Goal: Task Accomplishment & Management: Manage account settings

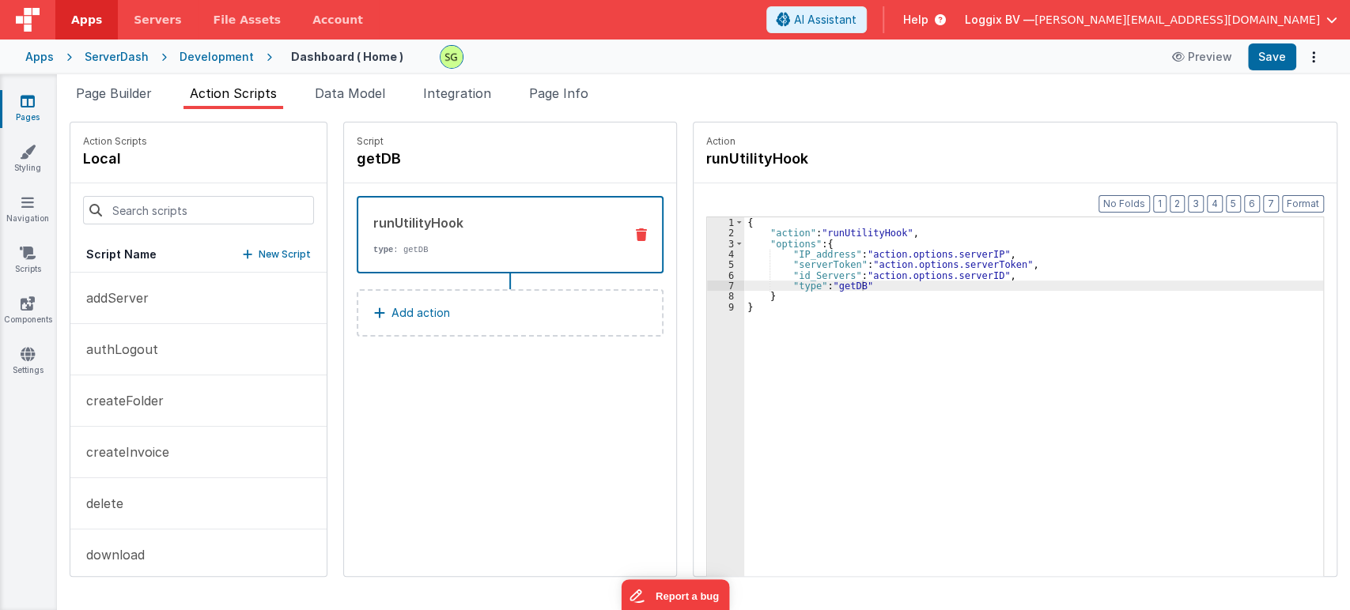
scroll to position [221, 0]
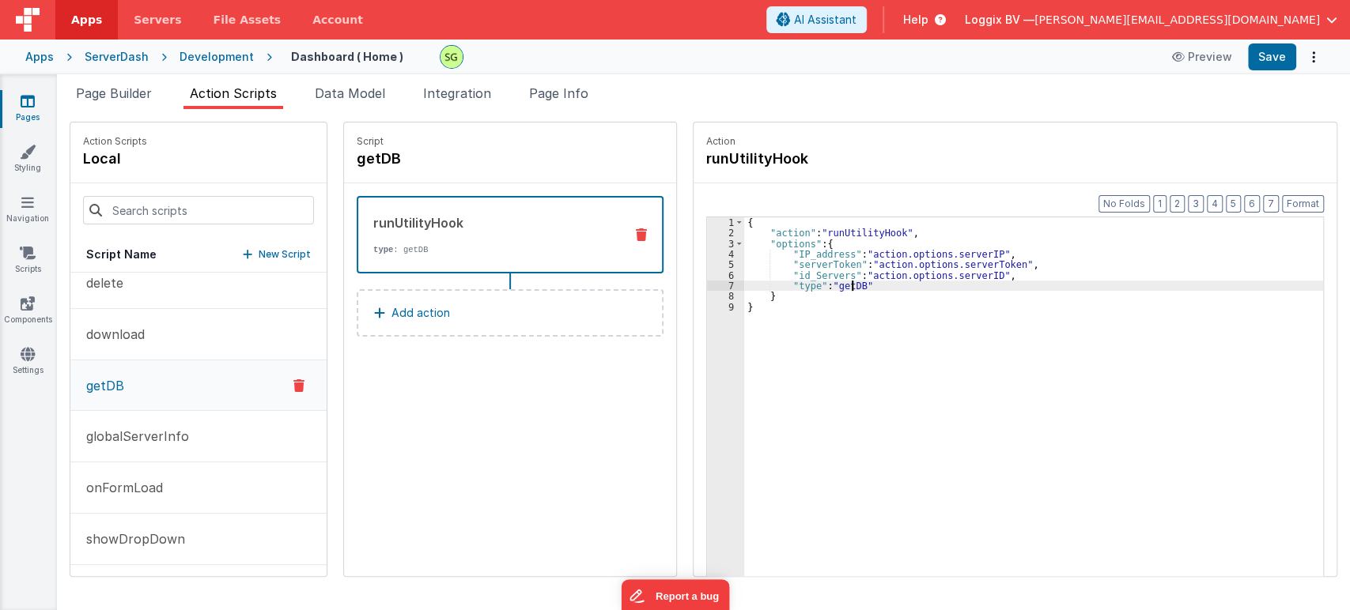
click at [836, 283] on div "{ "action" : "runUtilityHook" , "options" : { "IP_address" : "action.options.se…" at bounding box center [1041, 432] width 595 height 430
click at [523, 443] on div "Script getDB runUtilityHook type : getDB Add action" at bounding box center [510, 350] width 332 height 454
click at [876, 410] on div "{ "action" : "runUtilityHook" , "options" : { "IP_address" : "action.options.se…" at bounding box center [1041, 432] width 595 height 430
click at [833, 289] on div "{ "action" : "runUtilityHook" , "options" : { "IP_address" : "action.options.se…" at bounding box center [1041, 432] width 595 height 430
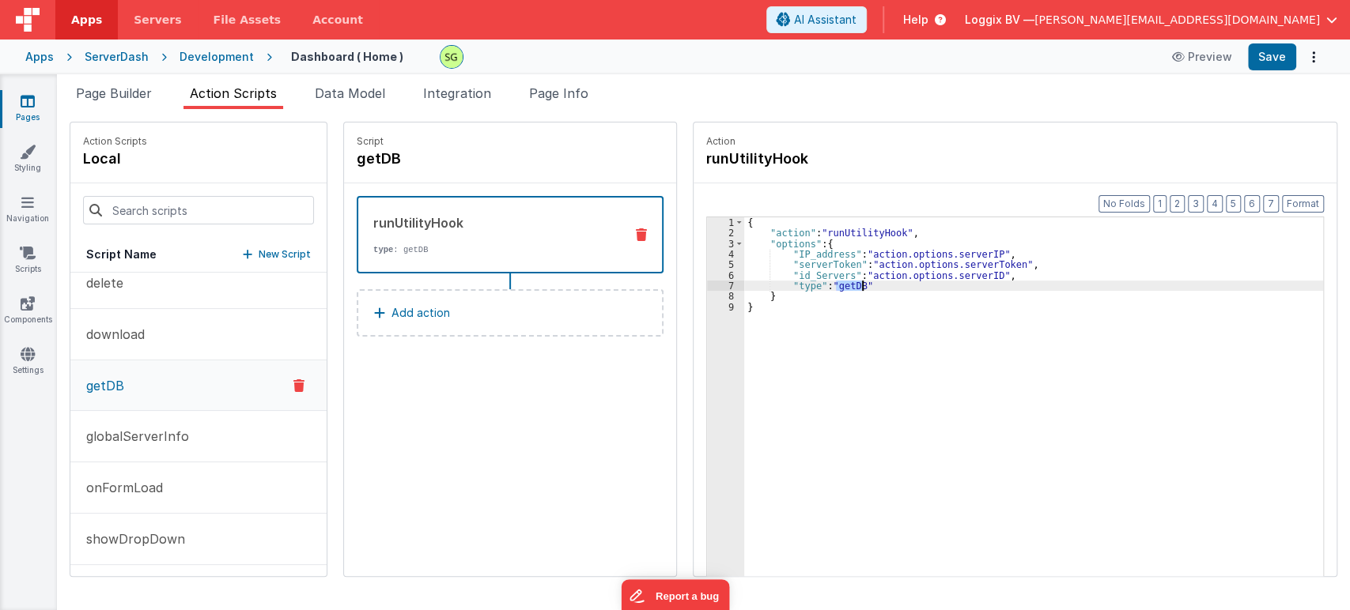
click at [833, 289] on div "{ "action" : "runUtilityHook" , "options" : { "IP_address" : "action.options.se…" at bounding box center [1041, 432] width 595 height 430
click at [867, 283] on div "{ "action" : "runUtilityHook" , "options" : { "IP_address" : "action.options.se…" at bounding box center [1041, 432] width 595 height 430
click at [831, 285] on div "{ "action" : "runUtilityHook" , "options" : { "IP_address" : "action.options.se…" at bounding box center [1041, 432] width 595 height 430
click at [844, 226] on div "{ "action" : "runUtilityHook" , "options" : { "IP_address" : "action.options.se…" at bounding box center [1041, 432] width 595 height 430
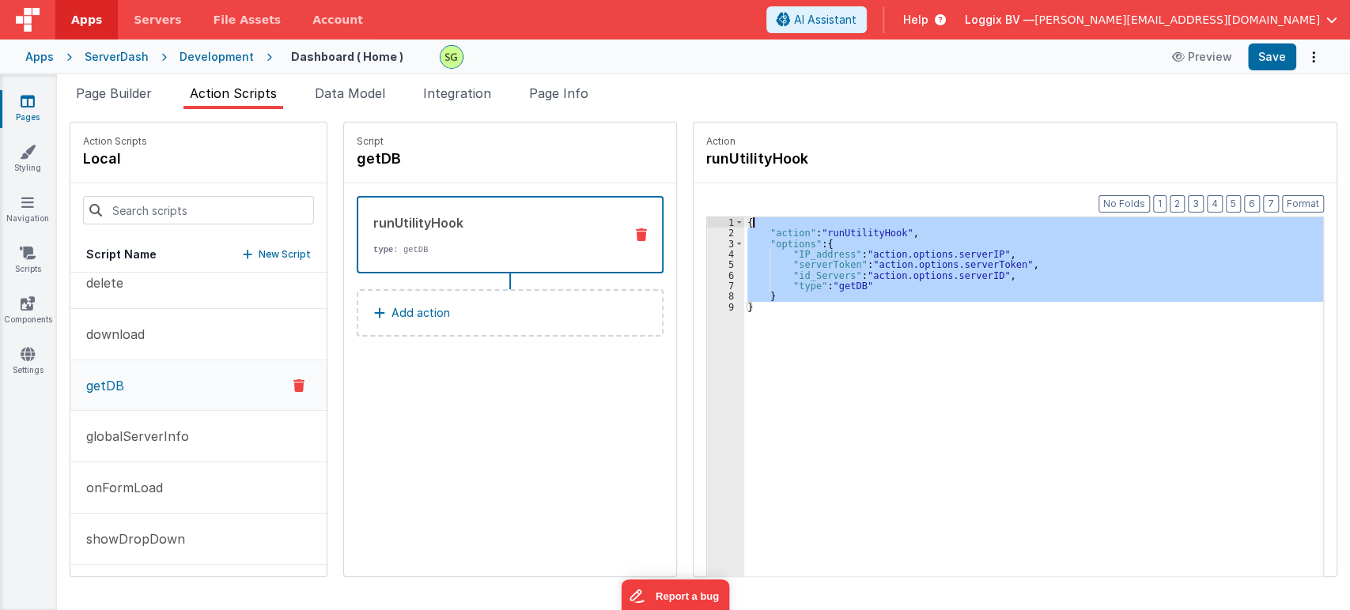
click at [844, 226] on div "{ "action" : "runUtilityHook" , "options" : { "IP_address" : "action.options.se…" at bounding box center [1041, 432] width 595 height 430
click at [844, 230] on div "{ "action" : "runUtilityHook" , "options" : { "IP_address" : "action.options.se…" at bounding box center [1033, 421] width 579 height 408
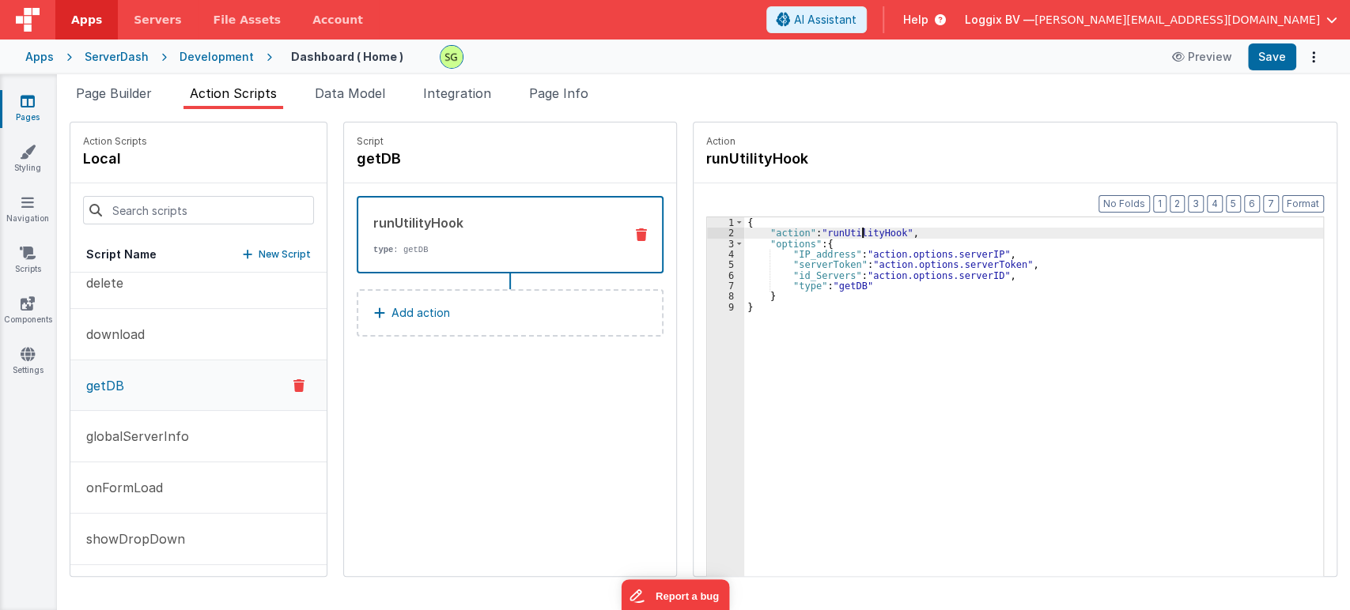
click at [844, 230] on div "{ "action" : "runUtilityHook" , "options" : { "IP_address" : "action.options.se…" at bounding box center [1041, 432] width 595 height 430
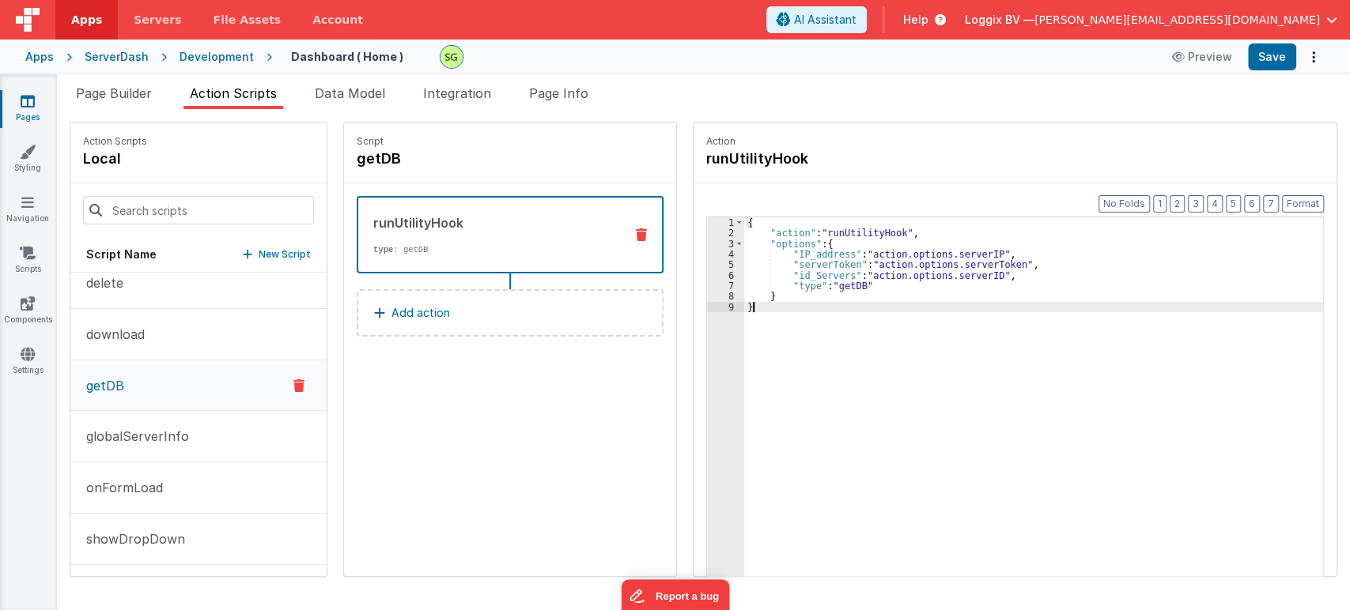
click at [851, 338] on div "{ "action" : "runUtilityHook" , "options" : { "IP_address" : "action.options.se…" at bounding box center [1041, 432] width 595 height 430
click at [982, 248] on div "{ "action" : "runUtilityHook" , "options" : { "IP_address" : "action.options.se…" at bounding box center [1041, 432] width 595 height 430
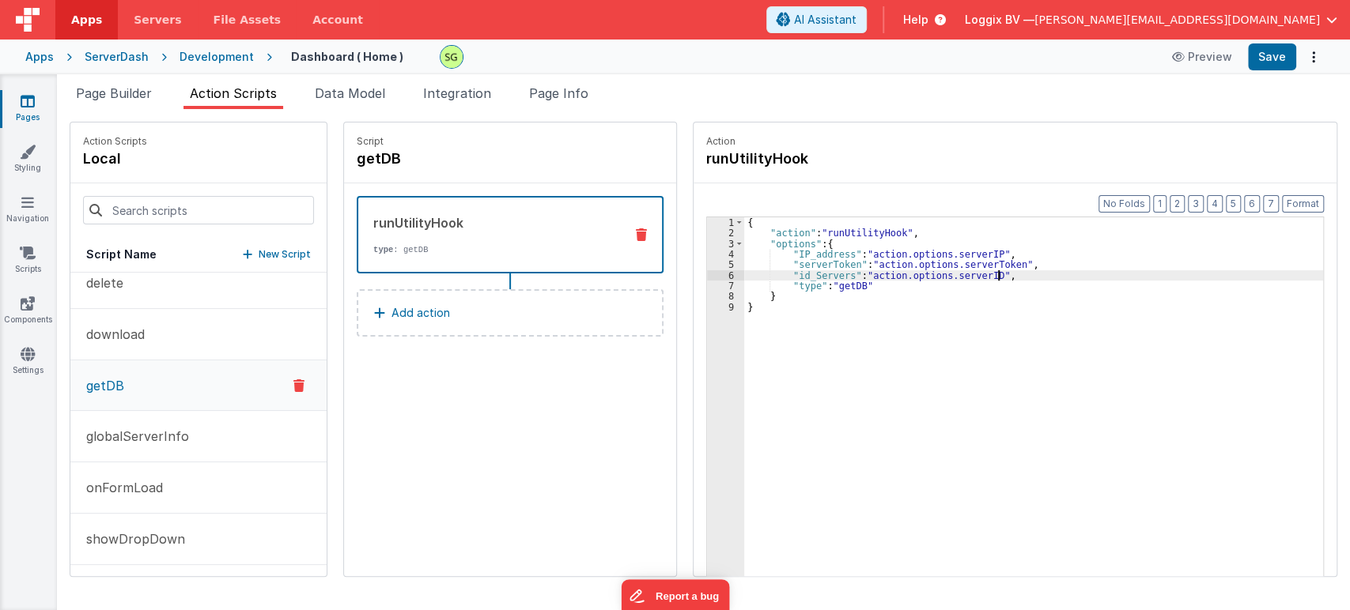
click at [1006, 270] on div "{ "action" : "runUtilityHook" , "options" : { "IP_address" : "action.options.se…" at bounding box center [1041, 432] width 595 height 430
click at [1003, 264] on div "{ "action" : "runUtilityHook" , "options" : { "IP_address" : "action.options.se…" at bounding box center [1041, 432] width 595 height 430
click at [986, 280] on div "{ "action" : "runUtilityHook" , "options" : { "IP_address" : "action.options.se…" at bounding box center [1041, 432] width 595 height 430
click at [987, 276] on div "{ "action" : "runUtilityHook" , "options" : { "IP_address" : "action.options.se…" at bounding box center [1041, 432] width 595 height 430
click at [23, 96] on icon at bounding box center [28, 101] width 14 height 16
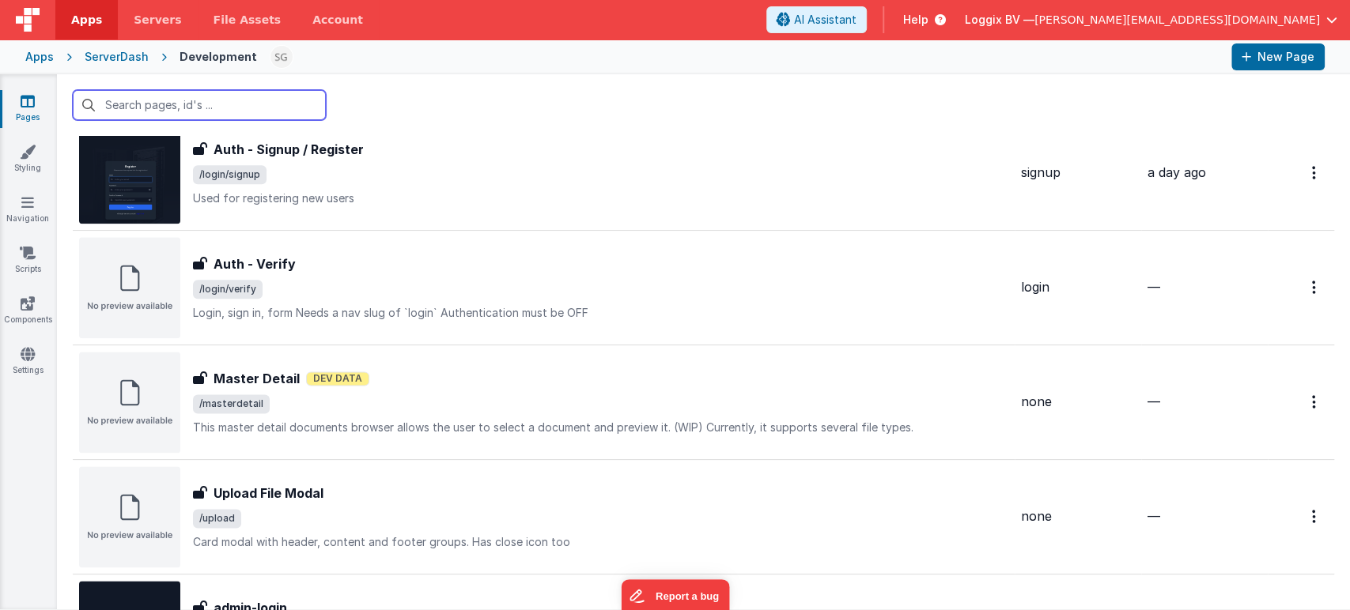
scroll to position [1316, 0]
click at [187, 104] on input "text" at bounding box center [199, 105] width 253 height 30
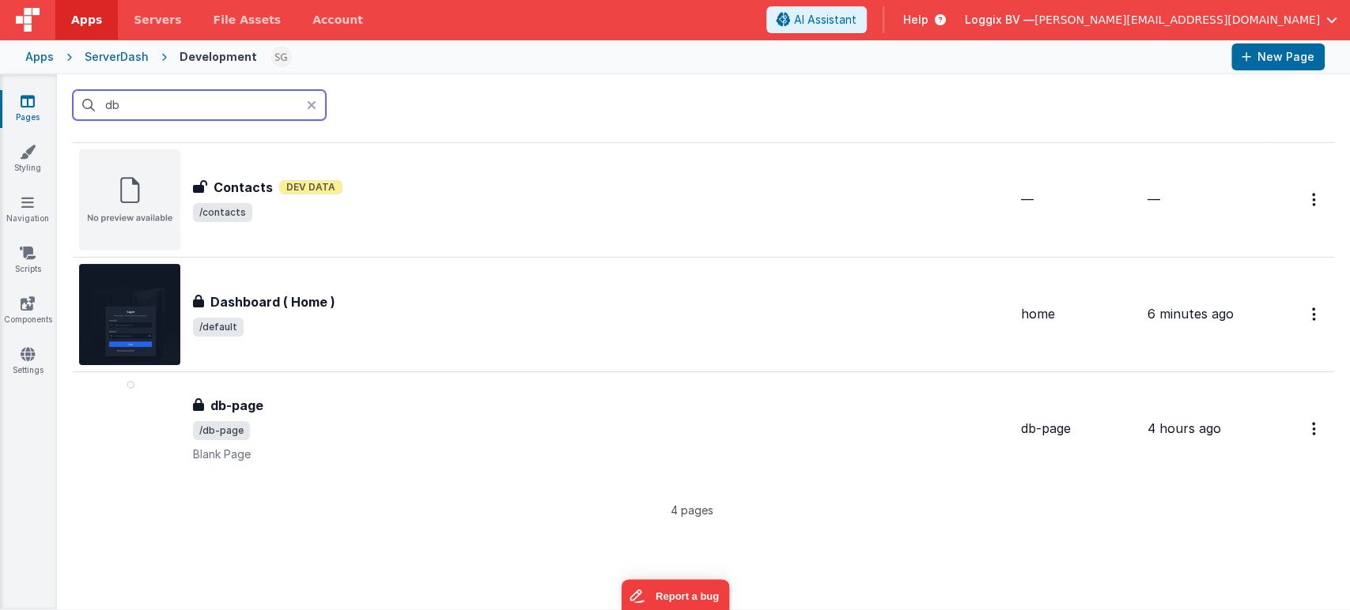
scroll to position [0, 0]
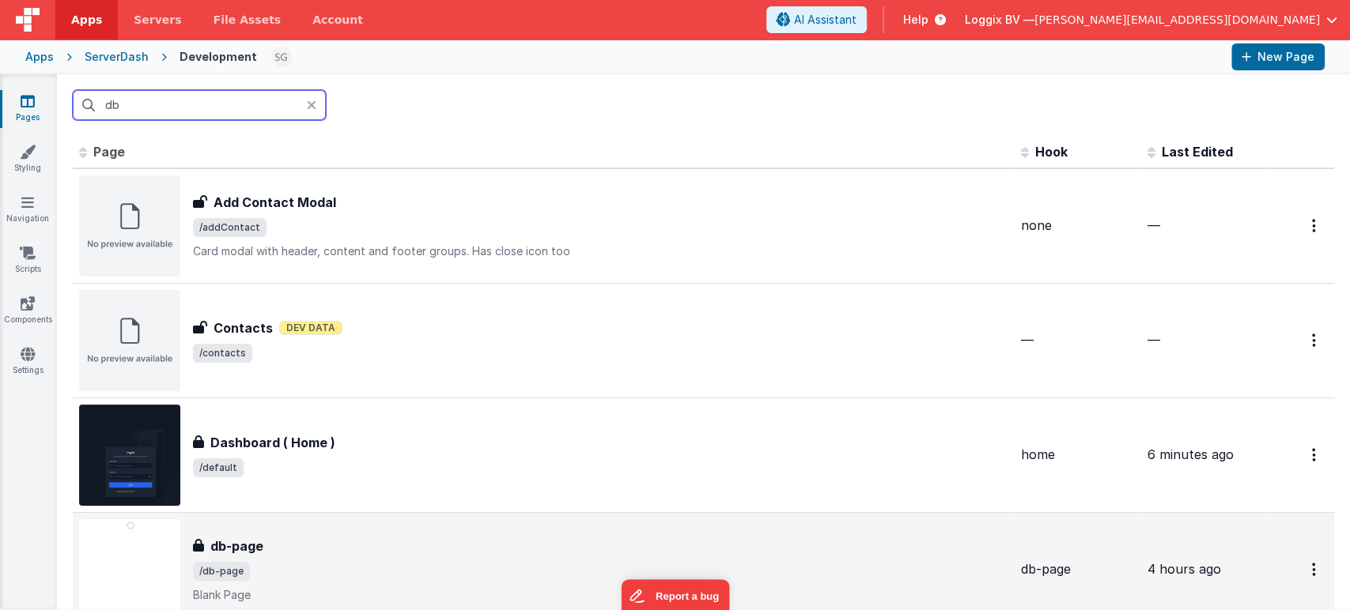
type input "db"
click at [504, 590] on p "Blank Page" at bounding box center [600, 595] width 815 height 16
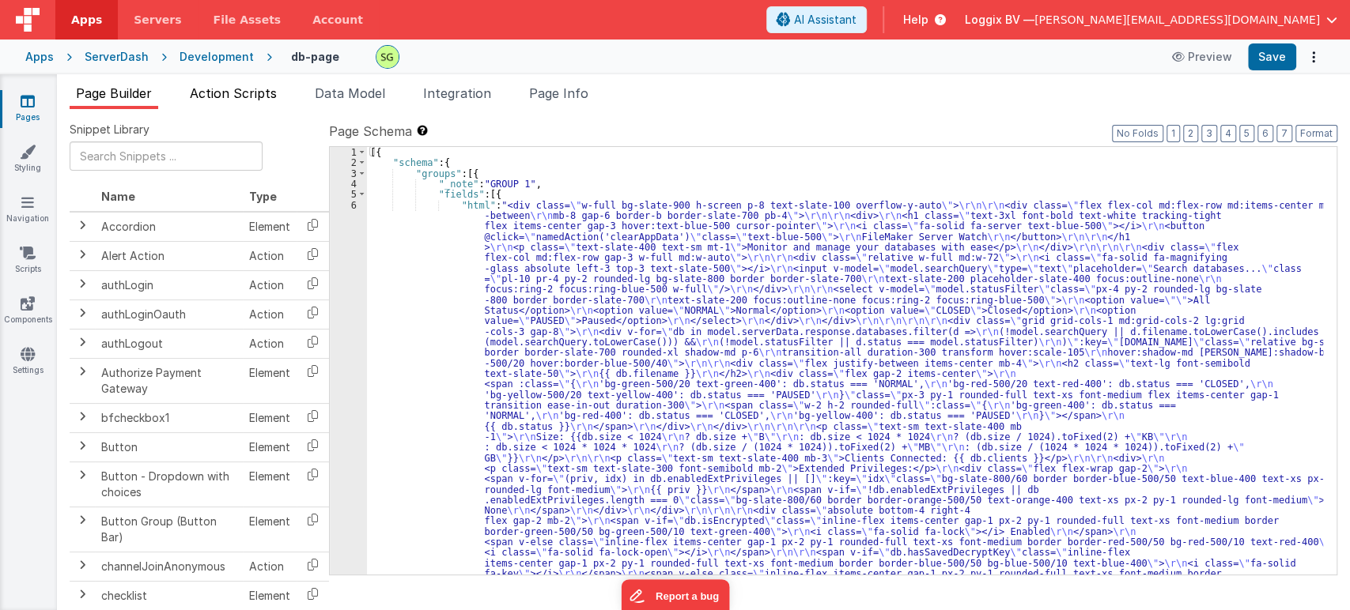
click at [270, 100] on li "Action Scripts" at bounding box center [233, 96] width 100 height 25
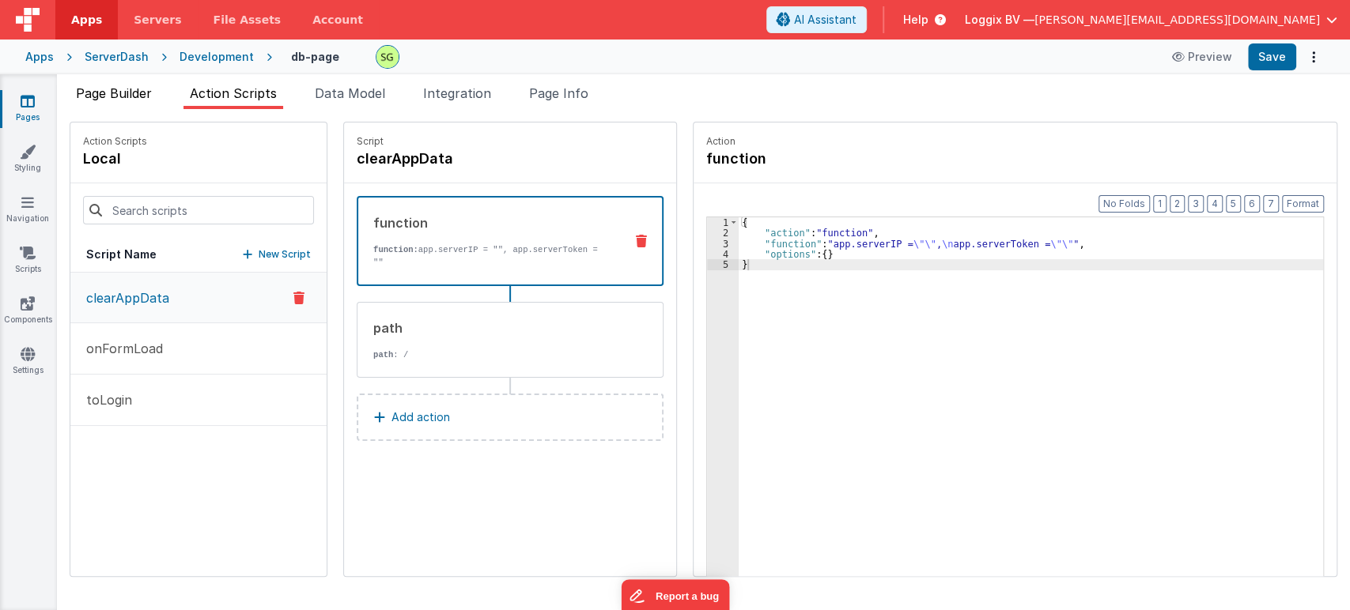
click at [118, 92] on span "Page Builder" at bounding box center [114, 93] width 76 height 16
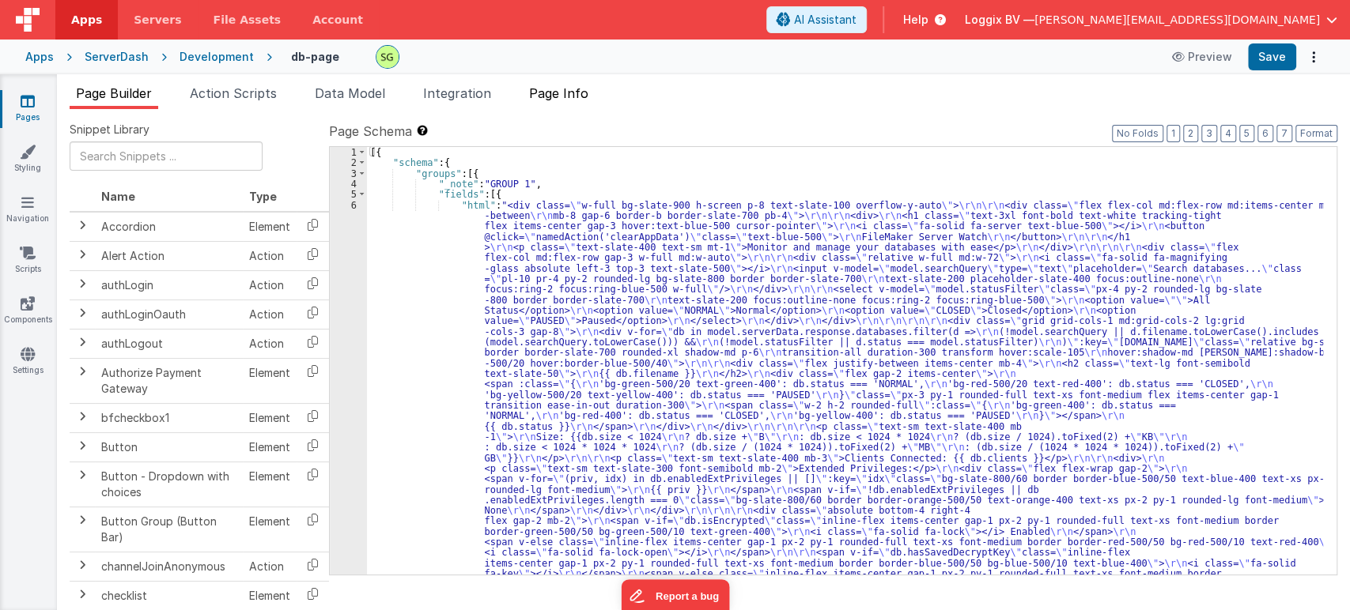
click at [573, 84] on li "Page Info" at bounding box center [559, 96] width 72 height 25
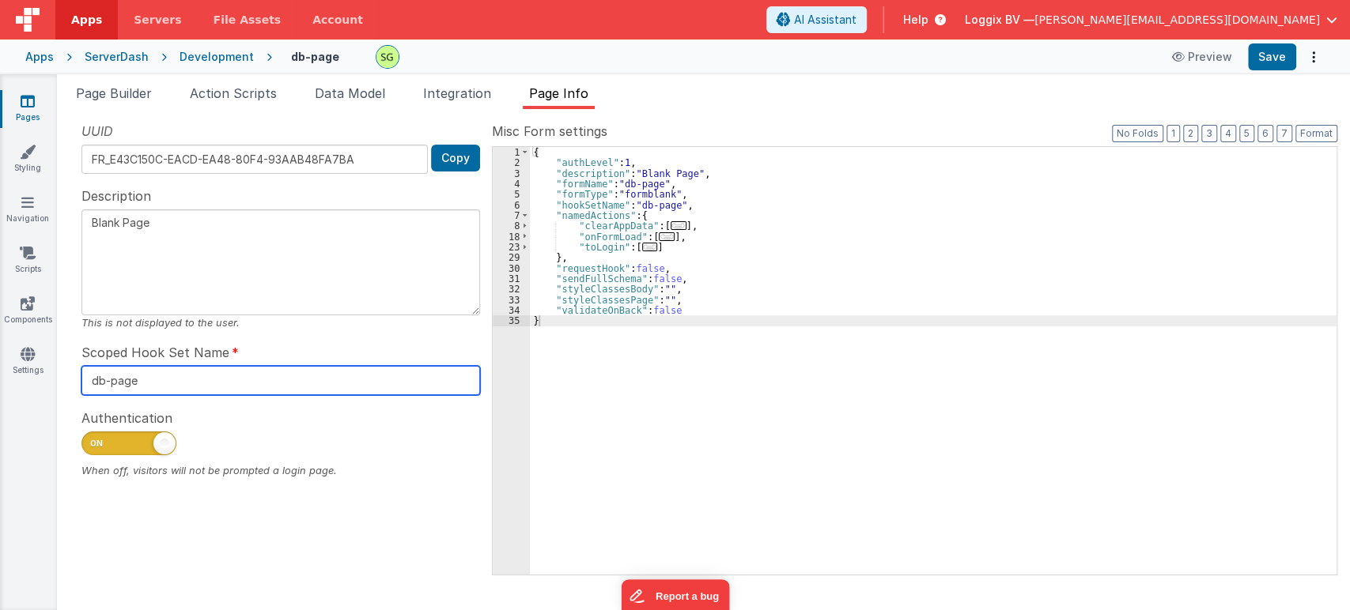
drag, startPoint x: 159, startPoint y: 376, endPoint x: 66, endPoint y: 374, distance: 92.5
click at [66, 374] on div "Snippet Library Name Type Accordion Element Alert Action Action authLogin Actio…" at bounding box center [703, 359] width 1293 height 501
click at [274, 420] on div "Authentication When off, visitors will not be prompted a login page." at bounding box center [280, 443] width 398 height 70
click at [161, 378] on input "db-page" at bounding box center [280, 380] width 398 height 29
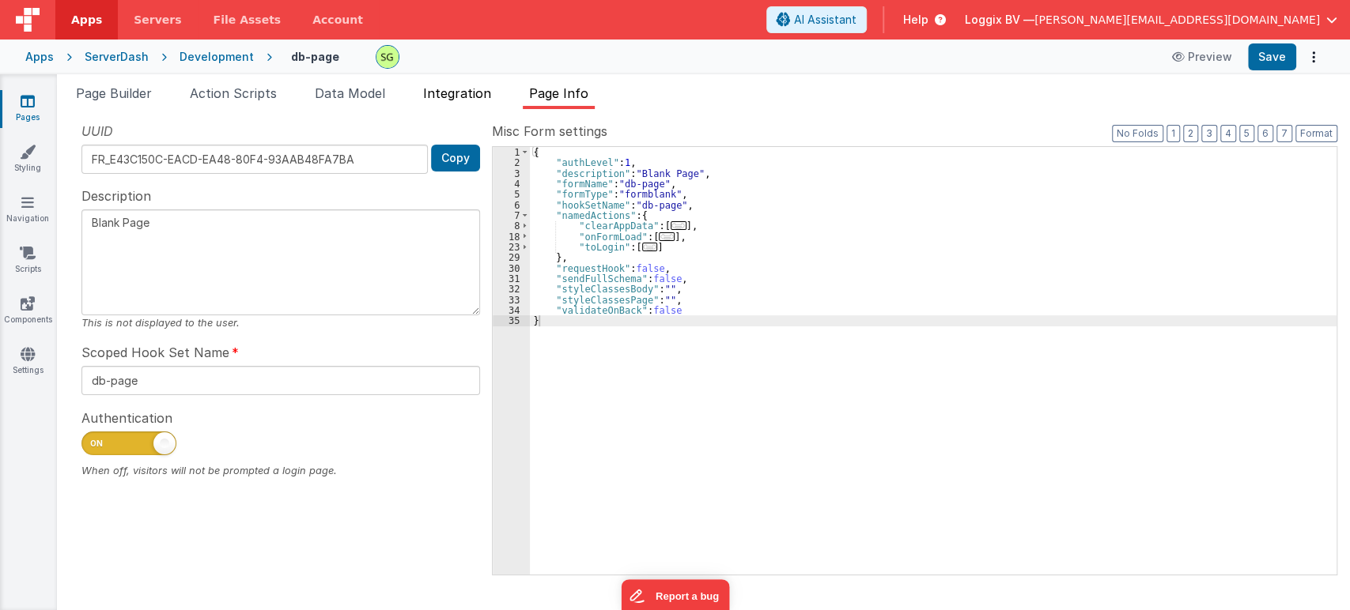
click at [456, 97] on span "Integration" at bounding box center [457, 93] width 68 height 16
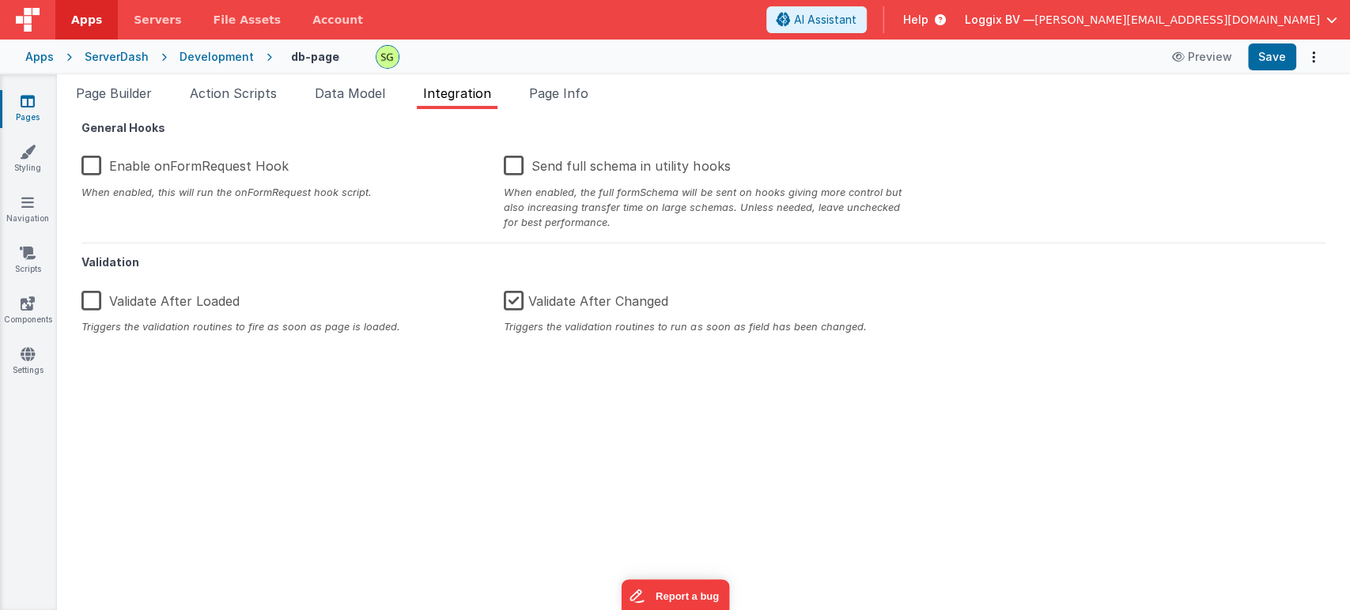
click at [1142, 376] on div "General Hooks Enable onFormRequest Hook When enabled, this will run the onFormR…" at bounding box center [703, 360] width 1267 height 476
click at [564, 95] on span "Page Info" at bounding box center [558, 93] width 59 height 16
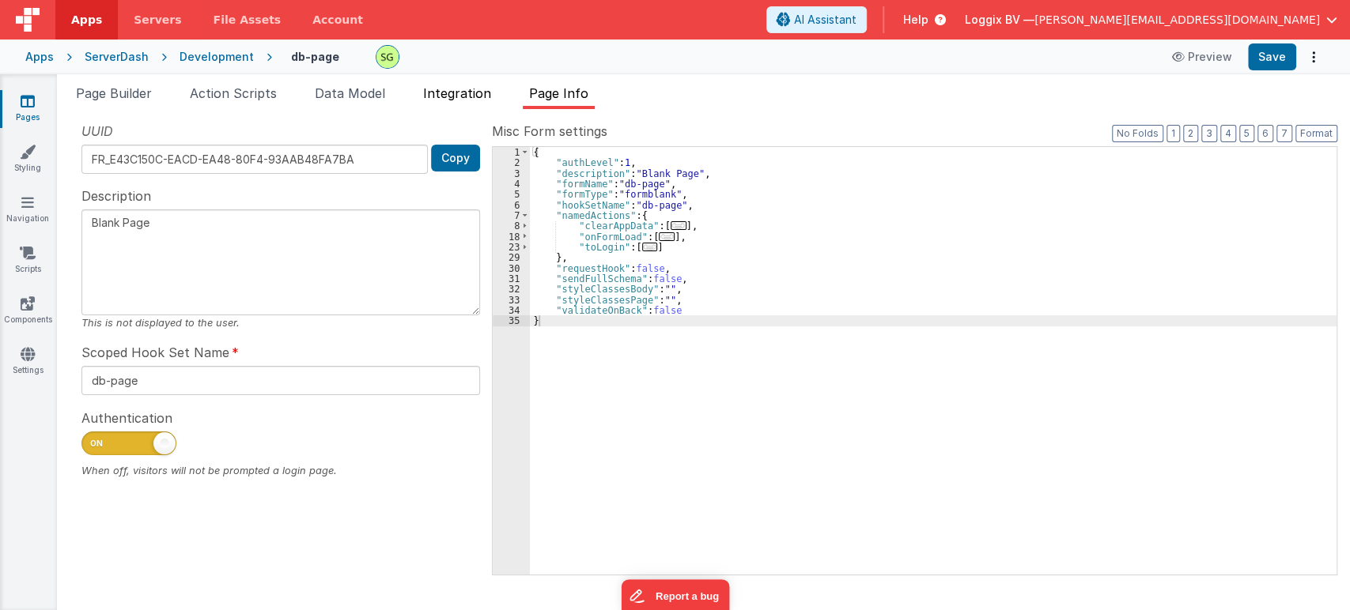
click at [442, 85] on li "Integration" at bounding box center [457, 96] width 81 height 25
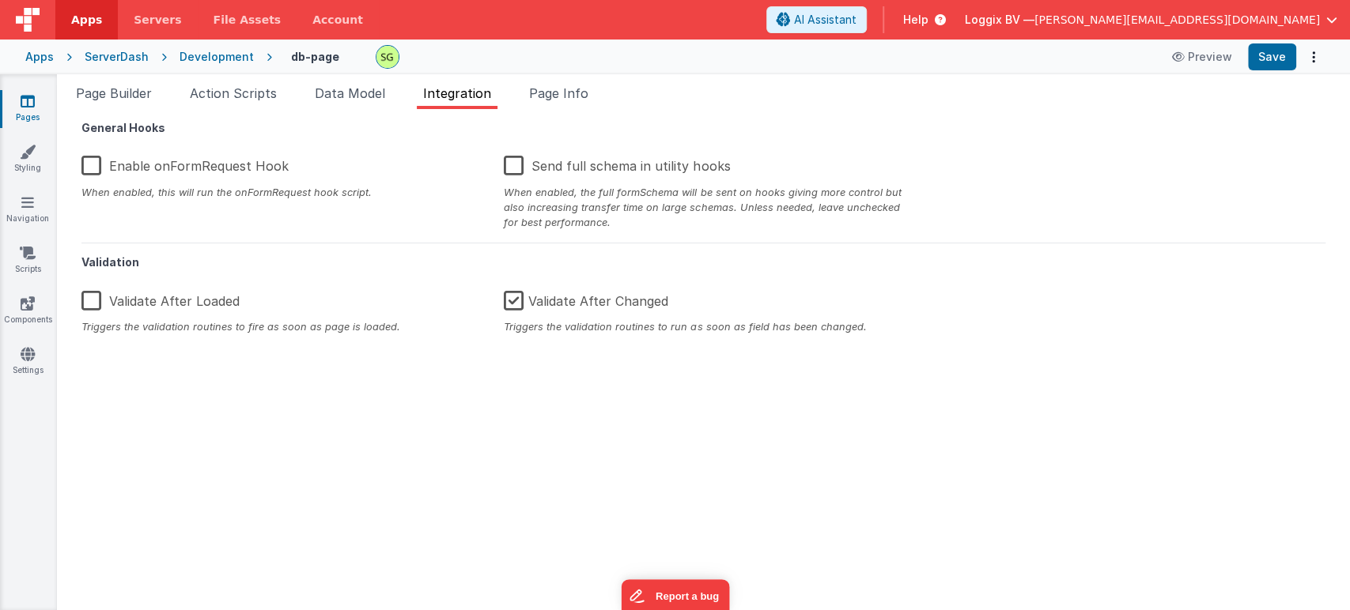
click at [84, 164] on label "Enable onFormRequest Hook" at bounding box center [184, 163] width 207 height 34
click at [0, 0] on input "Enable onFormRequest Hook" at bounding box center [0, 0] width 0 height 0
click at [579, 92] on span "Page Info" at bounding box center [558, 93] width 59 height 16
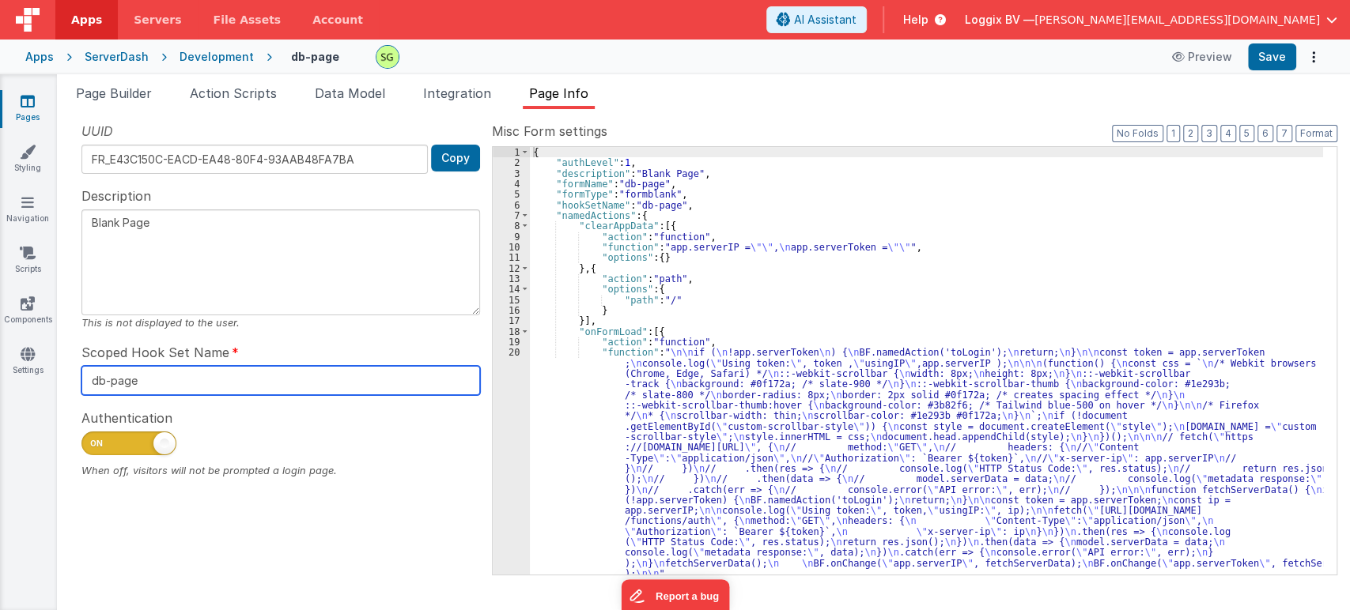
click at [166, 372] on input "db-page" at bounding box center [280, 380] width 398 height 29
click at [166, 372] on input "db-" at bounding box center [280, 380] width 398 height 29
type input "databases"
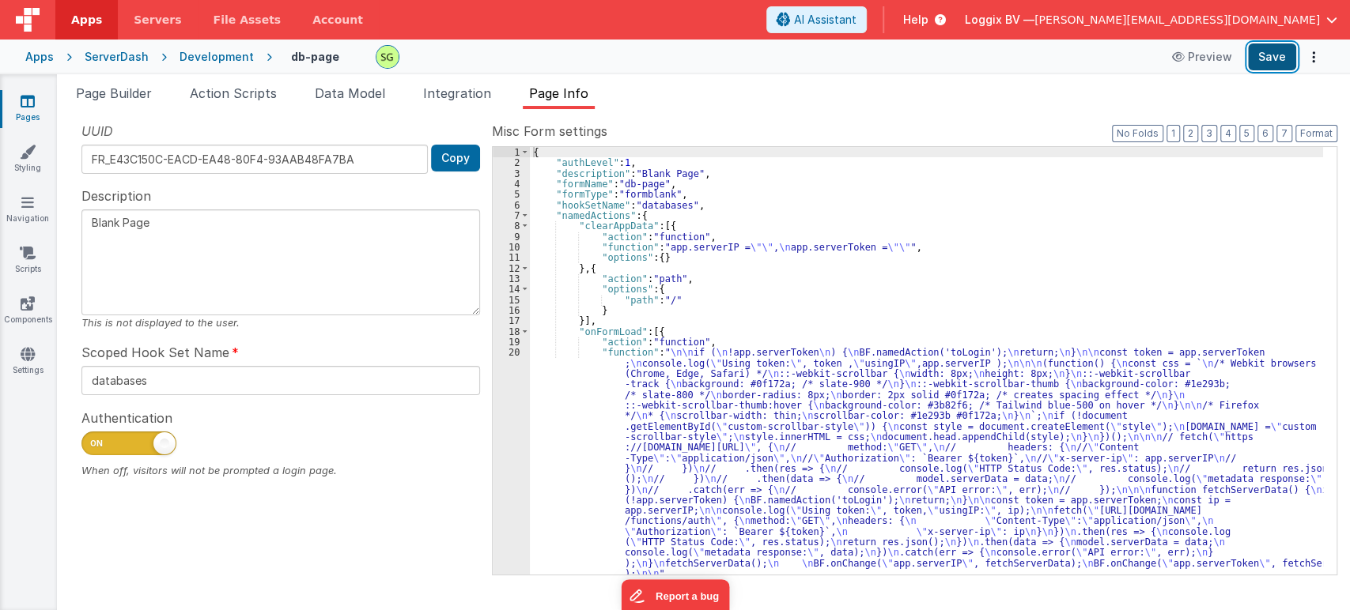
click at [1275, 70] on button "Save" at bounding box center [1272, 56] width 48 height 27
click at [14, 105] on link "Pages" at bounding box center [27, 109] width 57 height 32
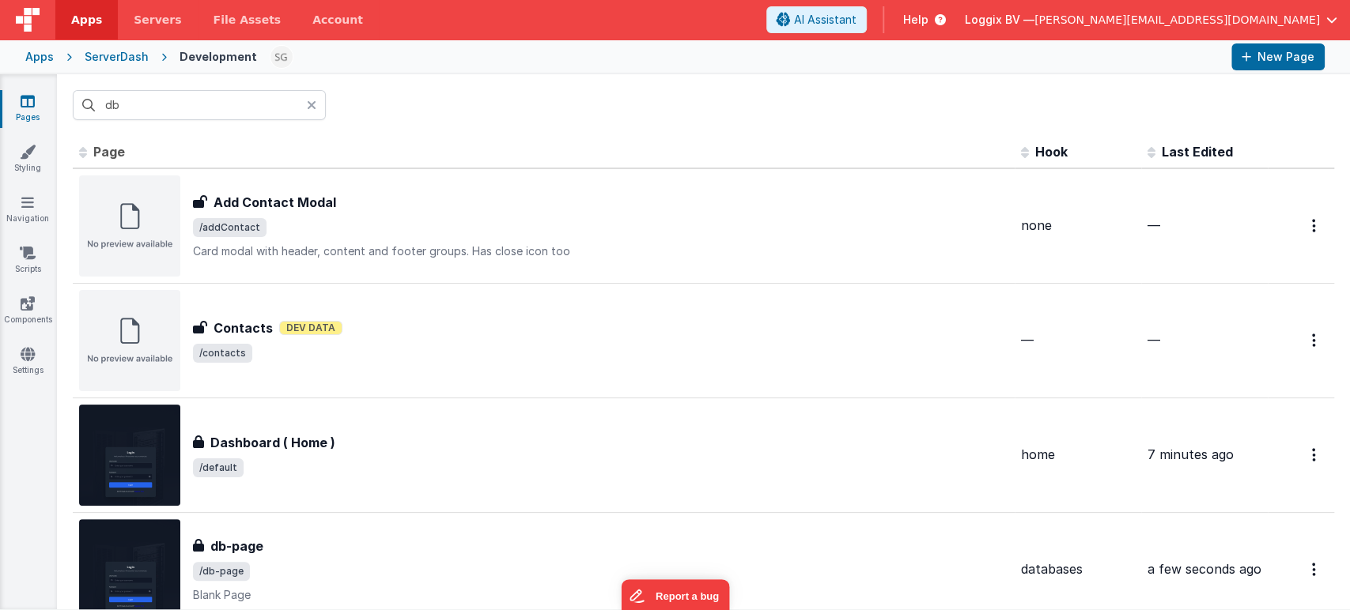
click at [315, 106] on icon at bounding box center [311, 105] width 9 height 13
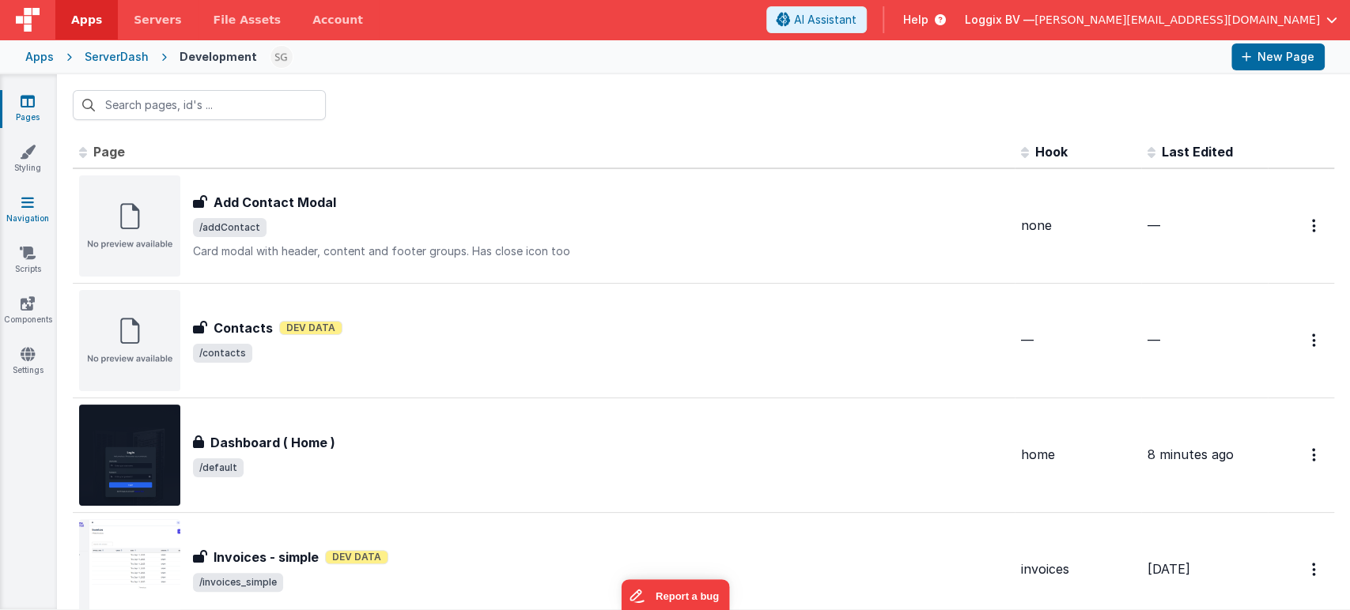
click at [23, 210] on link "Navigation" at bounding box center [27, 210] width 57 height 32
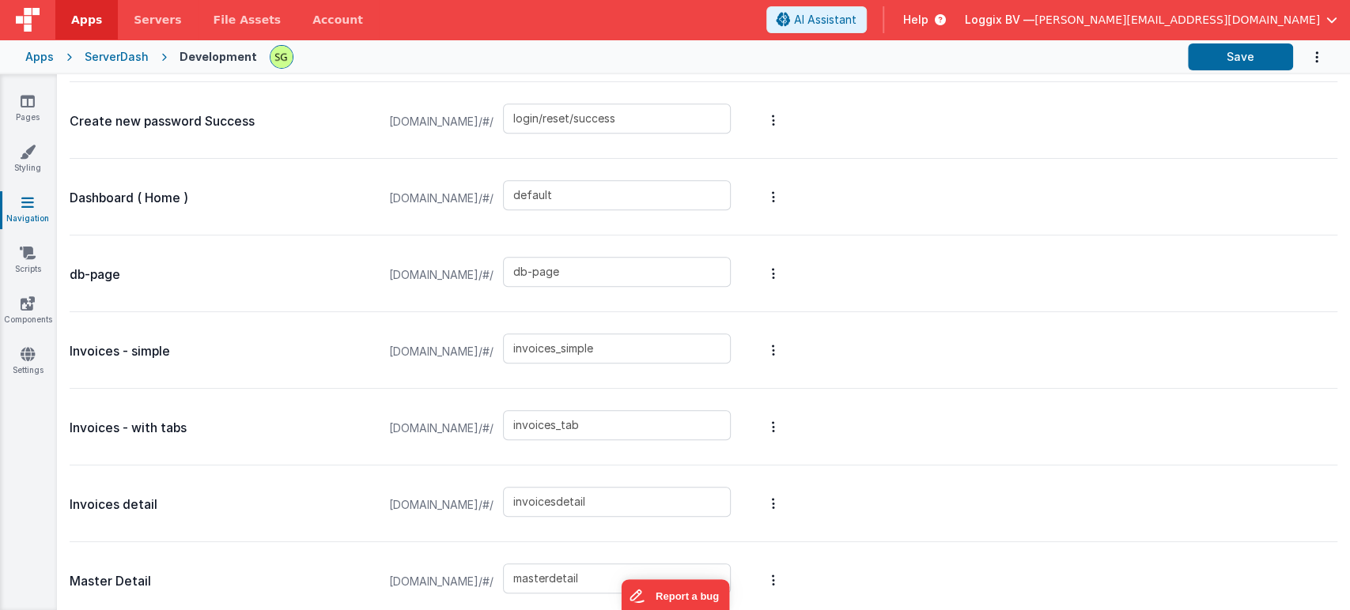
scroll to position [712, 0]
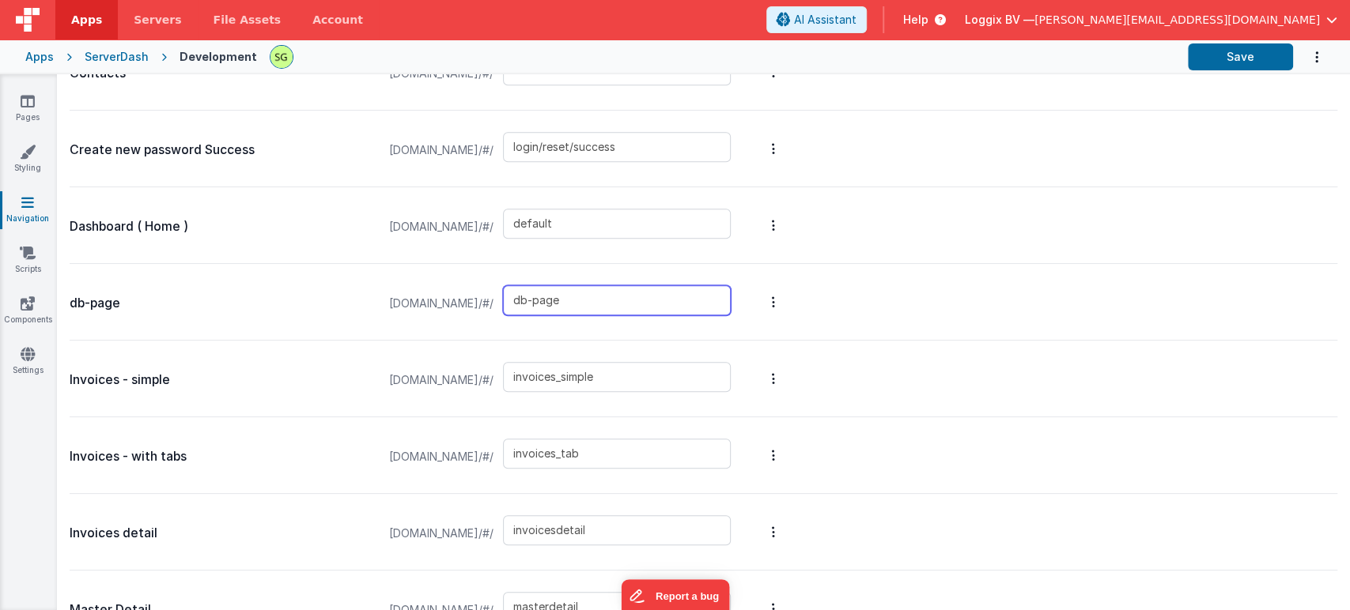
click at [643, 295] on input "db-page" at bounding box center [617, 300] width 228 height 30
click at [784, 300] on button "Options" at bounding box center [773, 301] width 22 height 63
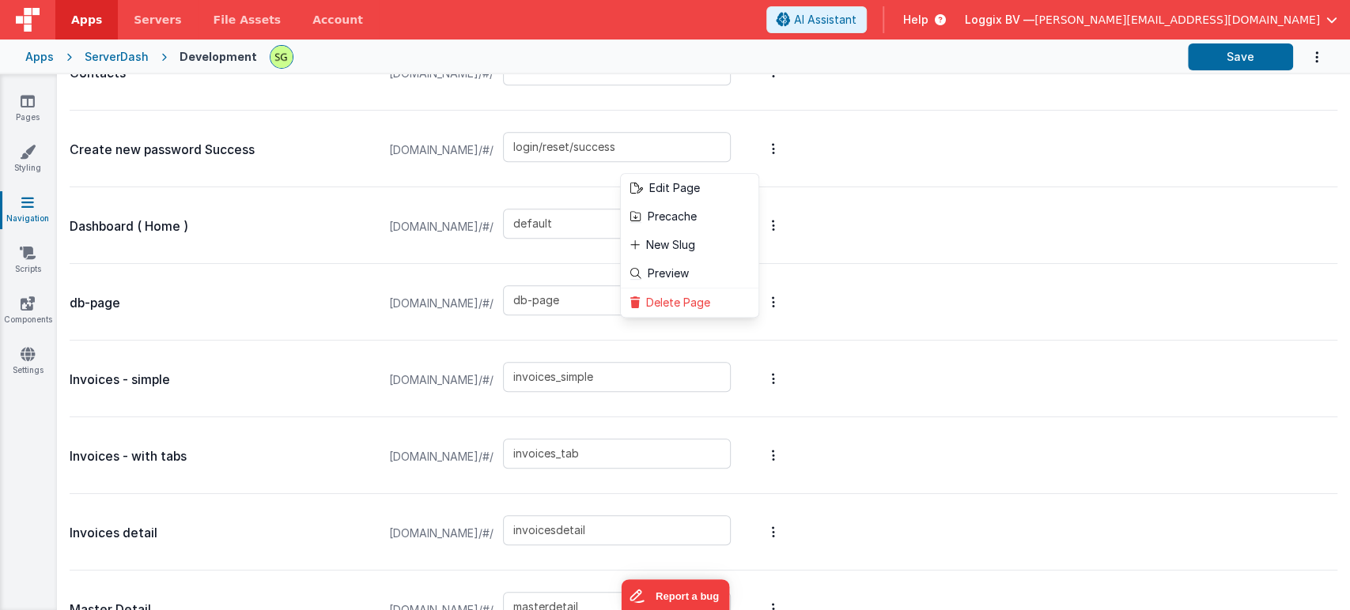
click at [283, 314] on button at bounding box center [675, 305] width 1350 height 610
click at [29, 96] on icon at bounding box center [28, 101] width 14 height 16
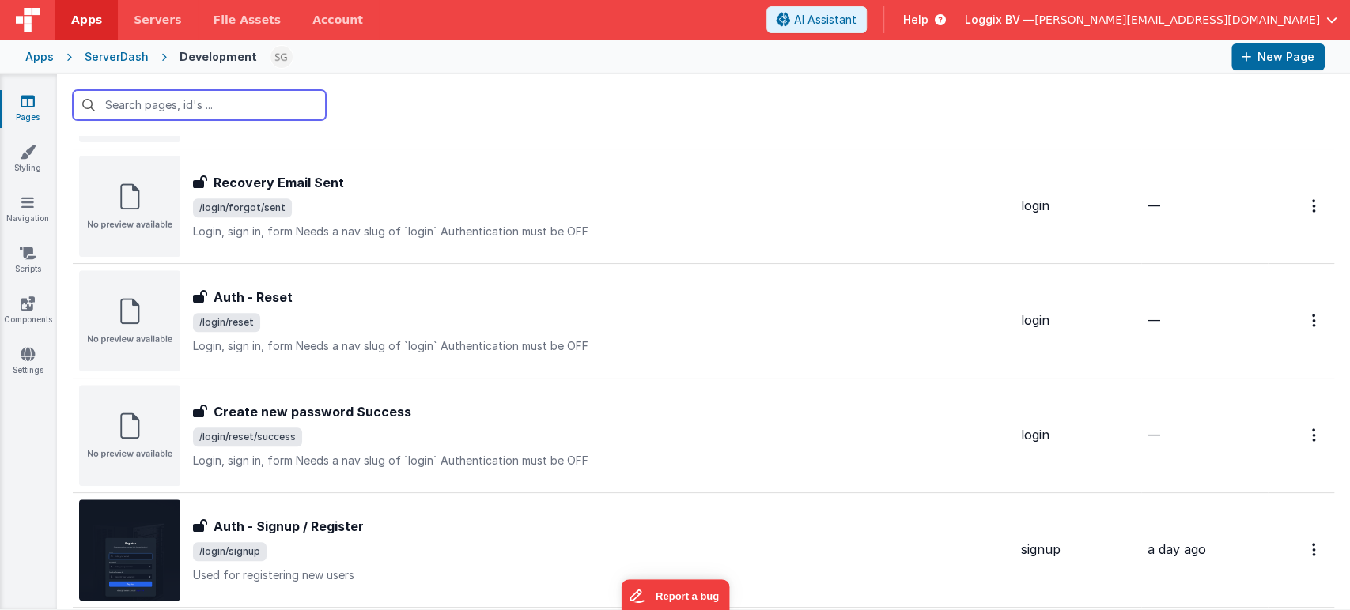
scroll to position [938, 0]
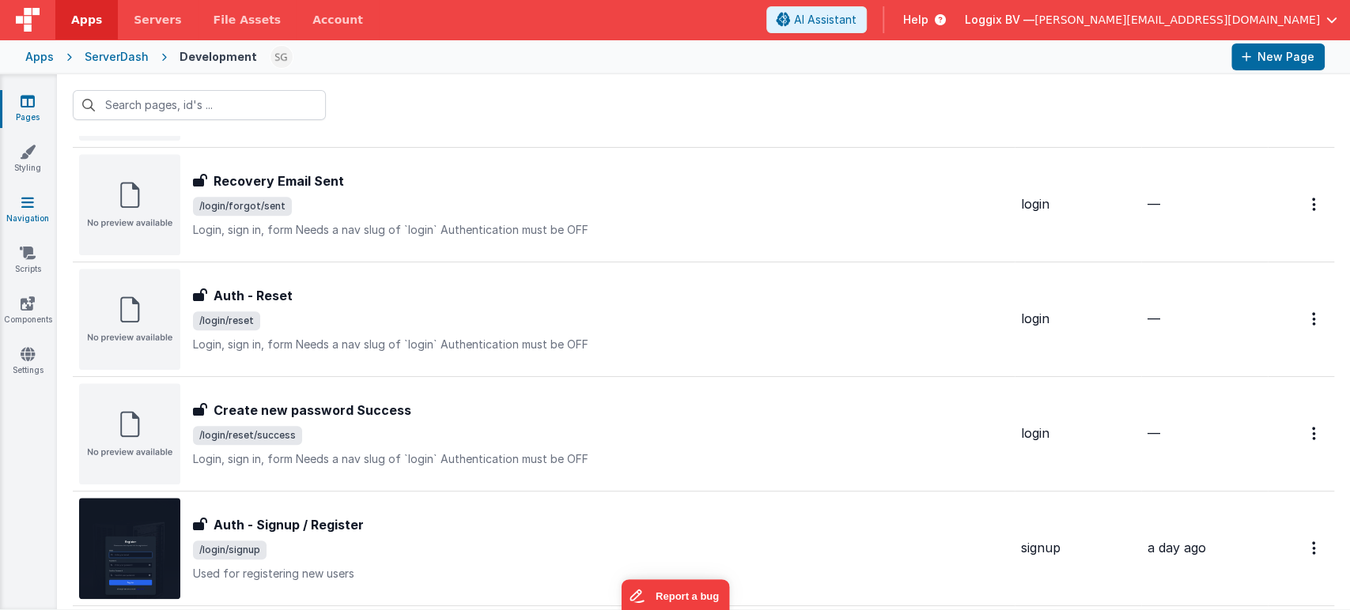
click at [28, 208] on icon at bounding box center [27, 202] width 13 height 16
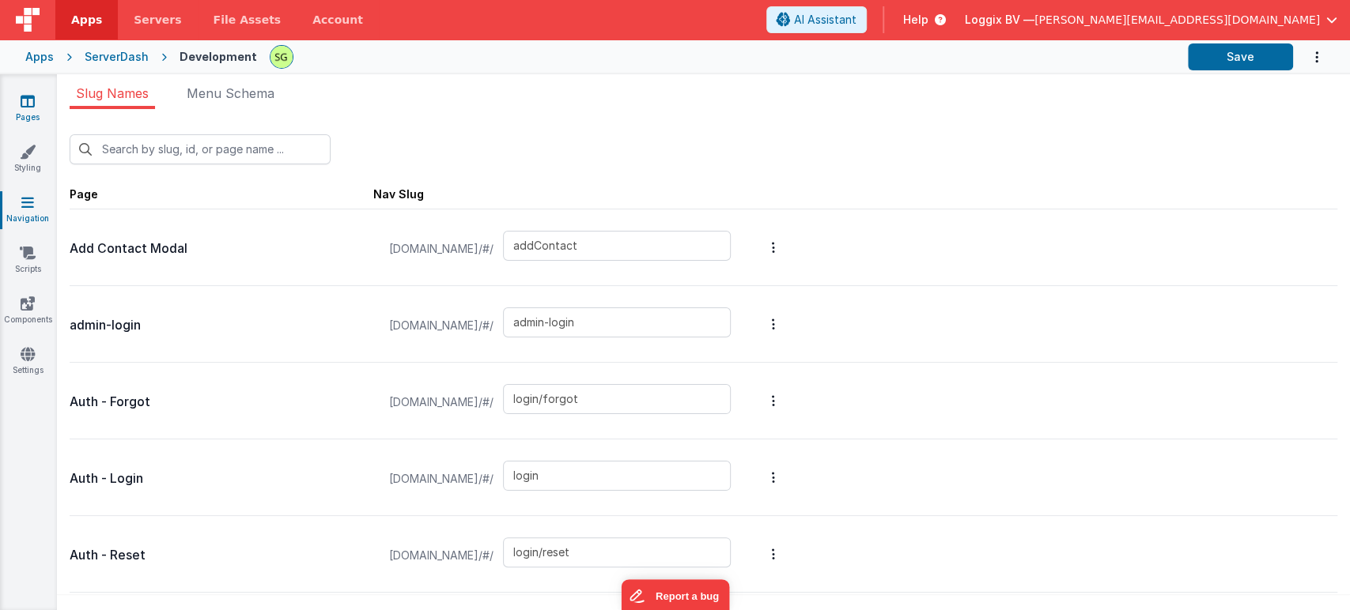
click at [27, 104] on icon at bounding box center [28, 101] width 14 height 16
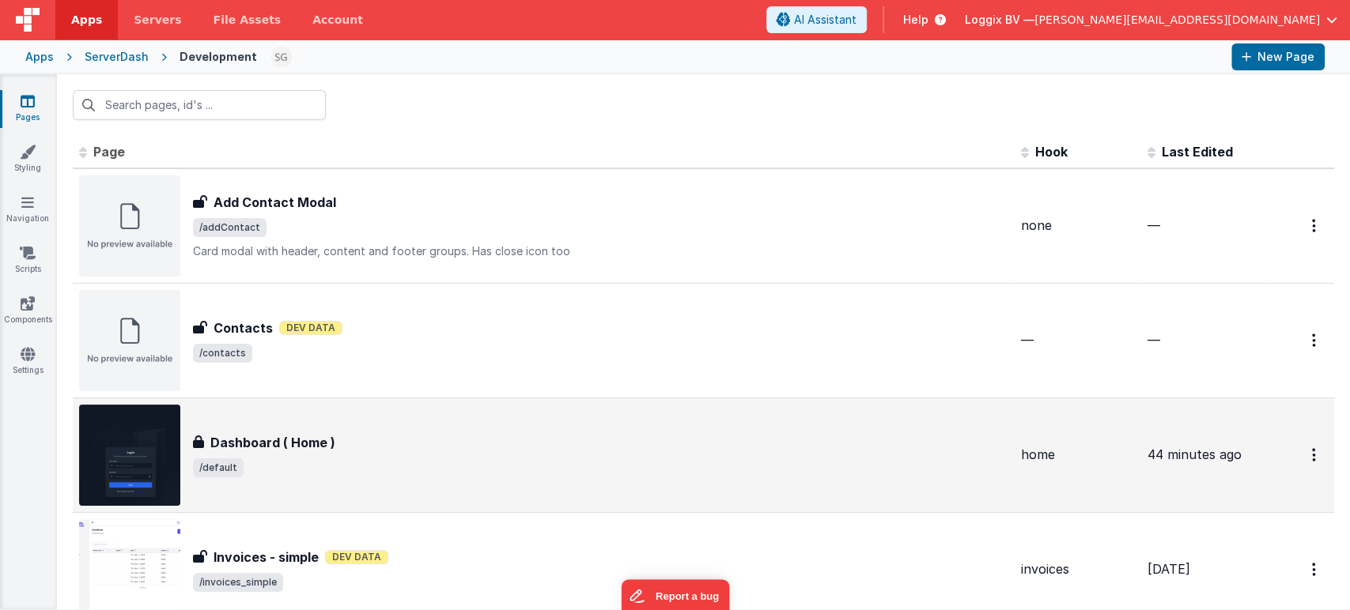
click at [509, 491] on div "Dashboard ( Home ) Dashboard ( Home ) /default" at bounding box center [543, 455] width 929 height 101
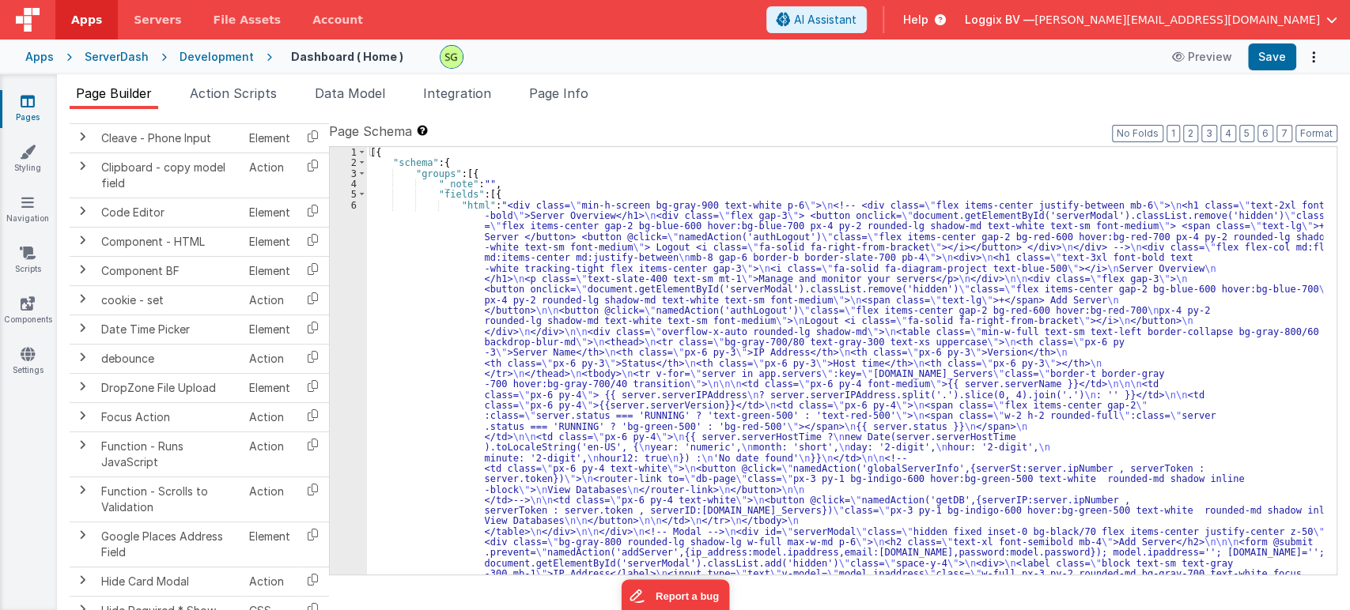
scroll to position [500, 0]
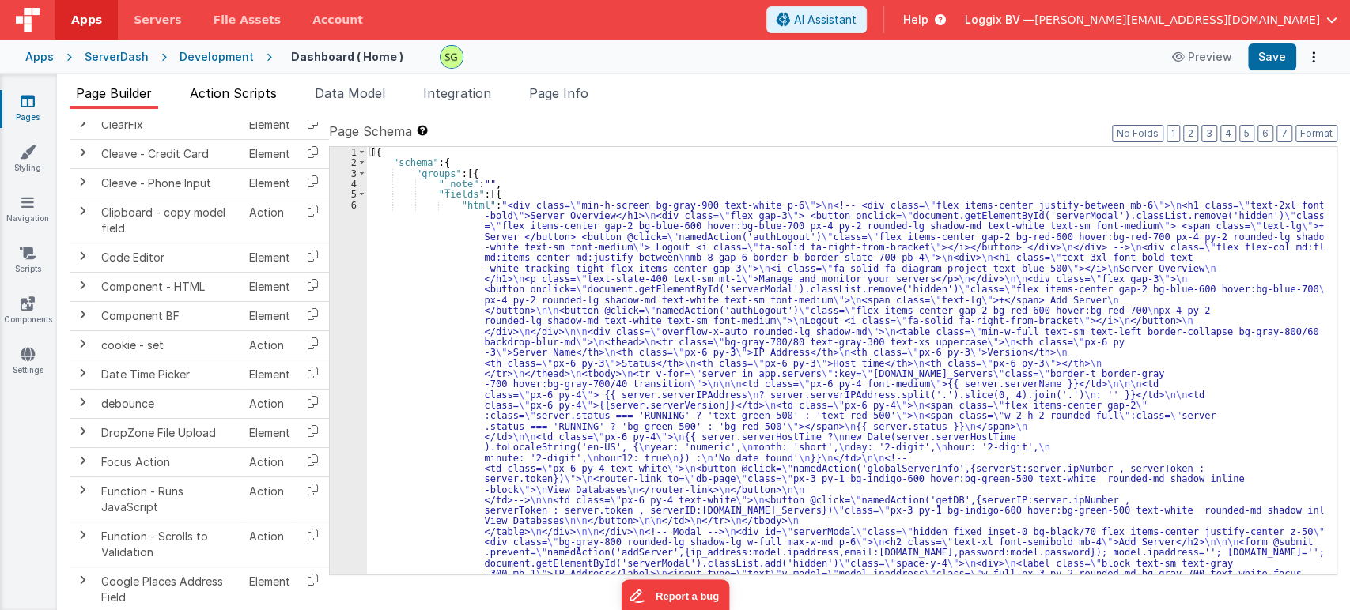
click at [242, 88] on span "Action Scripts" at bounding box center [233, 93] width 87 height 16
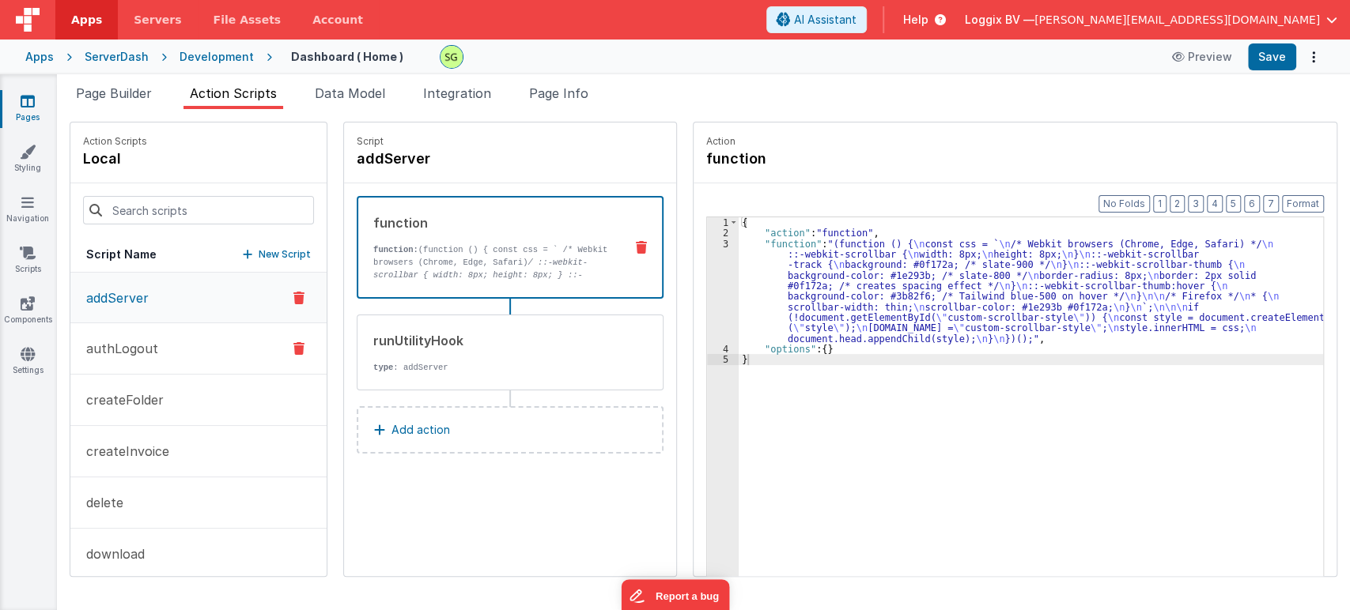
scroll to position [217, 0]
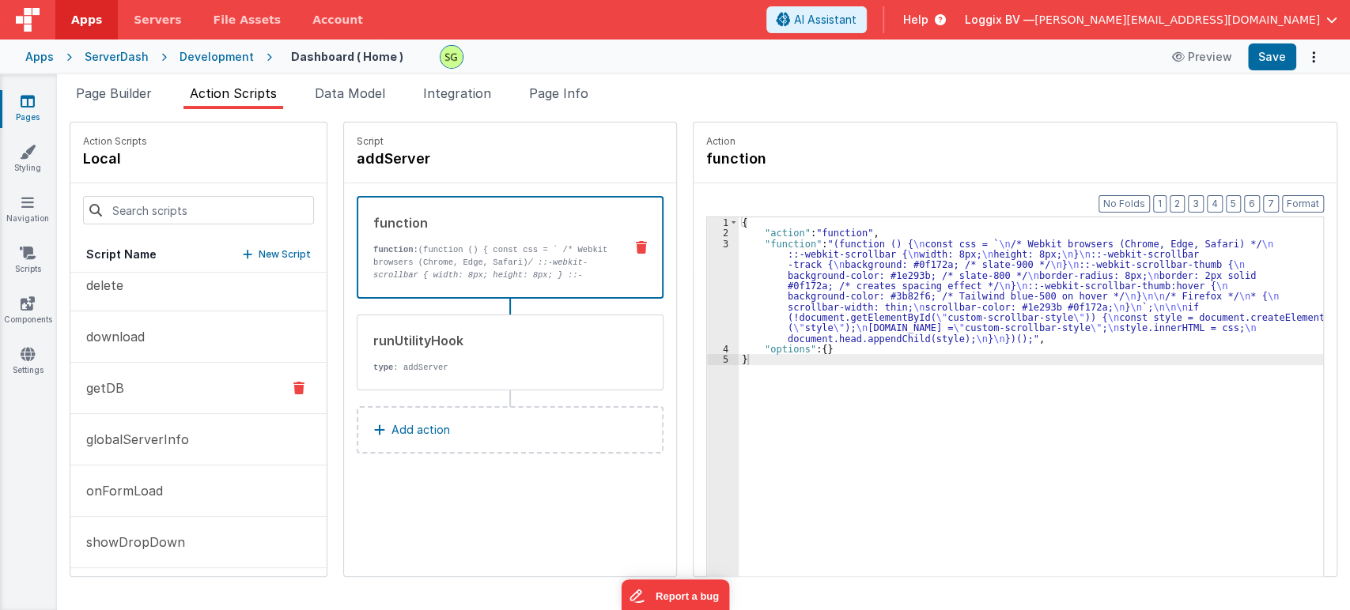
click at [162, 404] on button "getDB" at bounding box center [198, 388] width 256 height 51
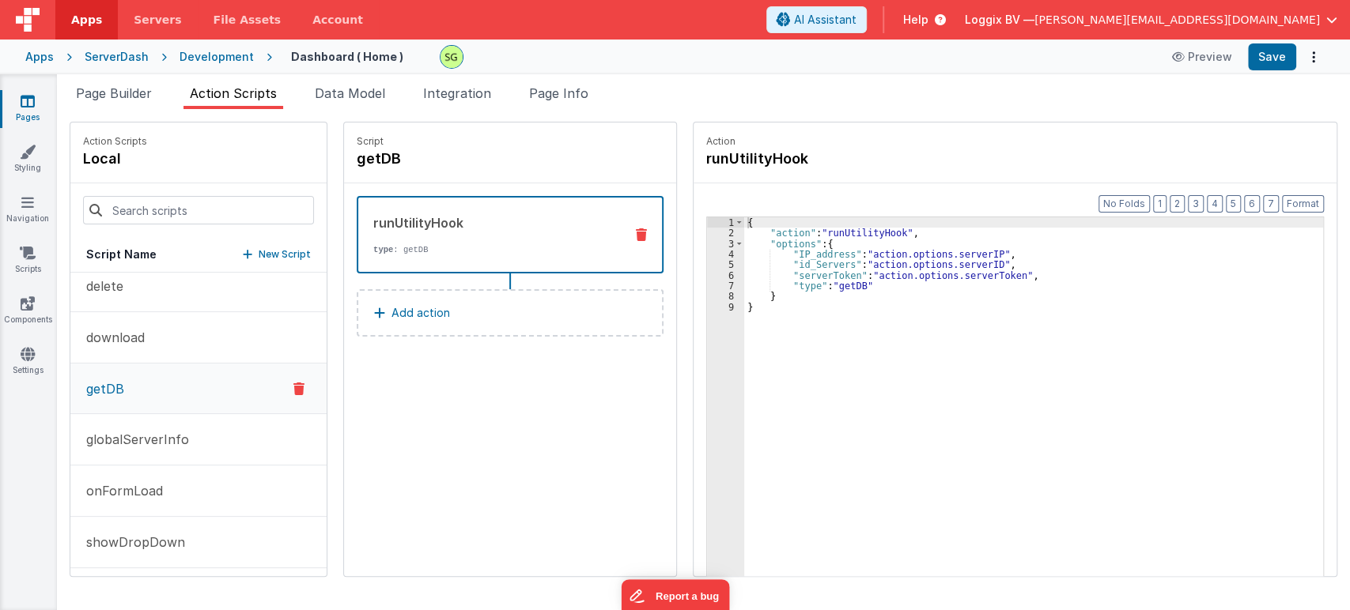
scroll to position [219, 0]
click at [588, 314] on button "Add action" at bounding box center [510, 312] width 307 height 47
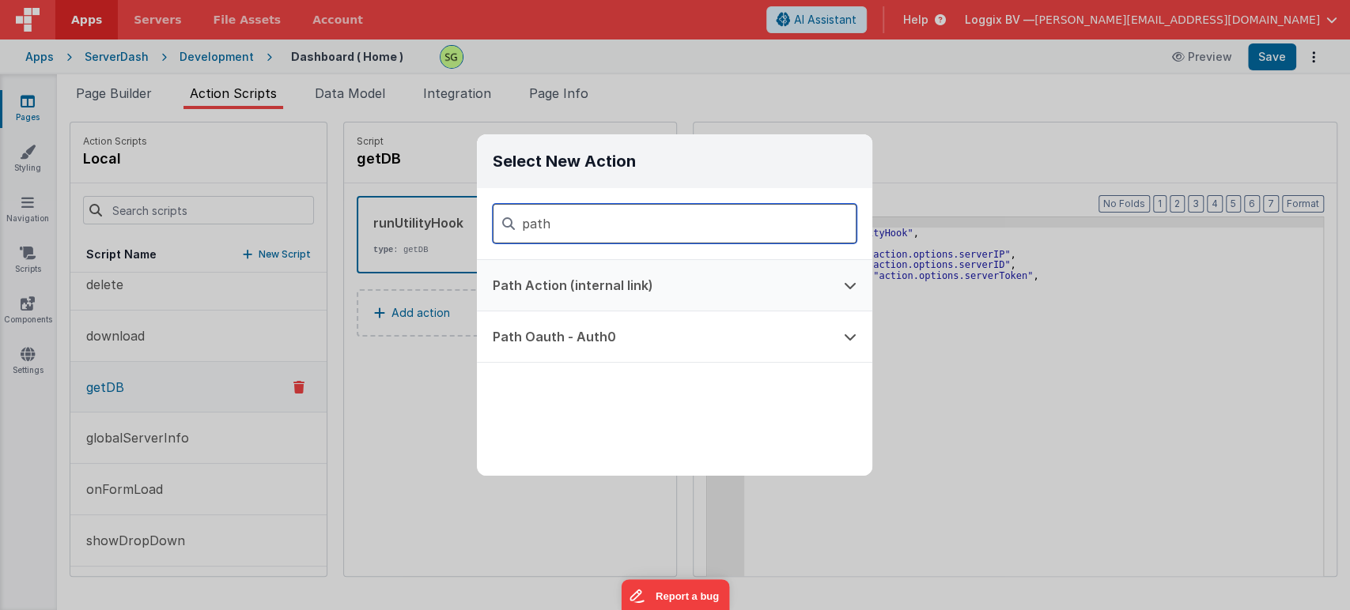
type input "path"
click at [595, 278] on button "Path Action (internal link)" at bounding box center [652, 285] width 351 height 51
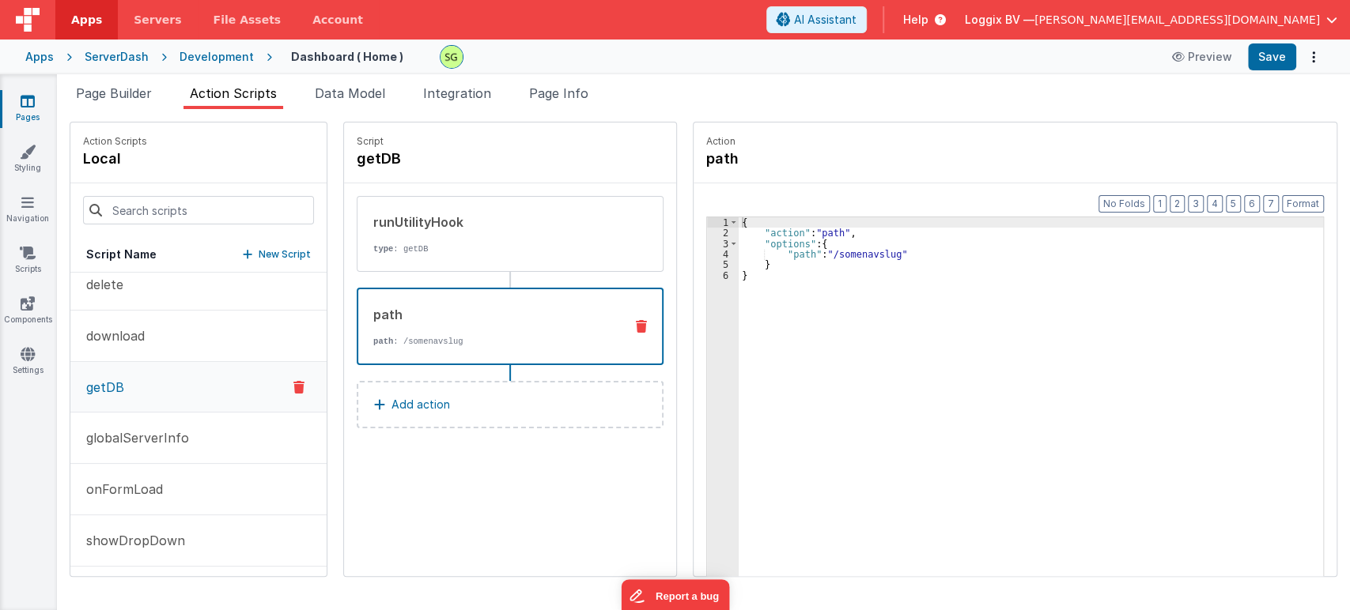
click at [847, 251] on div "{ "action" : "path" , "options" : { "path" : "/somenavslug" } }" at bounding box center [1038, 432] width 600 height 430
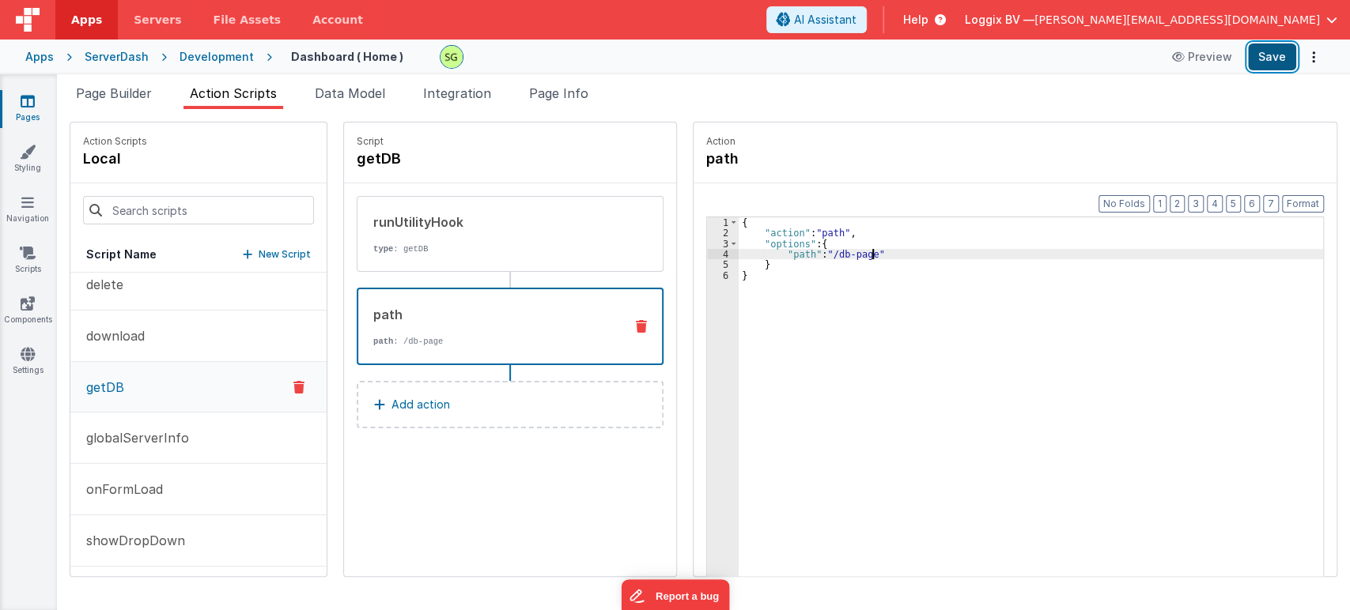
click at [1265, 50] on button "Save" at bounding box center [1272, 56] width 48 height 27
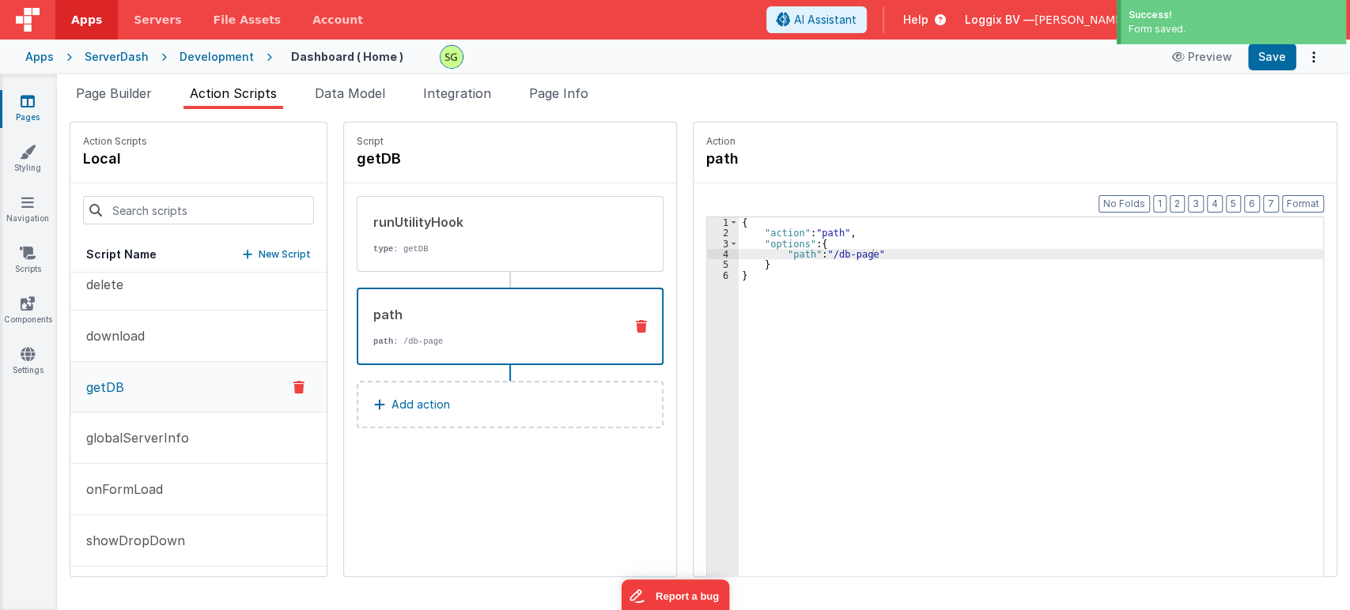
click at [86, 78] on div "Page Builder Action Scripts Data Model Integration Page Info Snippet Library Na…" at bounding box center [703, 342] width 1293 height 536
click at [89, 84] on li "Page Builder" at bounding box center [114, 96] width 89 height 25
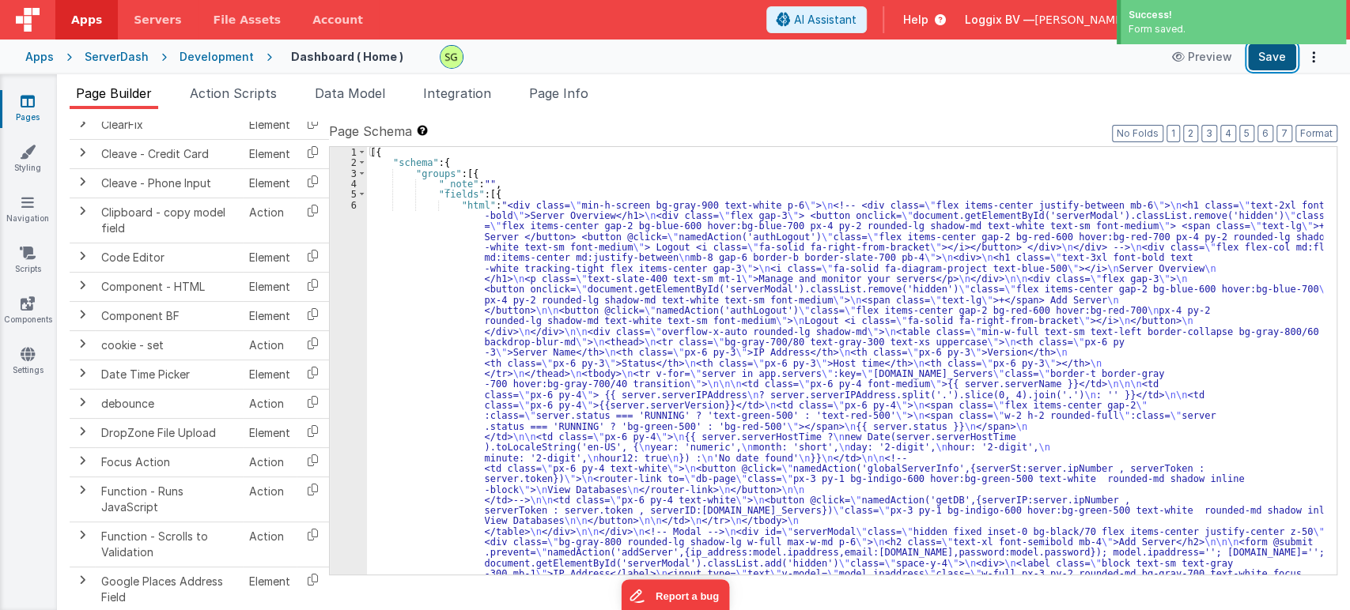
click at [1285, 55] on button "Save" at bounding box center [1272, 56] width 48 height 27
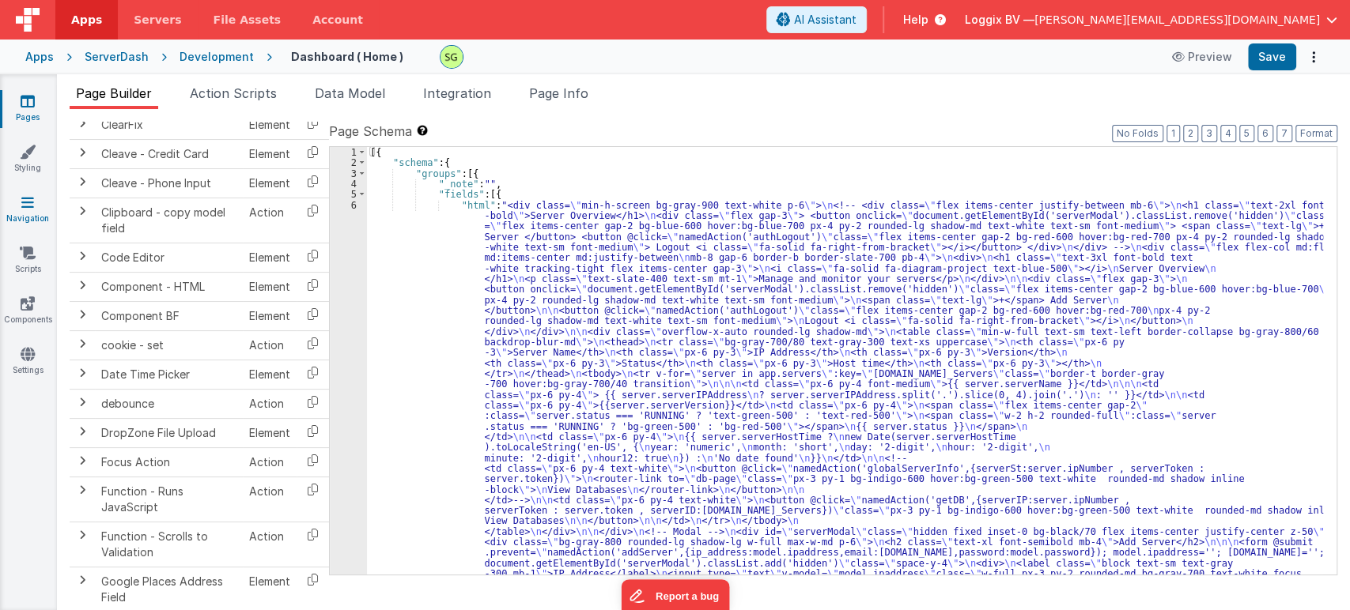
click at [27, 206] on icon at bounding box center [27, 202] width 13 height 16
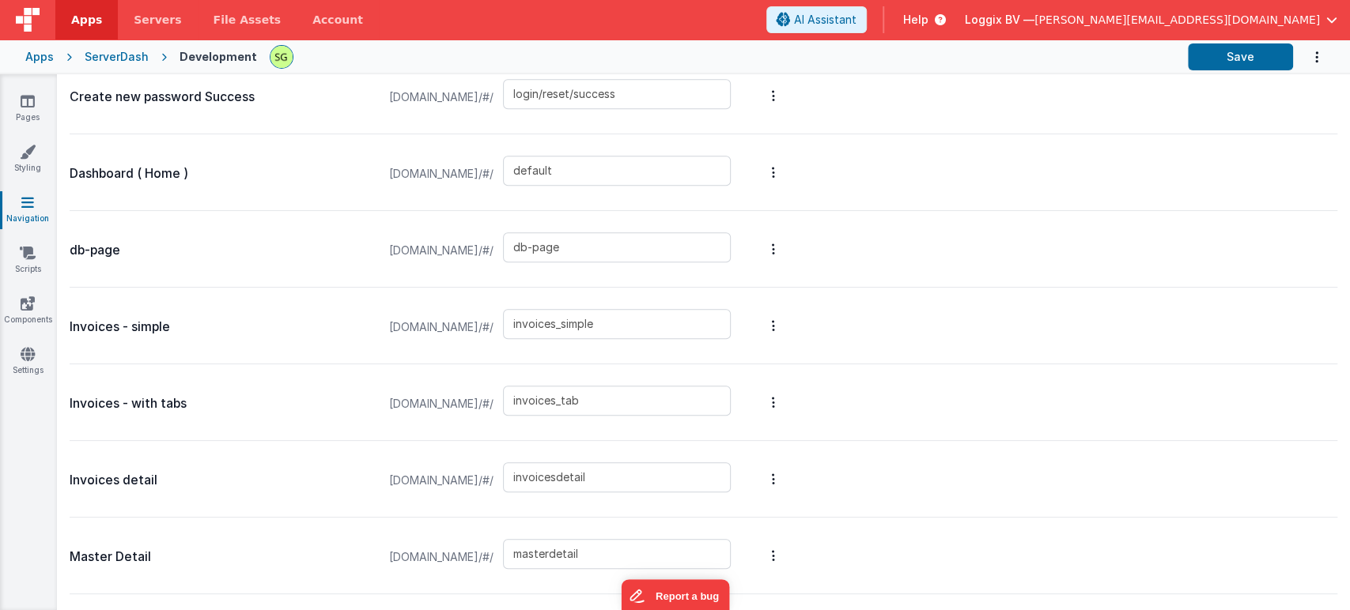
scroll to position [802, 0]
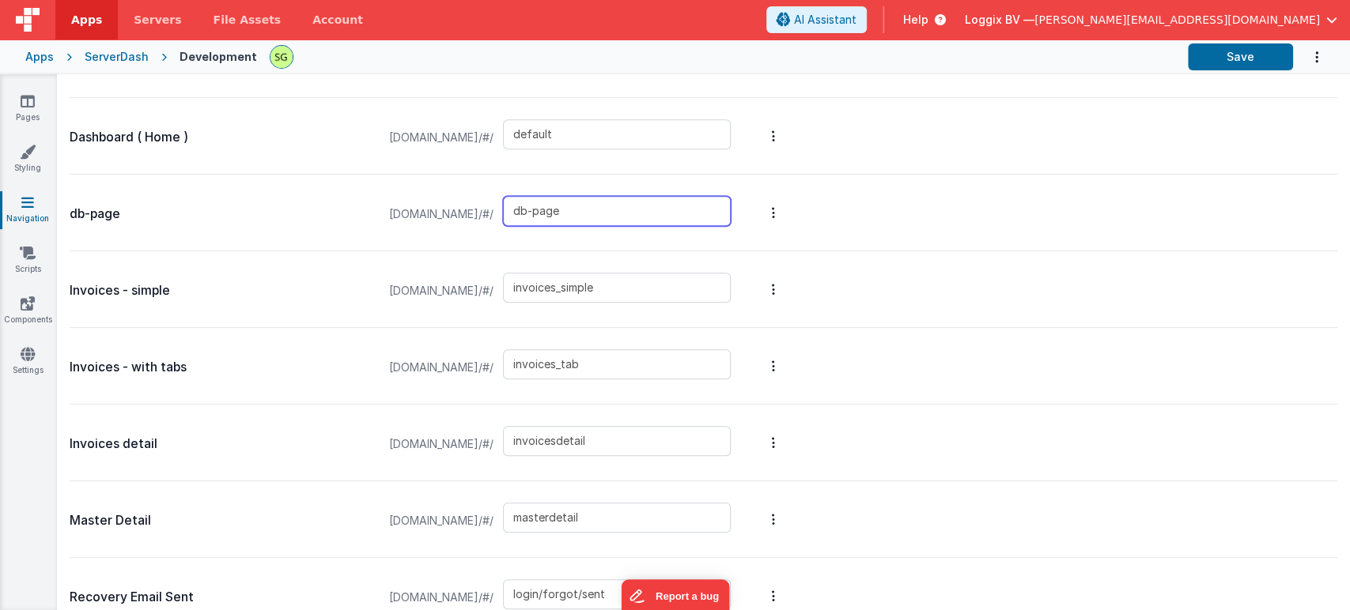
click at [634, 207] on input "db-page" at bounding box center [617, 211] width 228 height 30
drag, startPoint x: 634, startPoint y: 207, endPoint x: 539, endPoint y: 203, distance: 95.0
click at [539, 203] on div "serverdash.clientportal.cloud/#/ db-page" at bounding box center [559, 214] width 361 height 60
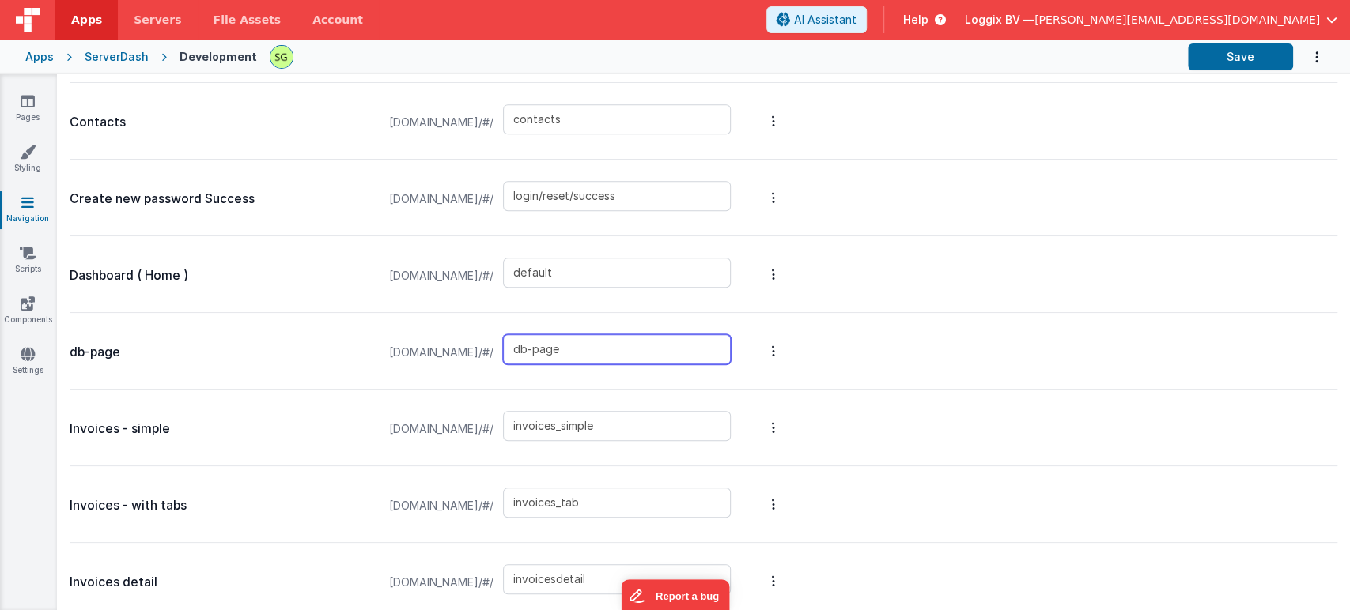
scroll to position [664, 0]
click at [998, 380] on div "db-page serverdash.clientportal.cloud/#/ db-page" at bounding box center [703, 350] width 1267 height 77
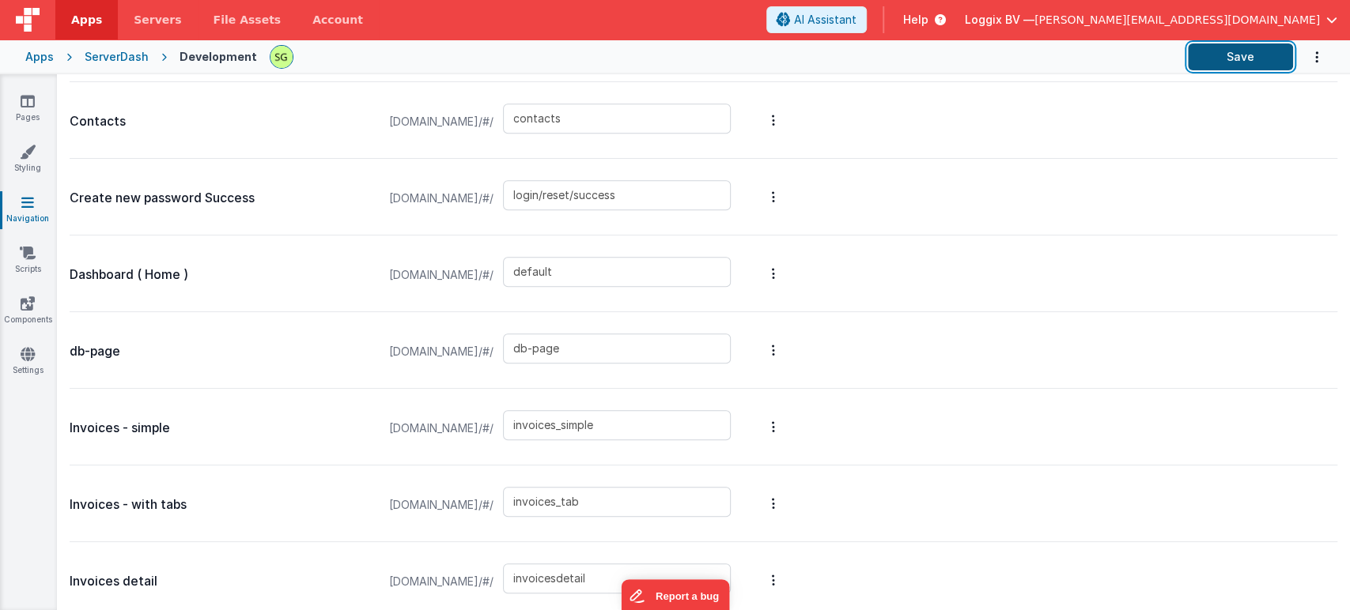
click at [1239, 57] on button "Save" at bounding box center [1239, 56] width 105 height 27
click at [32, 105] on icon at bounding box center [28, 101] width 14 height 16
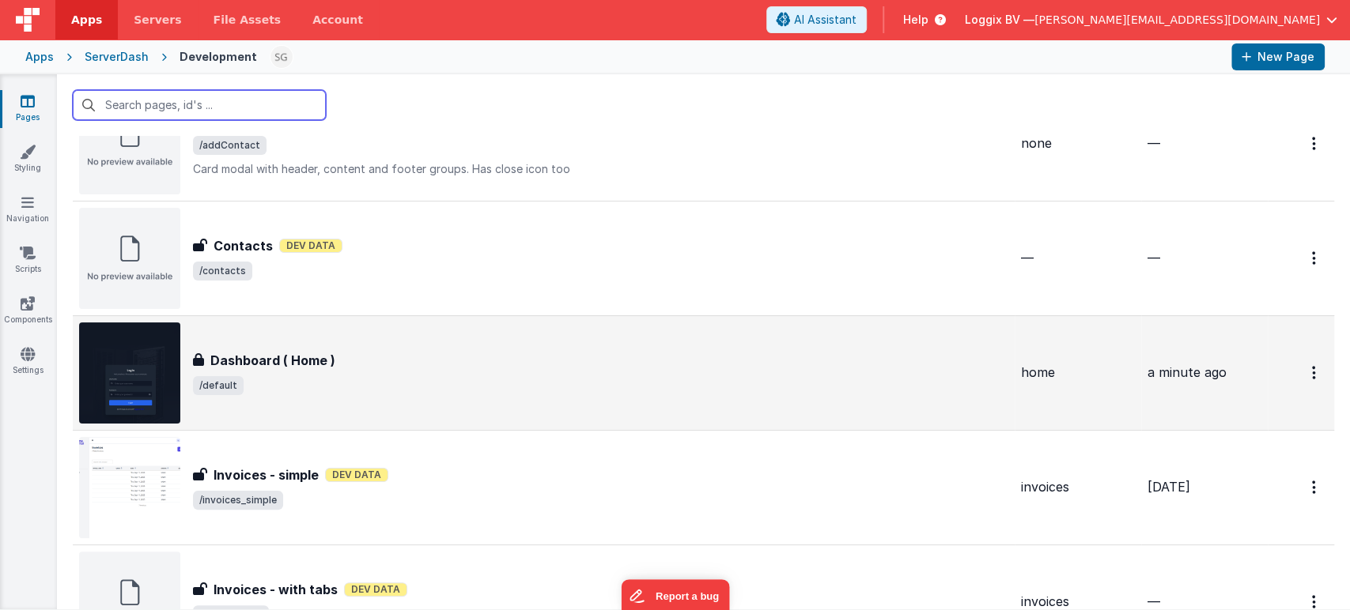
scroll to position [80, 0]
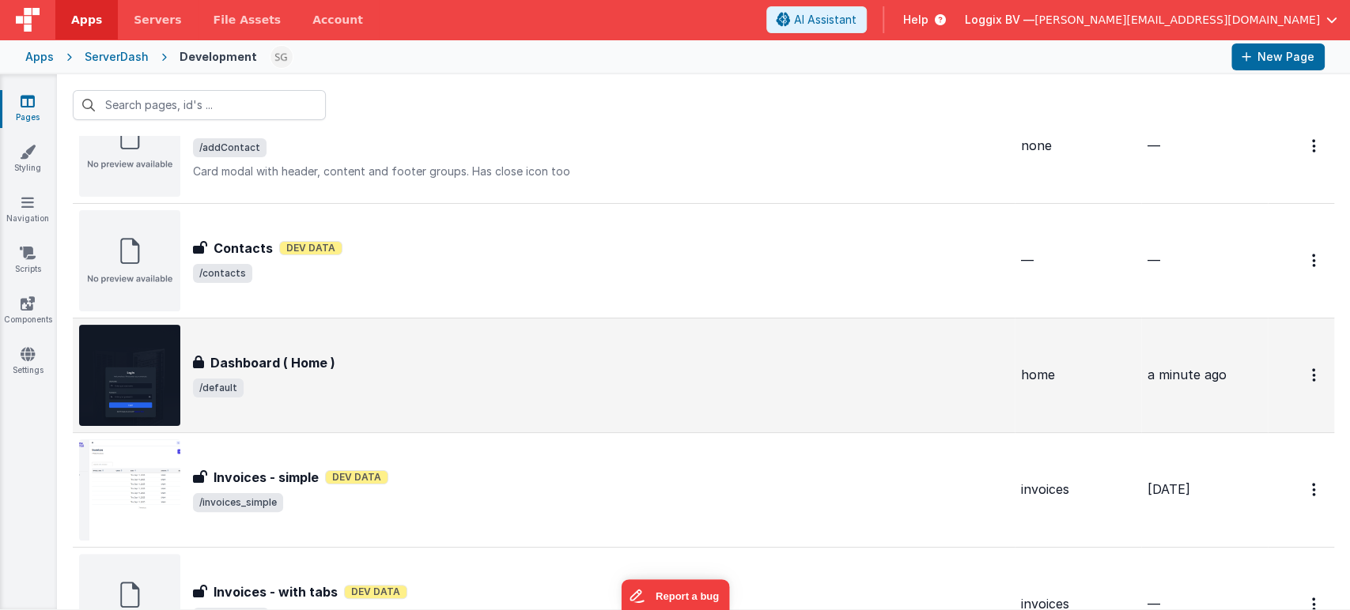
click at [419, 365] on div "Dashboard ( Home )" at bounding box center [600, 362] width 815 height 19
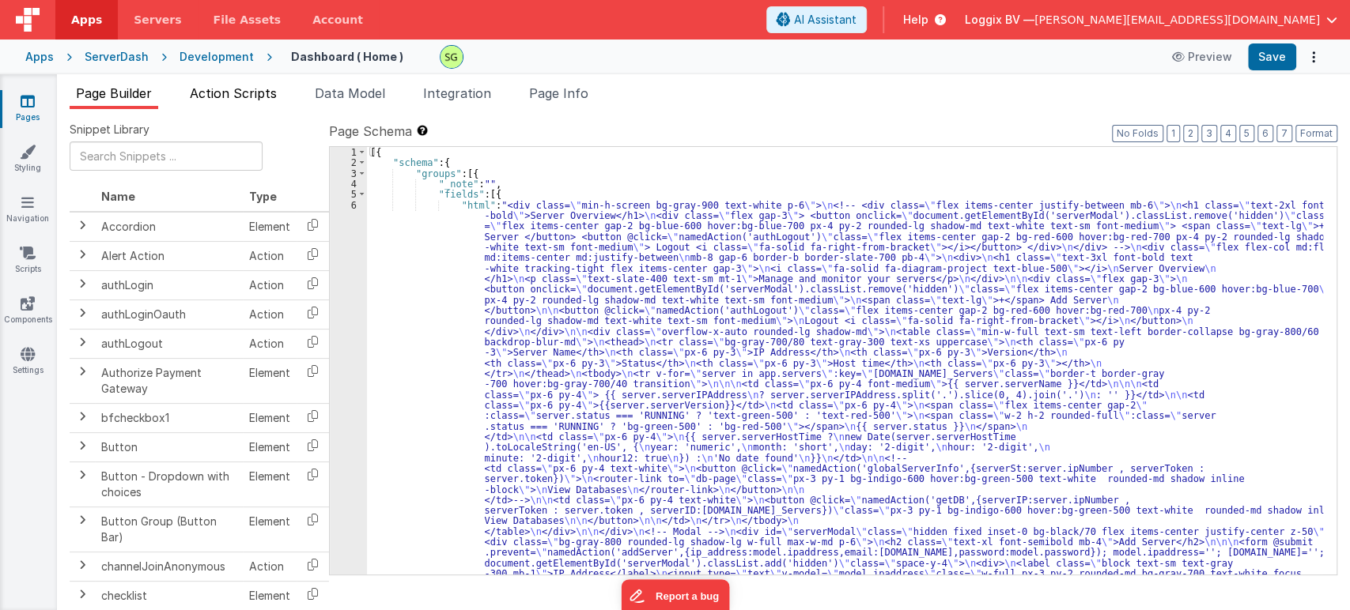
click at [232, 91] on span "Action Scripts" at bounding box center [233, 93] width 87 height 16
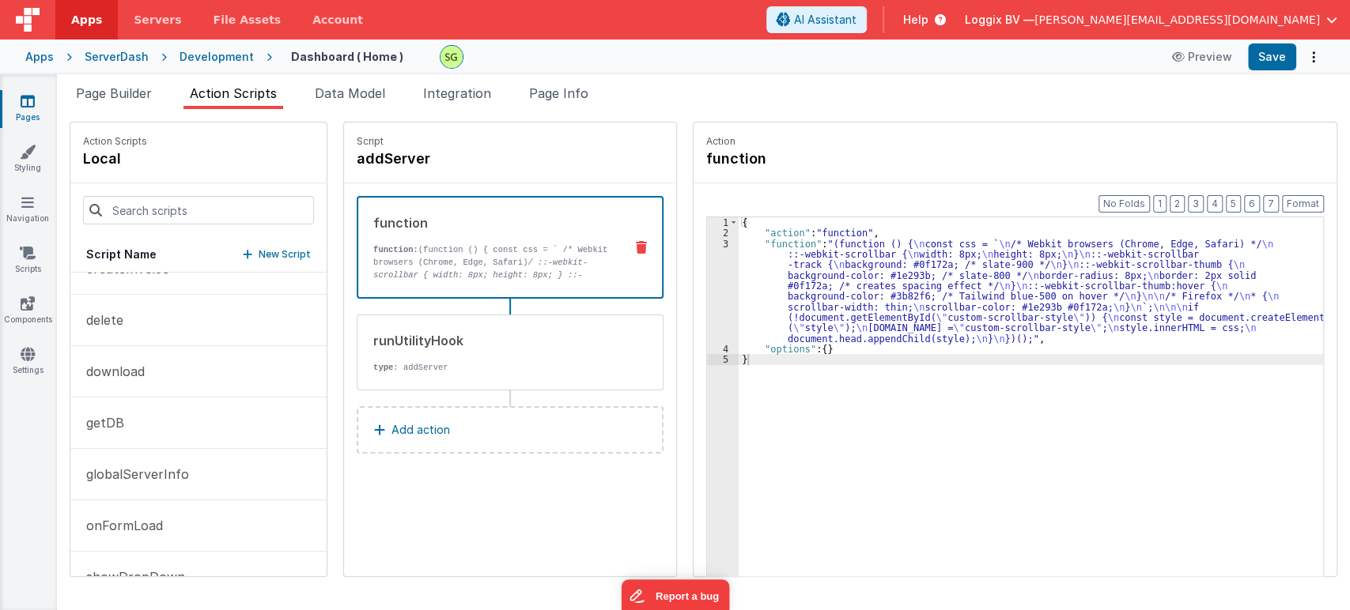
scroll to position [221, 0]
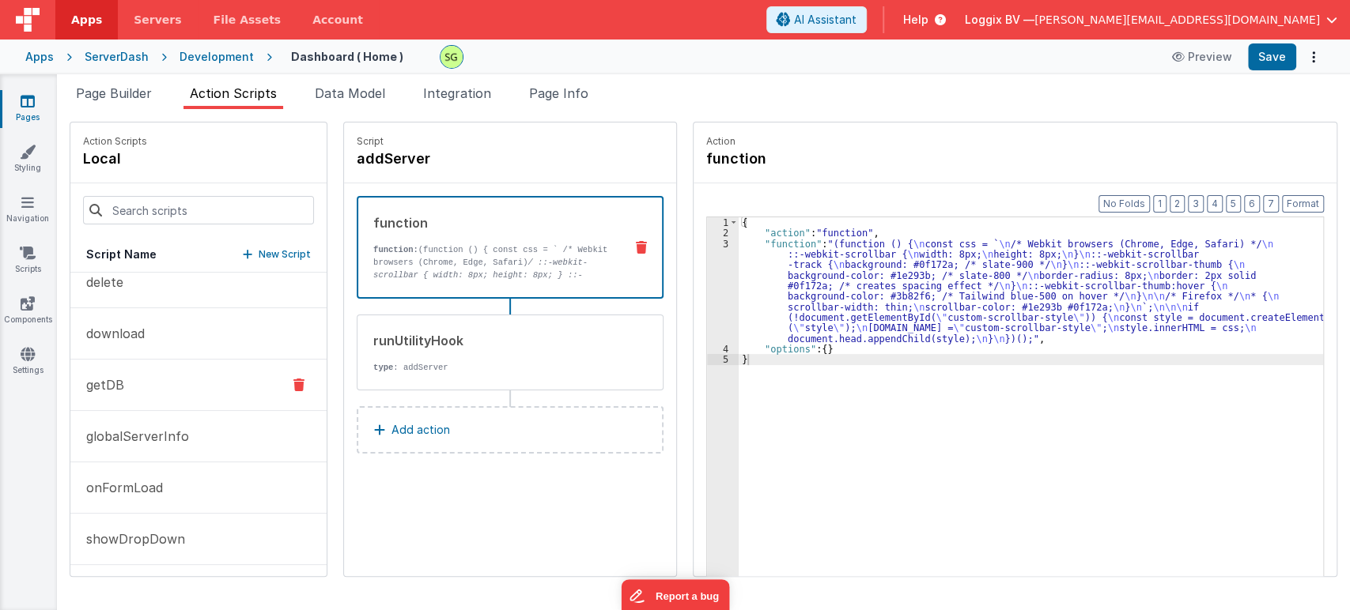
click at [159, 389] on button "getDB" at bounding box center [198, 385] width 256 height 51
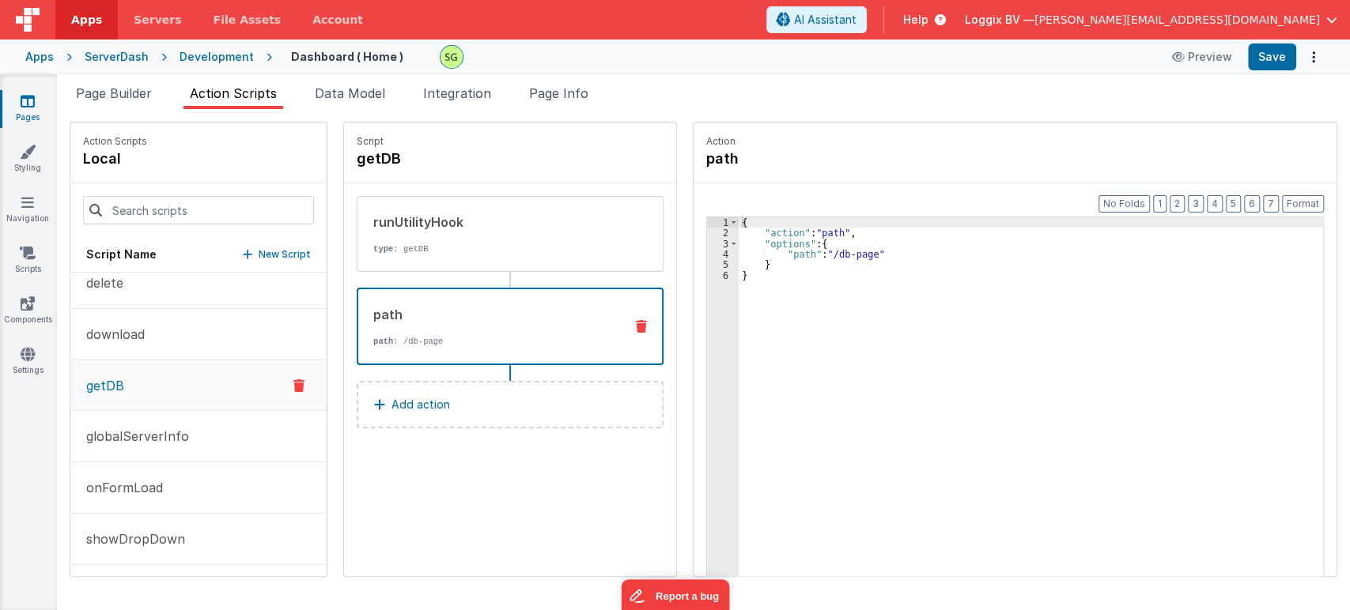
click at [466, 334] on div "path path : /db-page" at bounding box center [484, 326] width 253 height 43
click at [855, 256] on div "{ "action" : "path" , "options" : { "path" : "/db-page" } }" at bounding box center [1038, 432] width 600 height 430
click at [114, 103] on li "Page Builder" at bounding box center [114, 96] width 89 height 25
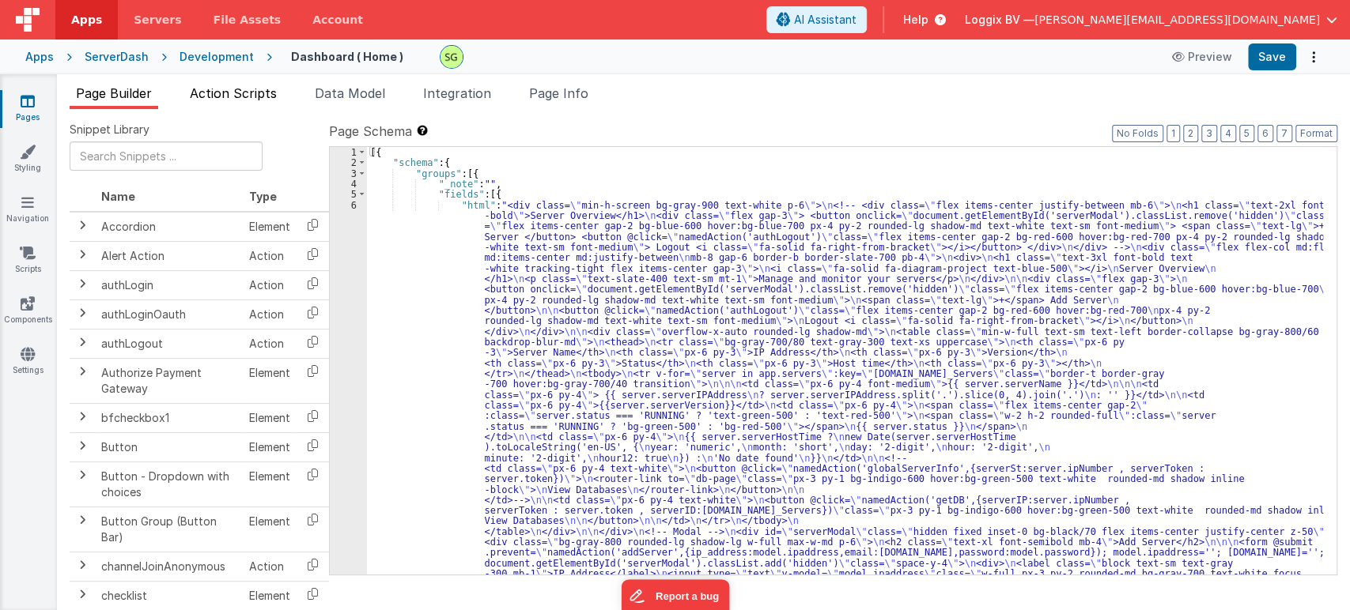
click at [228, 85] on li "Action Scripts" at bounding box center [233, 96] width 100 height 25
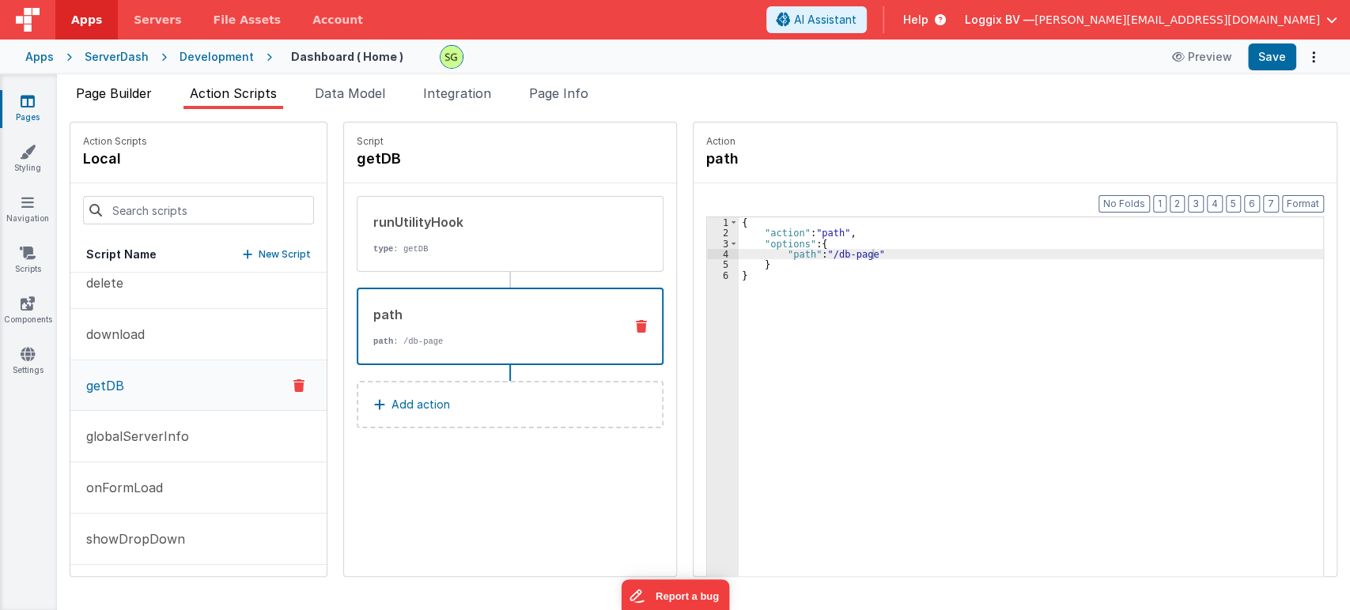
click at [135, 86] on span "Page Builder" at bounding box center [114, 93] width 76 height 16
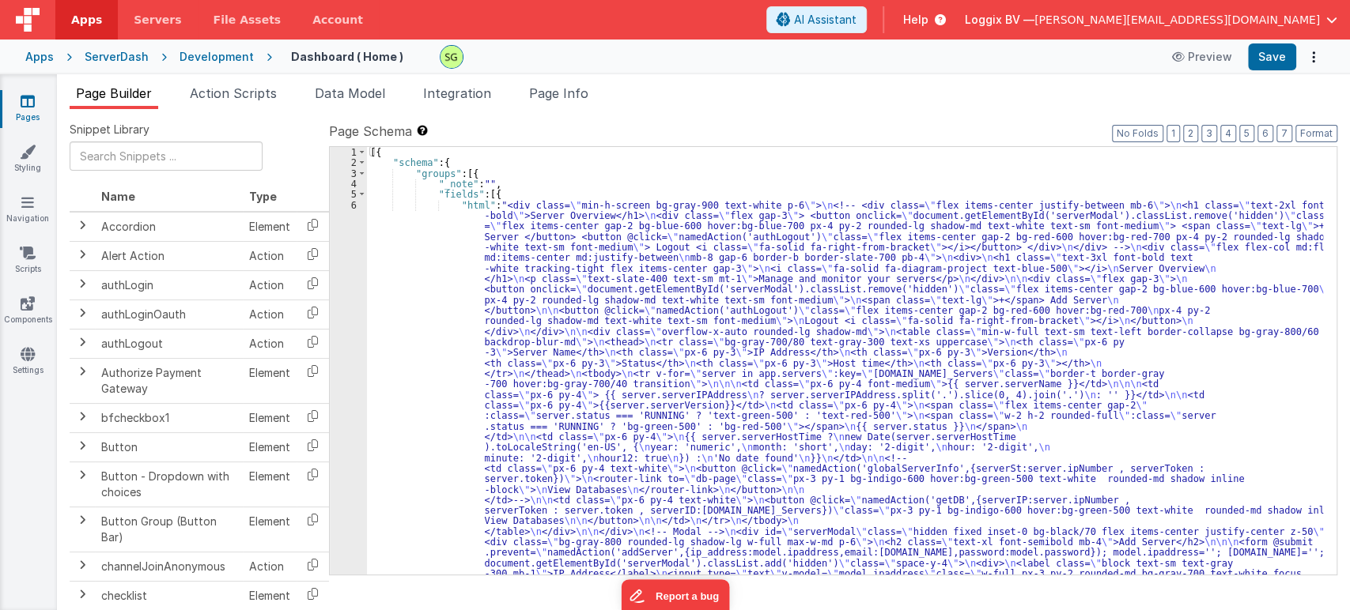
click at [354, 203] on div "6" at bounding box center [348, 432] width 37 height 464
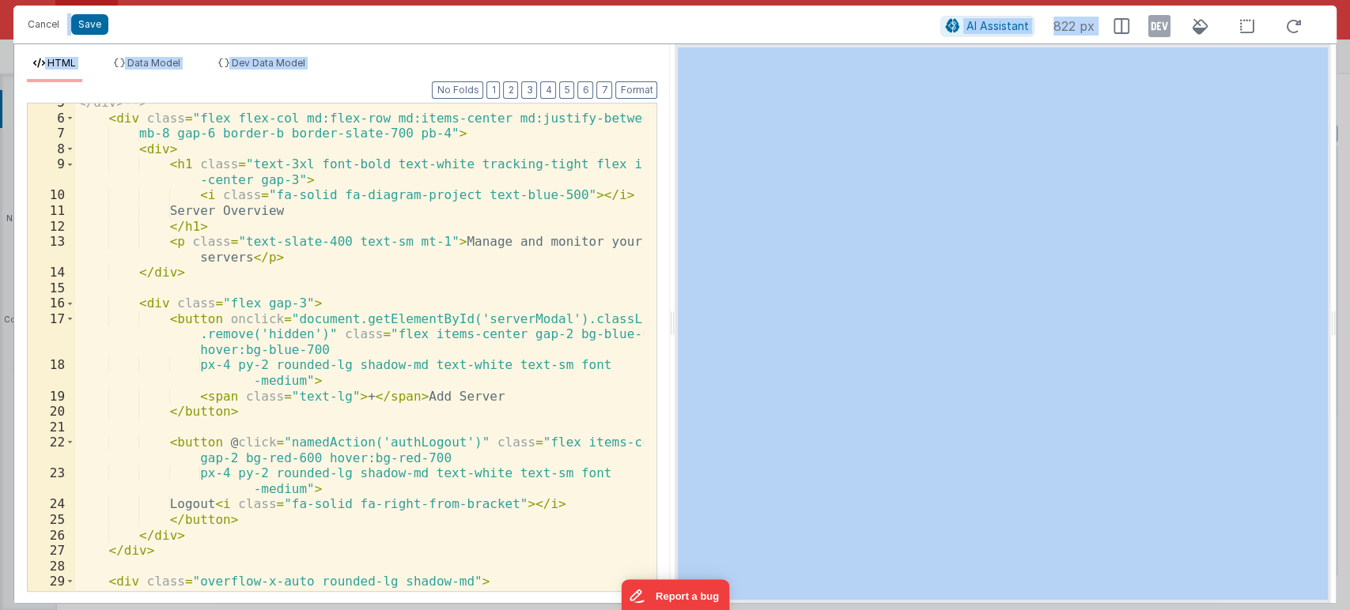
scroll to position [178, 0]
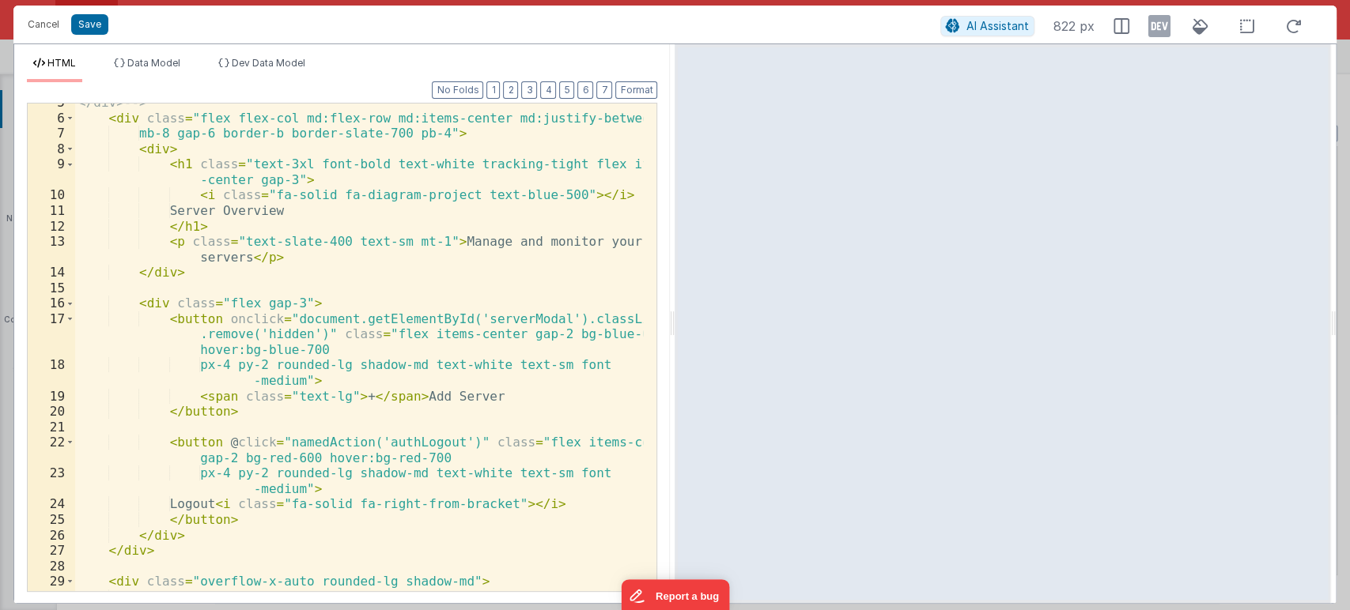
click at [583, 281] on div "</div> --> < div class = "flex flex-col md:flex-row md:items-center md:justify-…" at bounding box center [359, 362] width 568 height 534
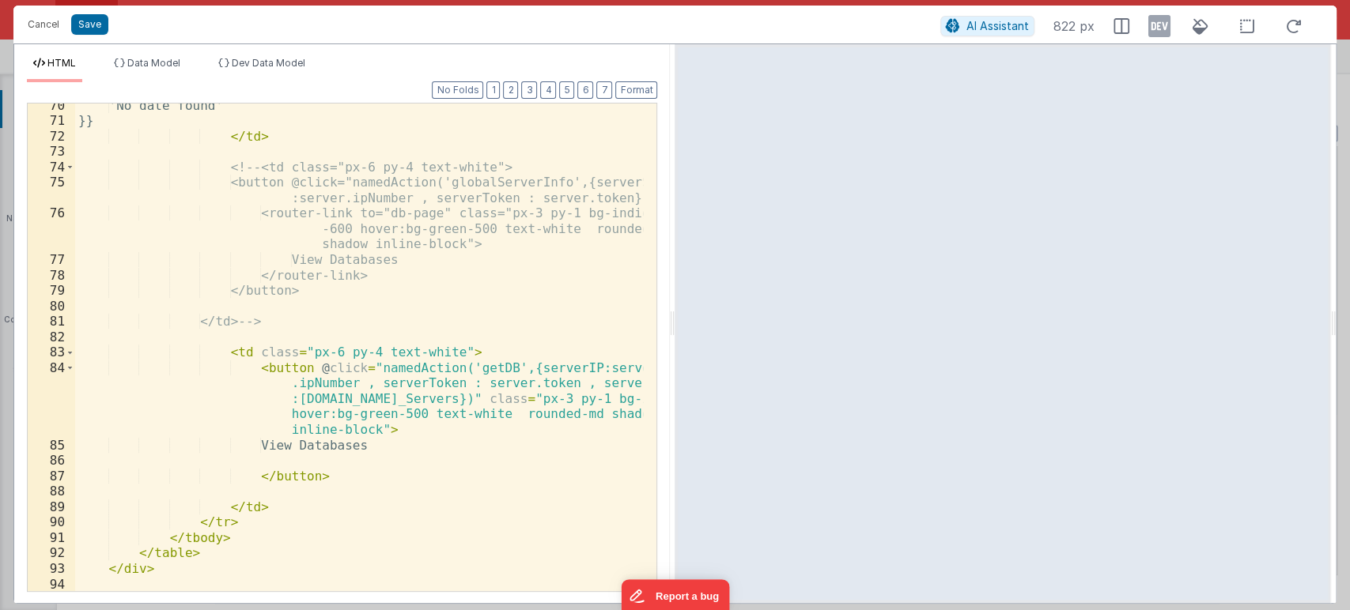
scroll to position [1397, 0]
click at [86, 24] on button "Save" at bounding box center [89, 24] width 37 height 21
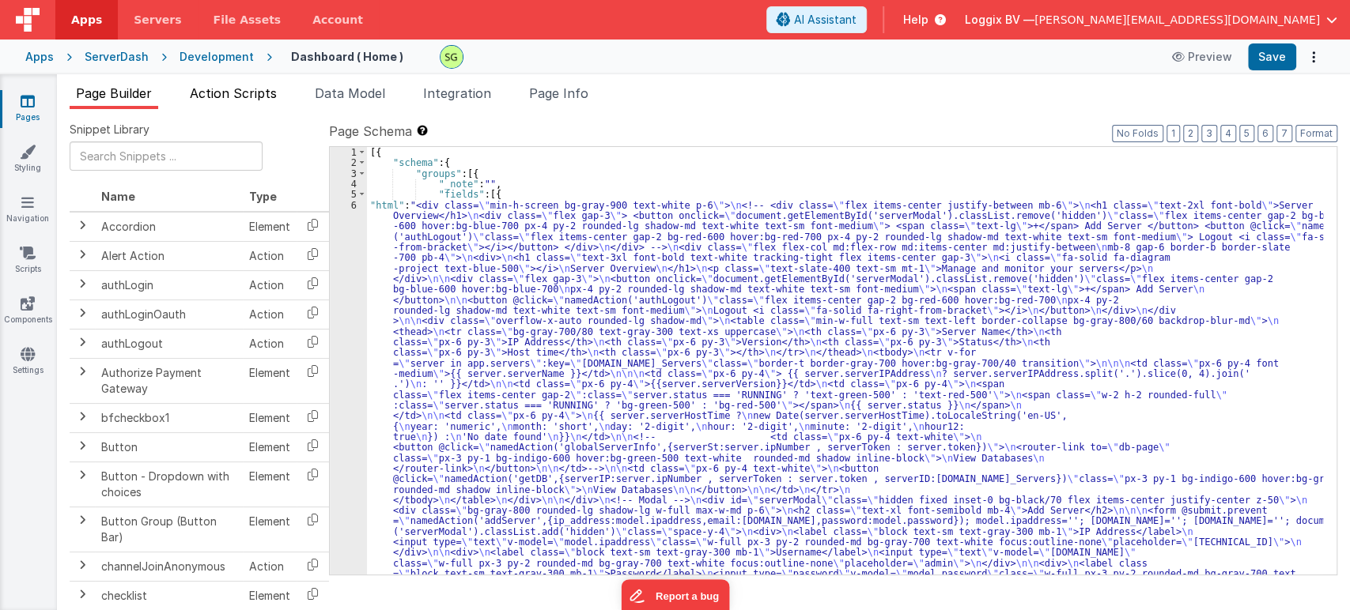
click at [228, 89] on span "Action Scripts" at bounding box center [233, 93] width 87 height 16
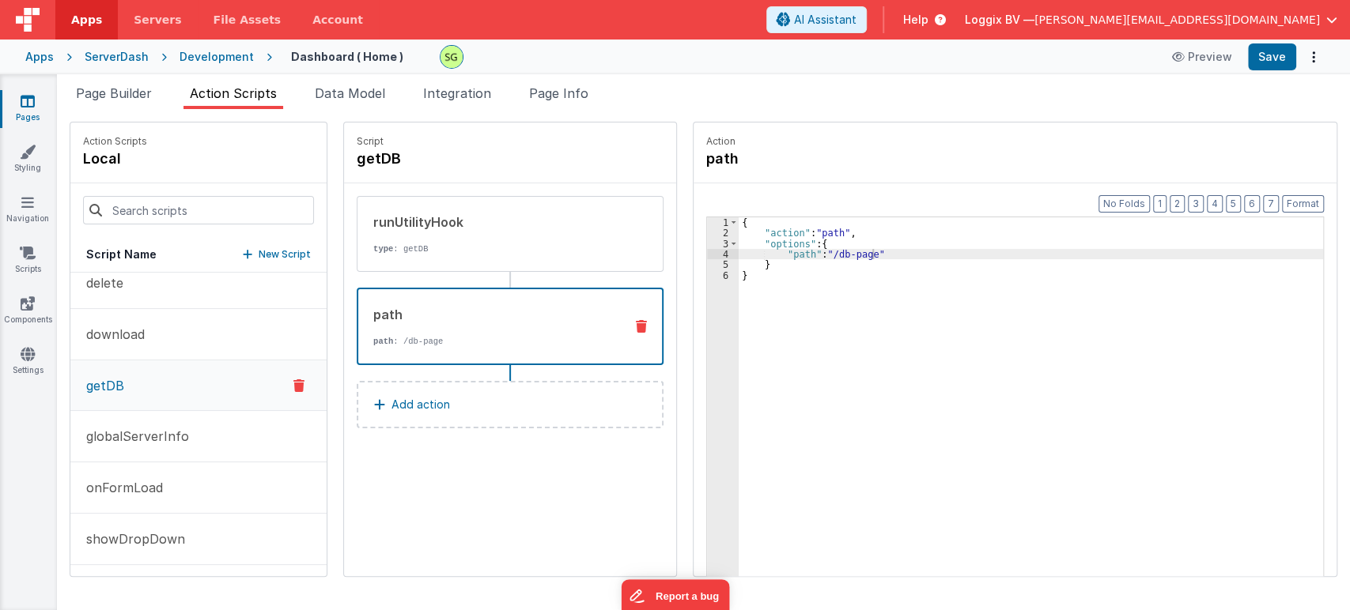
click at [500, 344] on p "path : /db-page" at bounding box center [492, 341] width 238 height 13
click at [632, 323] on button at bounding box center [641, 326] width 41 height 13
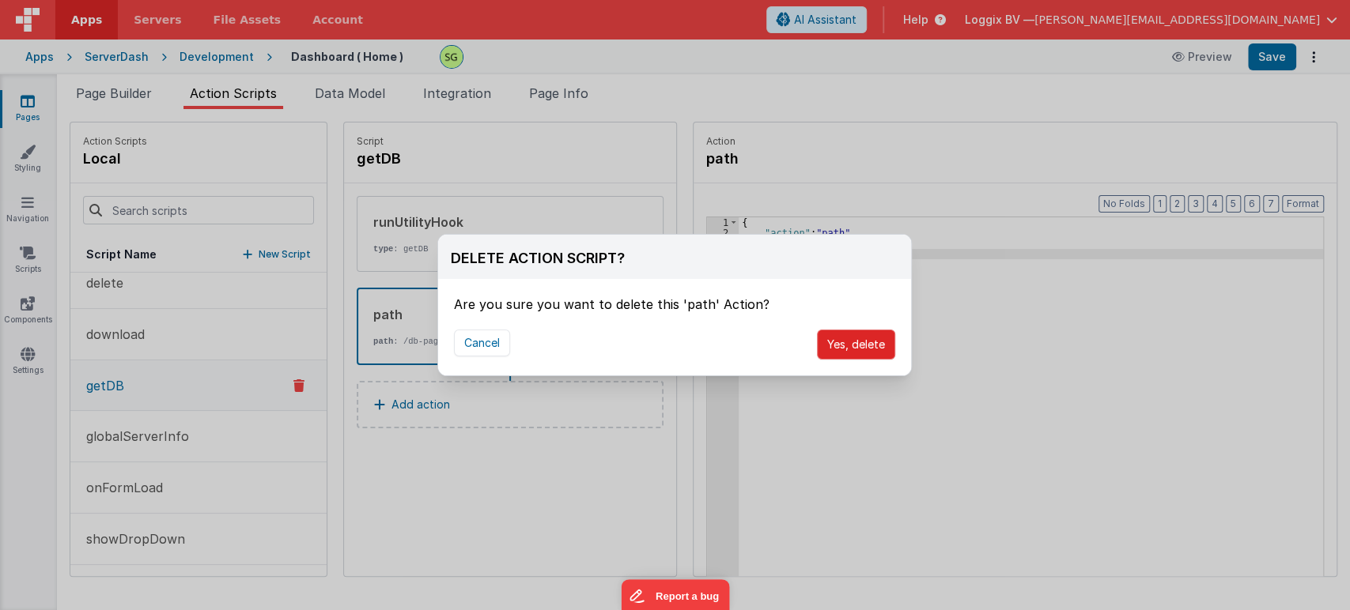
click at [849, 352] on button "Yes, delete" at bounding box center [856, 345] width 78 height 30
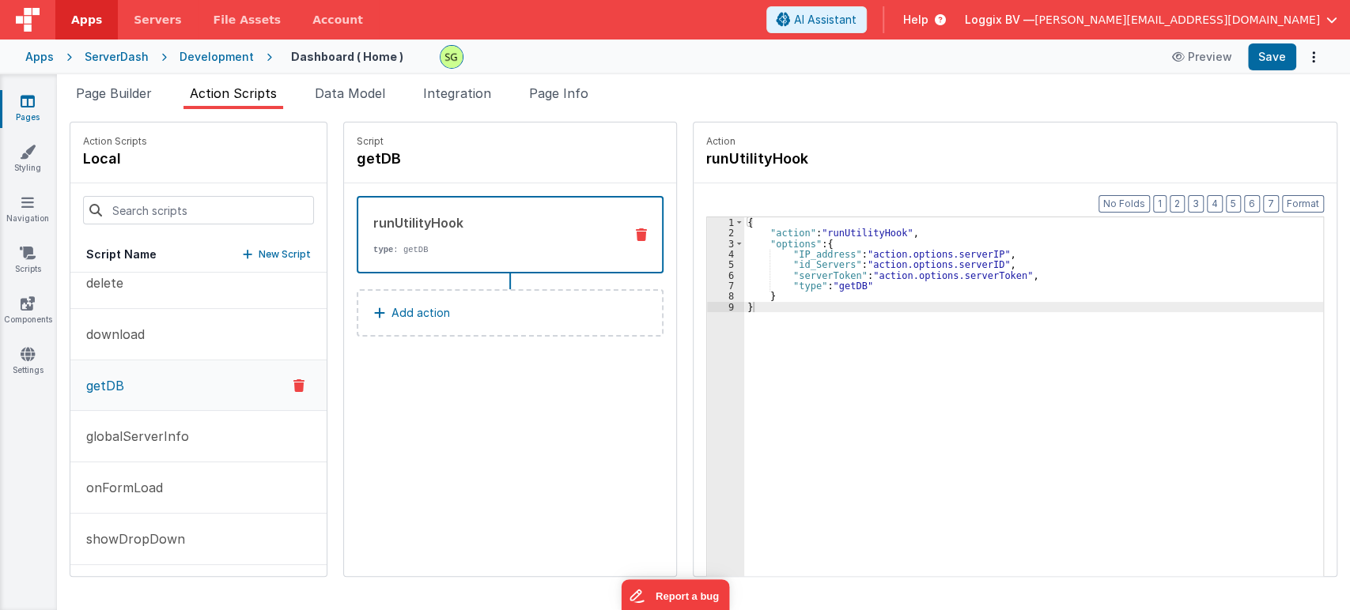
click at [413, 313] on p "Add action" at bounding box center [420, 313] width 59 height 19
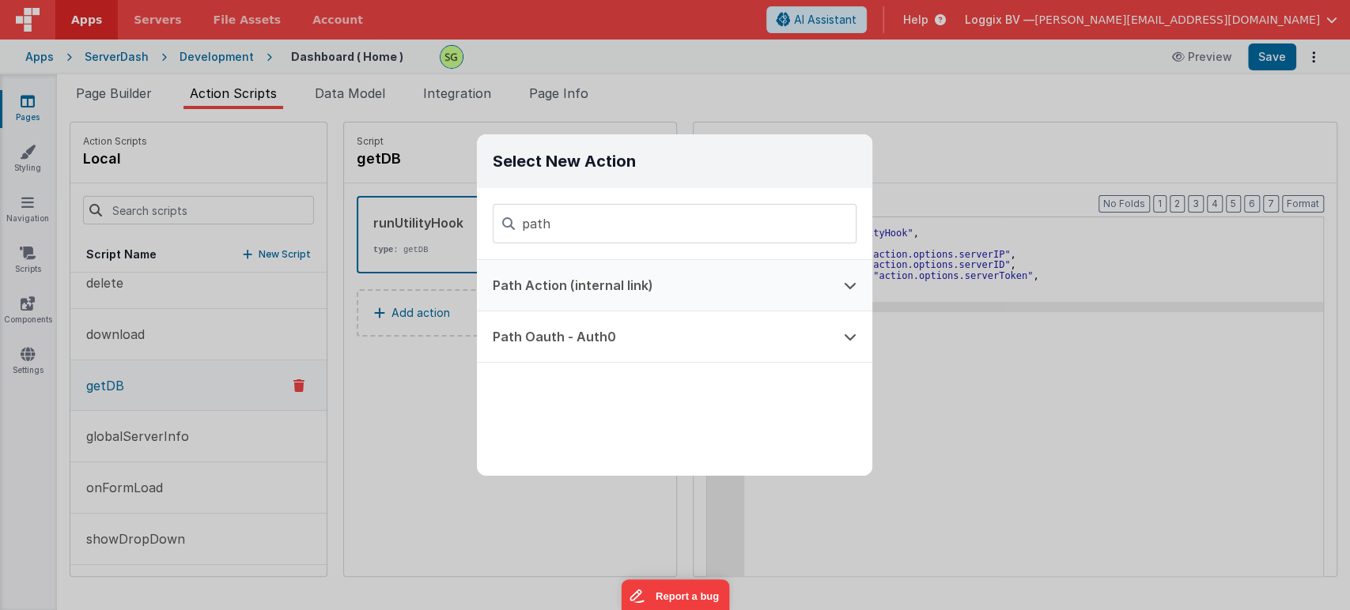
type input "path"
click at [672, 291] on button "Path Action (internal link)" at bounding box center [652, 285] width 351 height 51
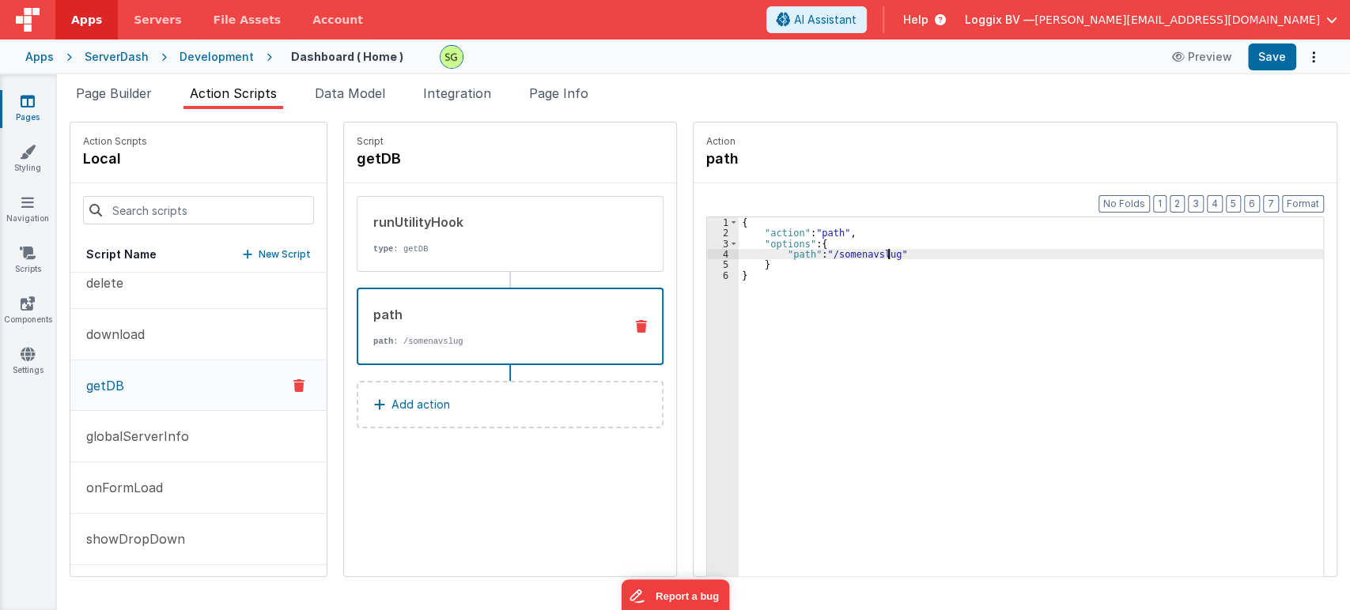
click at [874, 255] on div "{ "action" : "path" , "options" : { "path" : "/somenavslug" } }" at bounding box center [1038, 432] width 600 height 430
click at [1255, 63] on button "Save" at bounding box center [1272, 56] width 48 height 27
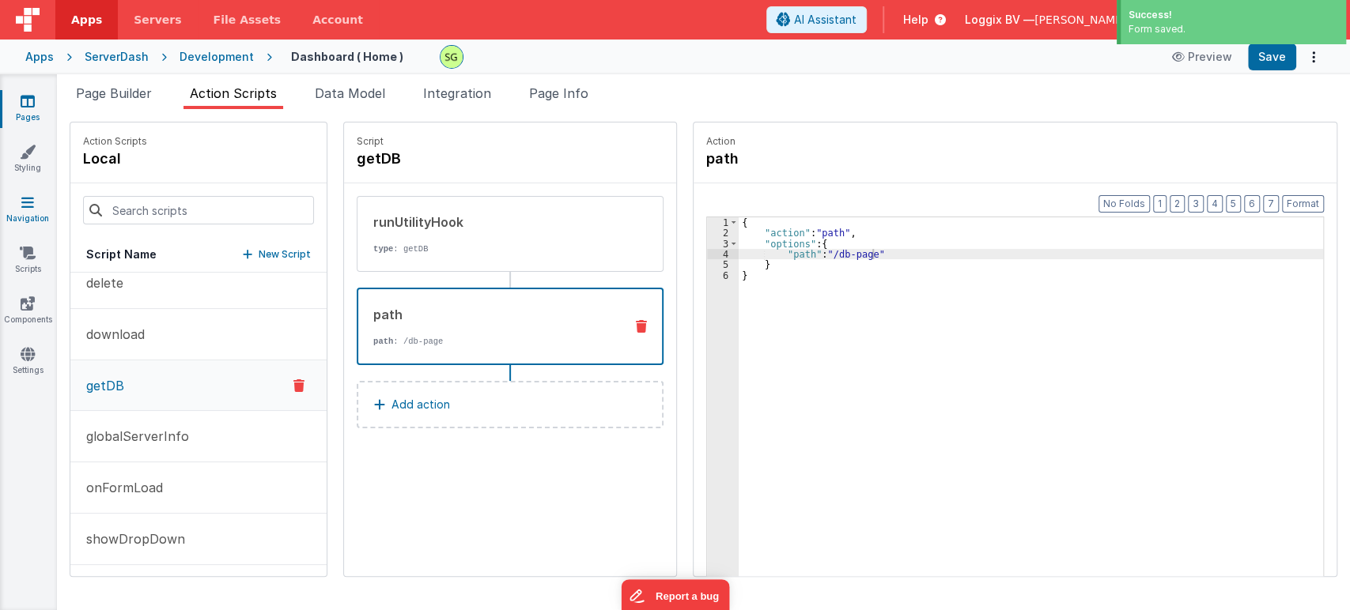
click at [28, 207] on icon at bounding box center [27, 202] width 13 height 16
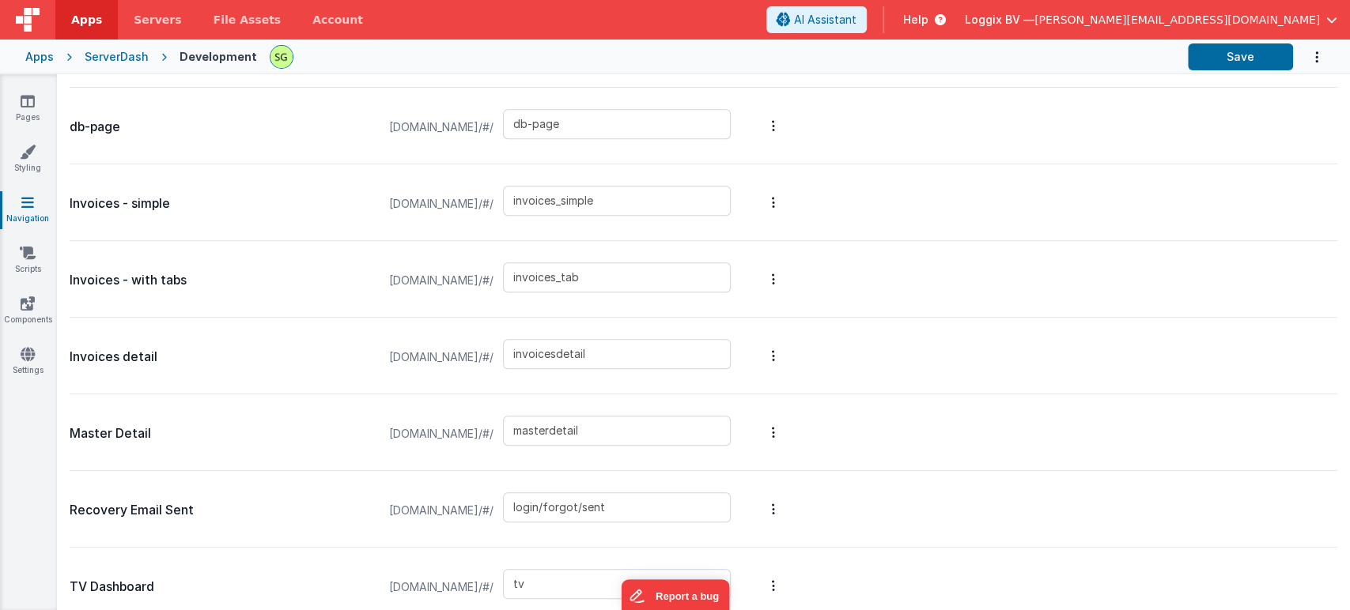
scroll to position [723, 0]
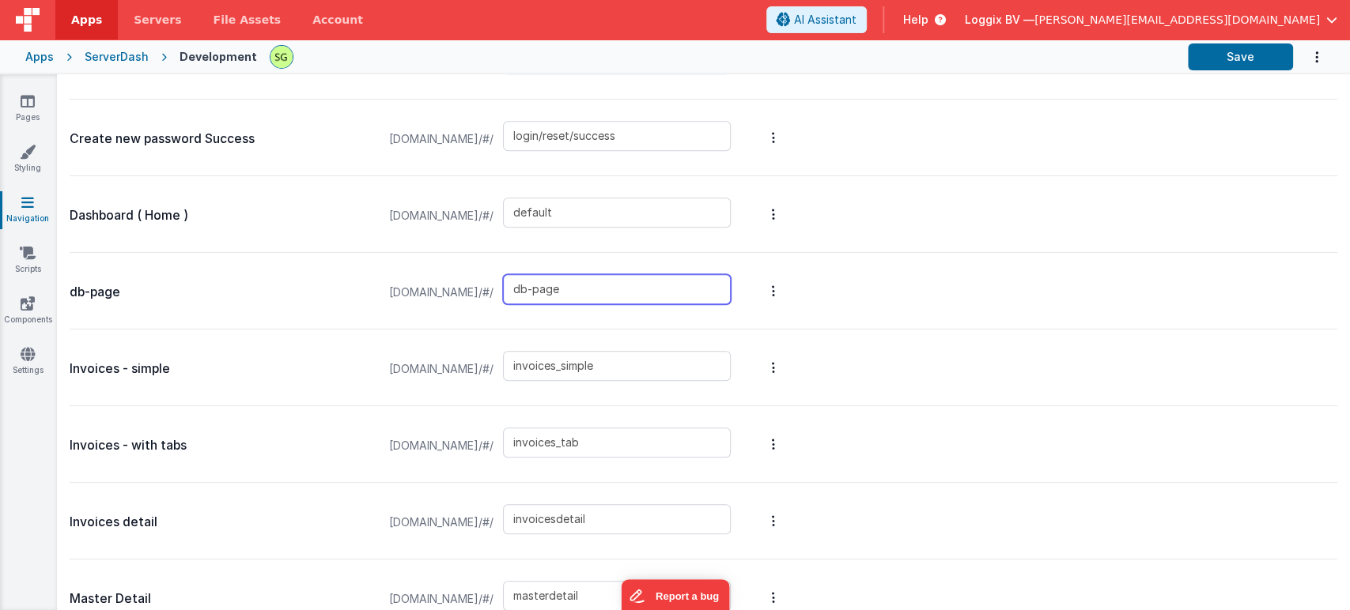
click at [669, 283] on input "db-page" at bounding box center [617, 289] width 228 height 30
drag, startPoint x: 669, startPoint y: 283, endPoint x: 569, endPoint y: 283, distance: 99.6
click at [569, 283] on input "db-page" at bounding box center [617, 289] width 228 height 30
click at [595, 290] on input "dashboards" at bounding box center [617, 289] width 228 height 30
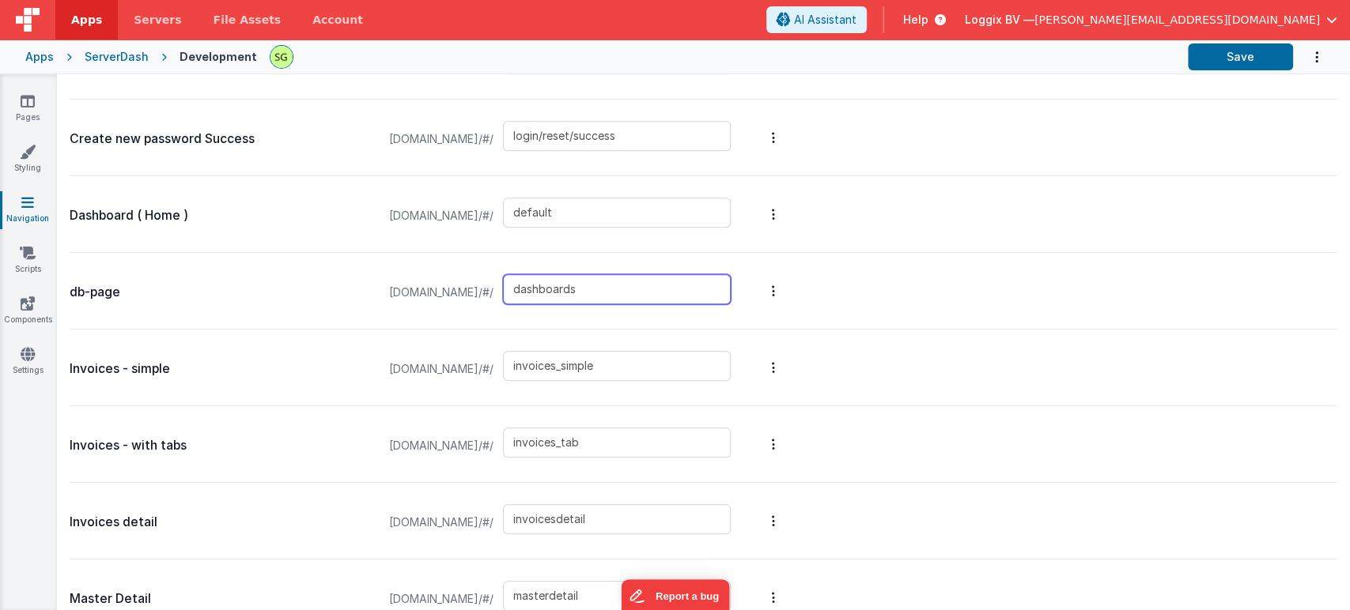
type input "dashboards"
click at [875, 291] on div "db-page serverdash.clientportal.cloud/#/ dashboards" at bounding box center [703, 291] width 1267 height 77
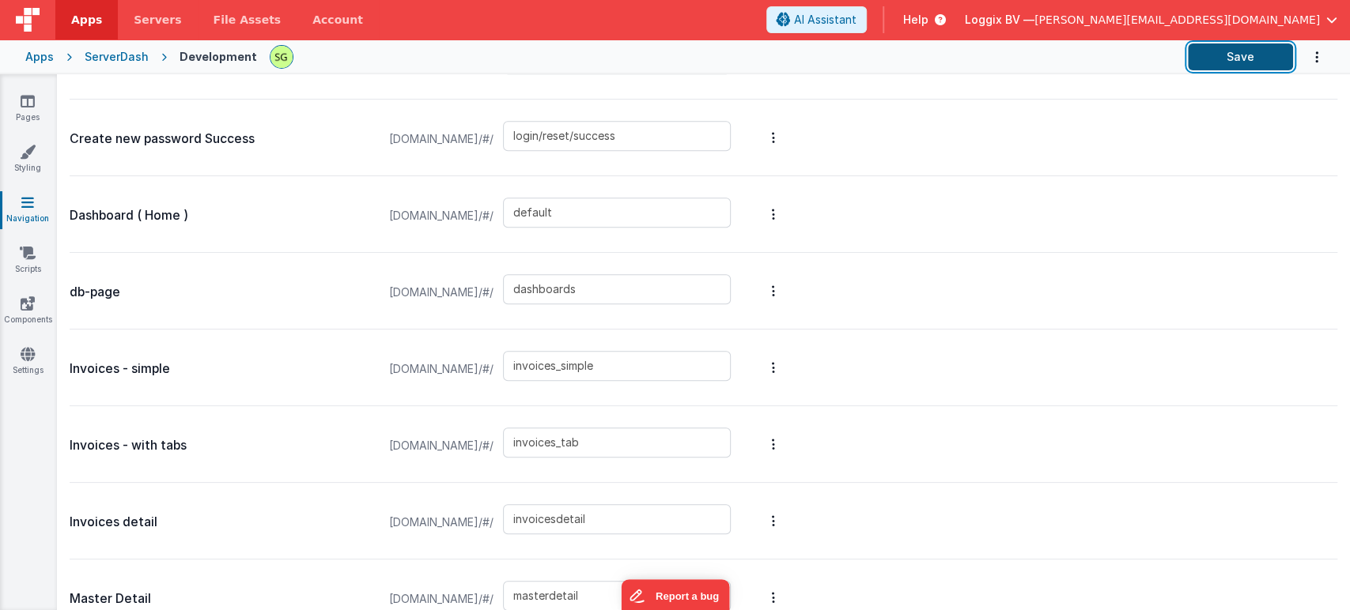
click at [1225, 59] on button "Save" at bounding box center [1239, 56] width 105 height 27
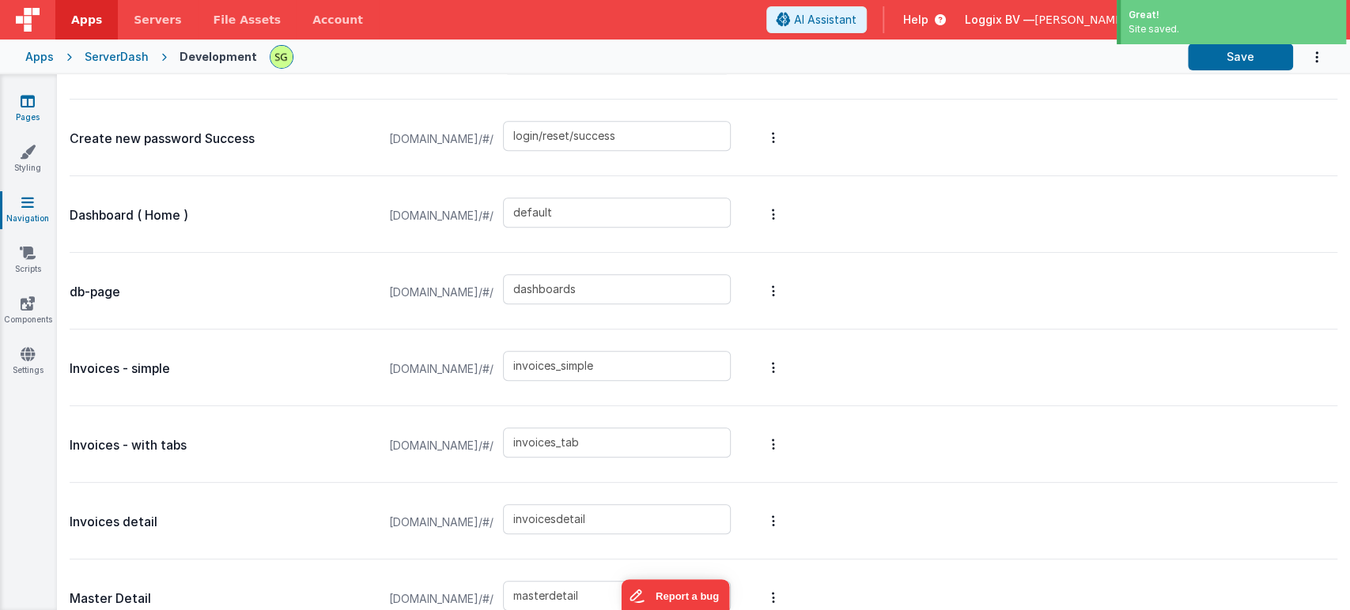
click at [31, 99] on icon at bounding box center [28, 101] width 14 height 16
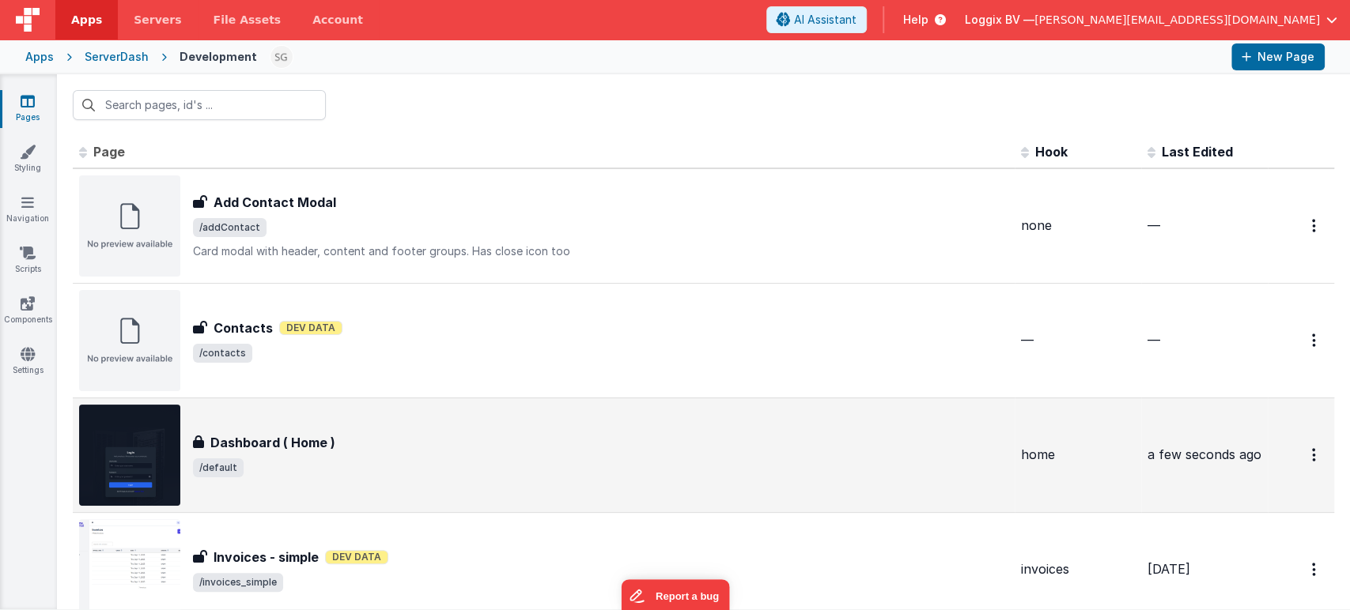
click at [417, 438] on div "Dashboard ( Home )" at bounding box center [600, 442] width 815 height 19
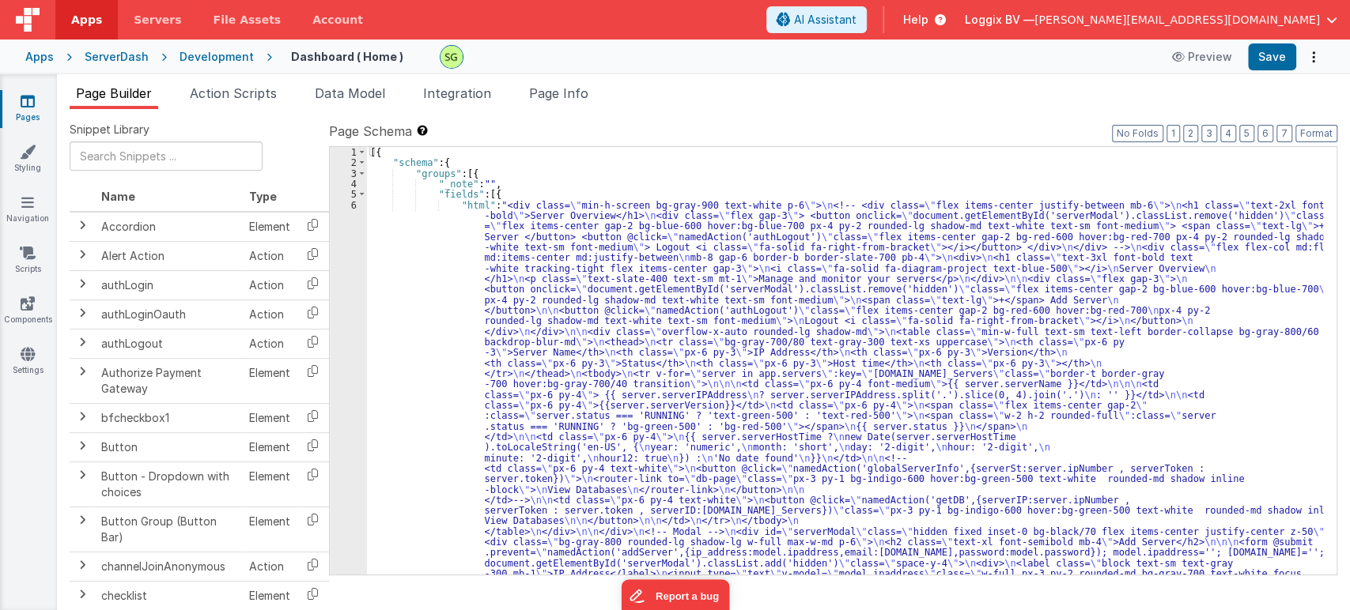
click at [235, 87] on span "Action Scripts" at bounding box center [233, 93] width 87 height 16
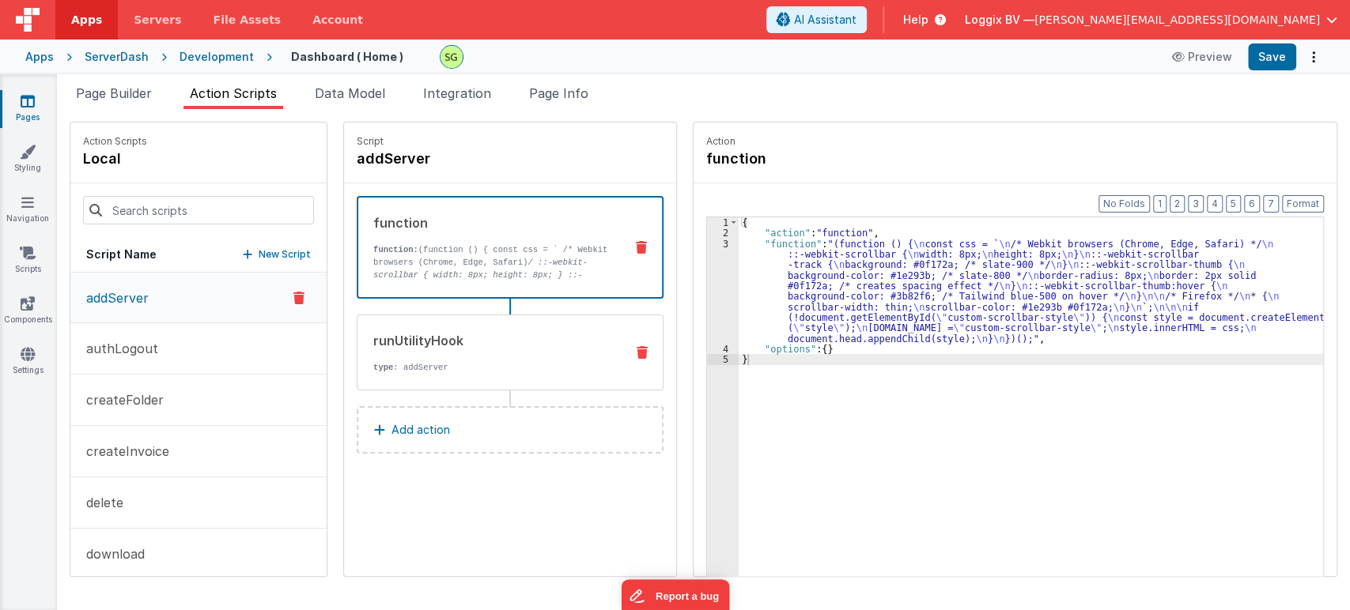
click at [499, 352] on div "runUtilityHook type : addServer" at bounding box center [484, 352] width 255 height 43
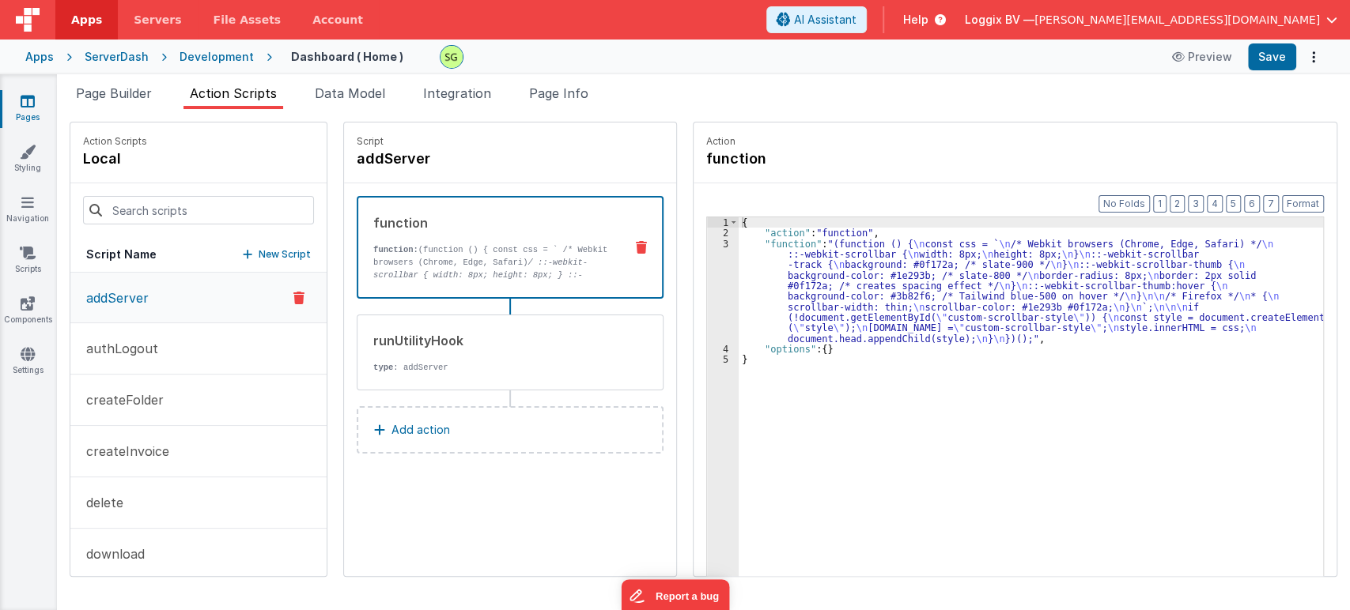
click at [538, 251] on p "function: (function () { const css = ` /* Webkit browsers (Chrome, Edge, Safari…" at bounding box center [492, 306] width 238 height 126
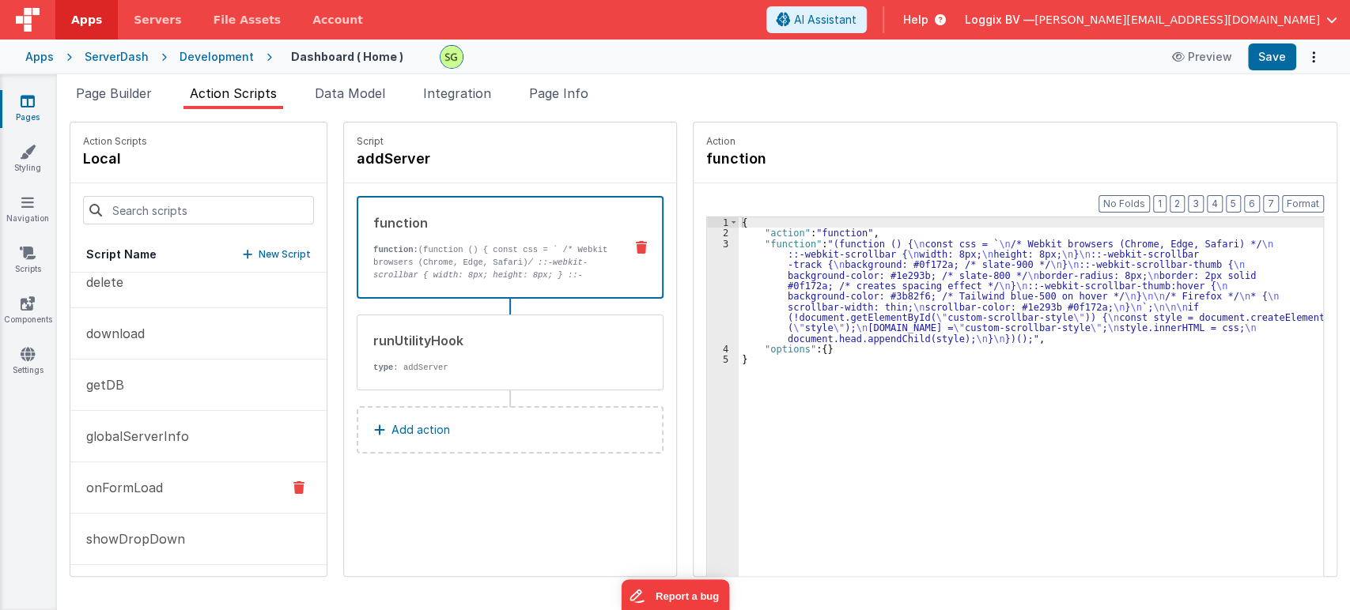
click at [153, 485] on p "onFormLoad" at bounding box center [120, 487] width 86 height 19
click at [146, 401] on button "getDB" at bounding box center [198, 386] width 256 height 51
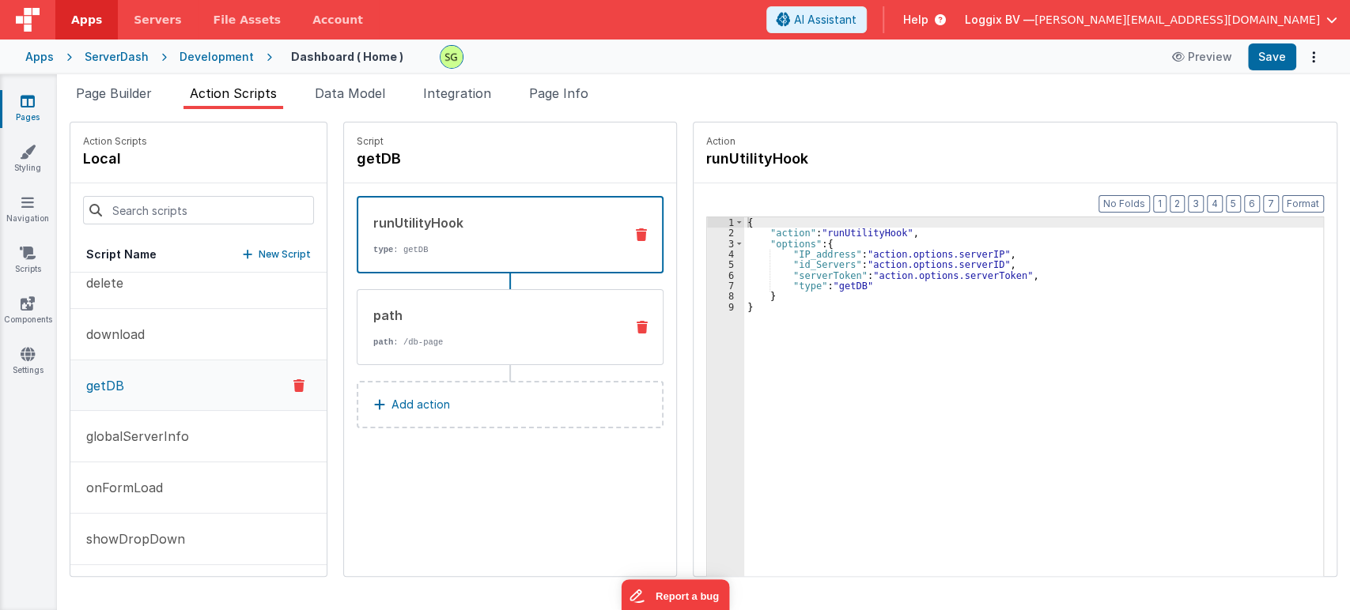
click at [468, 296] on div "path path : /db-page" at bounding box center [510, 327] width 307 height 76
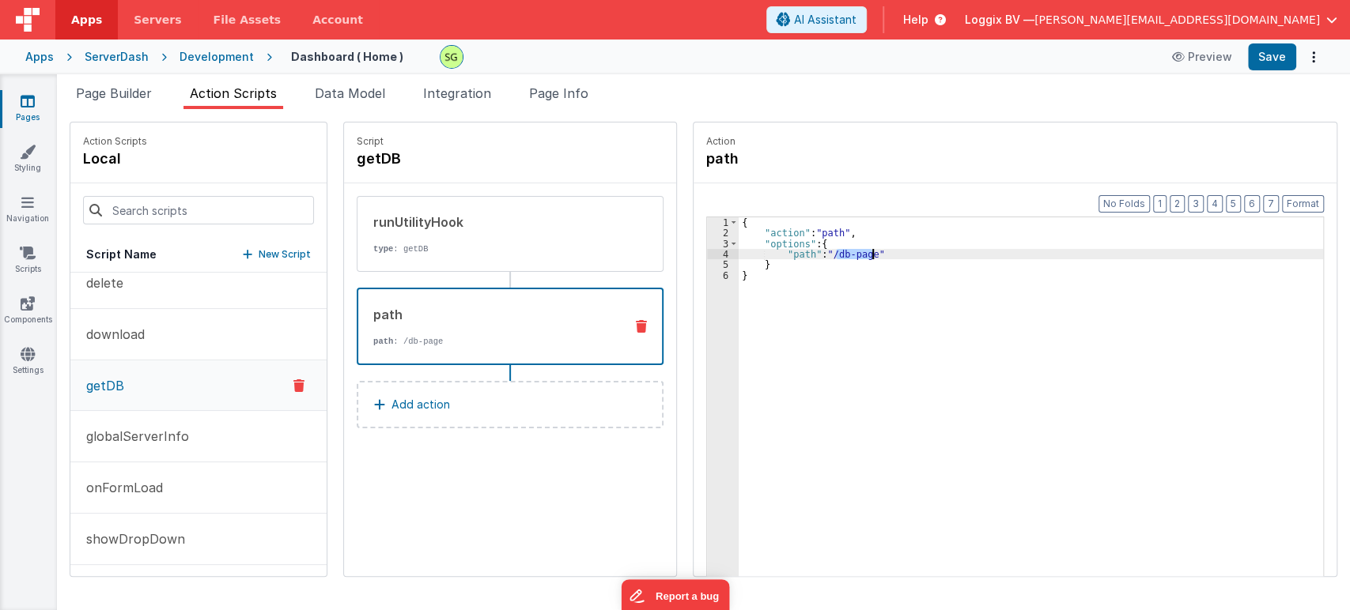
drag, startPoint x: 819, startPoint y: 253, endPoint x: 855, endPoint y: 256, distance: 35.7
click at [855, 256] on div "{ "action" : "path" , "options" : { "path" : "/db-page" } }" at bounding box center [1038, 432] width 600 height 430
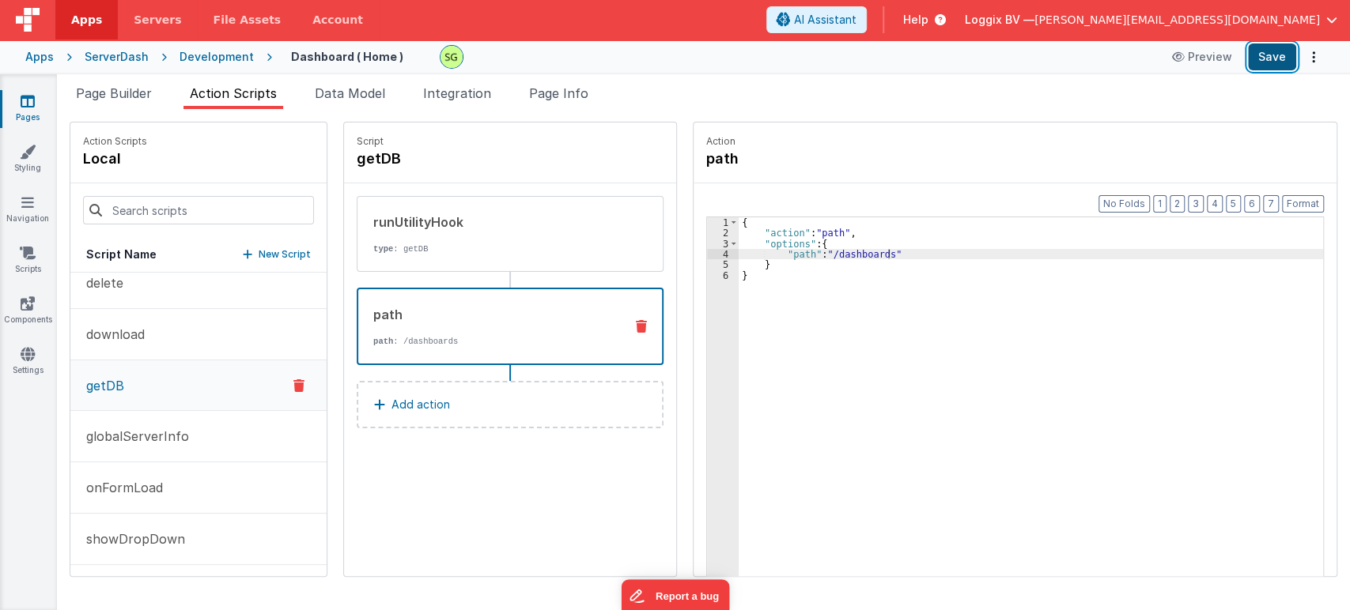
click at [1282, 62] on button "Save" at bounding box center [1272, 56] width 48 height 27
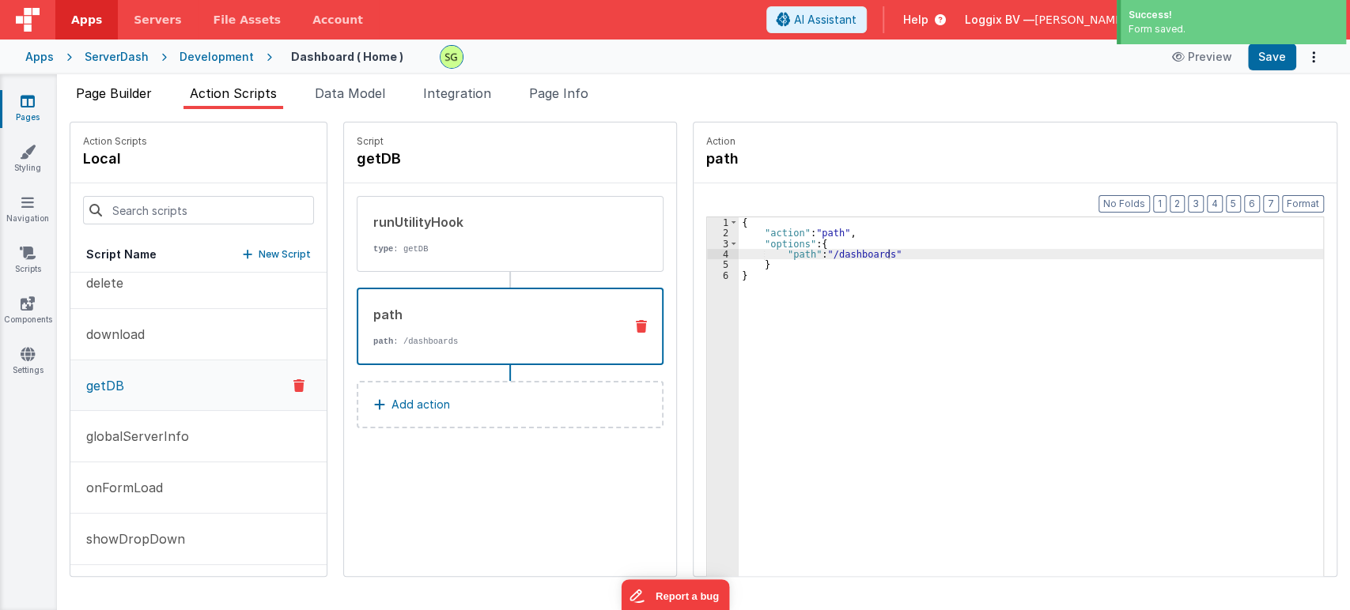
click at [115, 93] on span "Page Builder" at bounding box center [114, 93] width 76 height 16
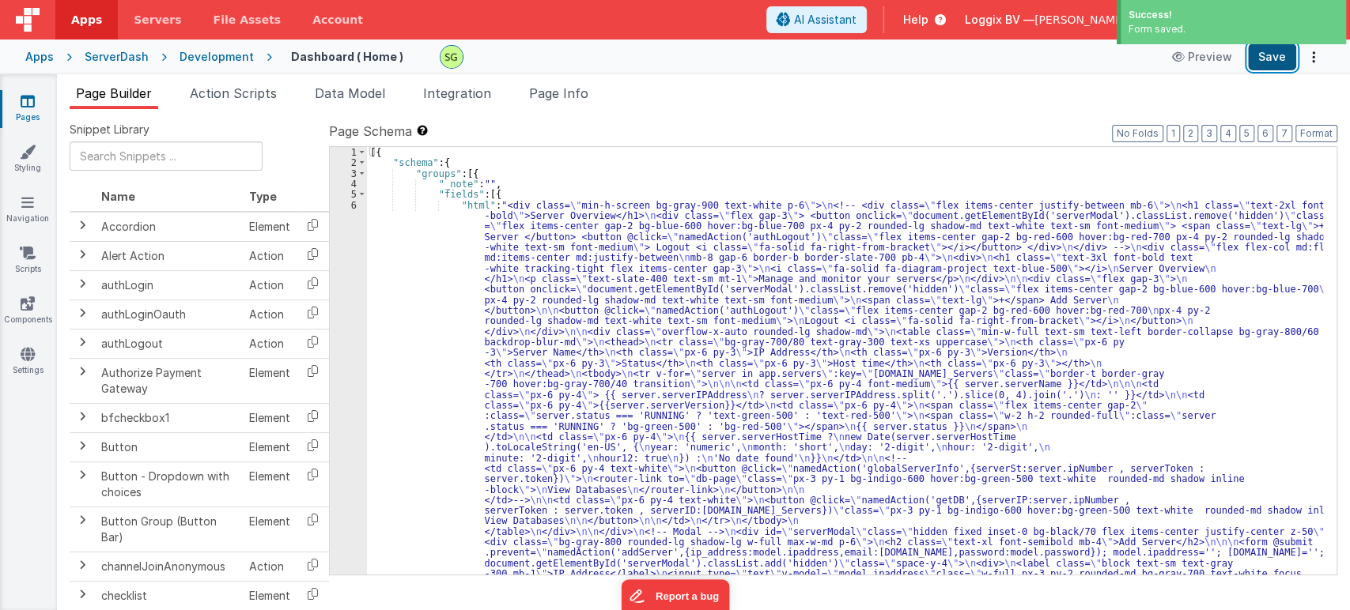
click at [1259, 56] on button "Save" at bounding box center [1272, 56] width 48 height 27
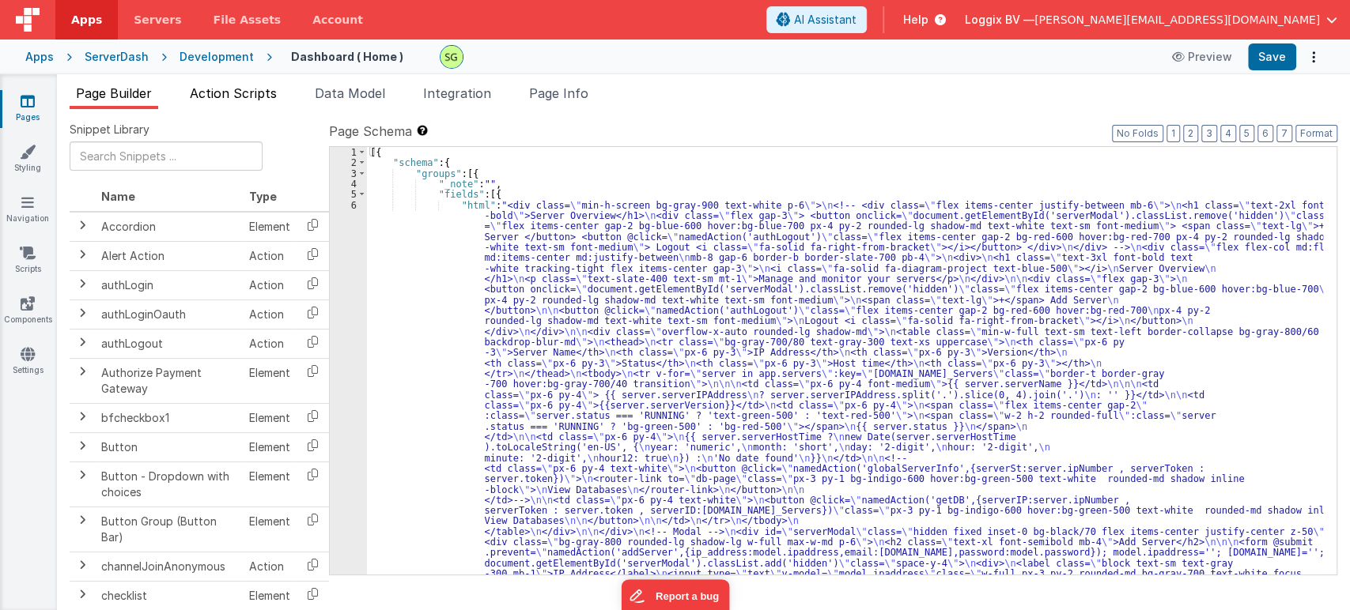
click at [243, 89] on span "Action Scripts" at bounding box center [233, 93] width 87 height 16
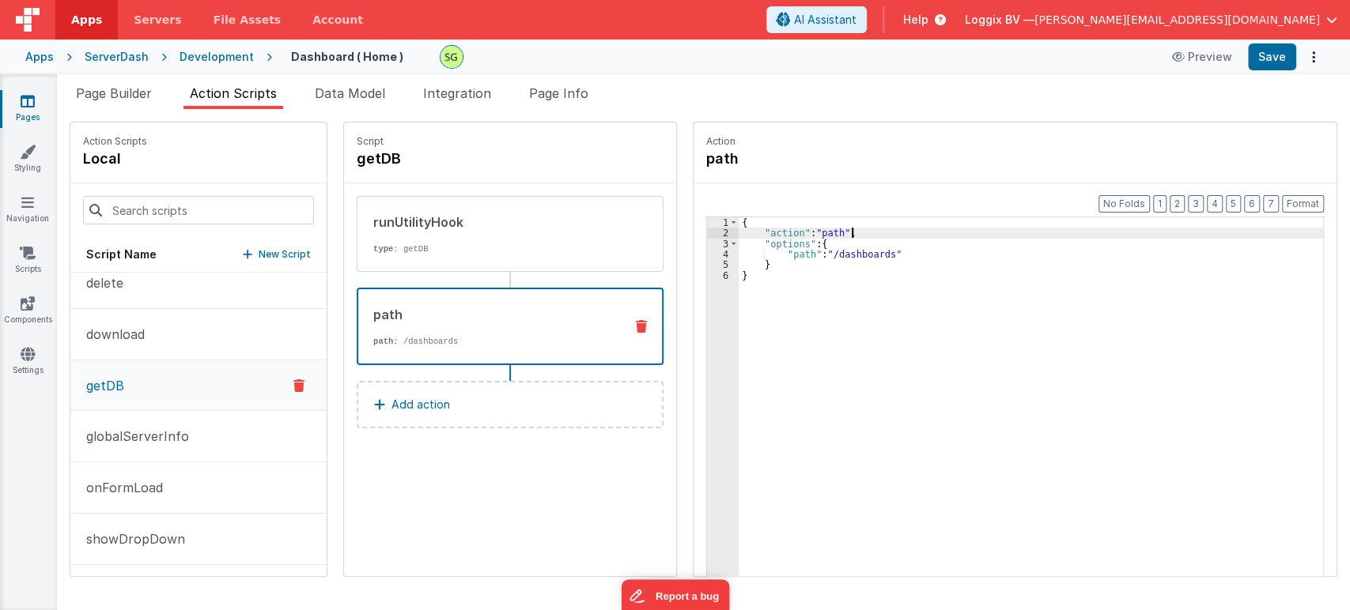
click at [833, 232] on div "{ "action" : "path" , "options" : { "path" : "/dashboards" } }" at bounding box center [1038, 432] width 600 height 430
click at [708, 242] on div "3" at bounding box center [723, 244] width 32 height 10
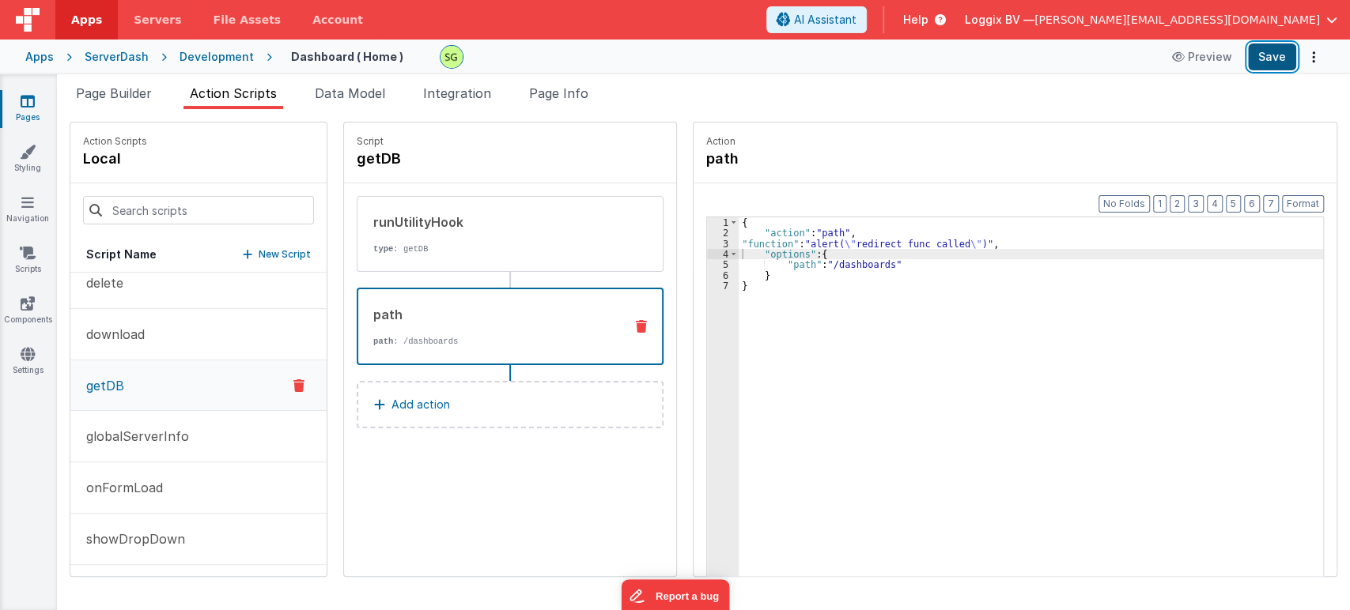
click at [1274, 59] on button "Save" at bounding box center [1272, 56] width 48 height 27
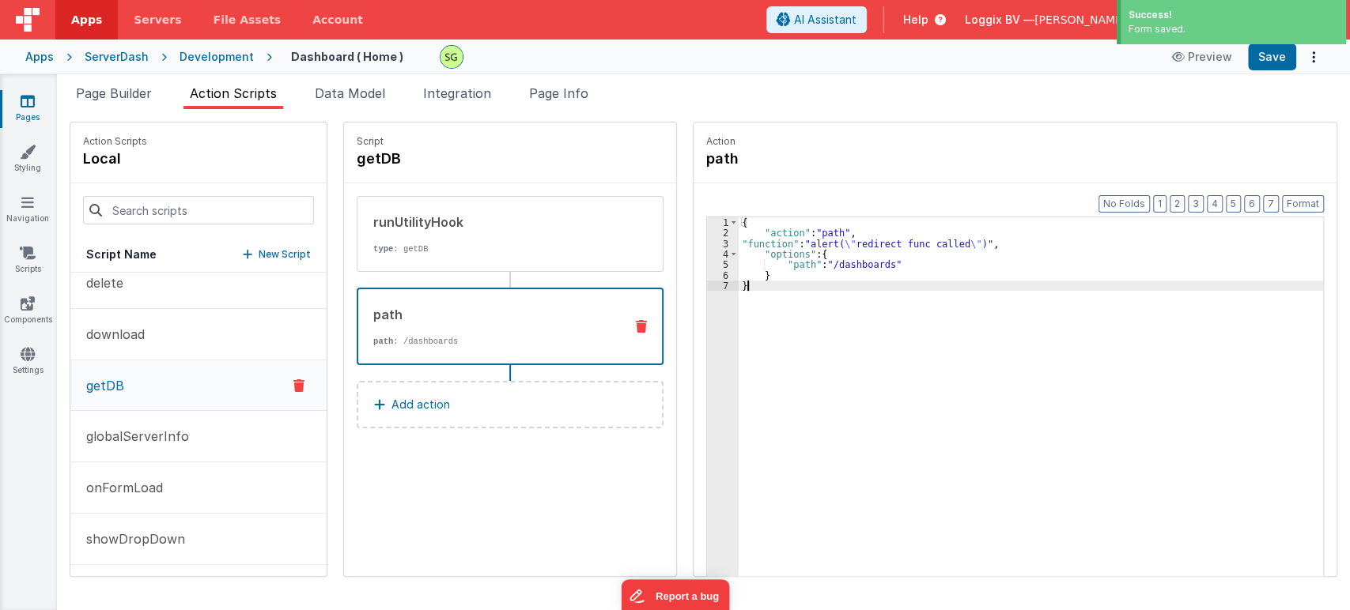
click at [798, 342] on div "{ "action" : "path" , "function" : "alert( \" redirect func called \" )" , "opt…" at bounding box center [1038, 432] width 600 height 430
click at [1308, 206] on button "Format" at bounding box center [1303, 203] width 42 height 17
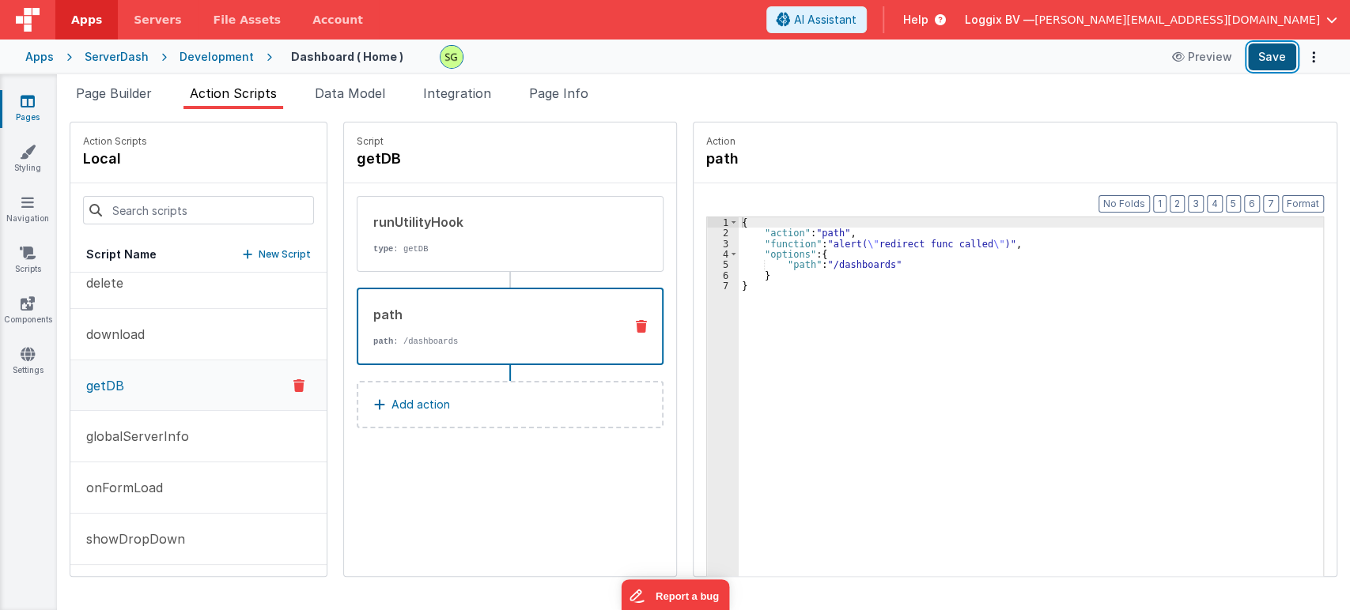
click at [1275, 55] on button "Save" at bounding box center [1272, 56] width 48 height 27
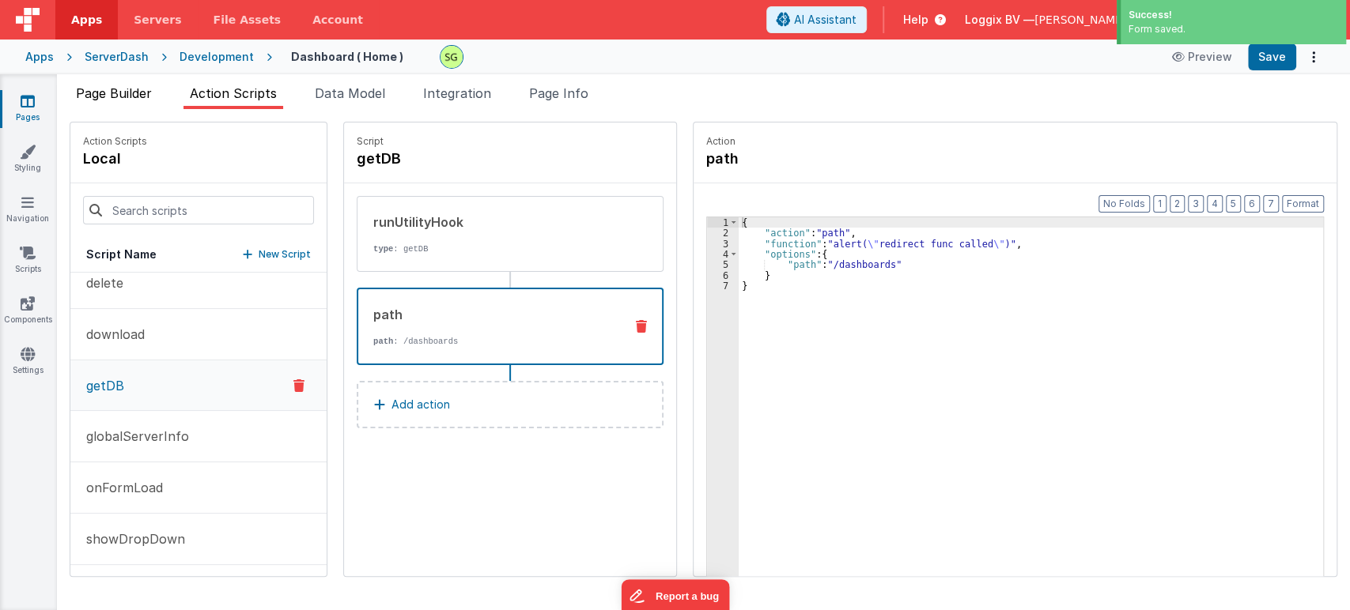
click at [92, 87] on span "Page Builder" at bounding box center [114, 93] width 76 height 16
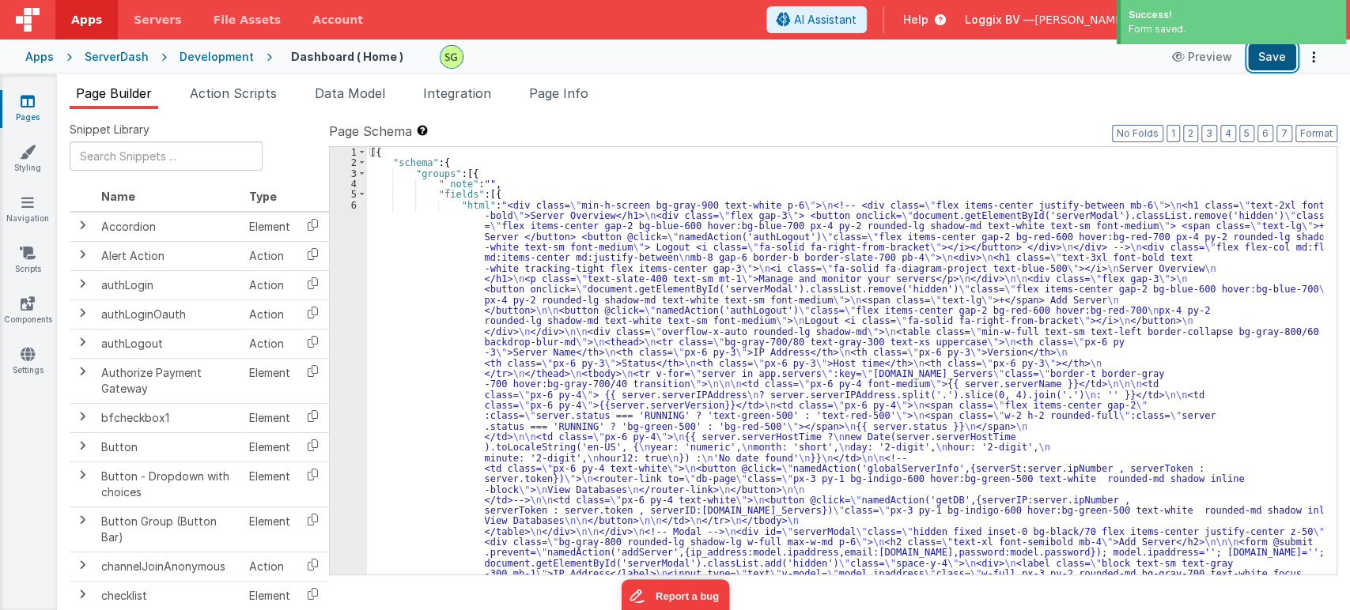
click at [1266, 59] on button "Save" at bounding box center [1272, 56] width 48 height 27
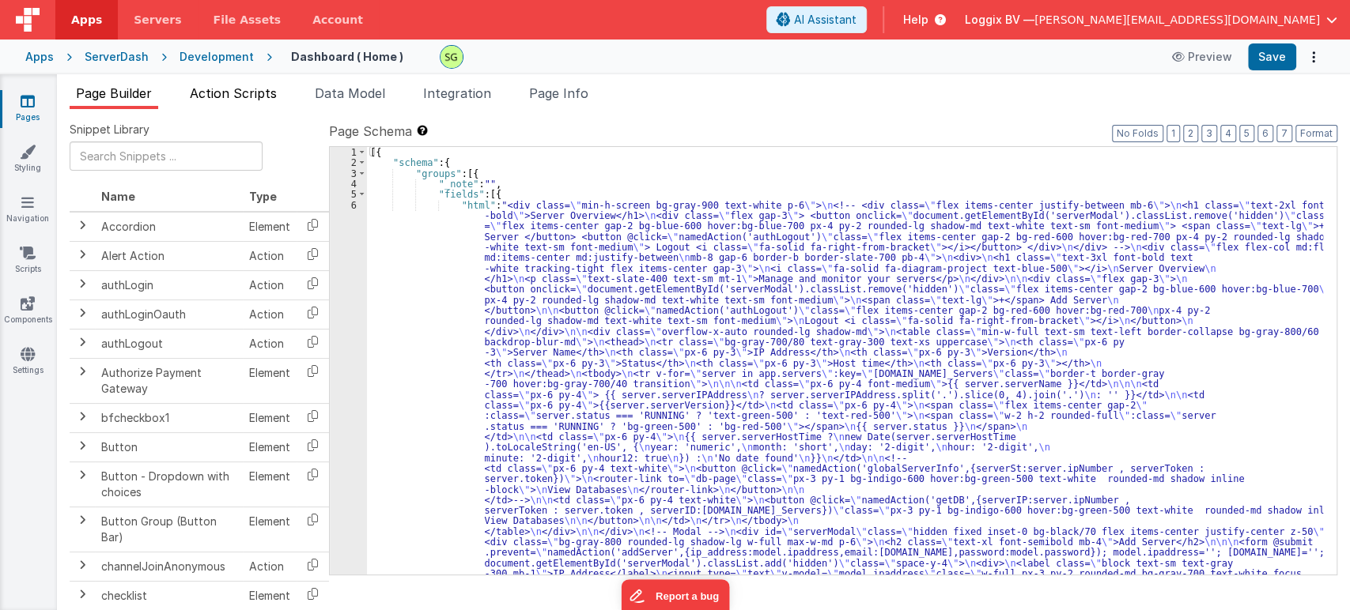
click at [260, 86] on span "Action Scripts" at bounding box center [233, 93] width 87 height 16
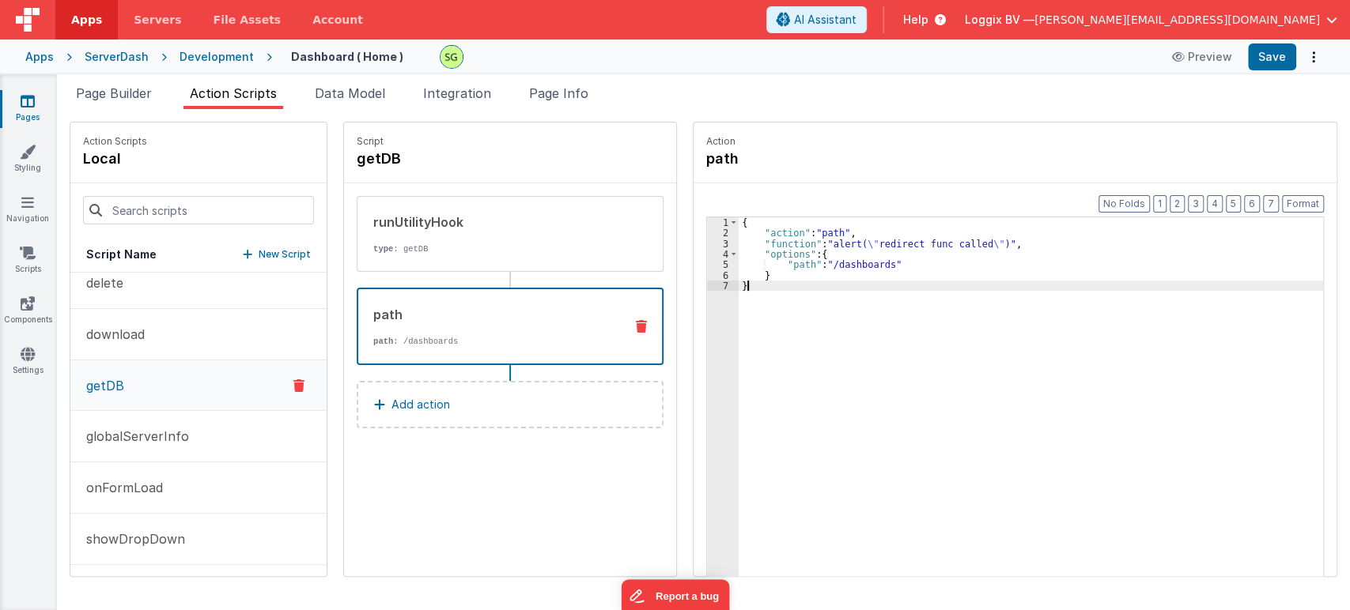
click at [766, 285] on div "{ "action" : "path" , "function" : "alert( \" redirect func called \" )" , "opt…" at bounding box center [1038, 432] width 600 height 430
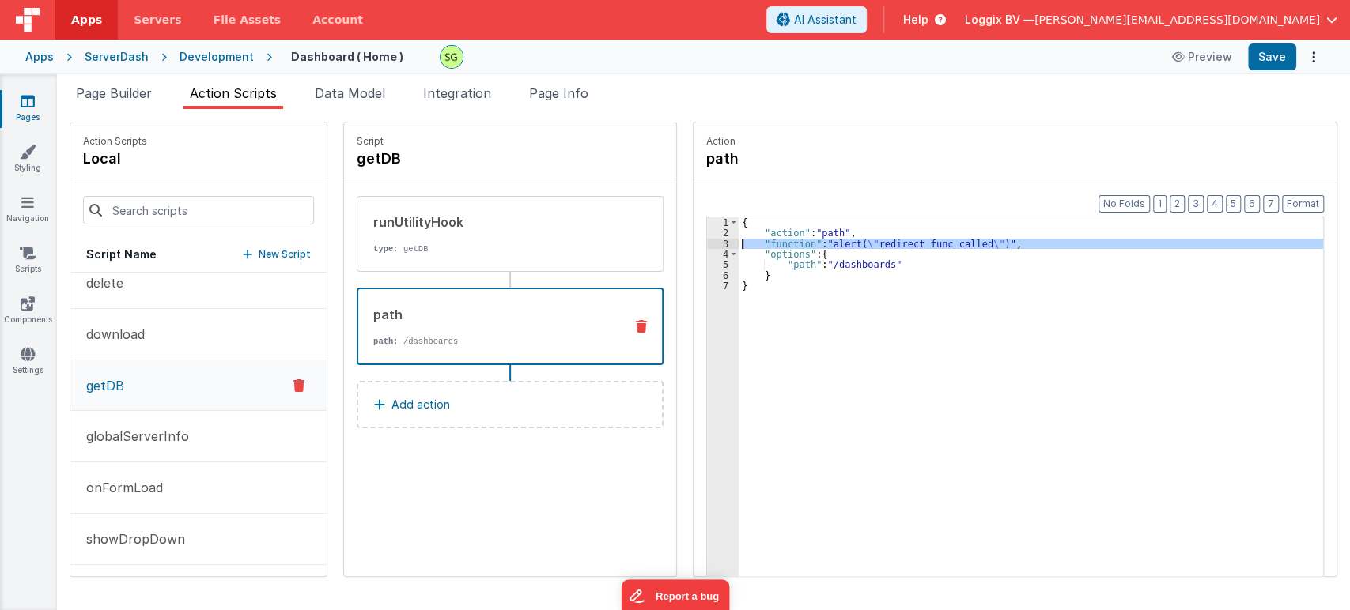
click at [708, 239] on div "3" at bounding box center [723, 244] width 32 height 10
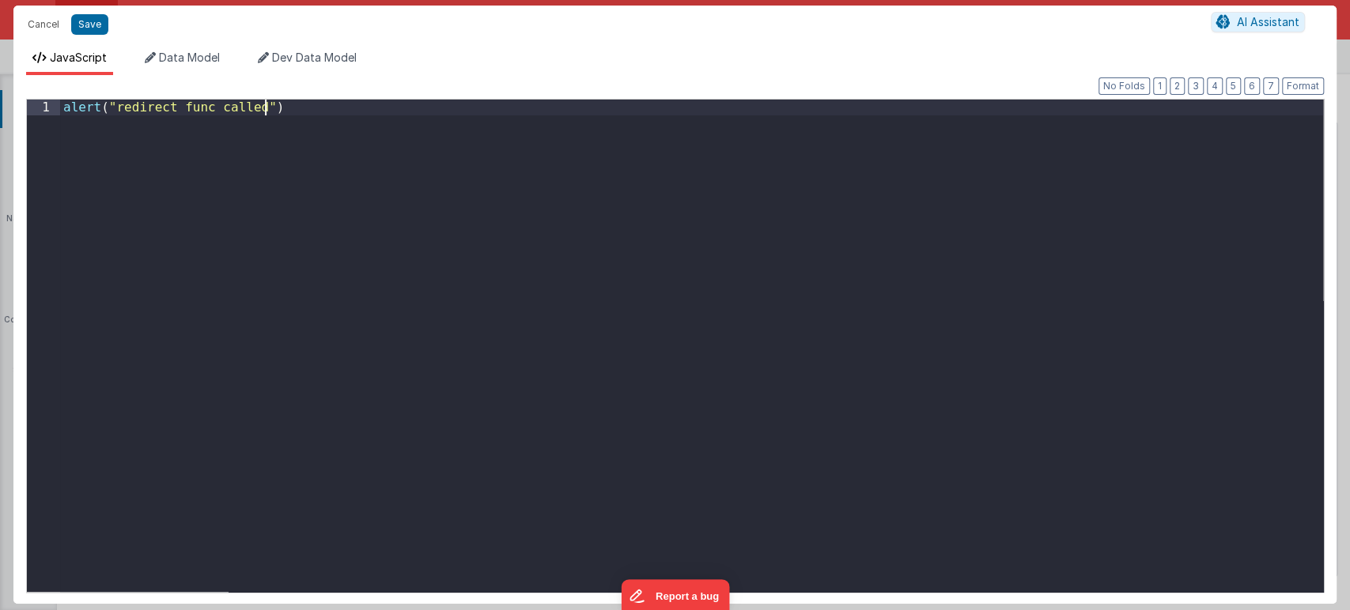
click at [708, 239] on div "alert ( "redirect func called" )" at bounding box center [691, 361] width 1263 height 523
click at [173, 106] on div "console . log ( "xyzredirection called" )" at bounding box center [691, 361] width 1263 height 523
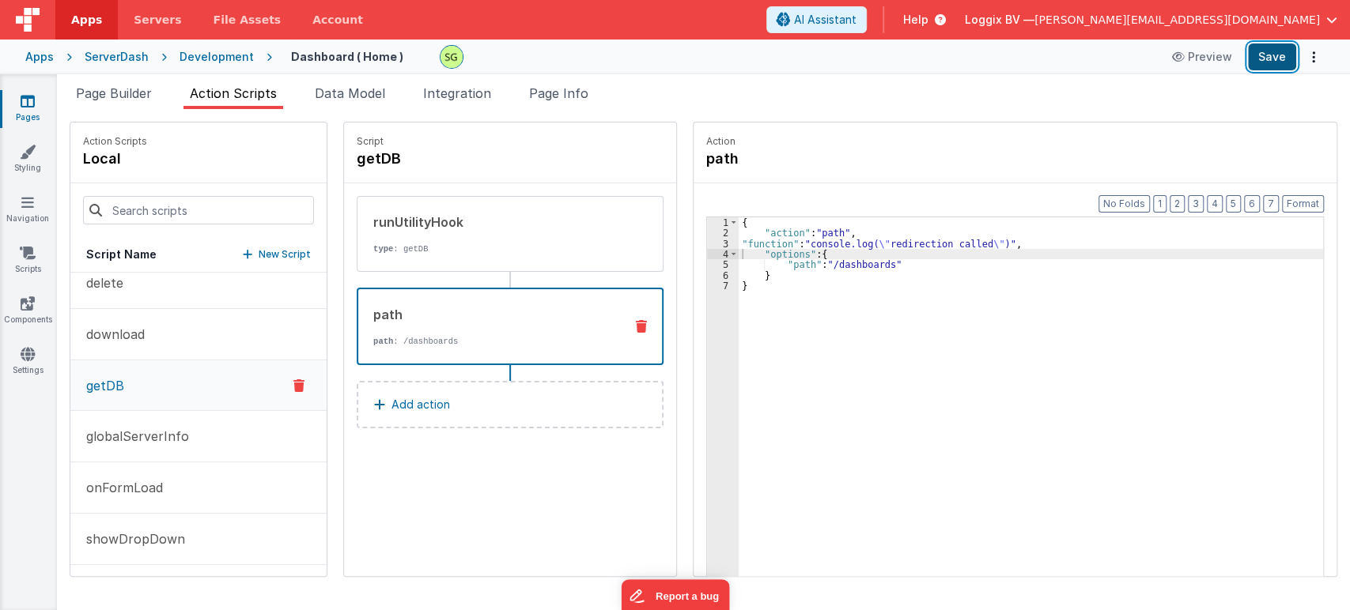
click at [1270, 51] on button "Save" at bounding box center [1272, 56] width 48 height 27
click at [1294, 196] on button "Format" at bounding box center [1303, 203] width 42 height 17
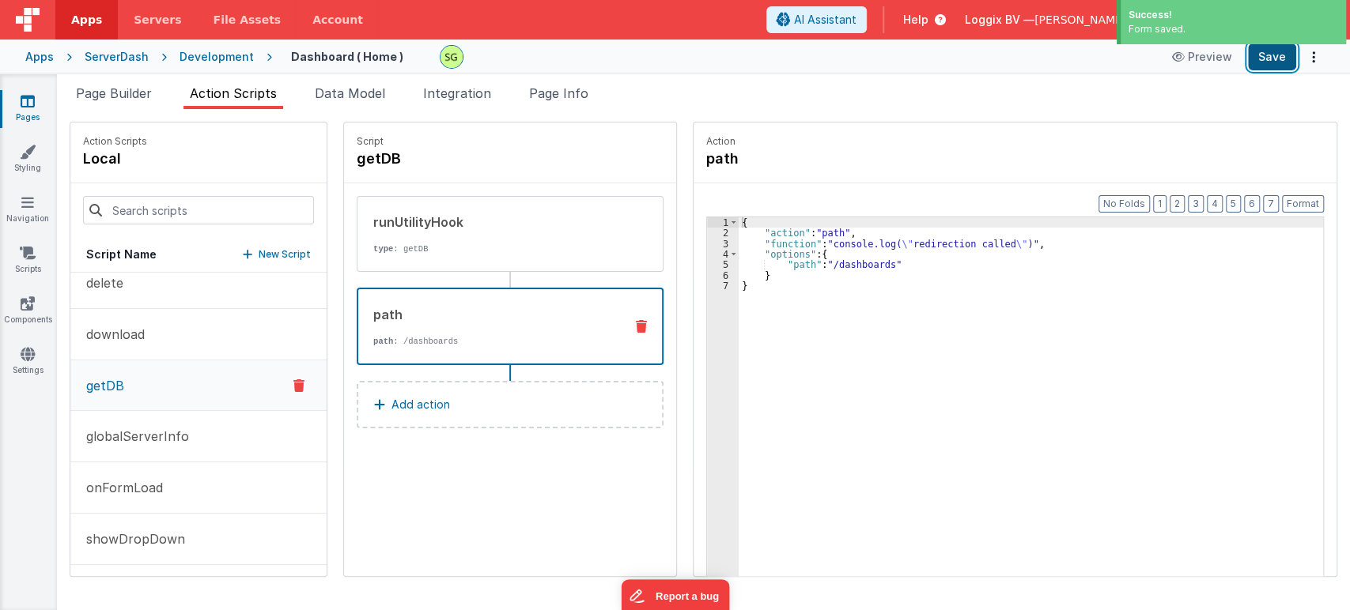
click at [1274, 63] on button "Save" at bounding box center [1272, 56] width 48 height 27
click at [107, 93] on span "Page Builder" at bounding box center [114, 93] width 76 height 16
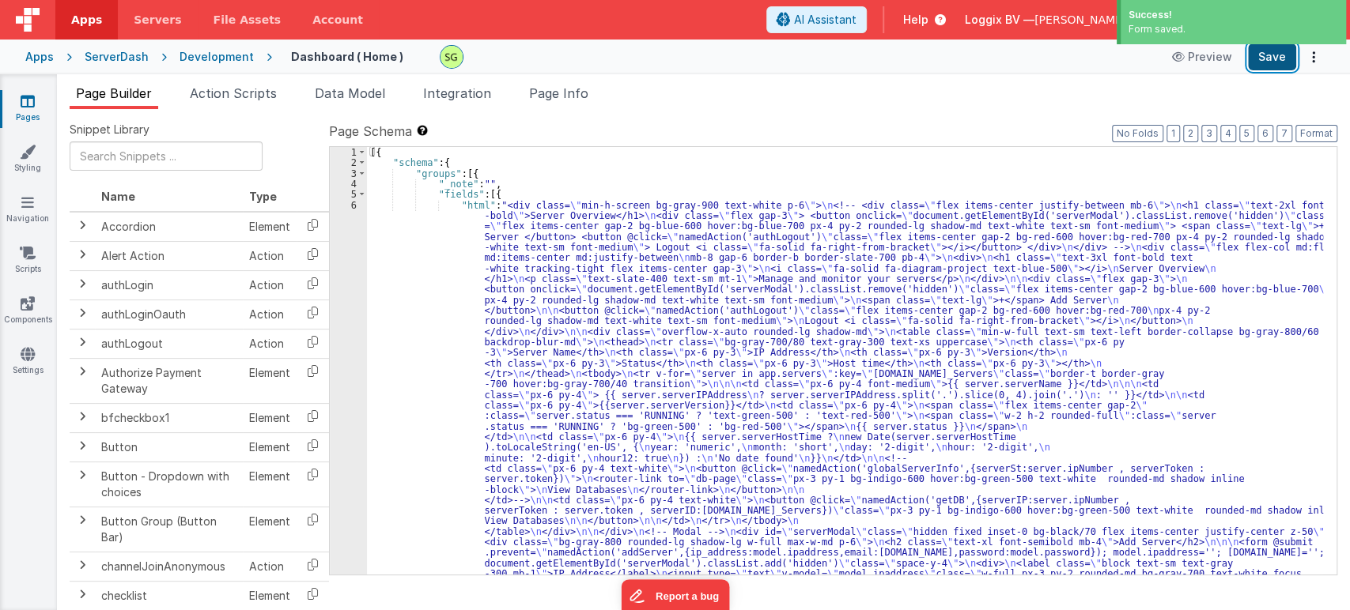
click at [1274, 59] on button "Save" at bounding box center [1272, 56] width 48 height 27
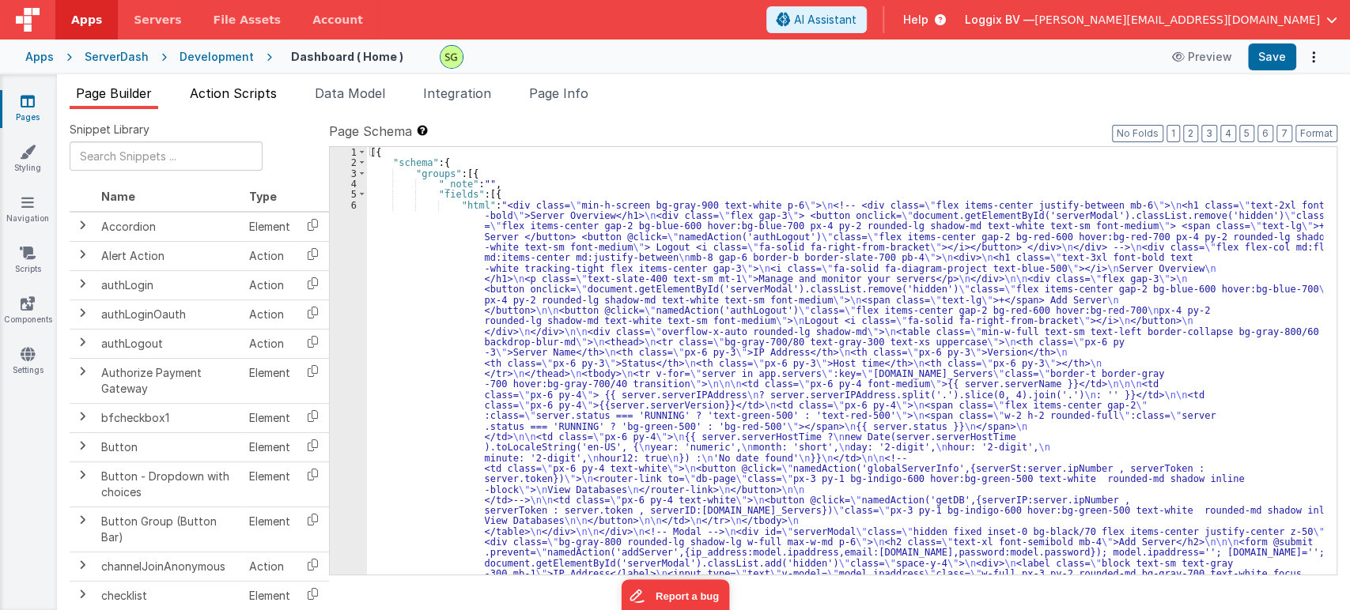
click at [227, 100] on span "Action Scripts" at bounding box center [233, 93] width 87 height 16
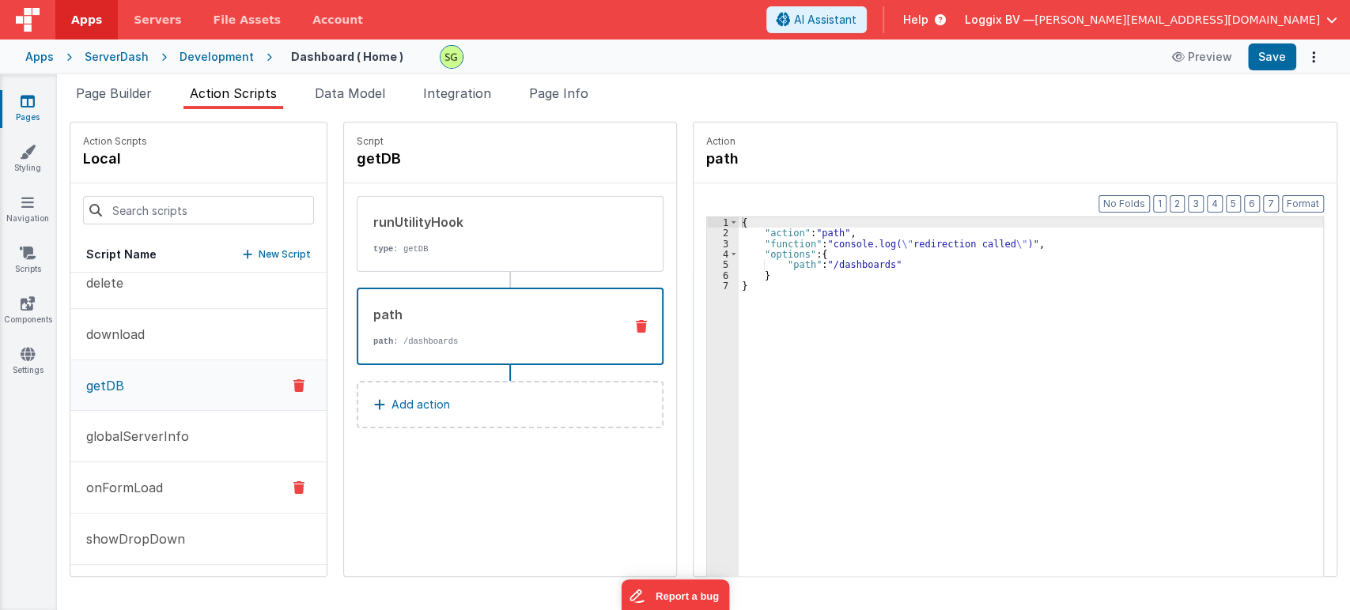
click at [149, 490] on p "onFormLoad" at bounding box center [120, 487] width 86 height 19
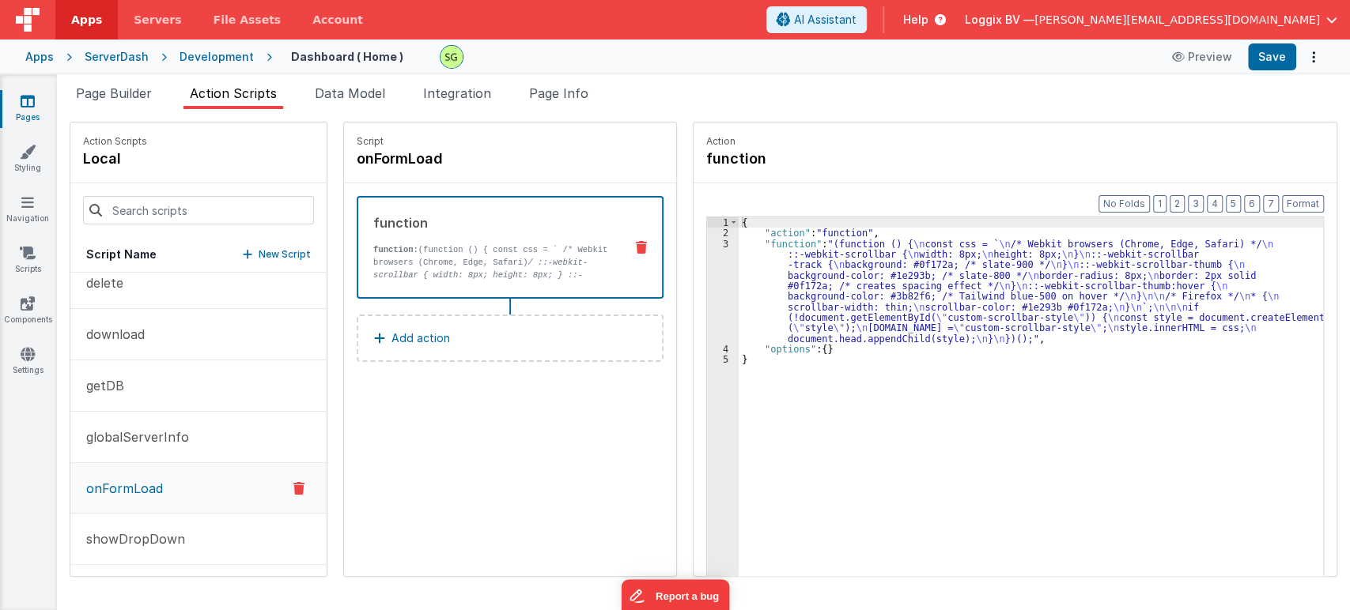
click at [707, 243] on div "3" at bounding box center [723, 291] width 32 height 105
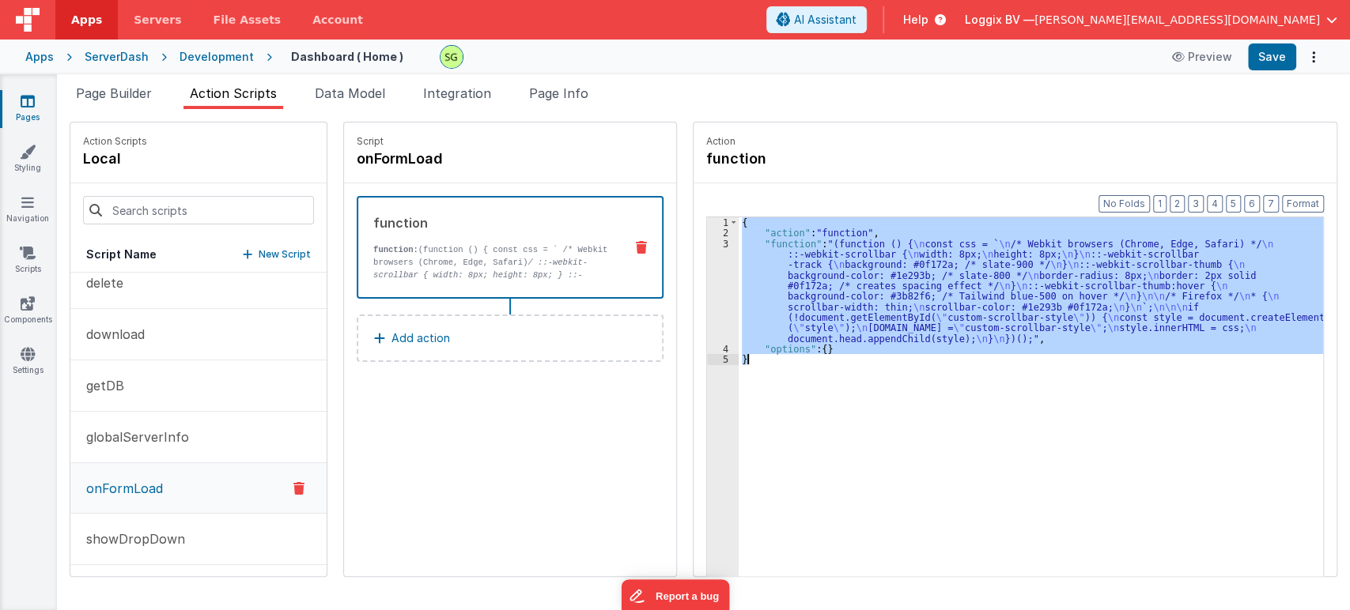
click at [707, 243] on div "3" at bounding box center [723, 291] width 32 height 105
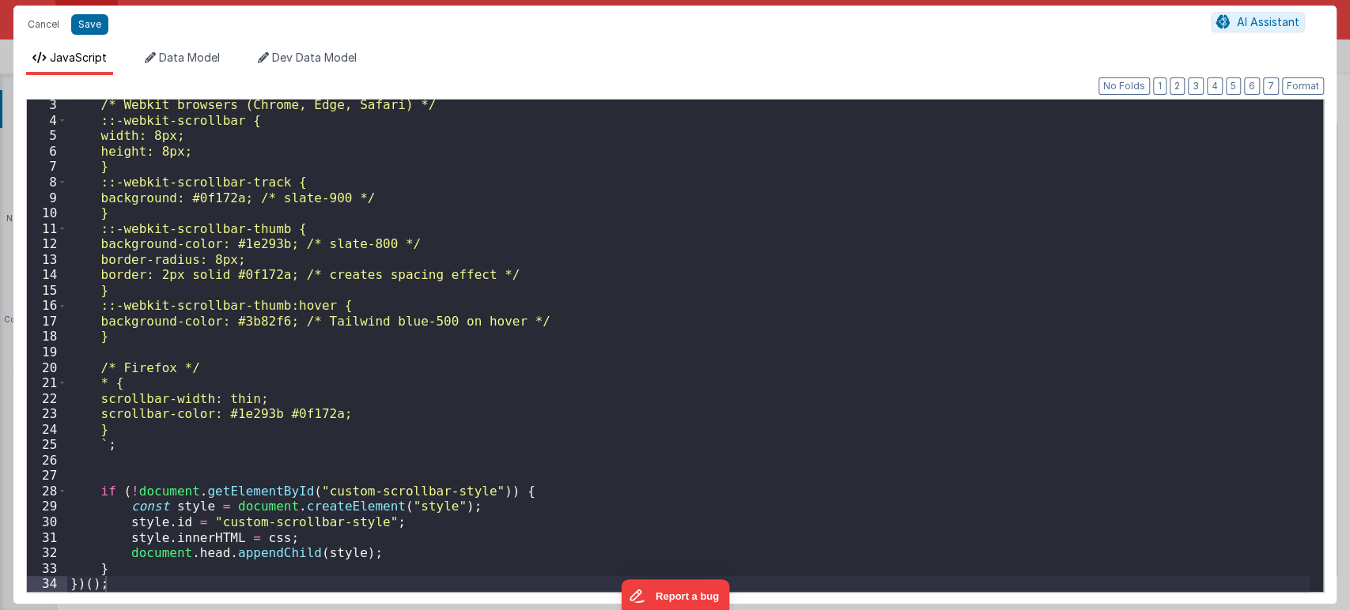
scroll to position [32, 0]
click at [76, 34] on button "Save" at bounding box center [89, 24] width 37 height 21
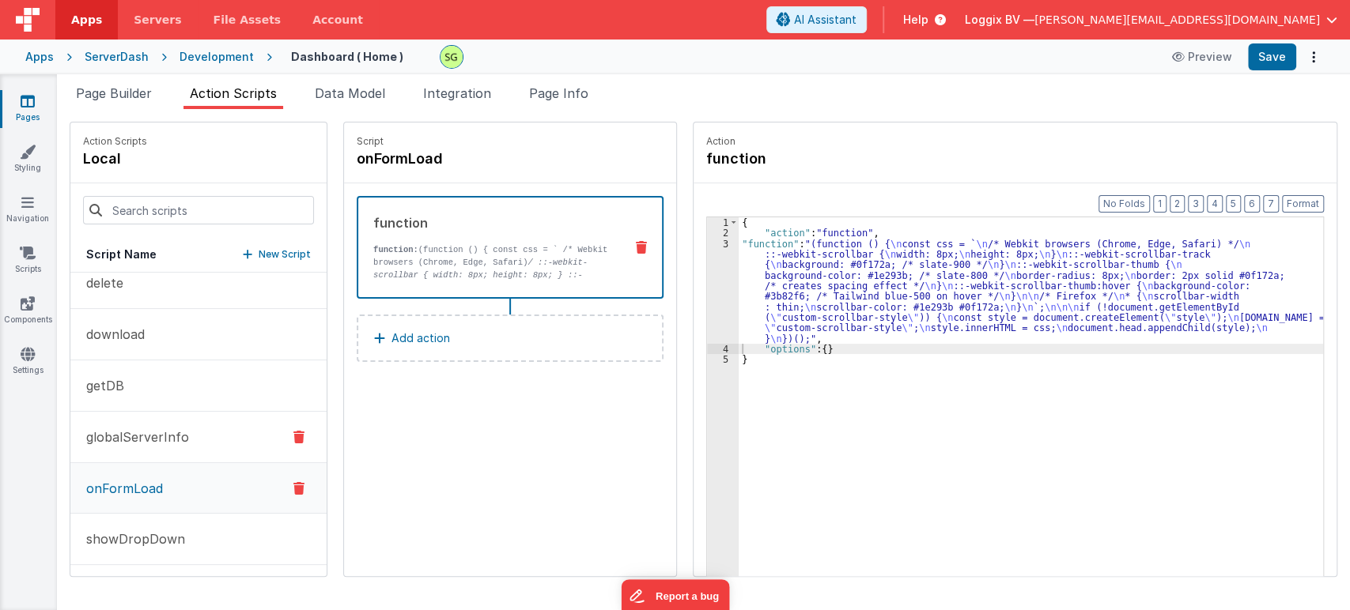
click at [190, 432] on button "globalServerInfo" at bounding box center [198, 437] width 256 height 51
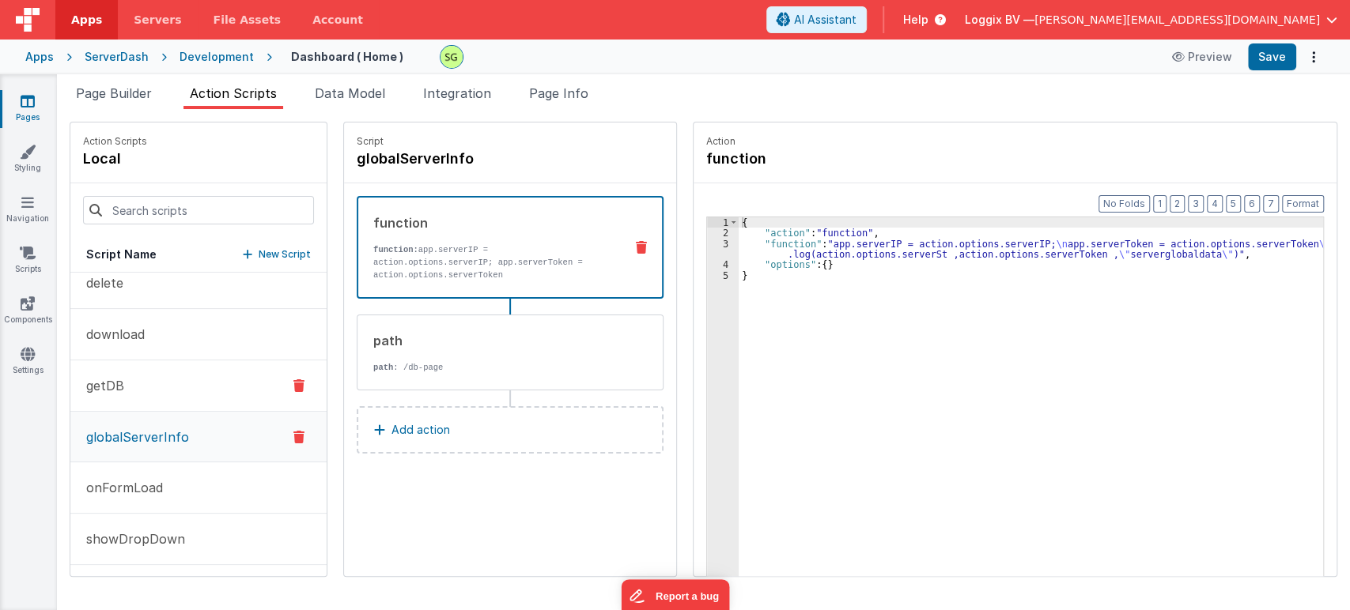
click at [168, 380] on button "getDB" at bounding box center [198, 386] width 256 height 51
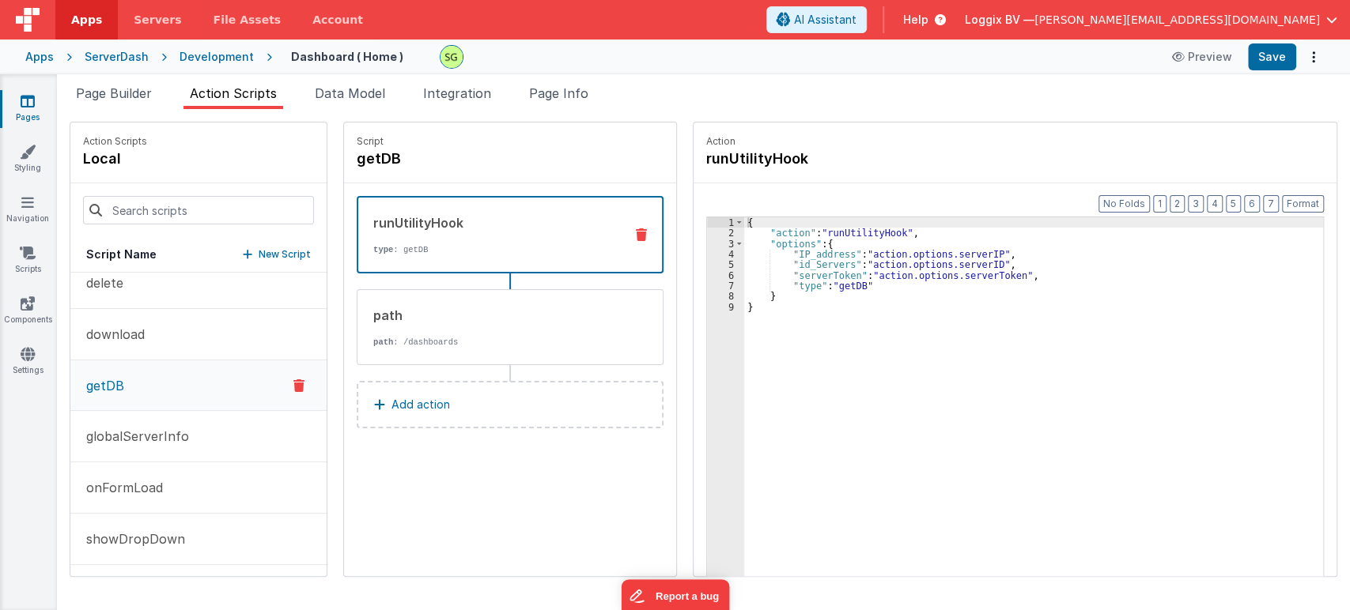
scroll to position [0, 0]
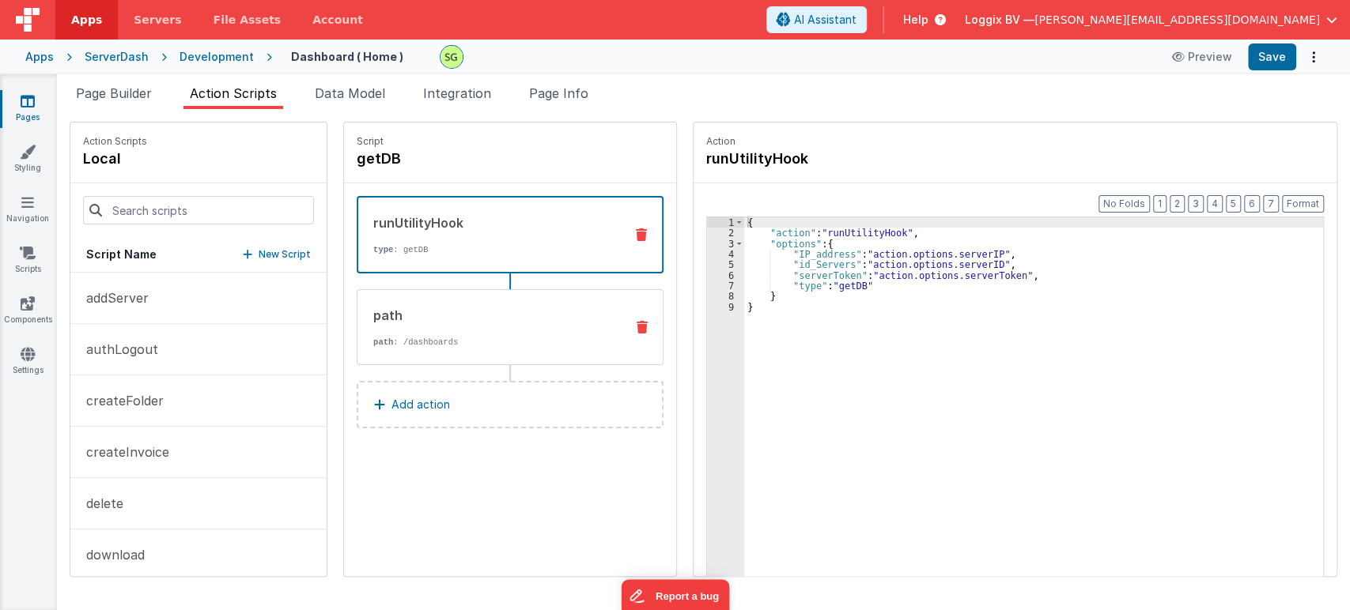
click at [487, 355] on div "path path : /dashboards" at bounding box center [510, 327] width 307 height 76
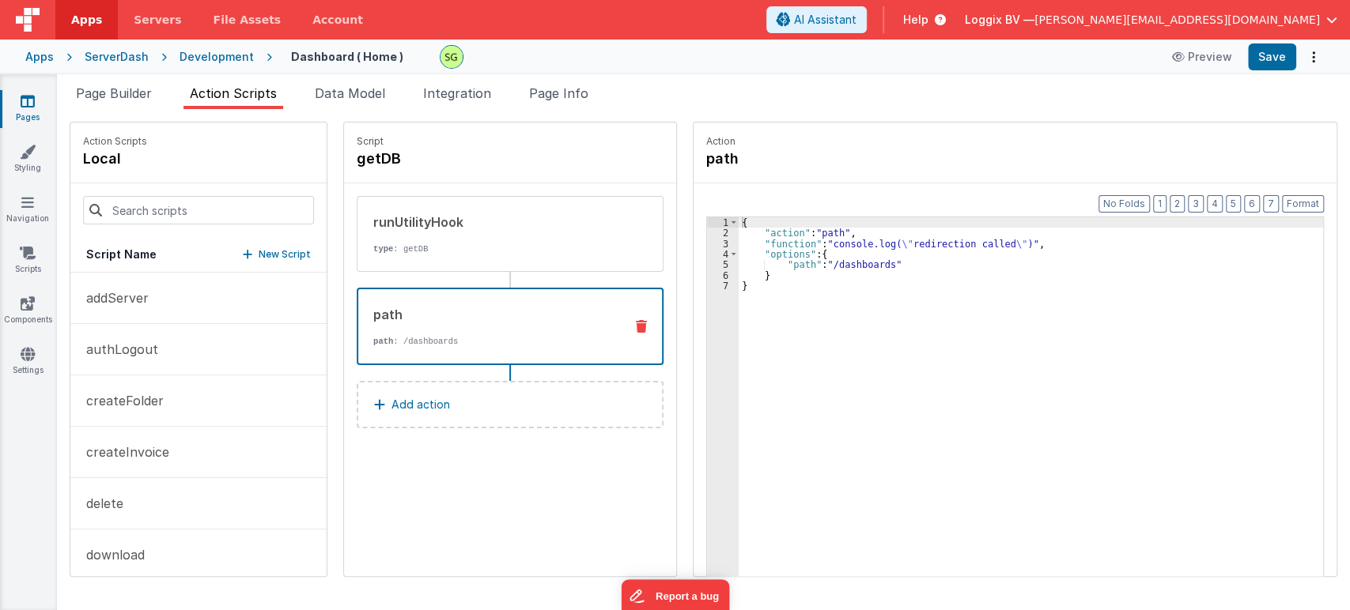
click at [39, 94] on link "Pages" at bounding box center [27, 109] width 57 height 32
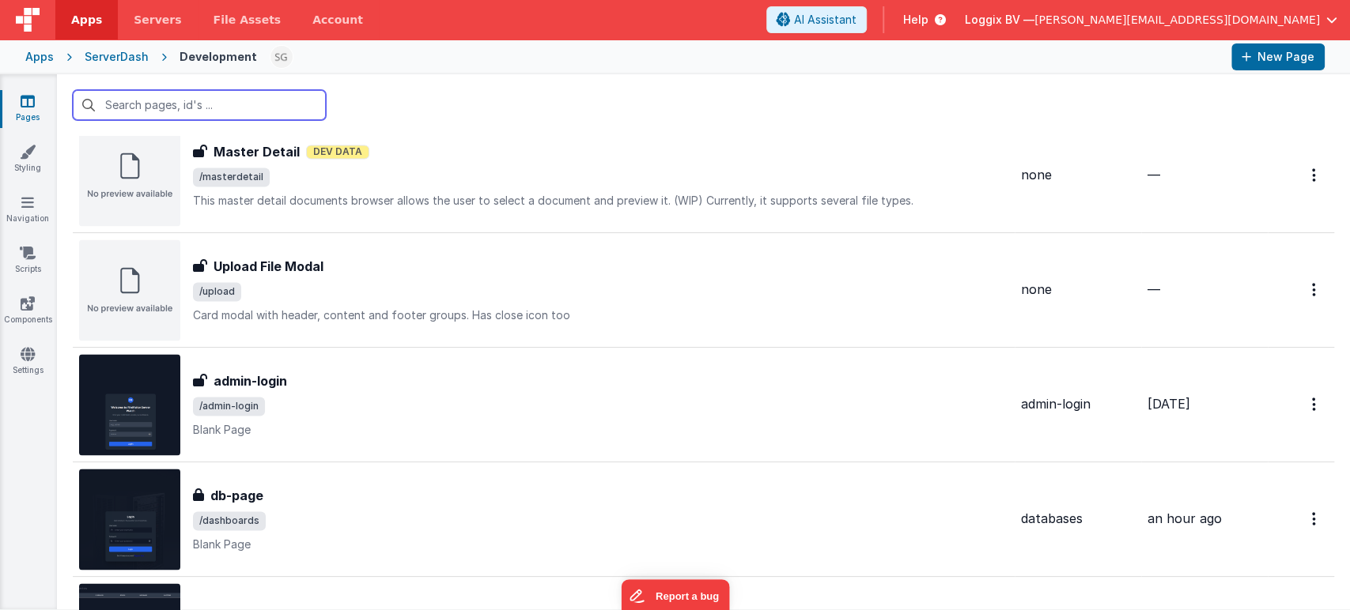
scroll to position [1696, 0]
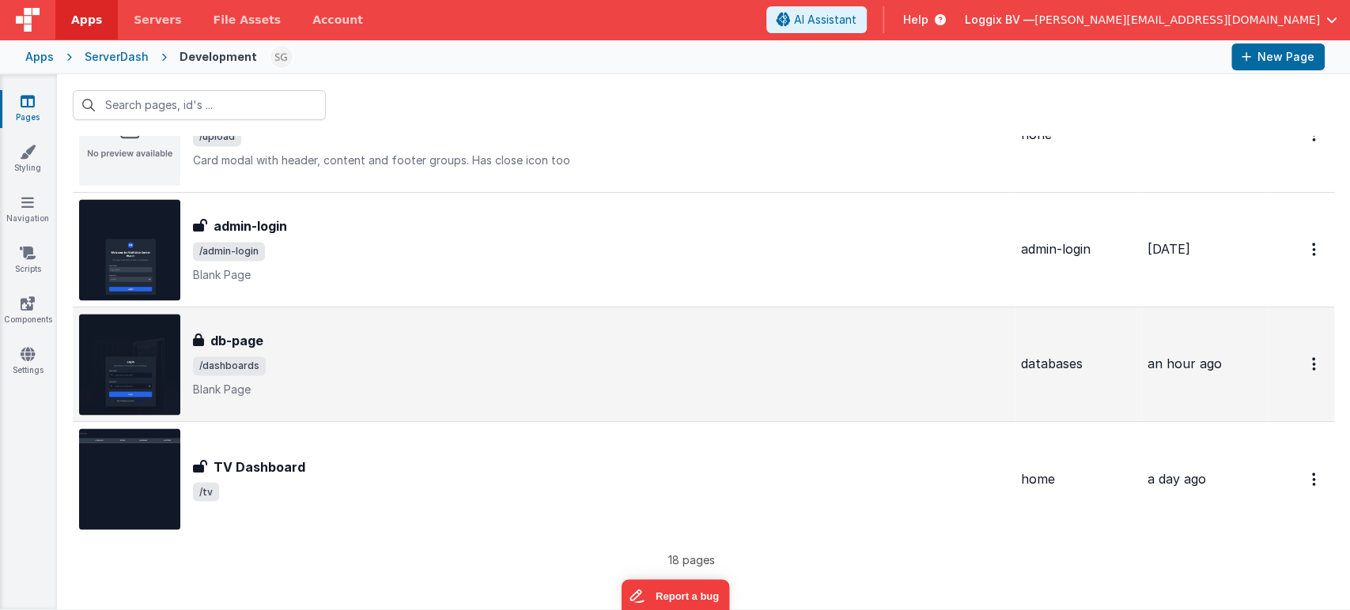
click at [417, 339] on div "db-page" at bounding box center [600, 340] width 815 height 19
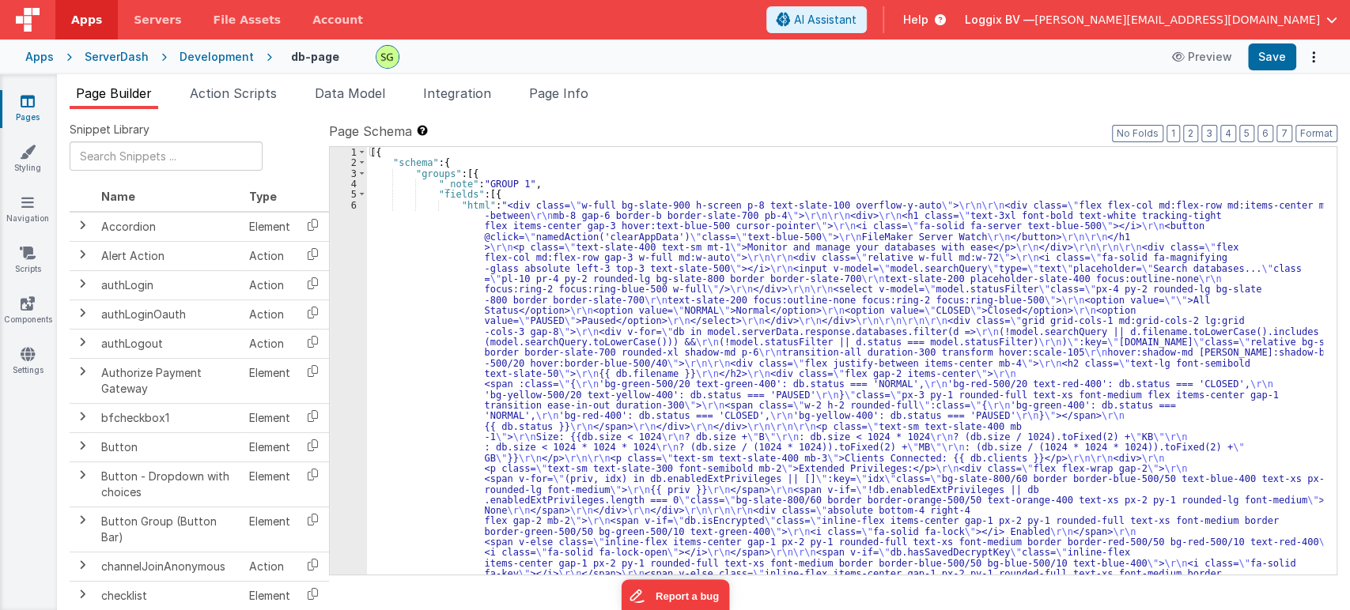
click at [225, 96] on span "Action Scripts" at bounding box center [233, 93] width 87 height 16
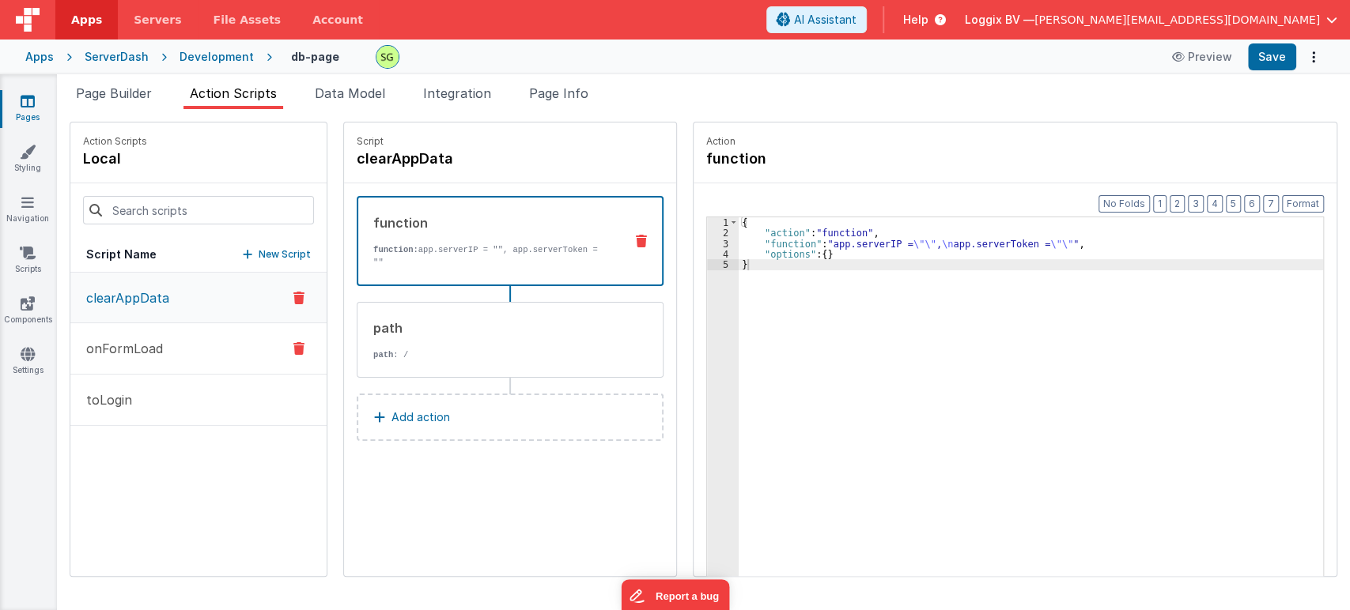
click at [178, 361] on button "onFormLoad" at bounding box center [198, 348] width 256 height 51
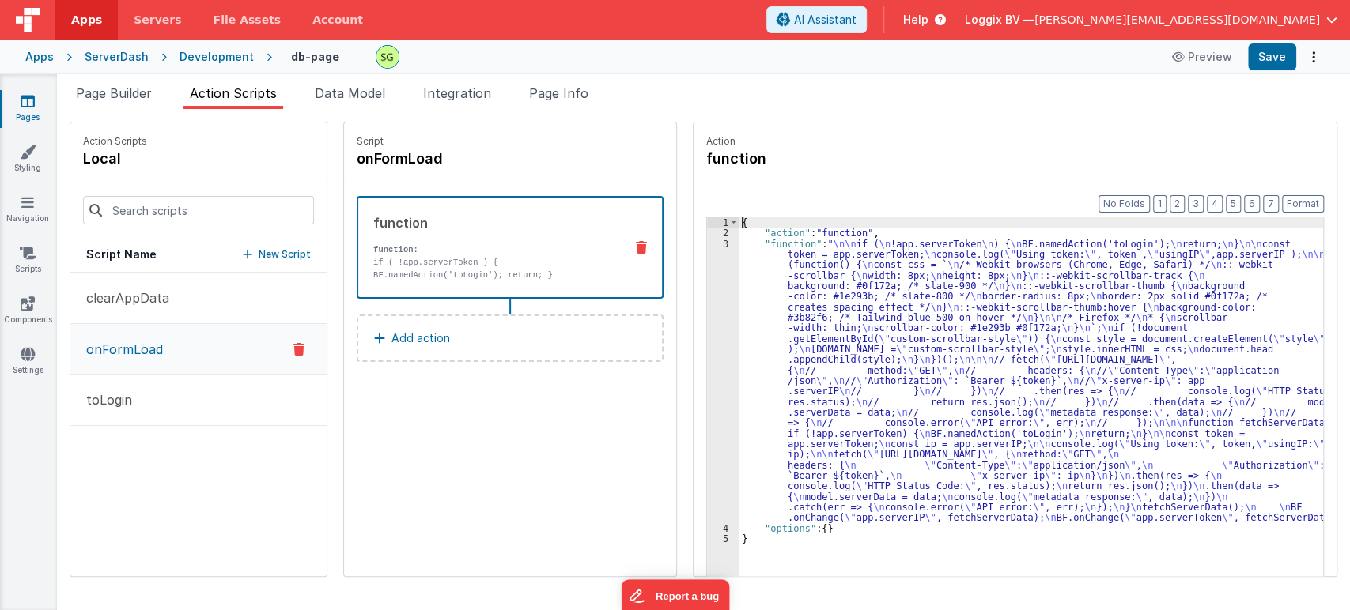
click at [707, 240] on div "3" at bounding box center [723, 381] width 32 height 285
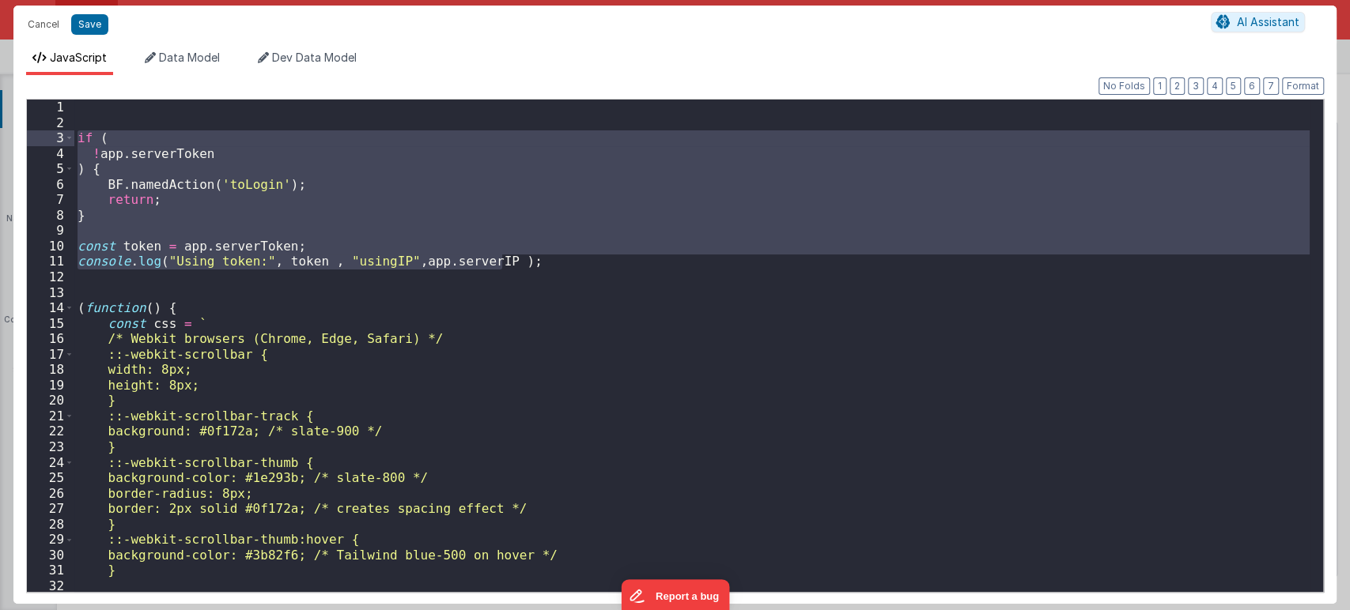
drag, startPoint x: 531, startPoint y: 262, endPoint x: 24, endPoint y: 142, distance: 521.4
click at [24, 142] on div "Format 7 6 5 4 3 2 1 No Folds 1 2 3 4 5 6 7 8 9 10 11 12 13 14 15 16 17 18 19 2…" at bounding box center [674, 339] width 1323 height 529
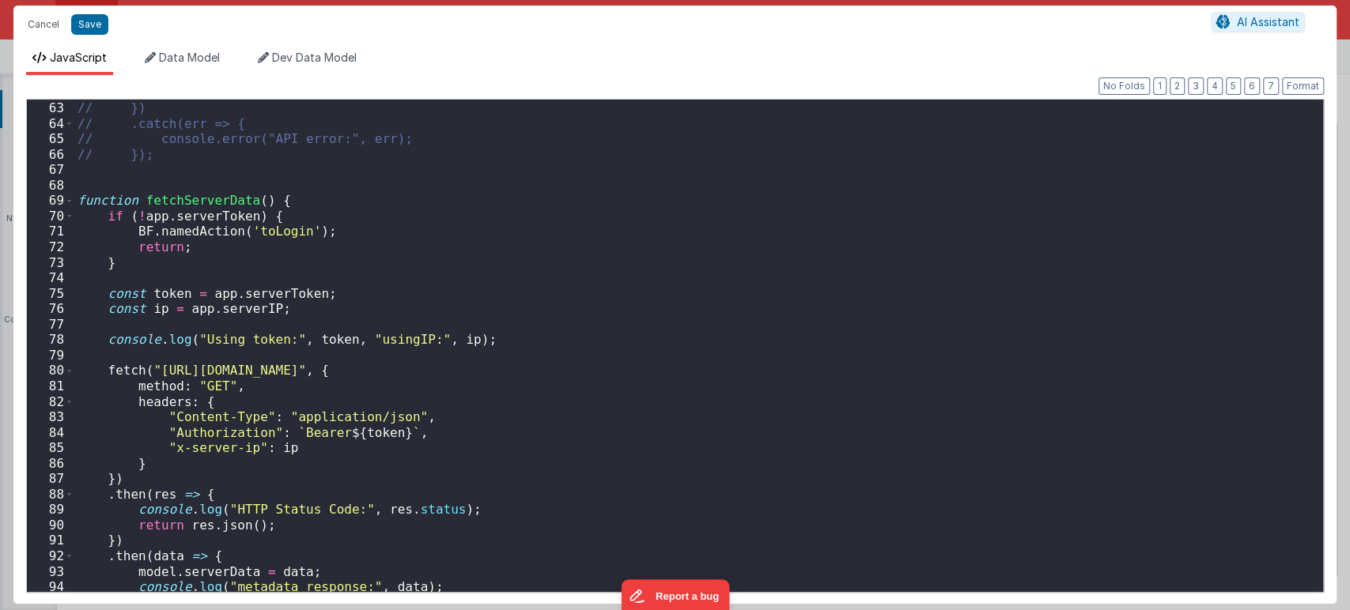
scroll to position [957, 0]
click at [69, 198] on span at bounding box center [69, 201] width 9 height 16
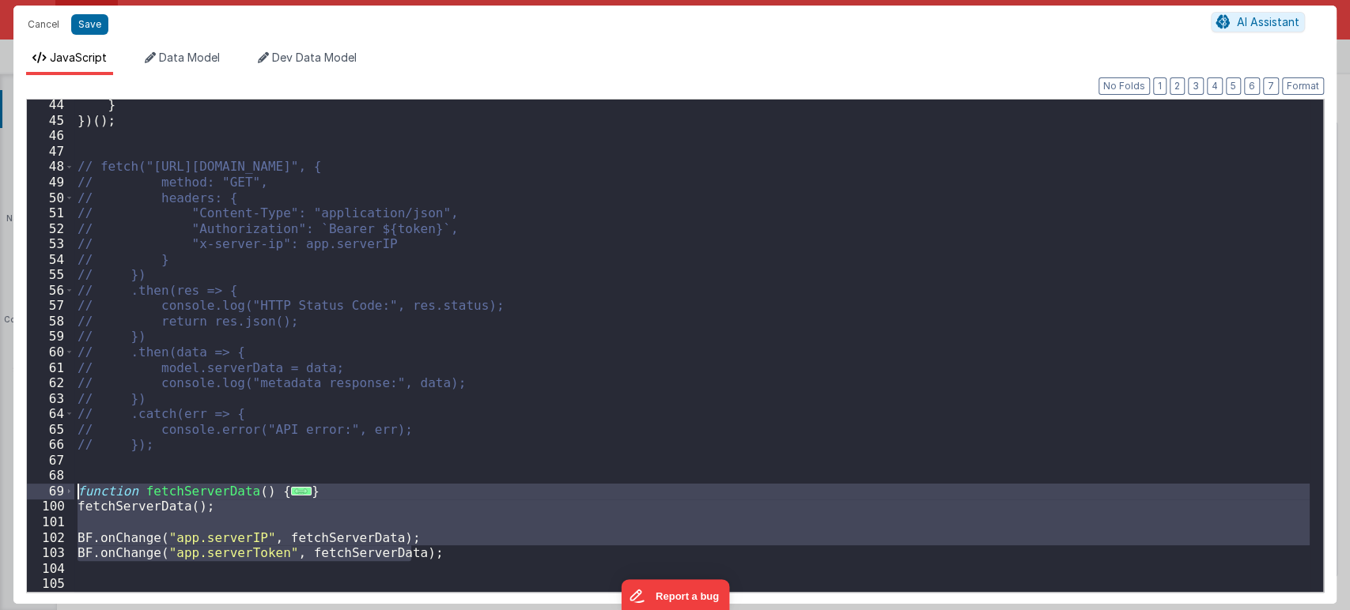
drag, startPoint x: 425, startPoint y: 549, endPoint x: 0, endPoint y: 490, distance: 429.3
click at [0, 490] on div "Cancel Save AI Assistant JavaScript Data Model Dev Data Model Format 7 6 5 4 3 …" at bounding box center [675, 305] width 1350 height 610
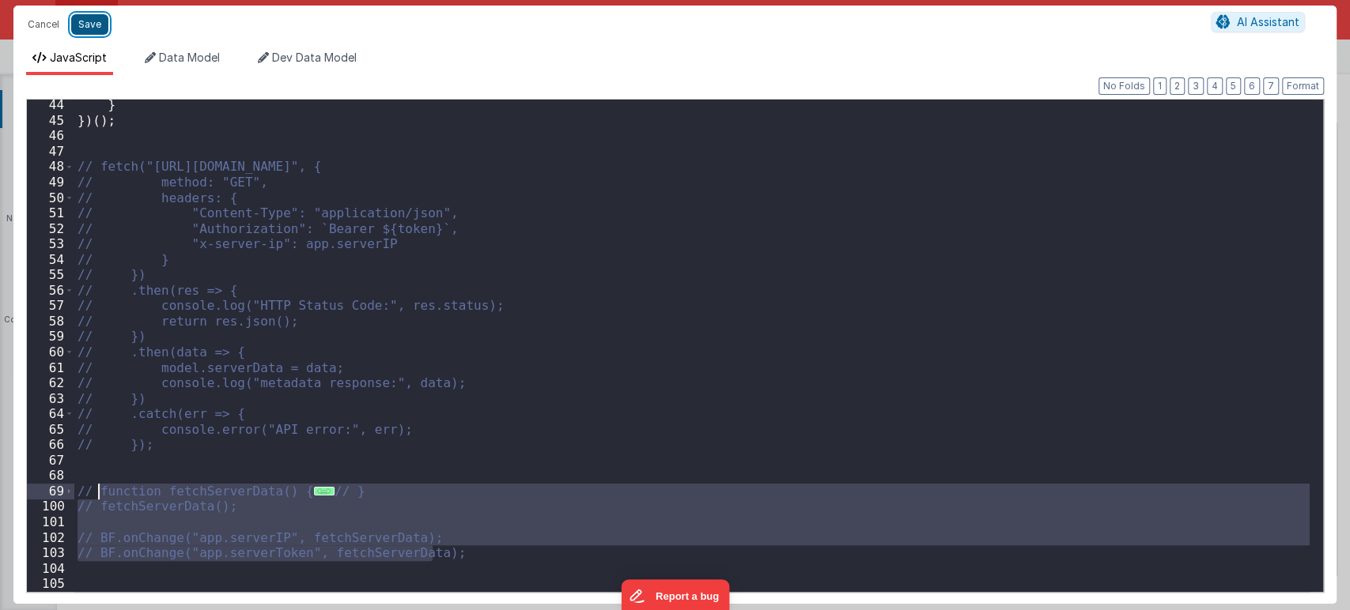
click at [94, 17] on button "Save" at bounding box center [89, 24] width 37 height 21
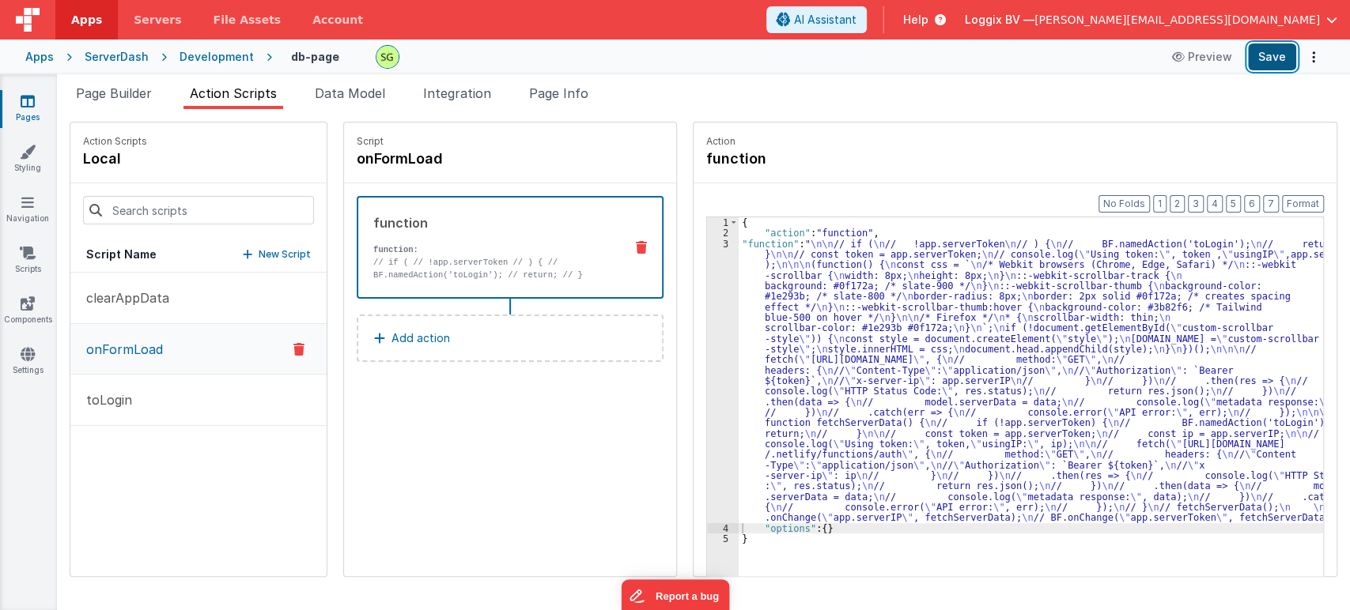
click at [1288, 55] on button "Save" at bounding box center [1272, 56] width 48 height 27
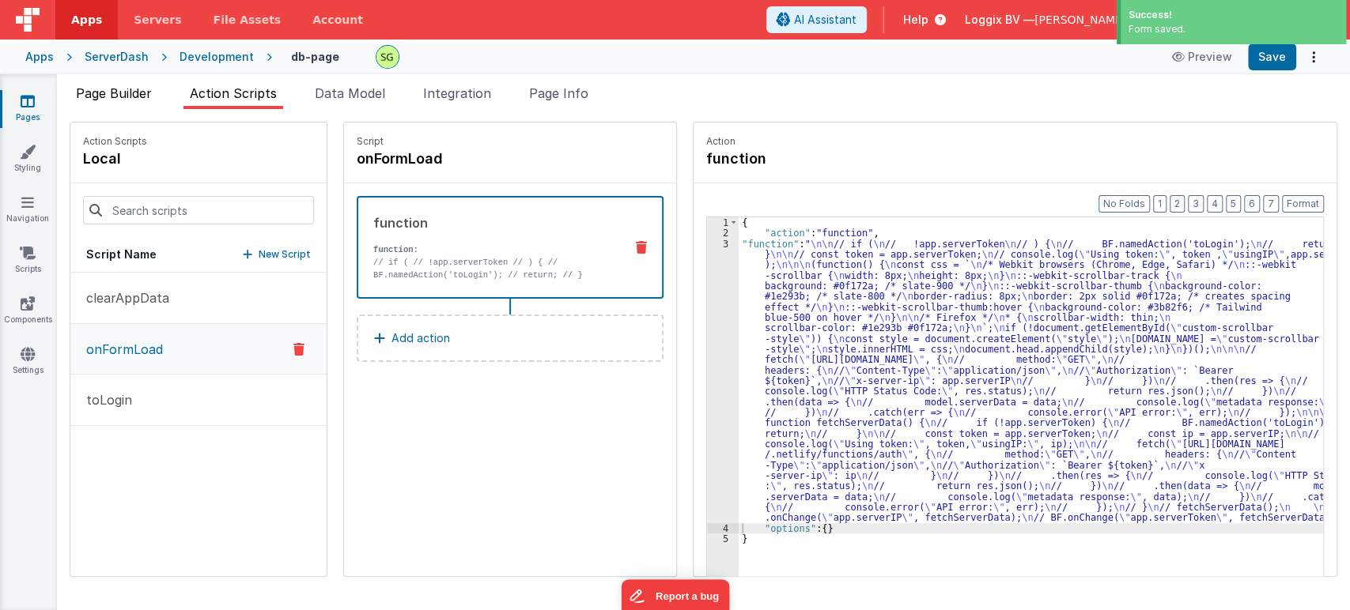
click at [120, 99] on span "Page Builder" at bounding box center [114, 93] width 76 height 16
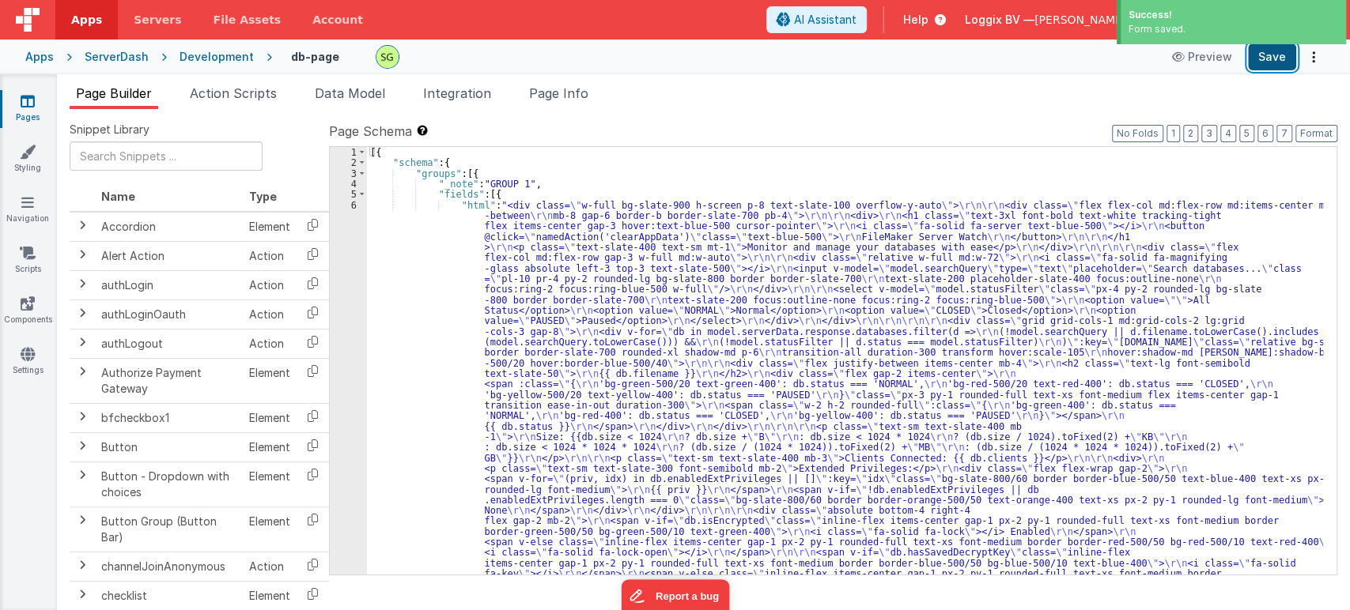
click at [1273, 69] on button "Save" at bounding box center [1272, 56] width 48 height 27
click at [30, 210] on link "Navigation" at bounding box center [27, 210] width 57 height 32
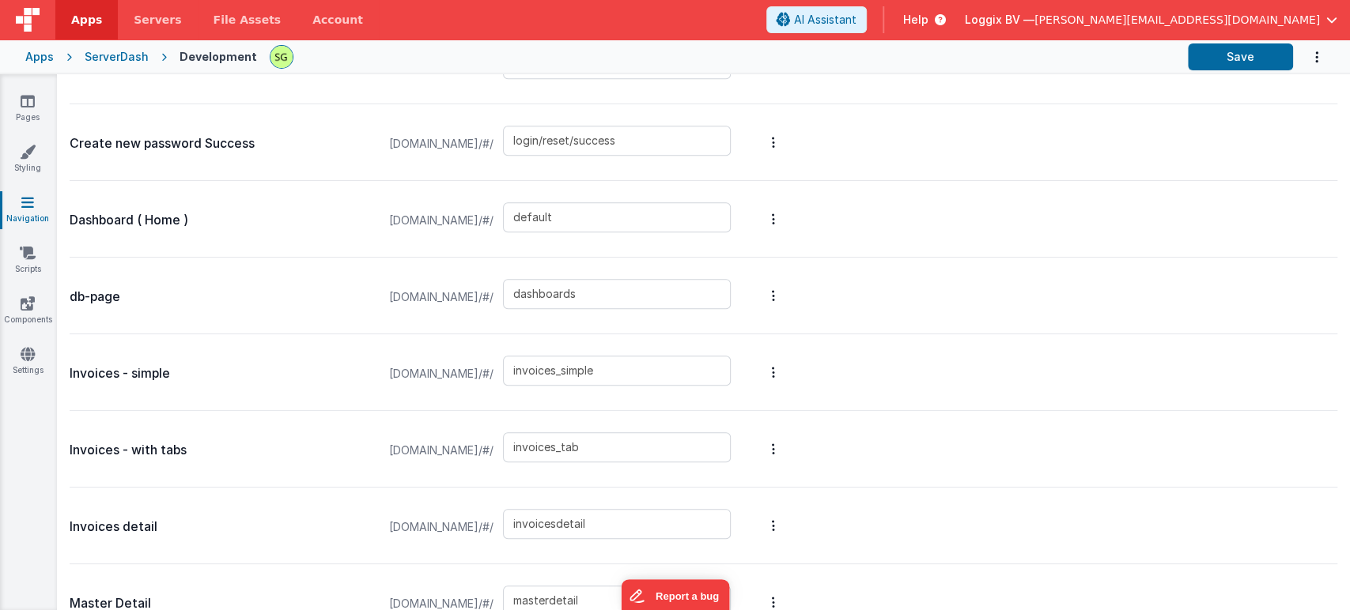
scroll to position [655, 0]
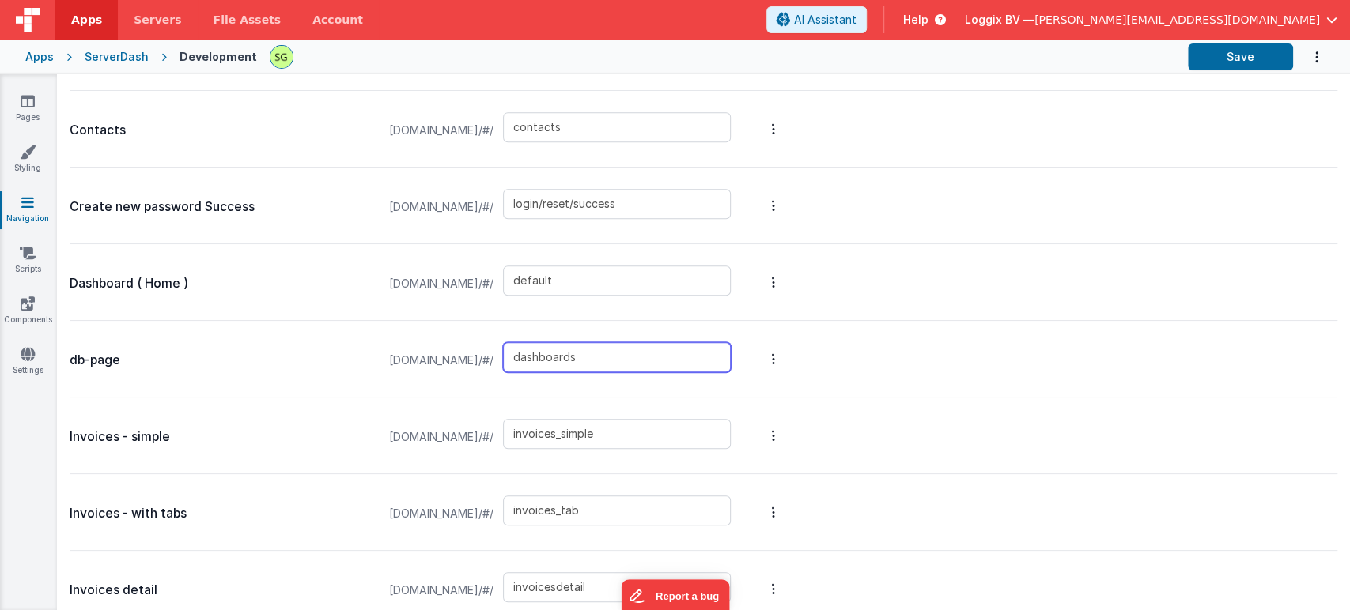
click at [651, 351] on input "dashboards" at bounding box center [617, 357] width 228 height 30
type input "db-page"
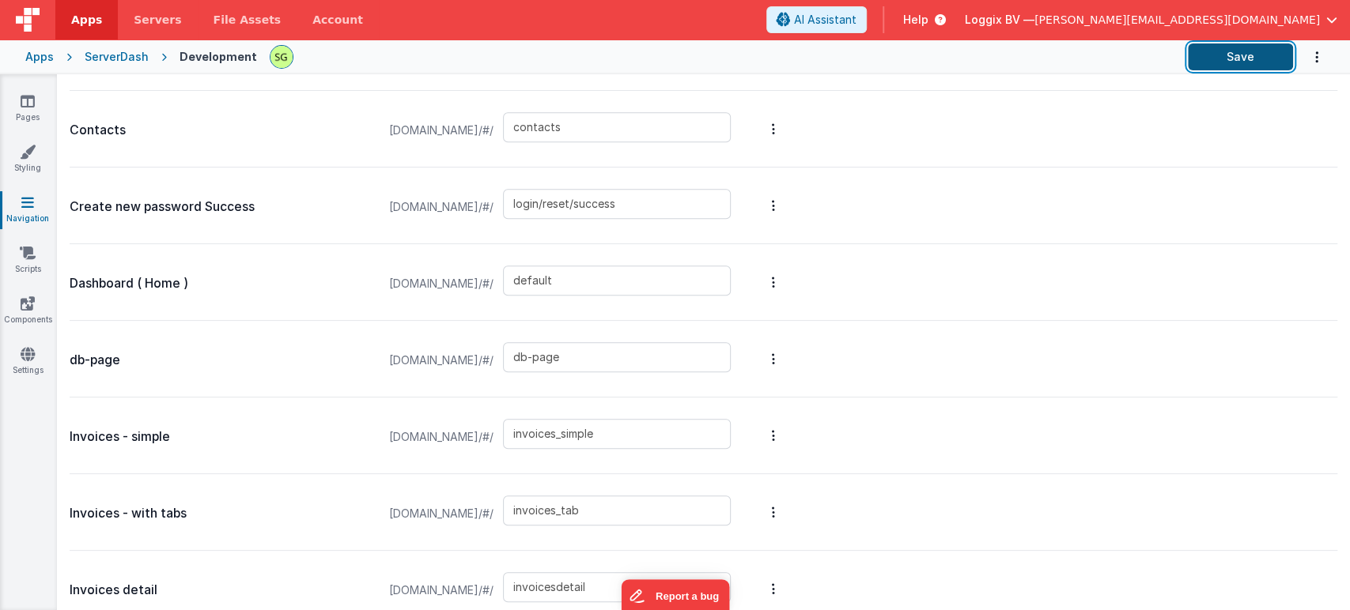
click at [1217, 59] on button "Save" at bounding box center [1239, 56] width 105 height 27
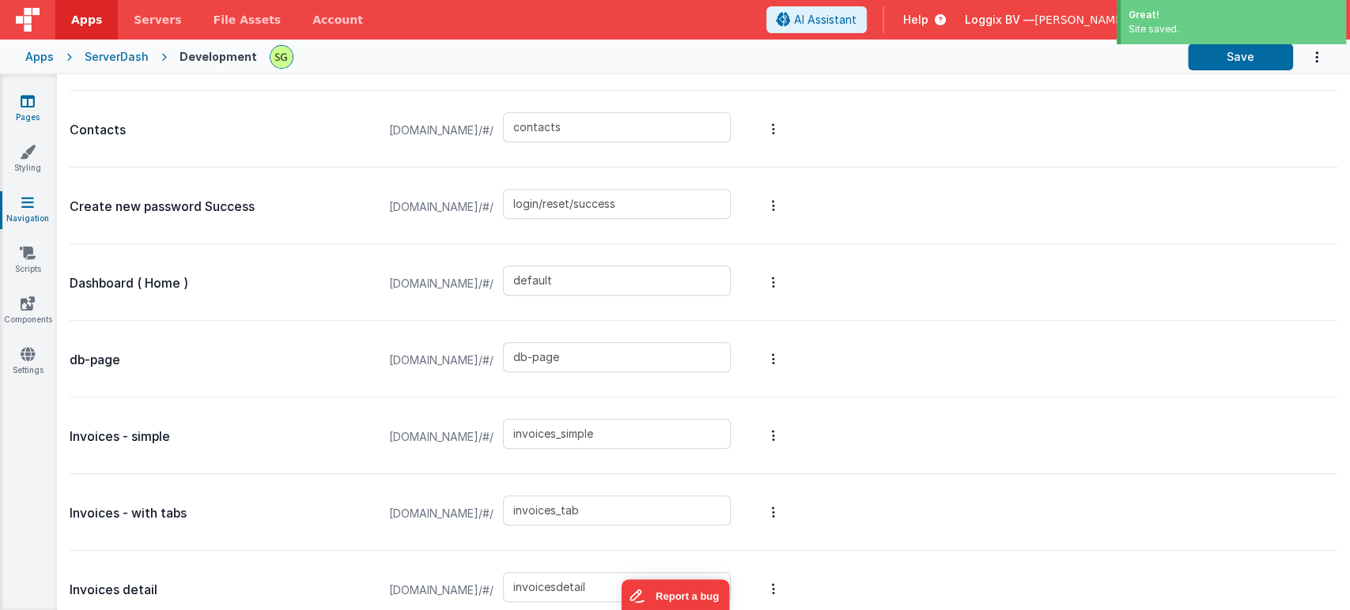
click at [38, 115] on link "Pages" at bounding box center [27, 109] width 57 height 32
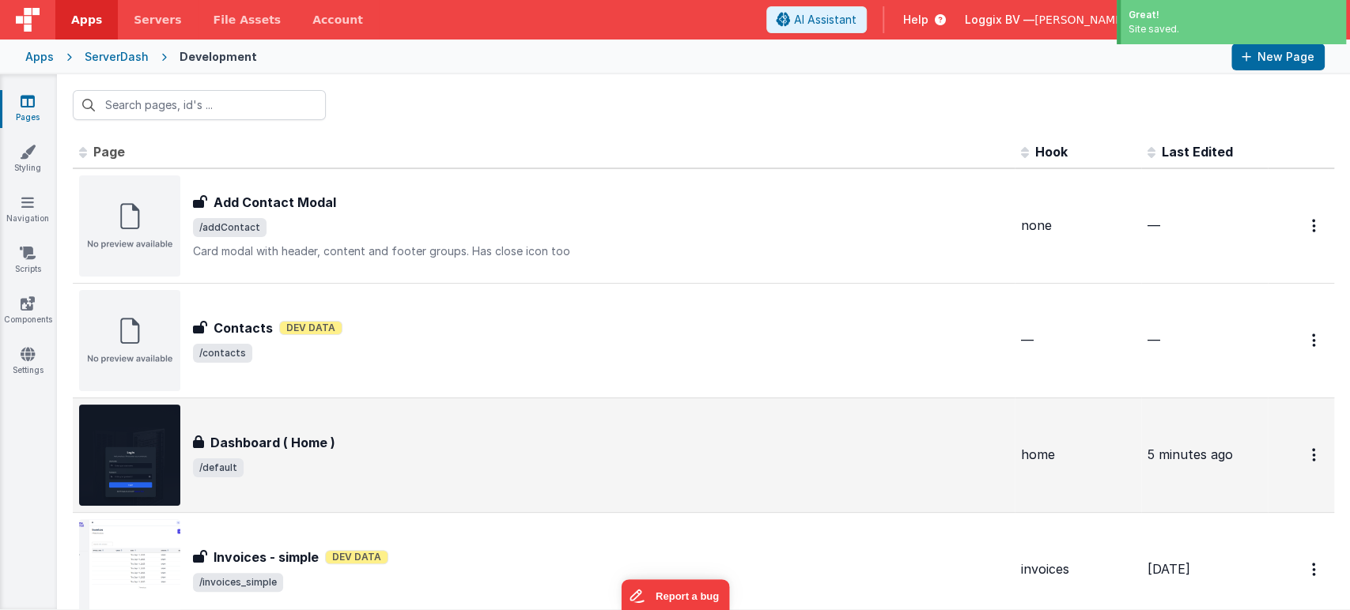
click at [366, 492] on div "Dashboard ( Home ) Dashboard ( Home ) /default" at bounding box center [543, 455] width 929 height 101
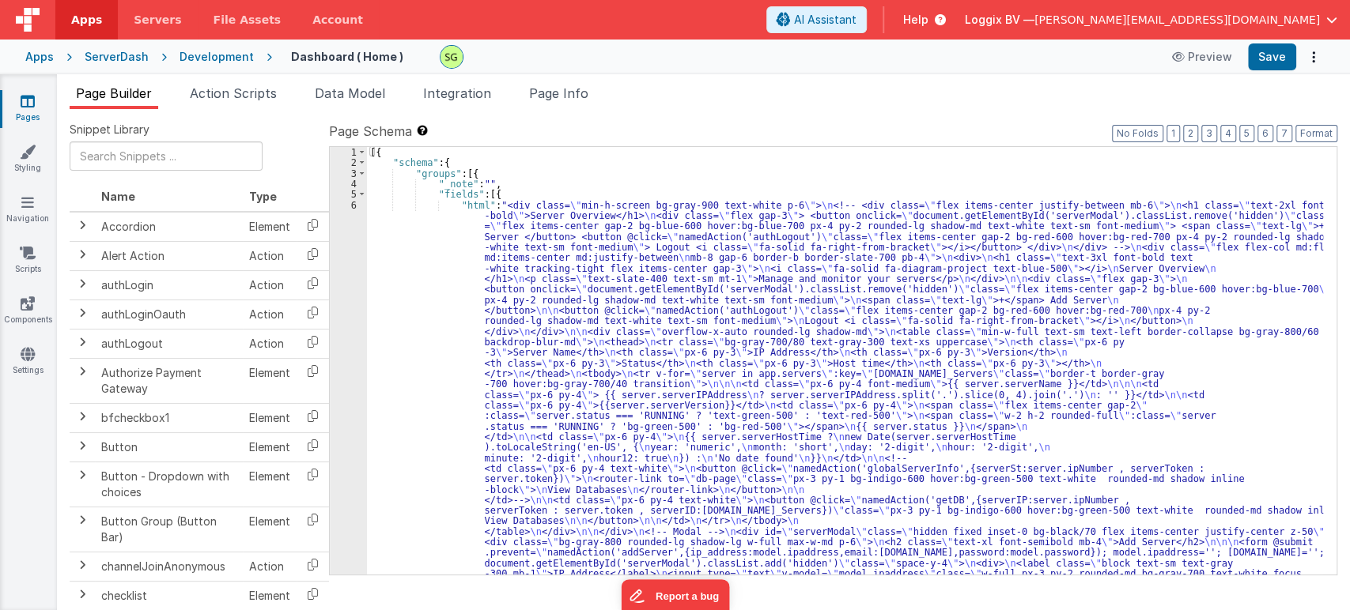
click at [234, 97] on span "Action Scripts" at bounding box center [233, 93] width 87 height 16
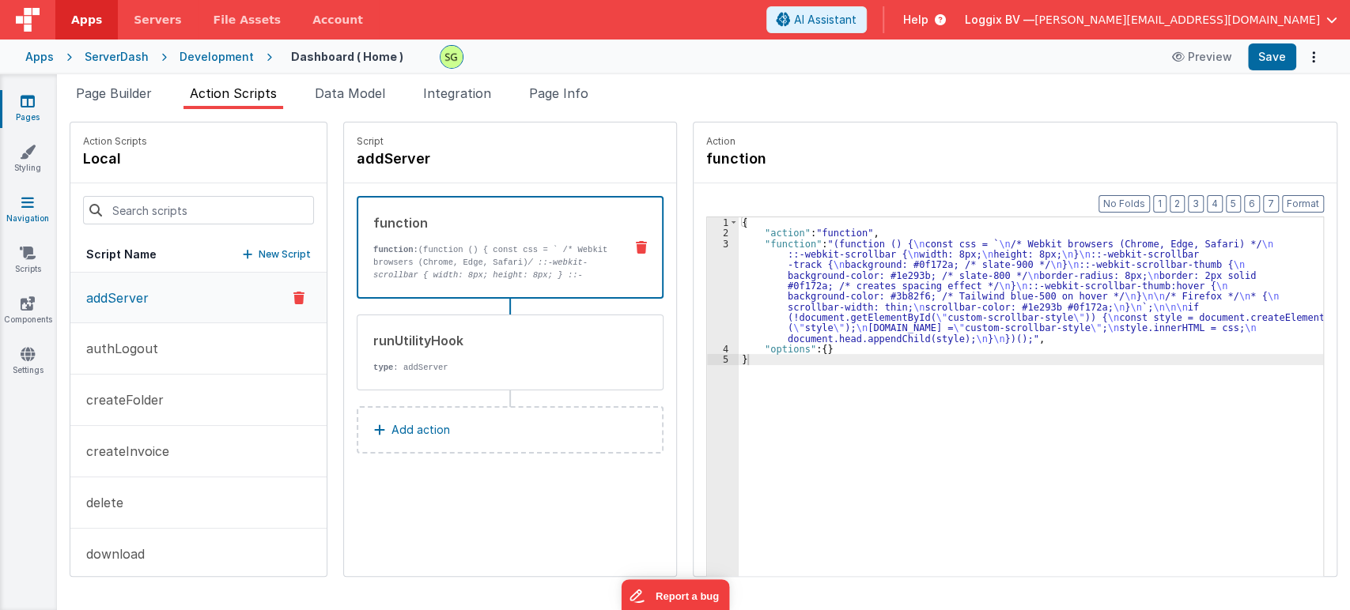
click at [28, 213] on link "Navigation" at bounding box center [27, 210] width 57 height 32
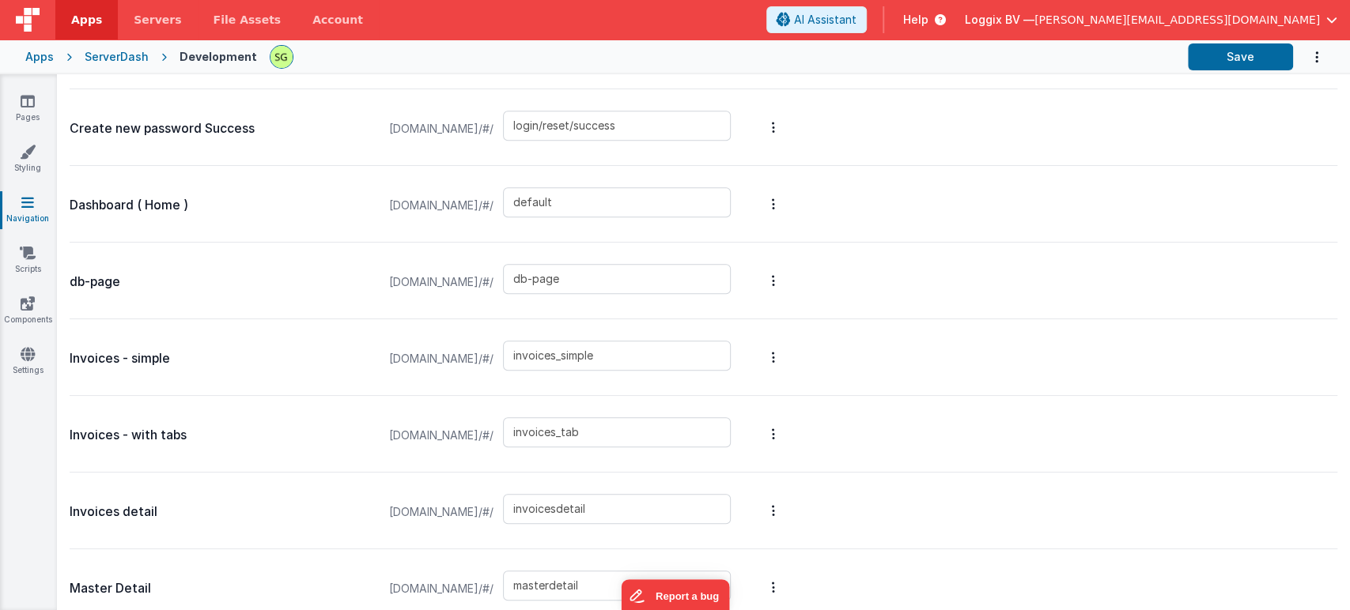
scroll to position [734, 0]
drag, startPoint x: 633, startPoint y: 277, endPoint x: 572, endPoint y: 272, distance: 61.8
click at [572, 272] on input "db-page" at bounding box center [617, 278] width 228 height 30
type input "dashboards"
click at [1251, 67] on button "Save" at bounding box center [1239, 56] width 105 height 27
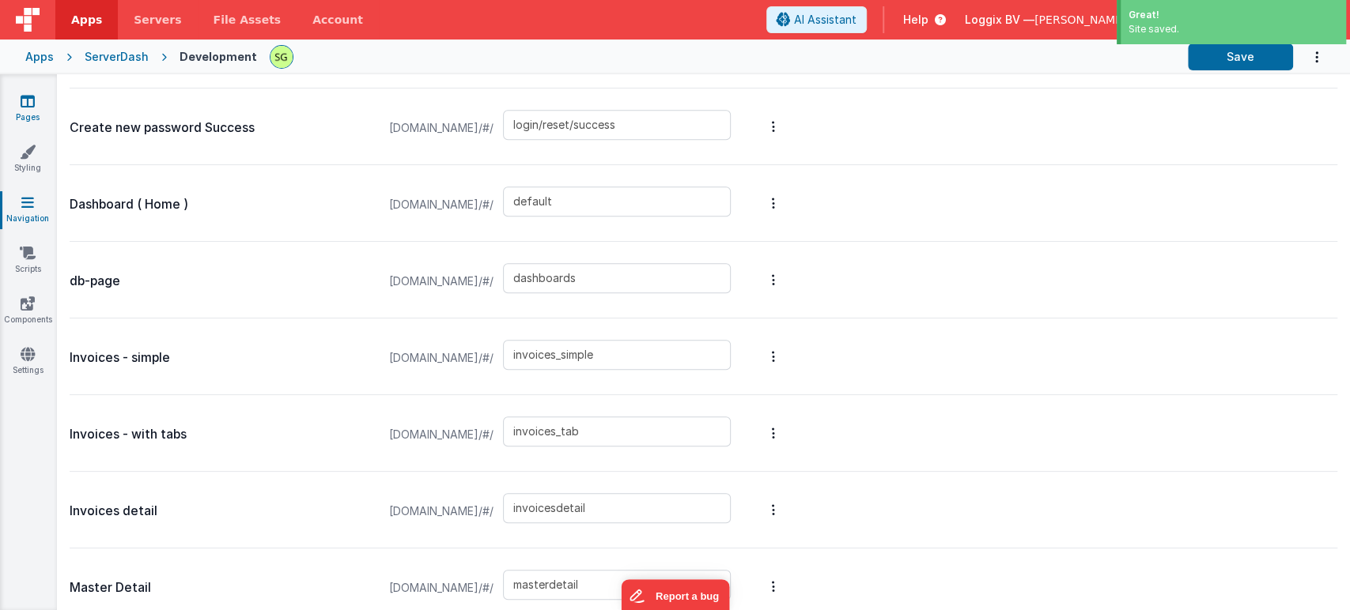
click at [30, 114] on link "Pages" at bounding box center [27, 109] width 57 height 32
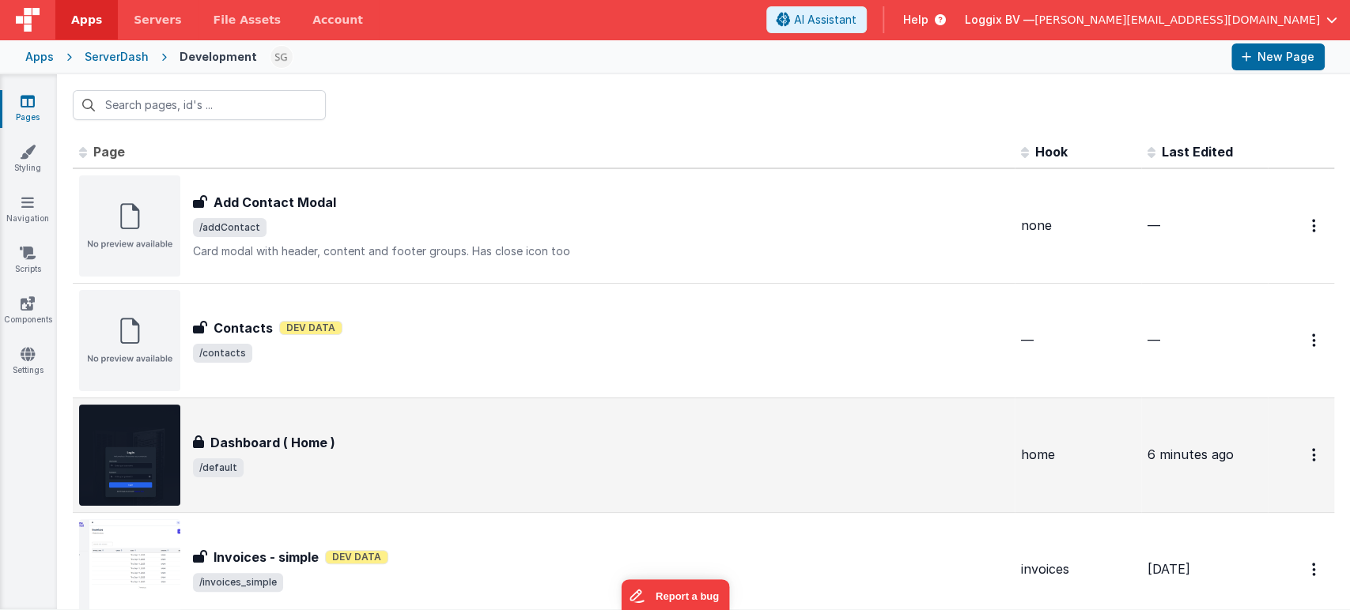
click at [351, 476] on span "/default" at bounding box center [600, 468] width 815 height 19
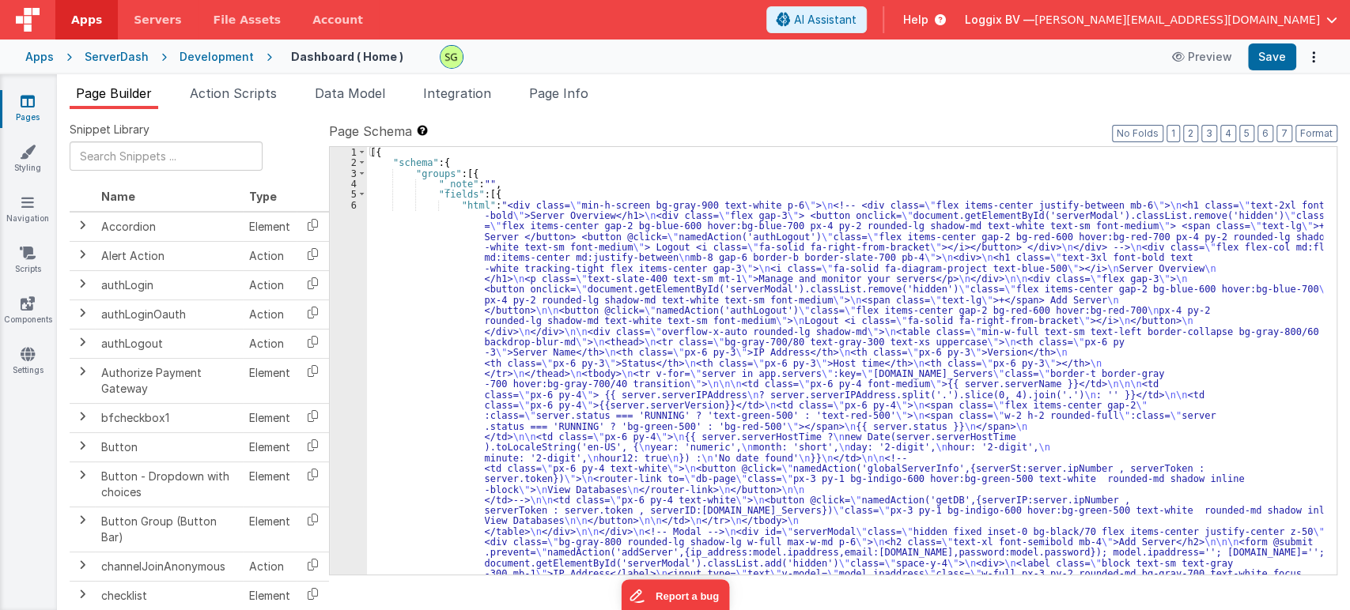
click at [353, 200] on div "6" at bounding box center [348, 432] width 37 height 464
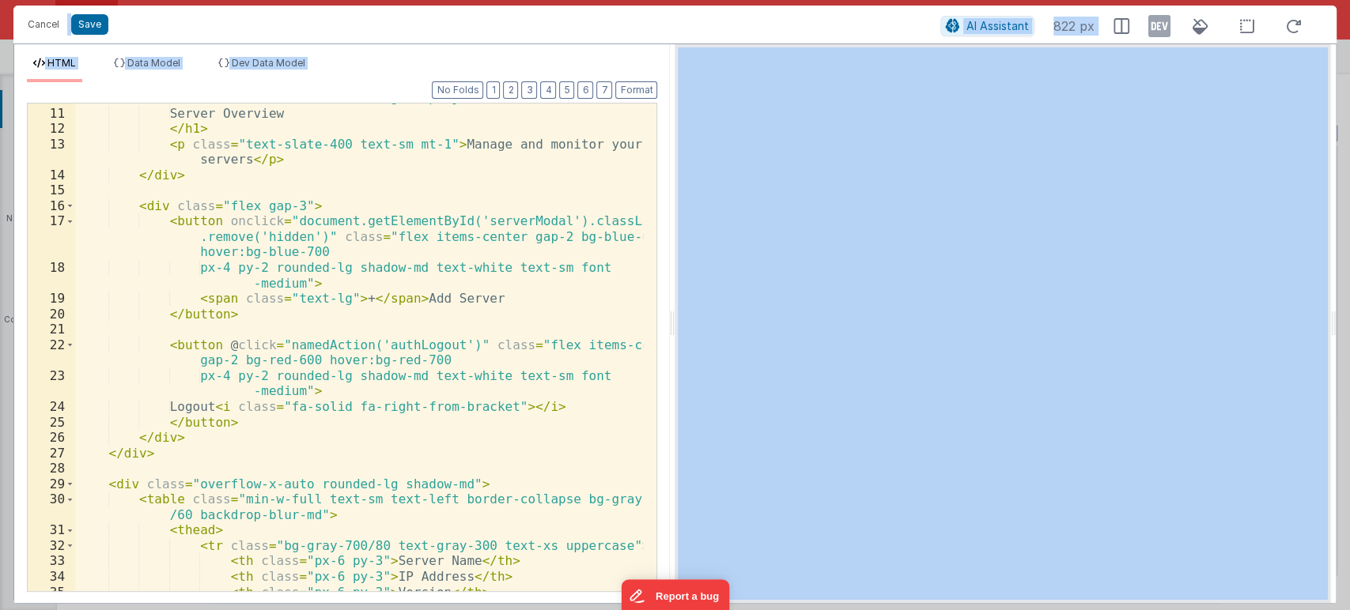
scroll to position [271, 0]
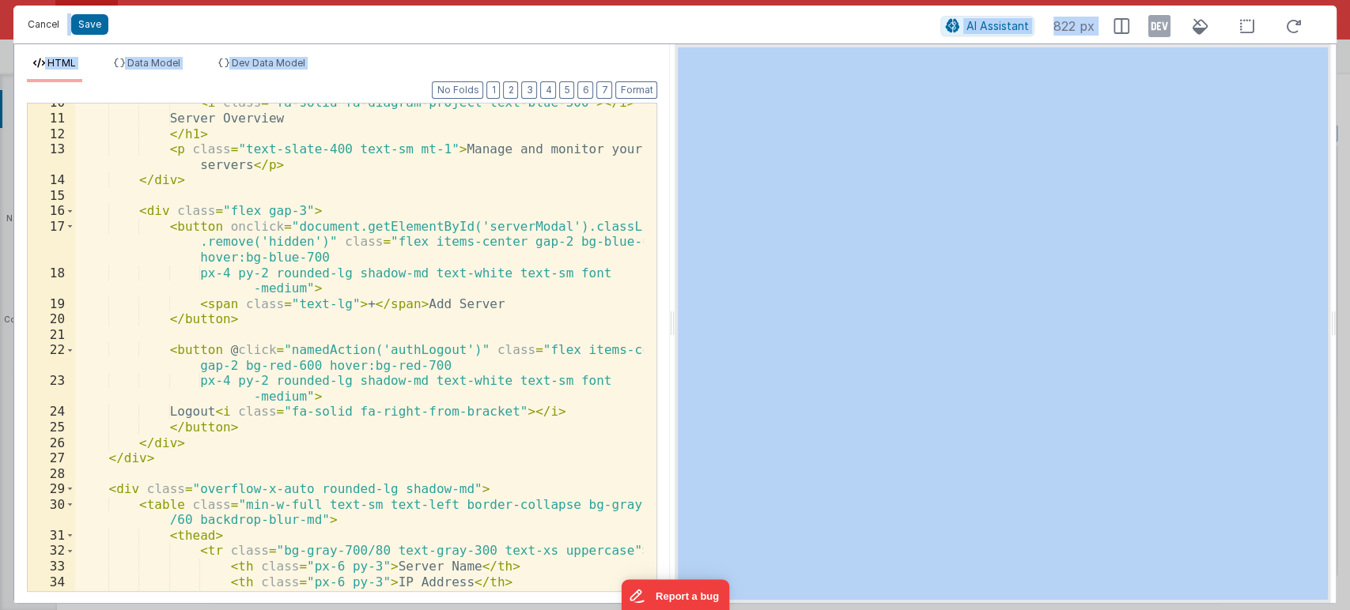
click at [43, 24] on button "Cancel" at bounding box center [43, 24] width 47 height 22
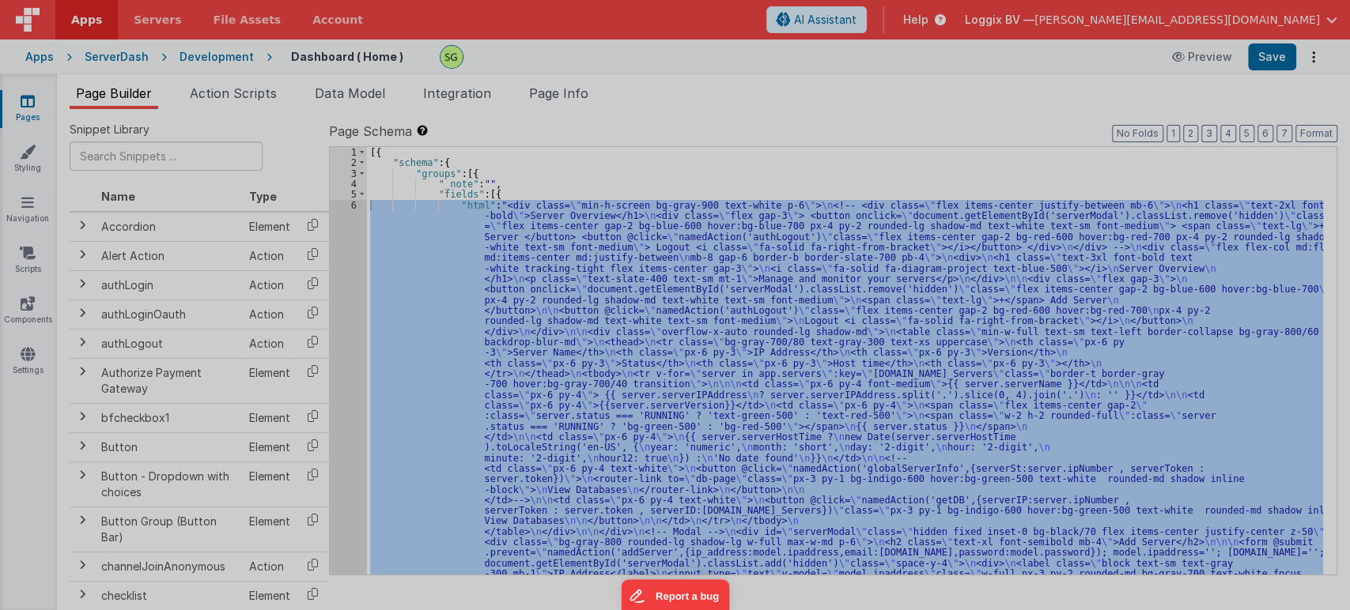
click at [22, 107] on div "Format 7 6 5 4 3 2 1 No Folds Data Model Format 7 6 5 4 3 2 1 No Folds Developm…" at bounding box center [341, 326] width 655 height 521
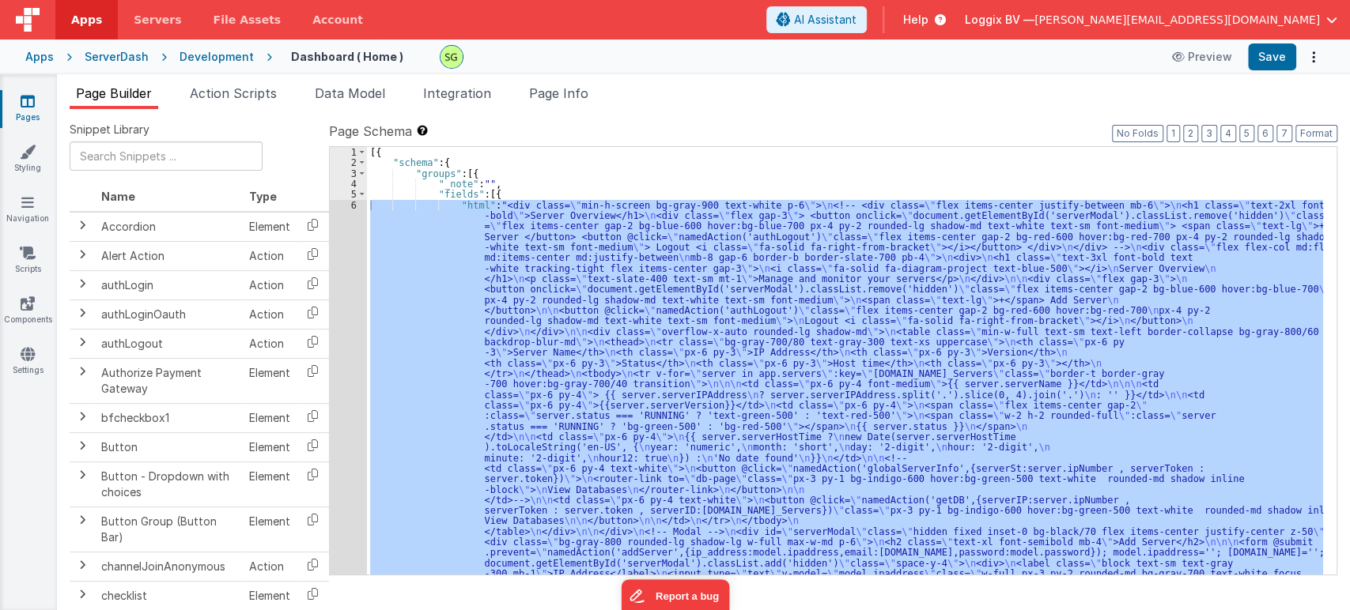
click at [31, 107] on icon at bounding box center [28, 101] width 14 height 16
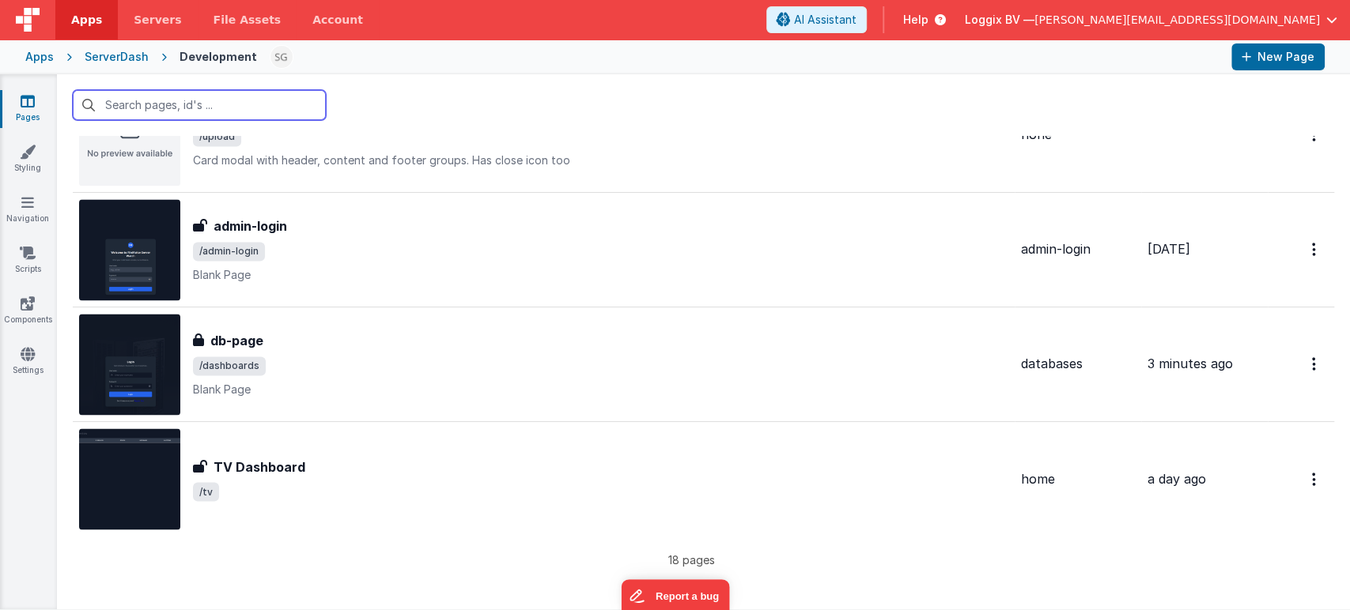
scroll to position [1640, 0]
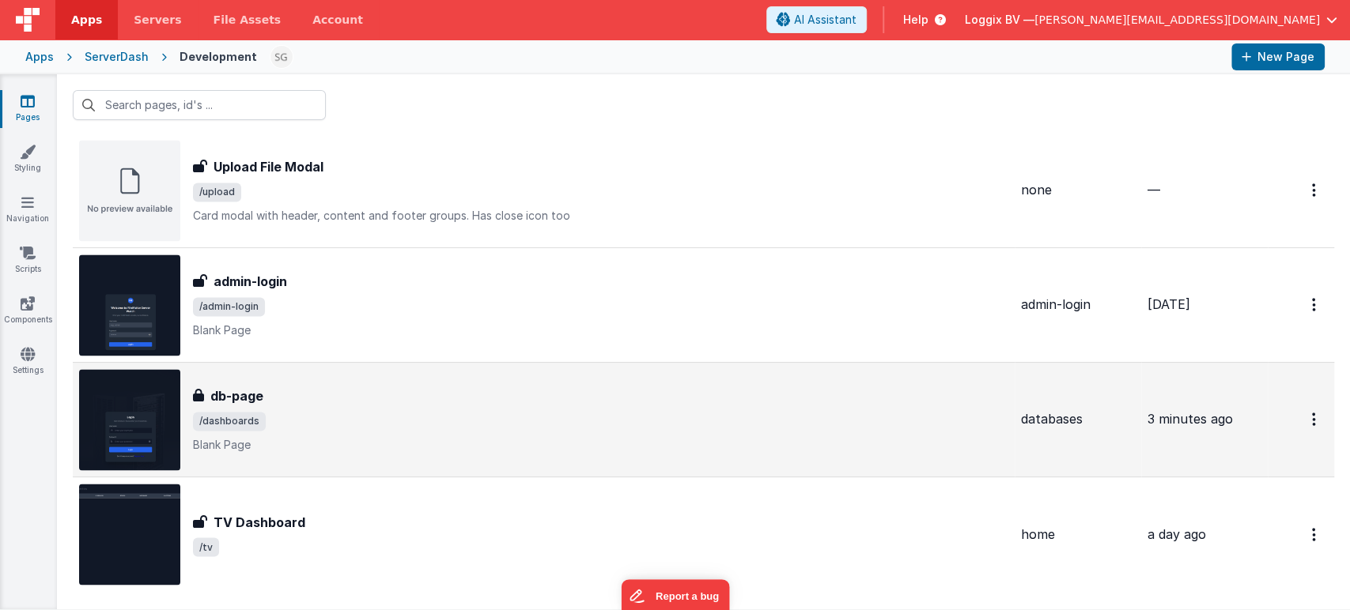
click at [393, 437] on p "Blank Page" at bounding box center [600, 445] width 815 height 16
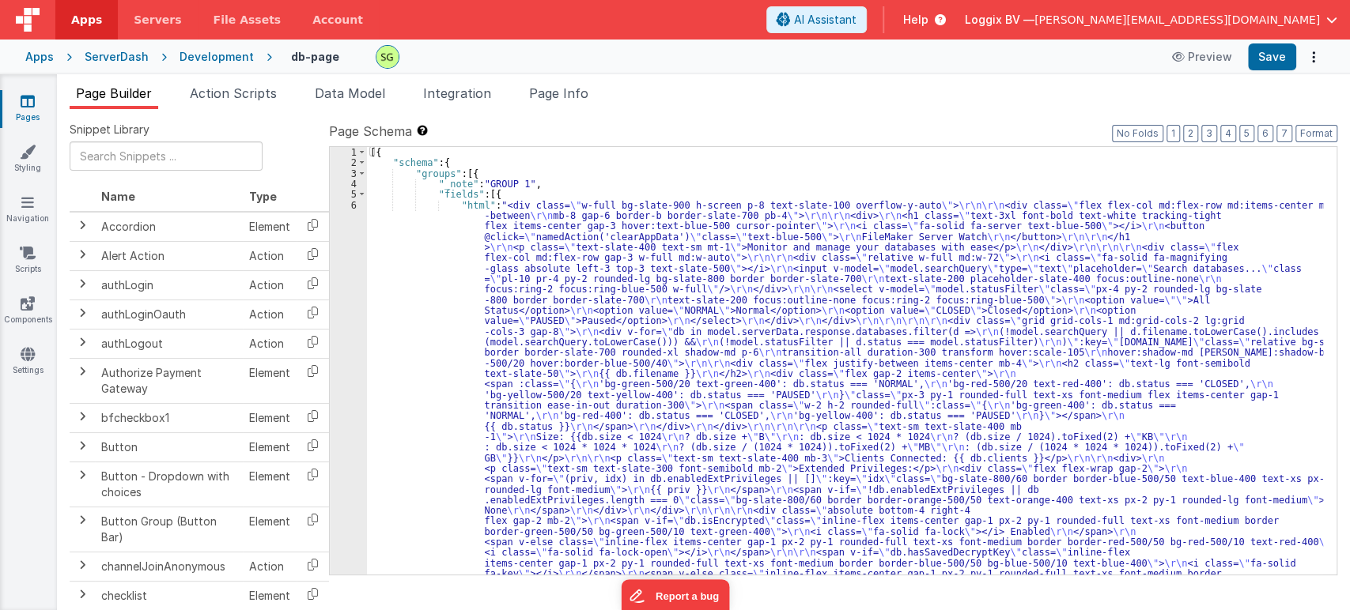
click at [350, 201] on div "6" at bounding box center [348, 400] width 37 height 401
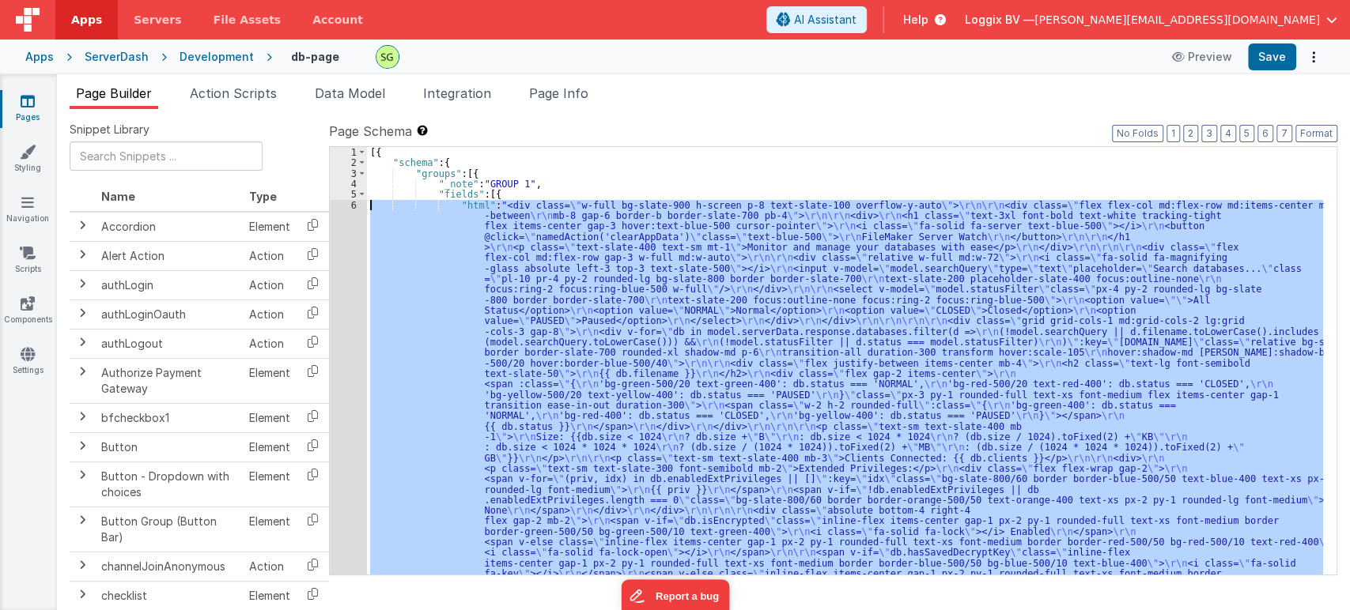
click at [353, 204] on div "6" at bounding box center [348, 400] width 37 height 401
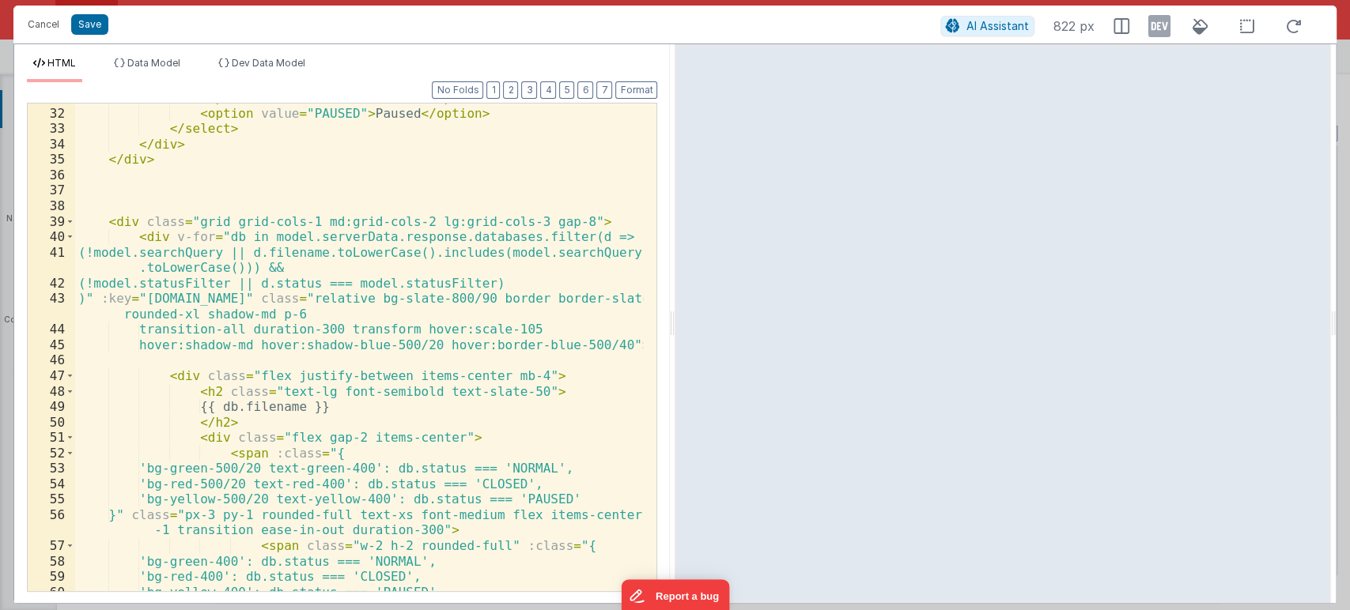
scroll to position [601, 0]
click at [455, 240] on div "< option value = "CLOSED" > Closed </ option > < option value = "PAUSED" > Paus…" at bounding box center [359, 349] width 568 height 519
click at [95, 16] on button "Save" at bounding box center [89, 24] width 37 height 21
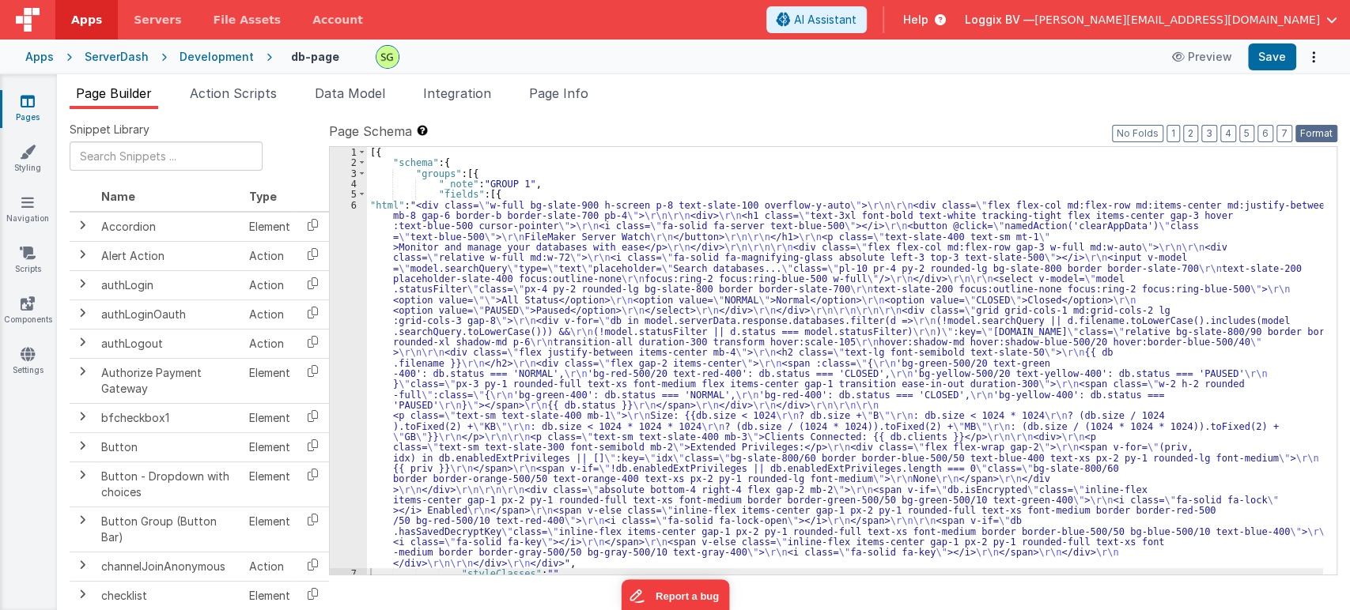
click at [1304, 136] on button "Format" at bounding box center [1316, 133] width 42 height 17
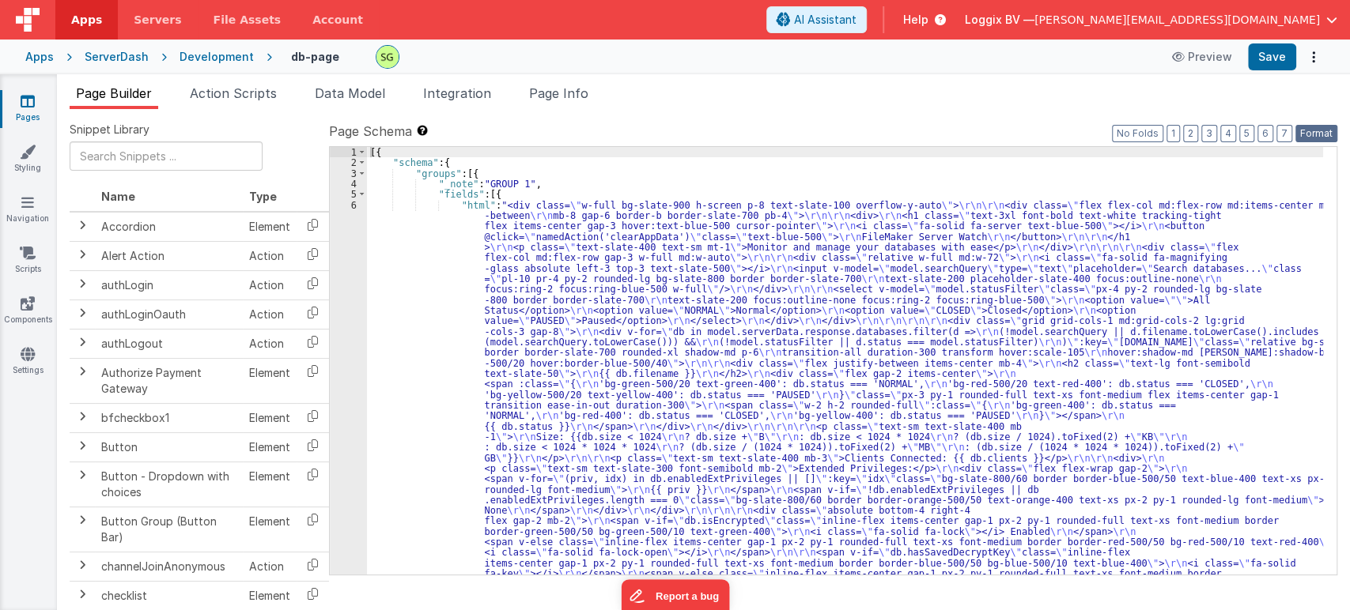
scroll to position [0, 0]
click at [1265, 64] on button "Save" at bounding box center [1272, 56] width 48 height 27
click at [32, 89] on div "Pages Styling Navigation Scripts Components Settings" at bounding box center [28, 342] width 57 height 536
click at [29, 96] on icon at bounding box center [28, 101] width 14 height 16
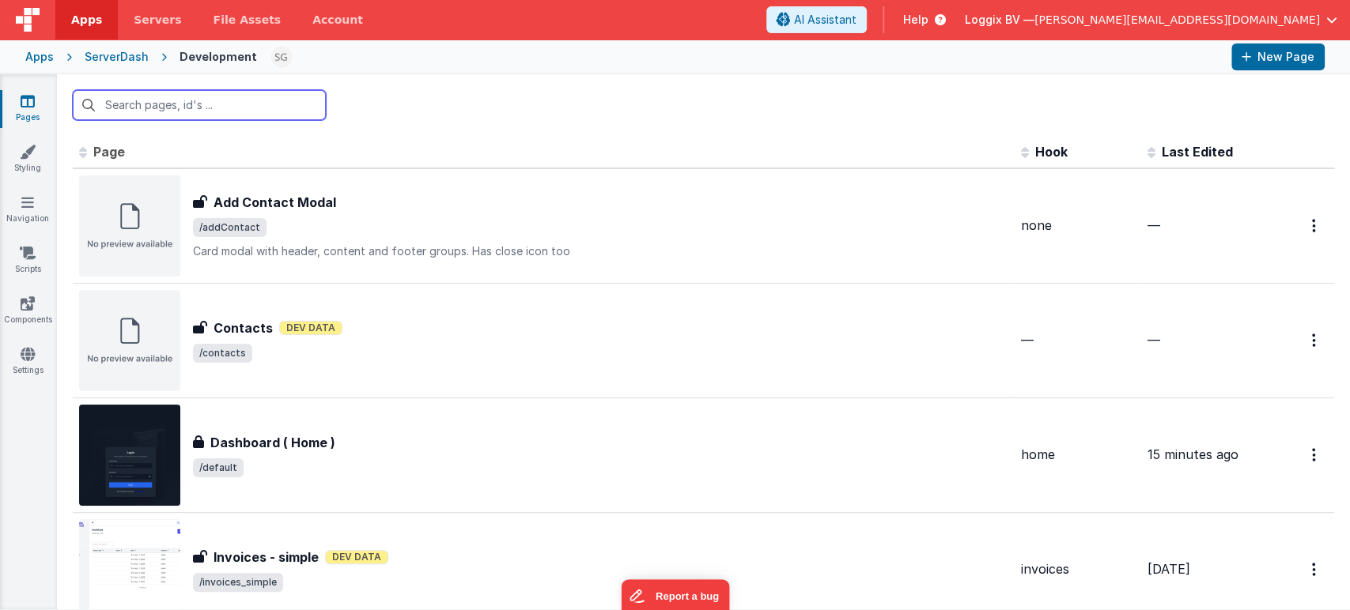
click at [224, 112] on input "text" at bounding box center [199, 105] width 253 height 30
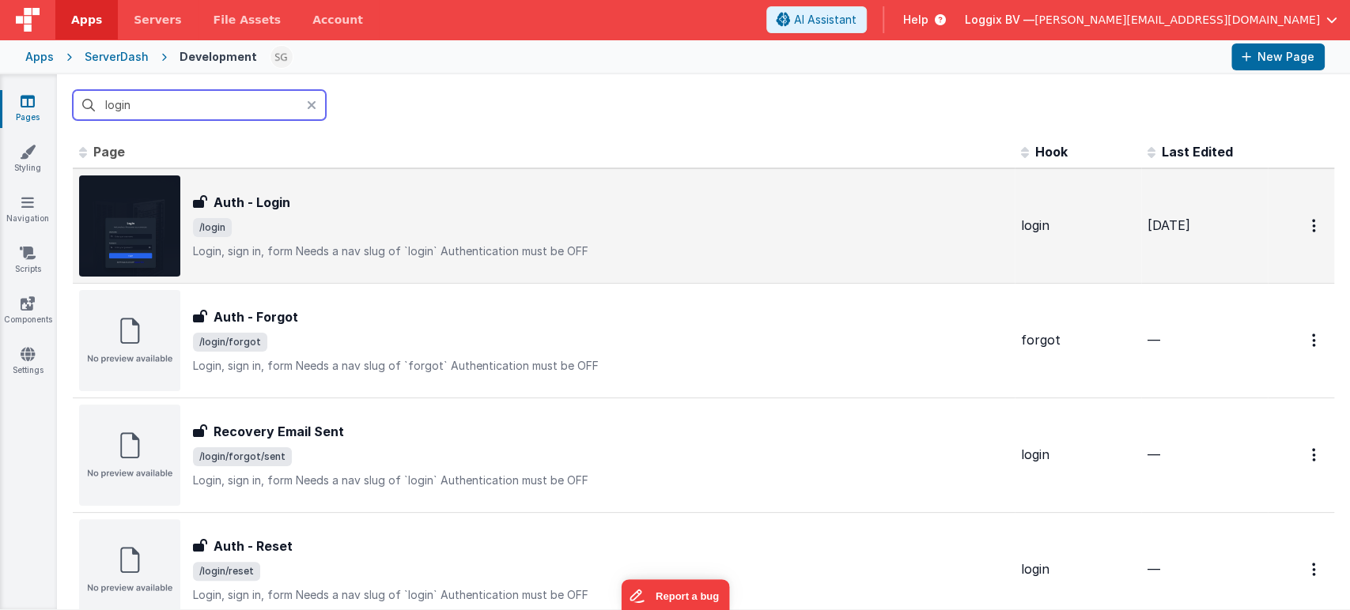
type input "login"
click at [476, 260] on div "Auth - Login Auth - Login /login Login, sign in, formNeeds a nav slug of `logi…" at bounding box center [543, 226] width 929 height 101
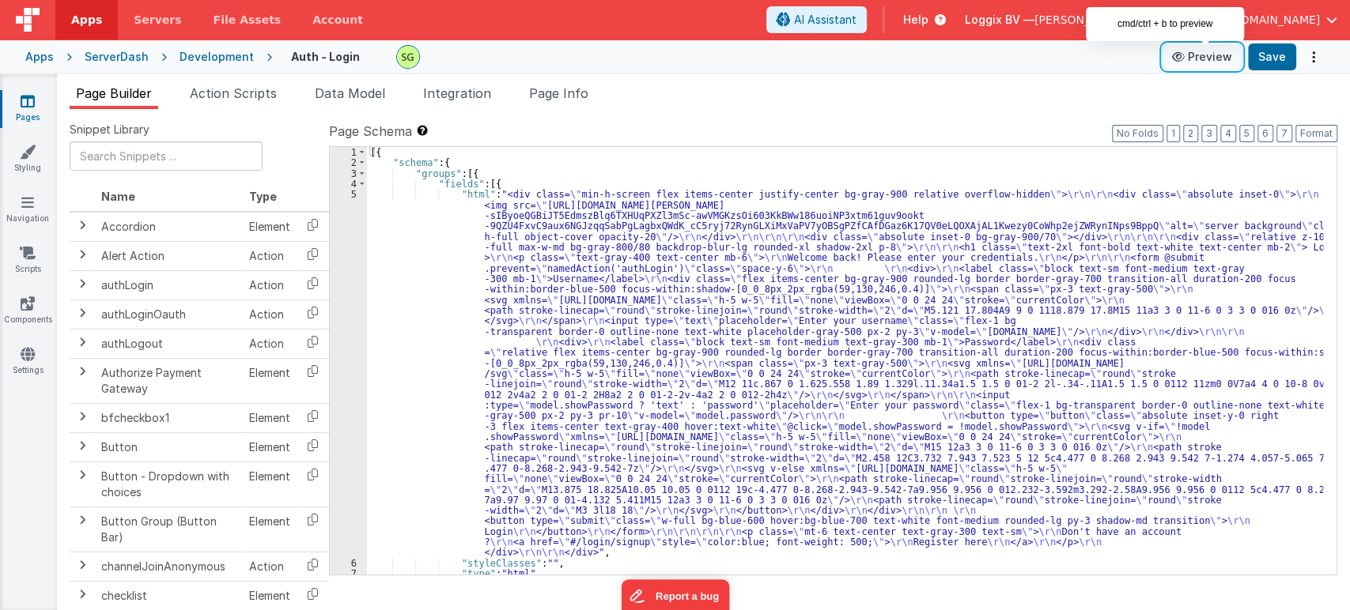
click at [1195, 55] on button "Preview" at bounding box center [1201, 56] width 79 height 25
click at [1204, 60] on button "Preview" at bounding box center [1201, 56] width 79 height 25
click at [24, 106] on icon at bounding box center [28, 101] width 14 height 16
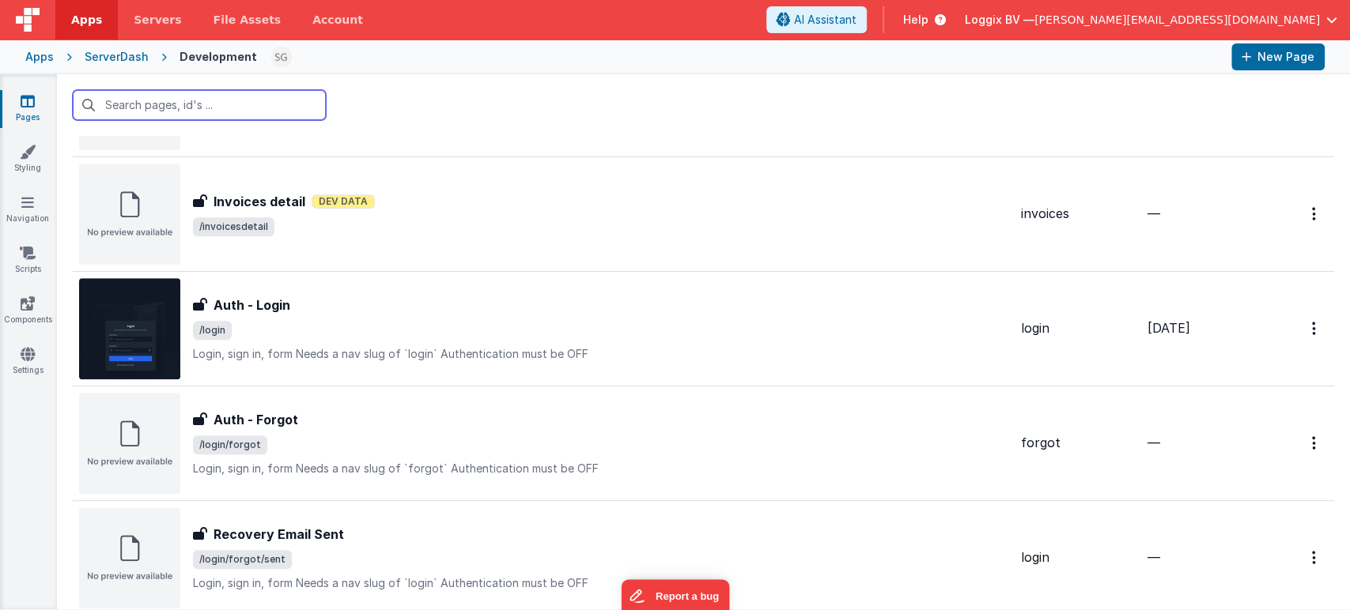
scroll to position [587, 0]
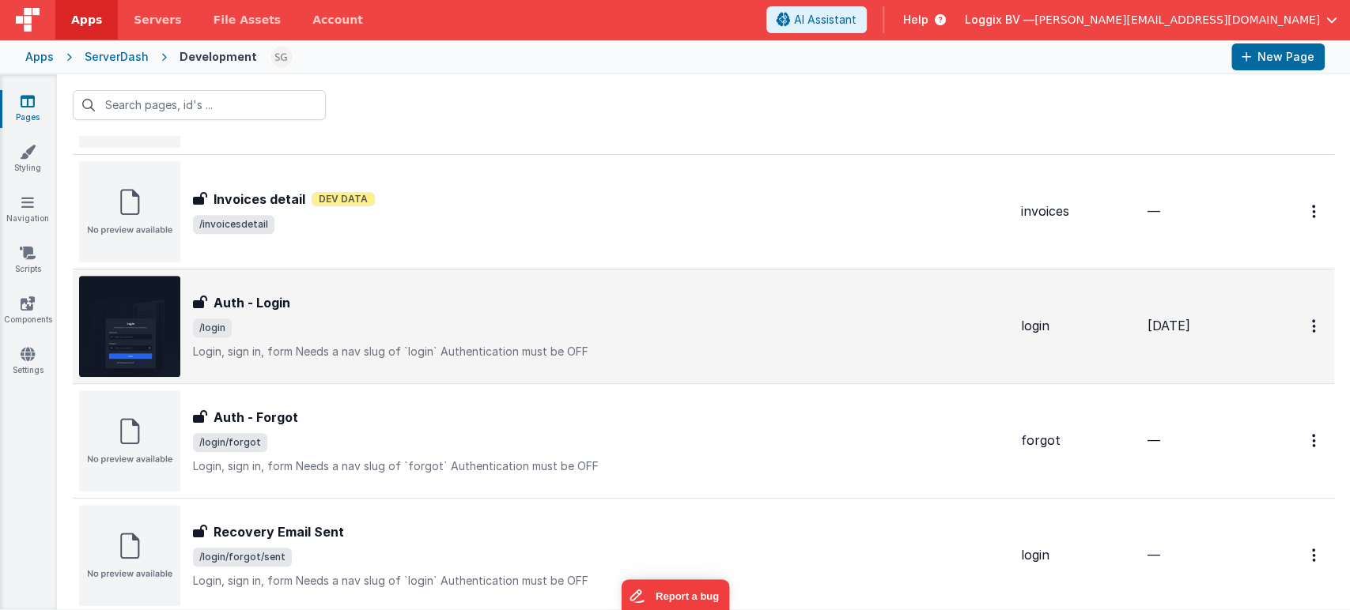
click at [595, 340] on div "Auth - Login Auth - Login /login Login, sign in, formNeeds a nav slug of `logi…" at bounding box center [600, 326] width 815 height 66
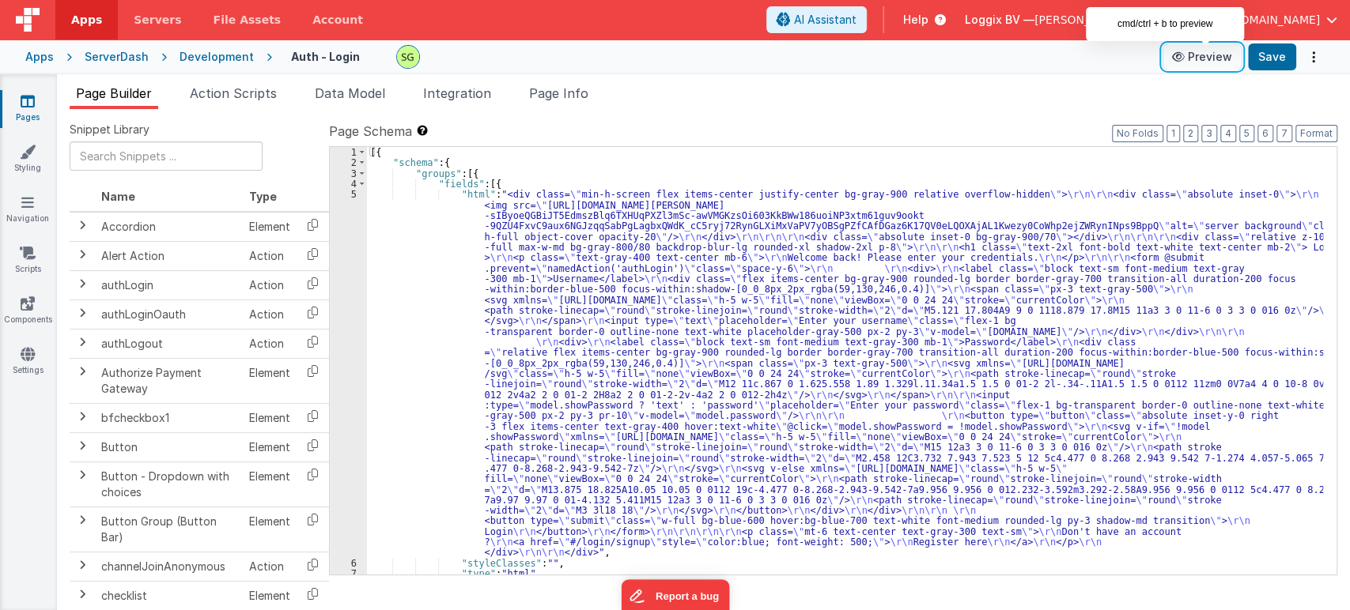
click at [1195, 55] on button "Preview" at bounding box center [1201, 56] width 79 height 25
click at [32, 98] on icon at bounding box center [28, 101] width 14 height 16
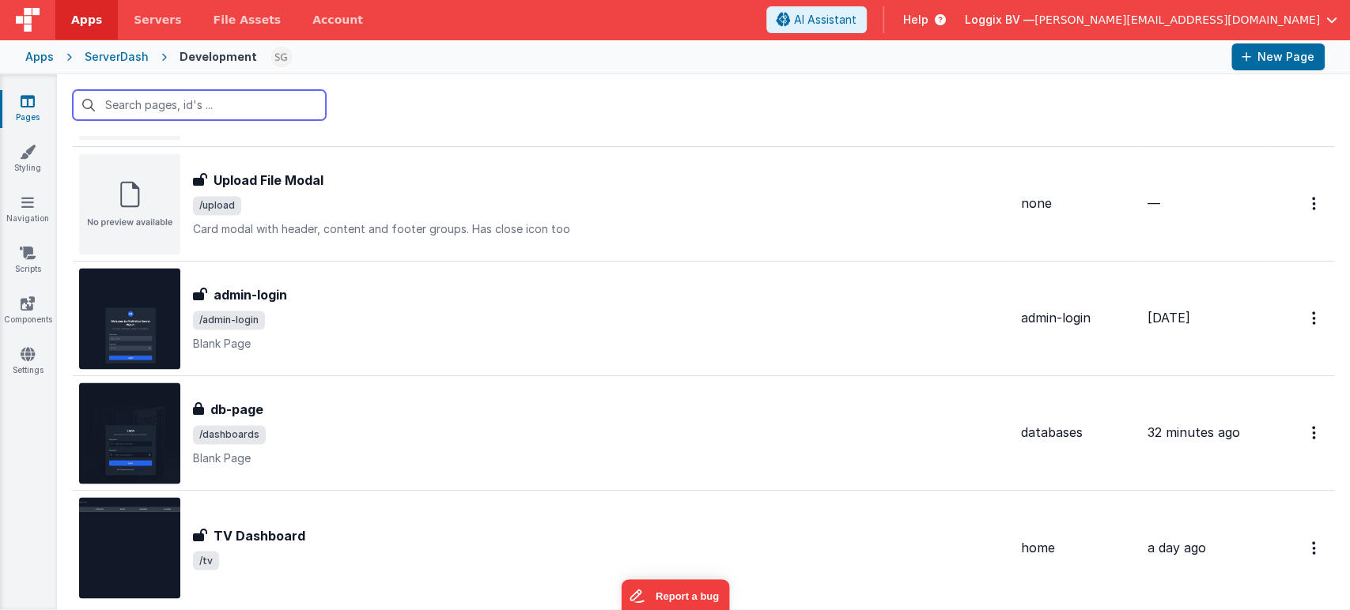
scroll to position [1630, 0]
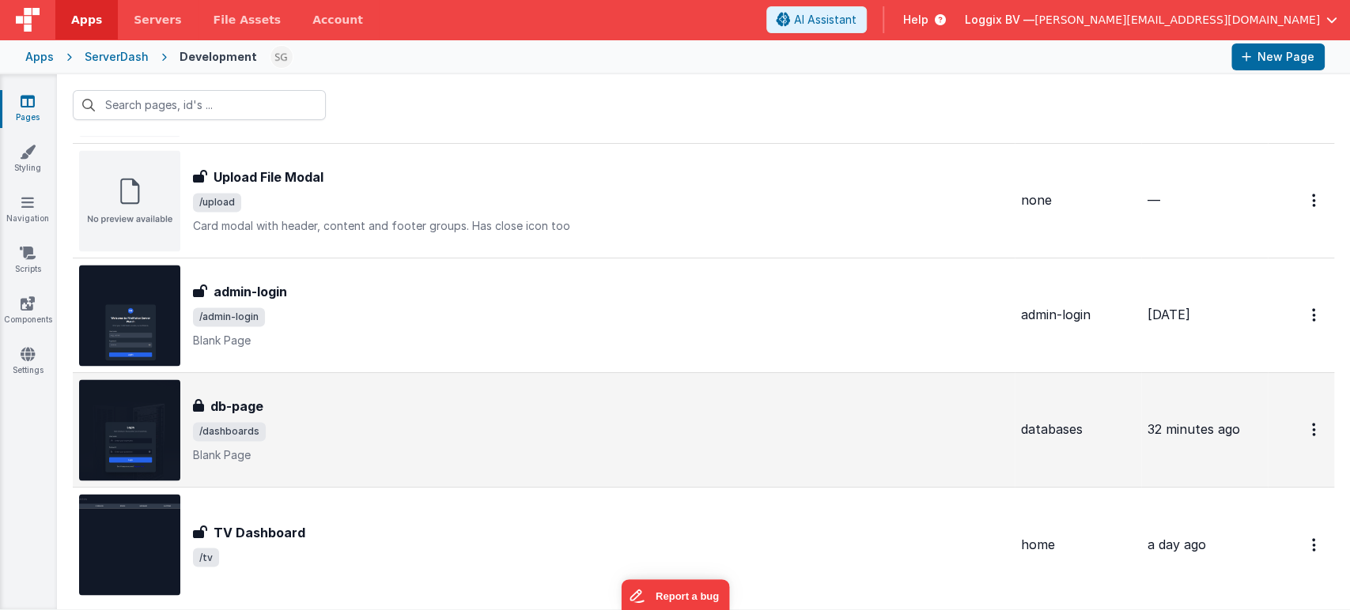
click at [356, 430] on span "/dashboards" at bounding box center [600, 431] width 815 height 19
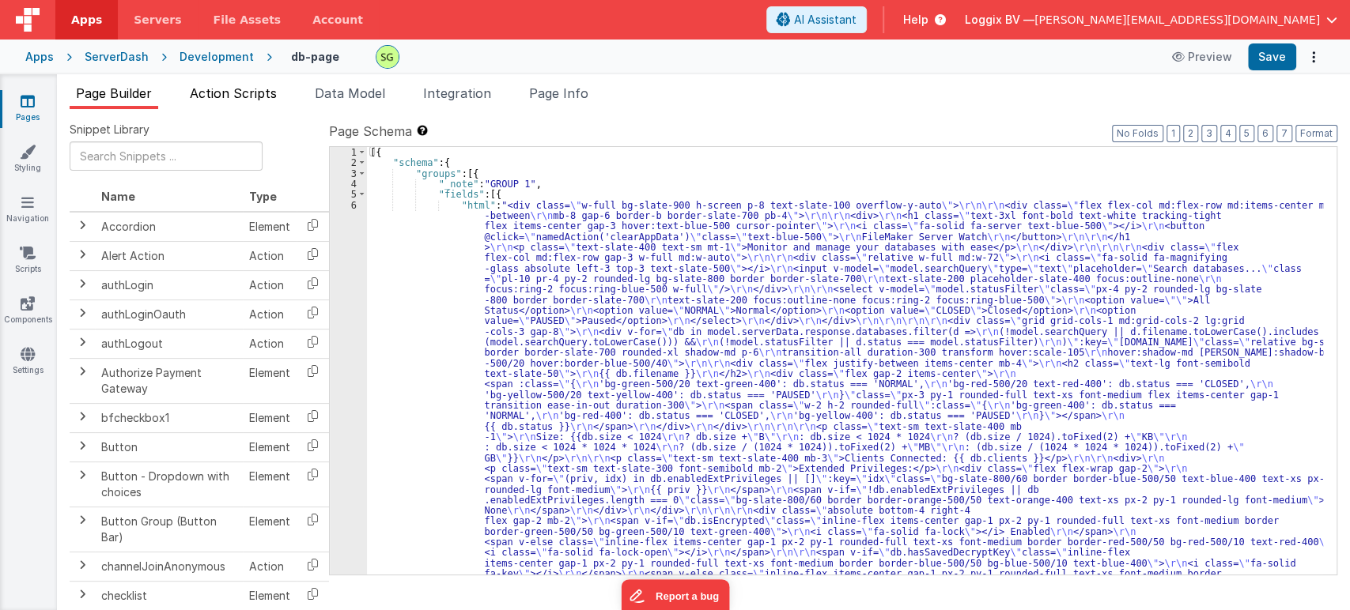
click at [211, 97] on span "Action Scripts" at bounding box center [233, 93] width 87 height 16
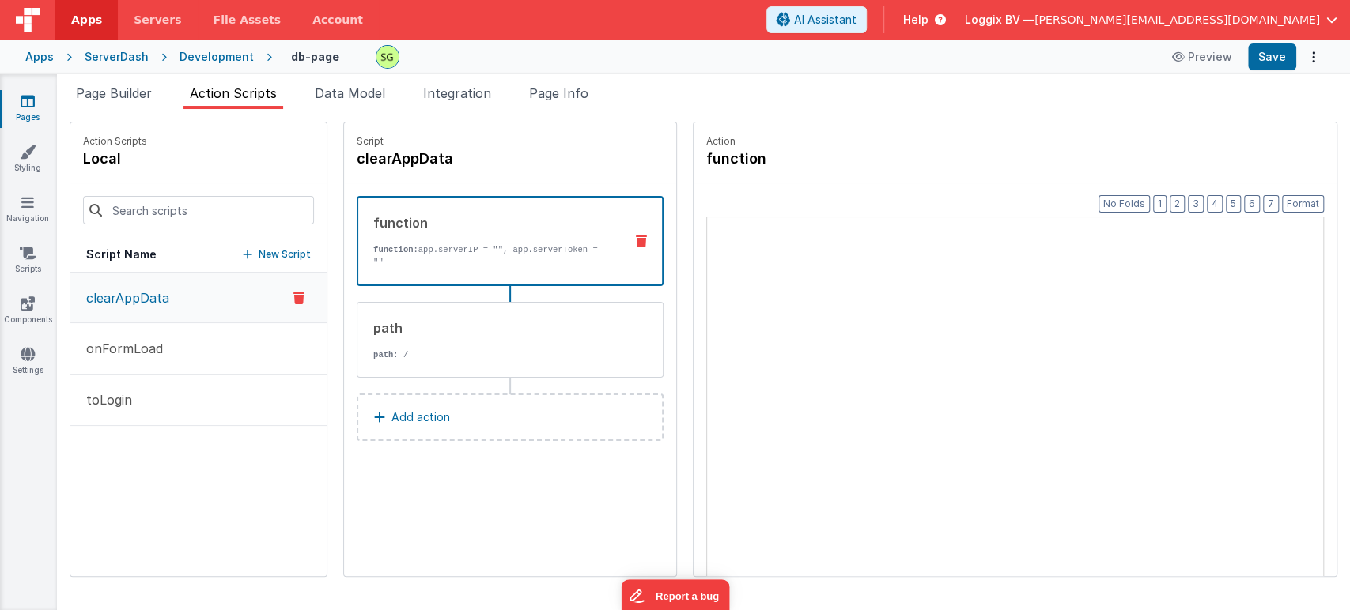
click at [211, 97] on span "Action Scripts" at bounding box center [233, 93] width 87 height 16
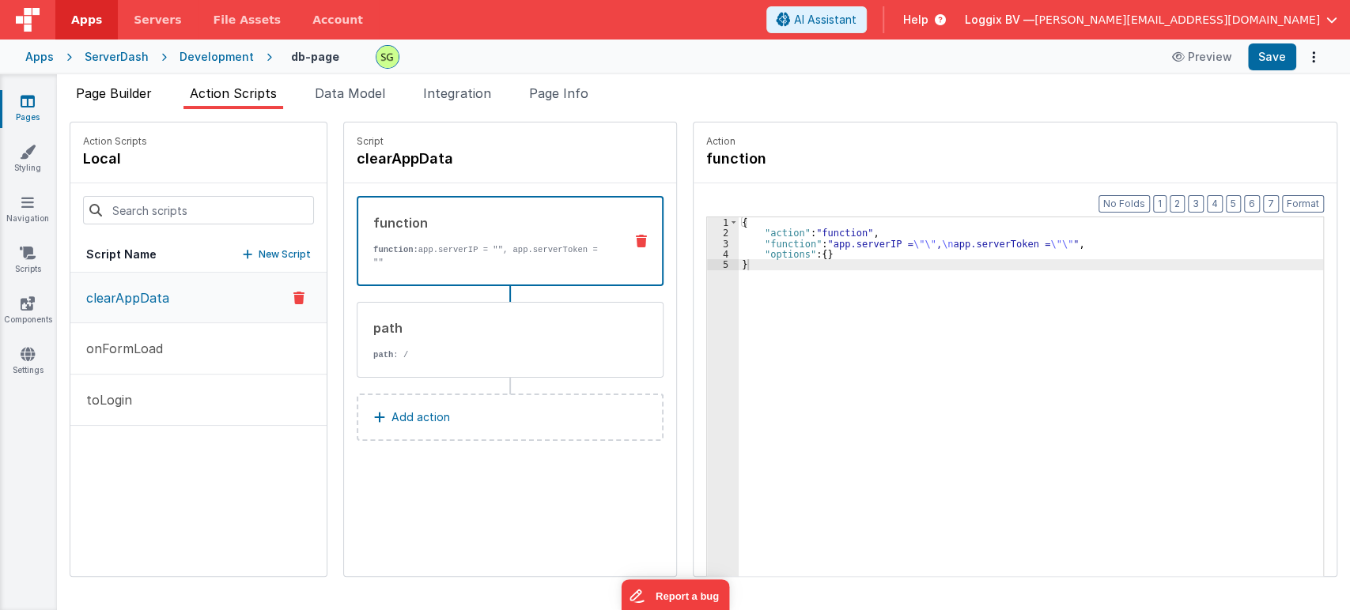
click at [129, 91] on span "Page Builder" at bounding box center [114, 93] width 76 height 16
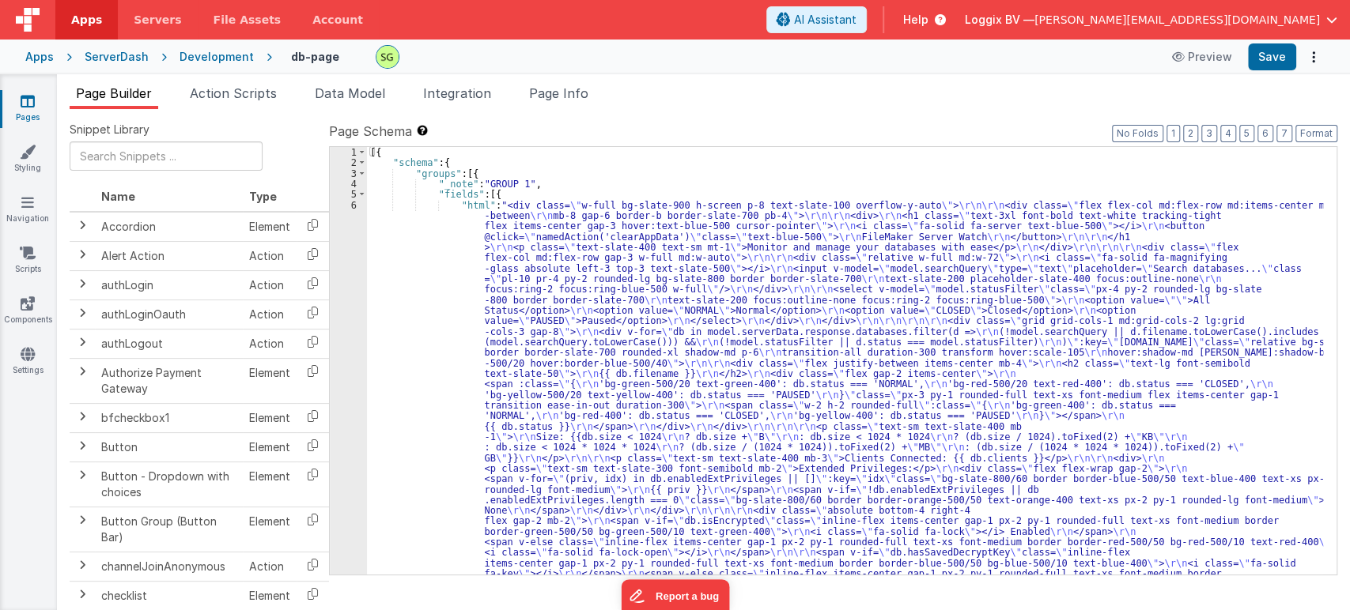
click at [353, 201] on div "6" at bounding box center [348, 400] width 37 height 401
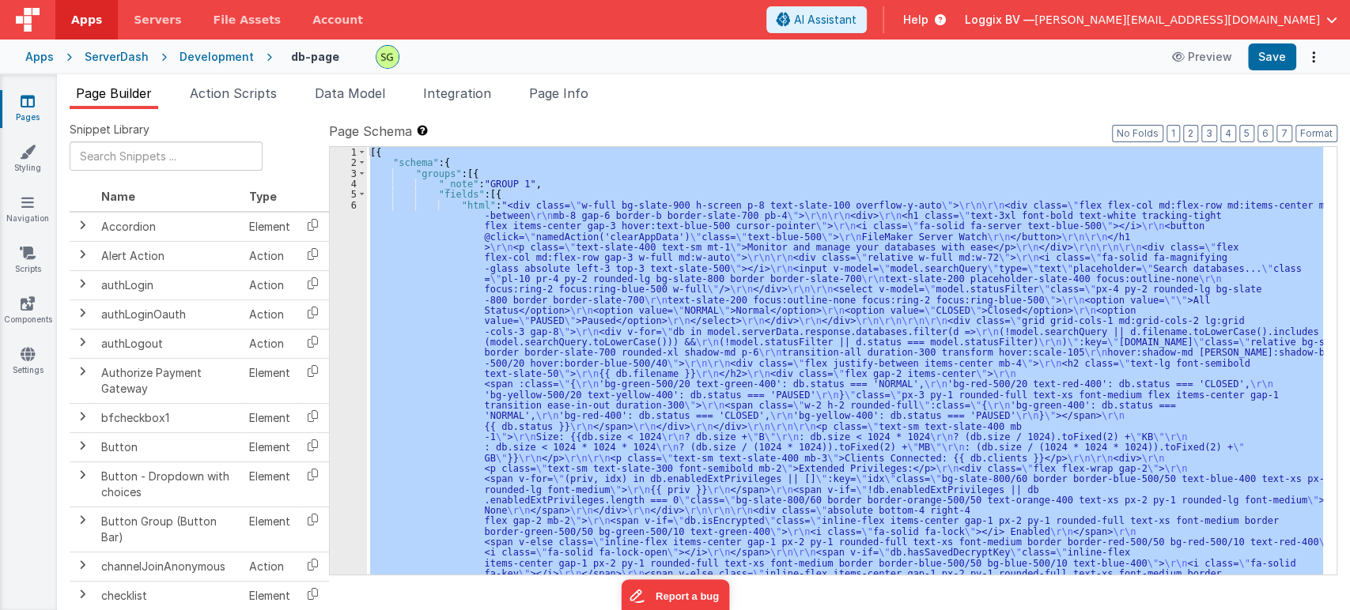
click at [353, 201] on div "6" at bounding box center [348, 400] width 37 height 401
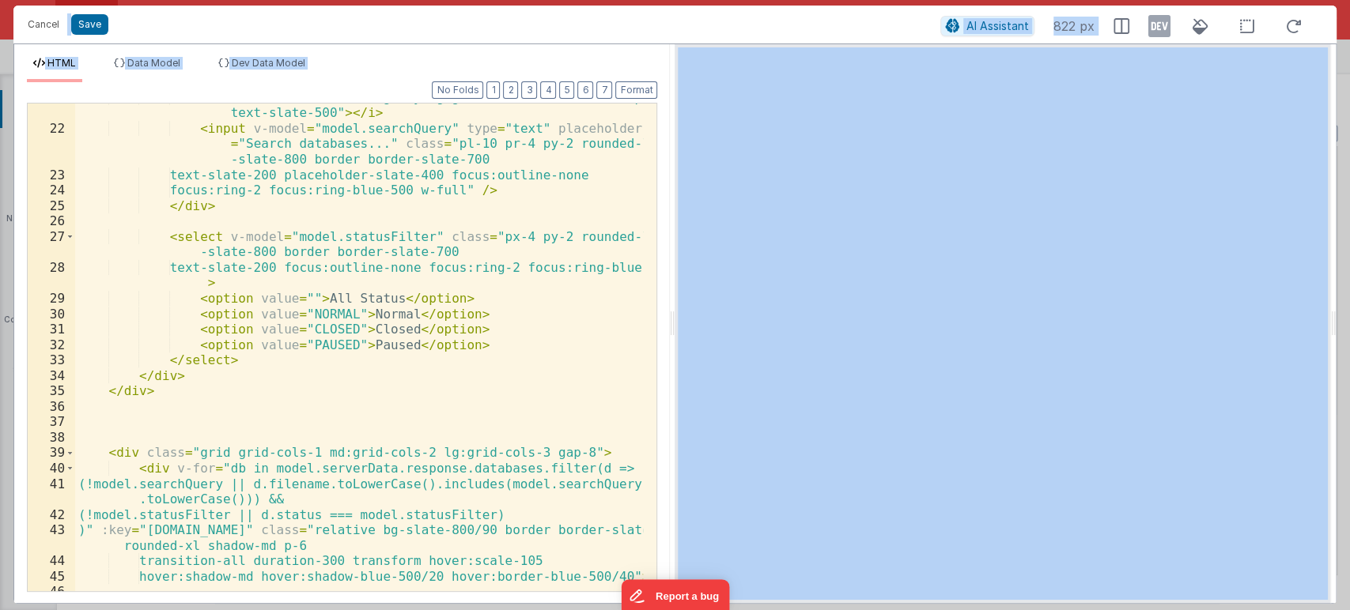
scroll to position [538, 0]
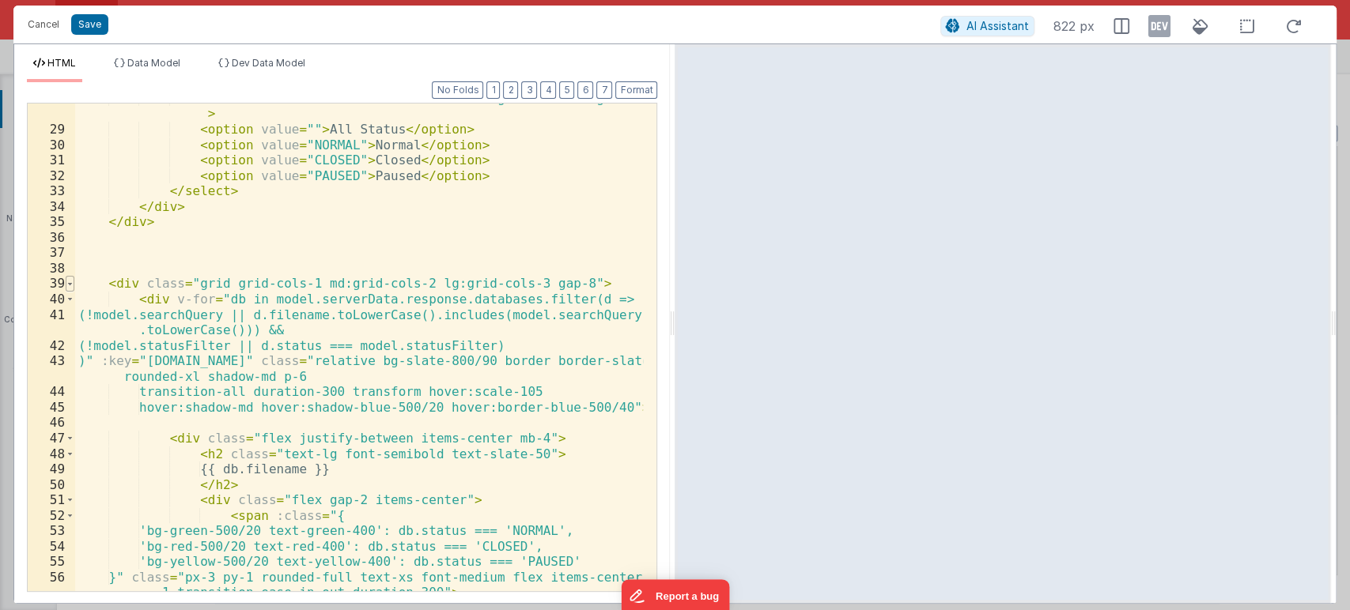
click at [71, 280] on span at bounding box center [70, 284] width 9 height 16
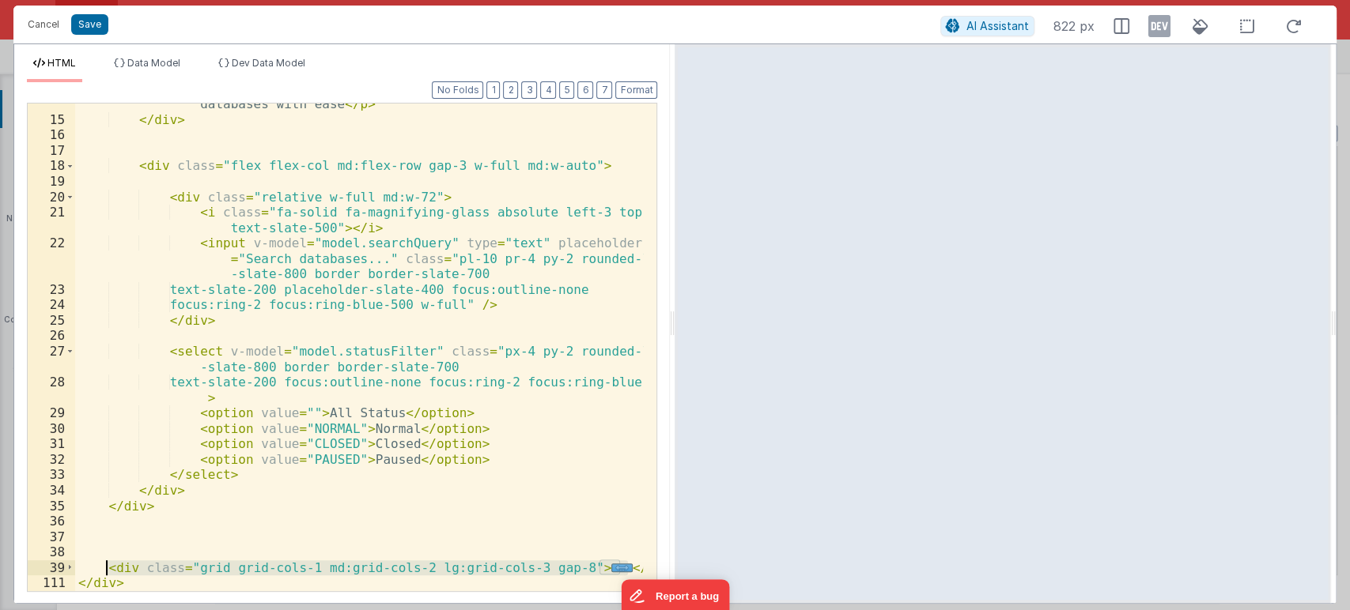
drag, startPoint x: 632, startPoint y: 566, endPoint x: 104, endPoint y: 564, distance: 528.9
click at [104, 564] on div "< p class = "text-slate-400 text-sm mt-1" > Monitor and manage your databases w…" at bounding box center [359, 348] width 568 height 534
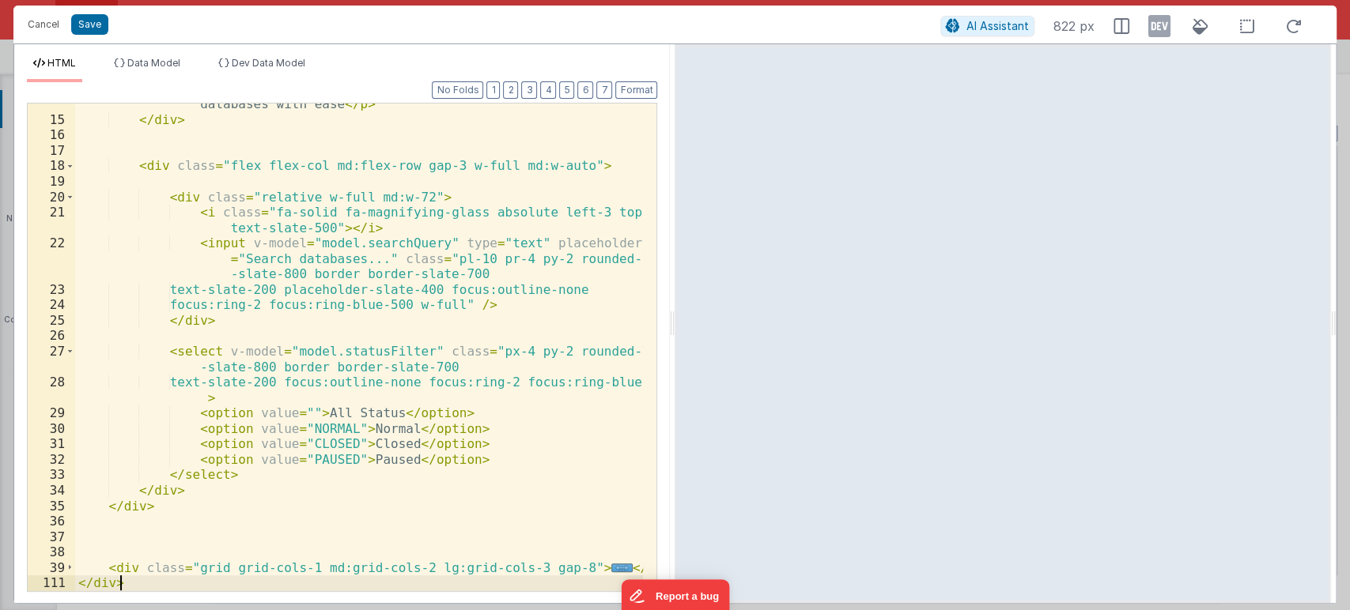
click at [133, 583] on div "< p class = "text-slate-400 text-sm mt-1" > Monitor and manage your databases w…" at bounding box center [359, 348] width 568 height 534
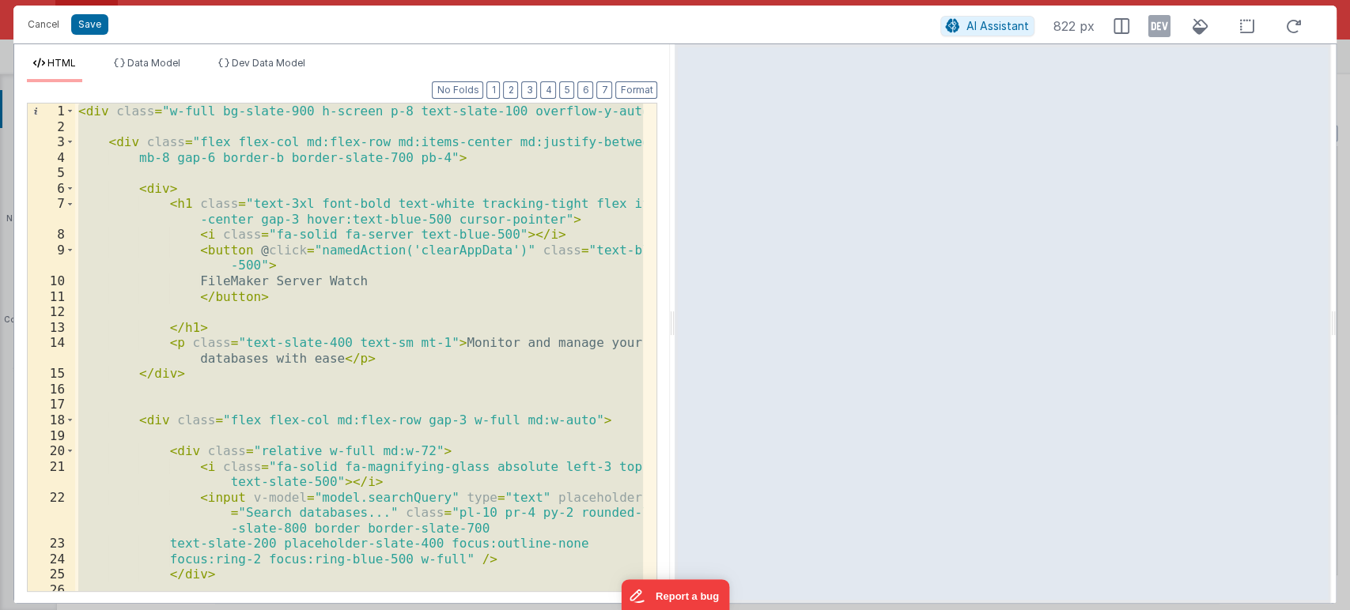
scroll to position [0, 0]
click at [466, 341] on div "< div class = "w-full bg-slate-900 h-screen p-8 text-slate-100 overflow-y-auto"…" at bounding box center [359, 348] width 568 height 488
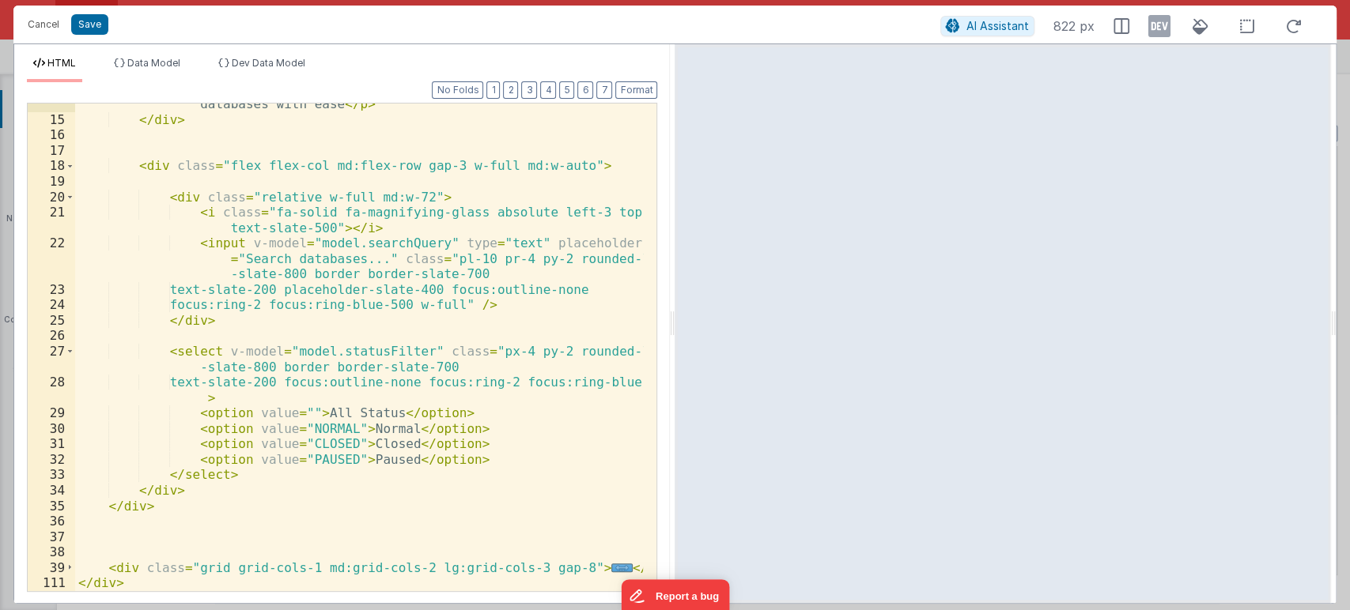
scroll to position [254, 0]
click at [70, 568] on span at bounding box center [70, 569] width 9 height 16
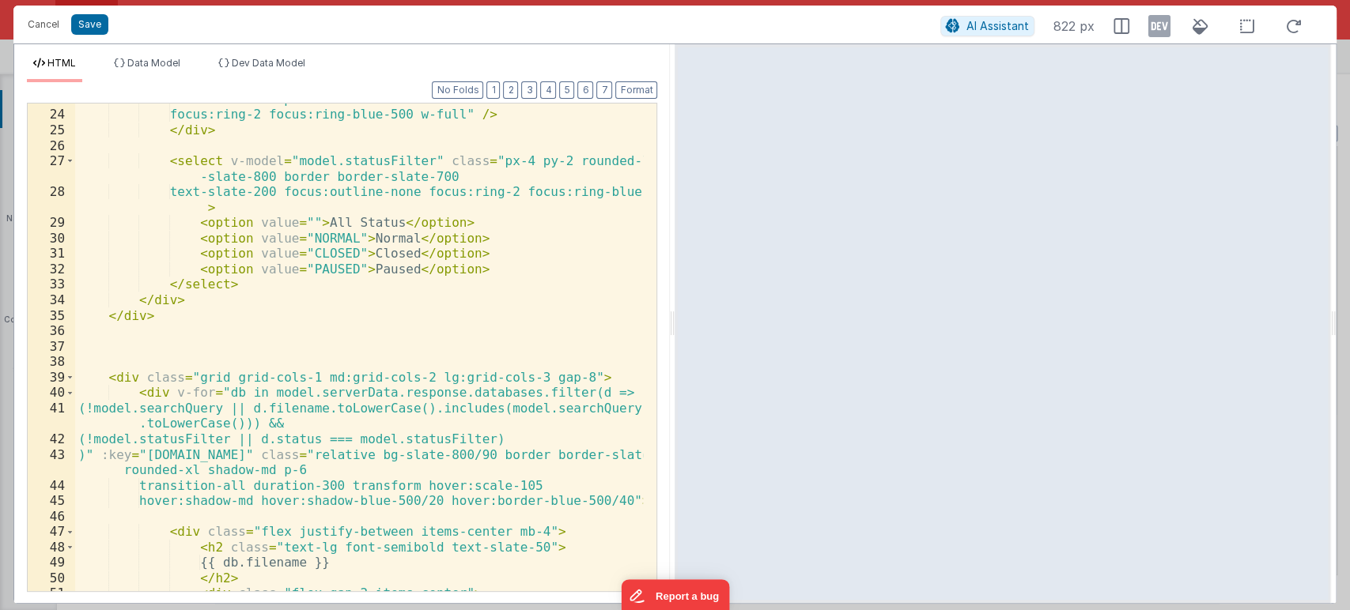
scroll to position [449, 0]
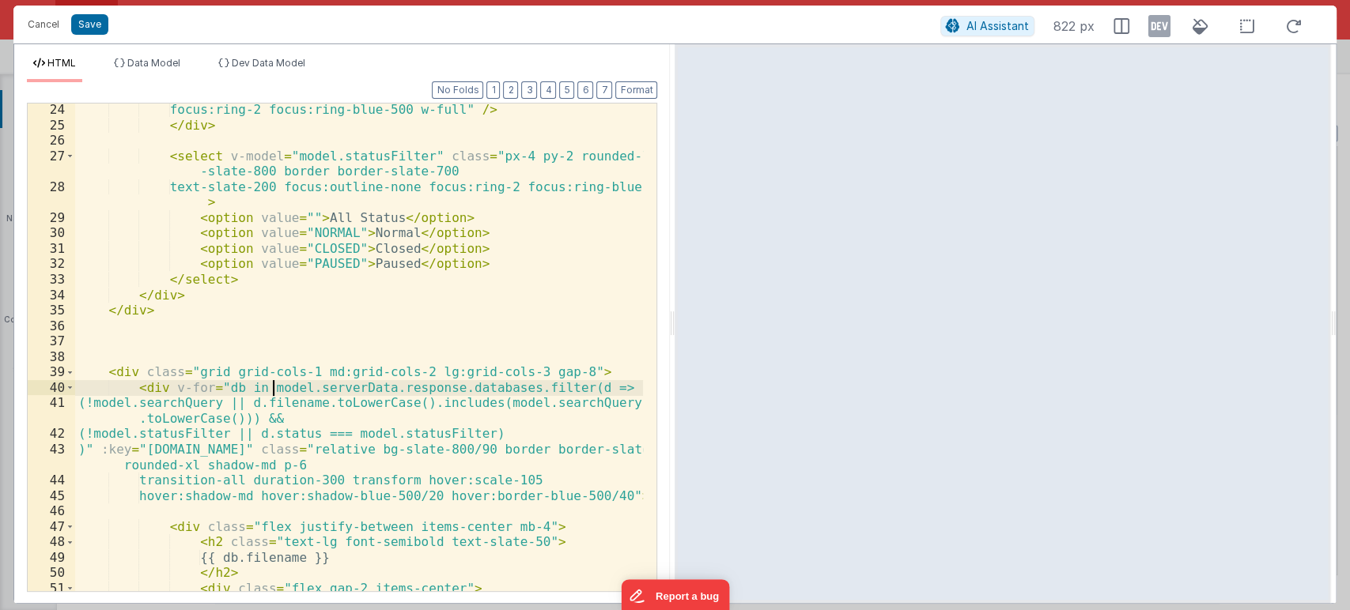
click at [275, 389] on div "focus:ring-2 focus:ring-blue-500 w-full" /> </ div > < select v-model = "model.…" at bounding box center [359, 361] width 568 height 519
click at [320, 388] on div "focus:ring-2 focus:ring-blue-500 w-full" /> </ div > < select v-model = "model.…" at bounding box center [359, 361] width 568 height 519
click at [411, 395] on div "focus:ring-2 focus:ring-blue-500 w-full" /> </ div > < select v-model = "model.…" at bounding box center [359, 361] width 568 height 519
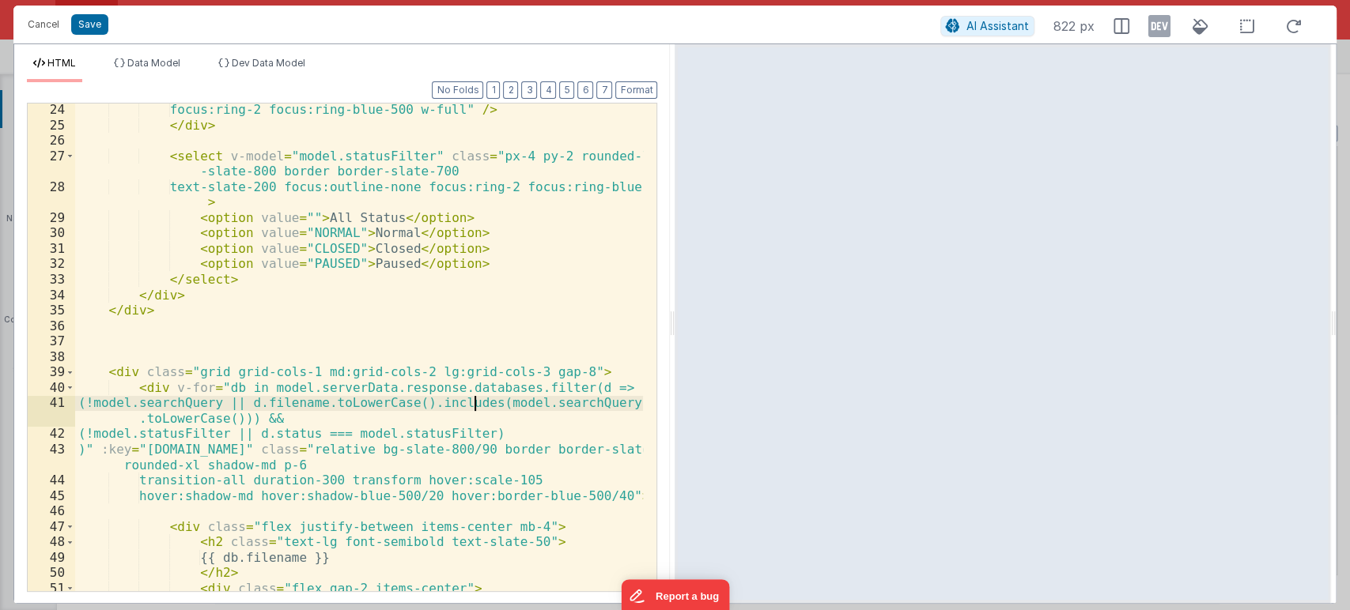
click at [473, 397] on div "focus:ring-2 focus:ring-blue-500 w-full" /> </ div > < select v-model = "model.…" at bounding box center [359, 361] width 568 height 519
click at [274, 391] on div "focus:ring-2 focus:ring-blue-500 w-full" /> </ div > < select v-model = "model.…" at bounding box center [359, 361] width 568 height 519
click at [320, 384] on div "focus:ring-2 focus:ring-blue-500 w-full" /> </ div > < select v-model = "model.…" at bounding box center [359, 361] width 568 height 519
click at [49, 21] on button "Cancel" at bounding box center [43, 24] width 47 height 22
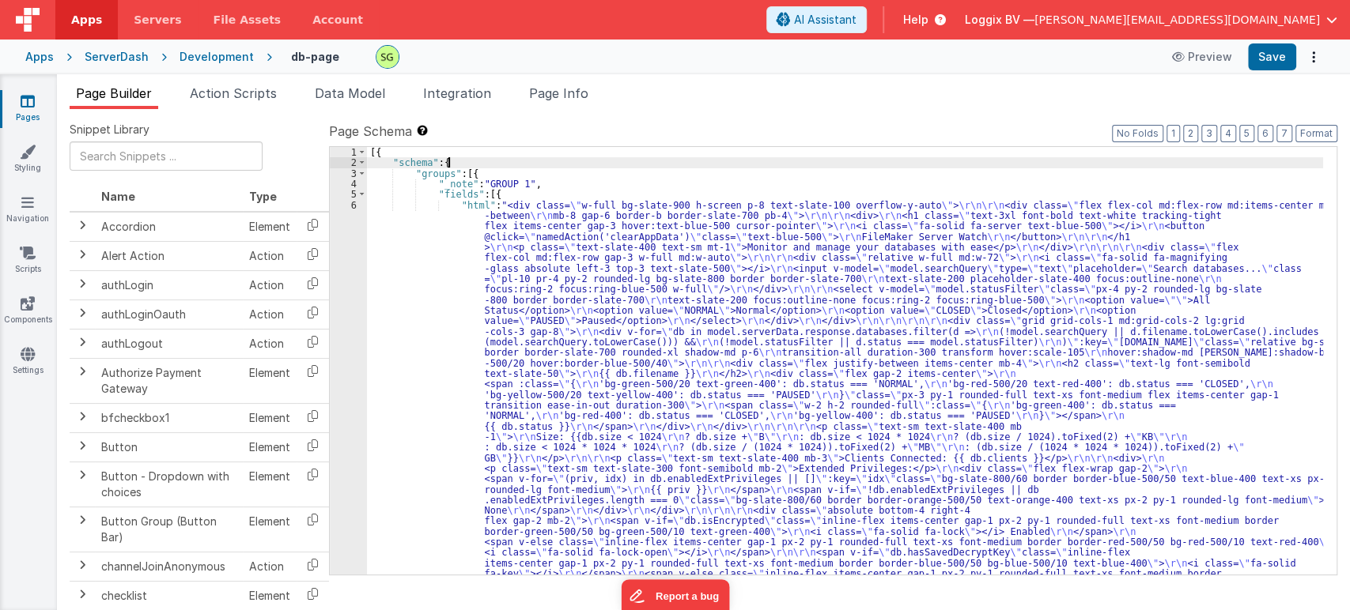
click at [499, 164] on div "[{ "schema" : { "groups" : [{ "_note" : "GROUP 1" , "fields" : [{ "html" : "<di…" at bounding box center [845, 567] width 956 height 840
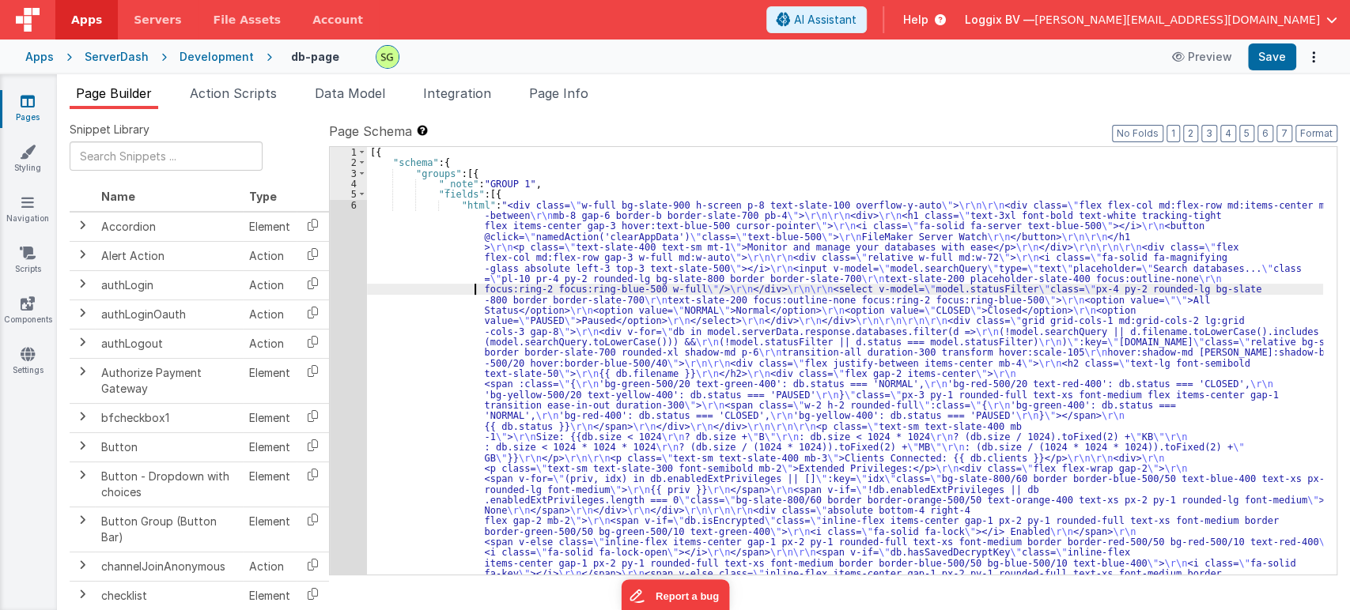
click at [449, 291] on div "[{ "schema" : { "groups" : [{ "_note" : "GROUP 1" , "fields" : [{ "html" : "<di…" at bounding box center [845, 567] width 956 height 840
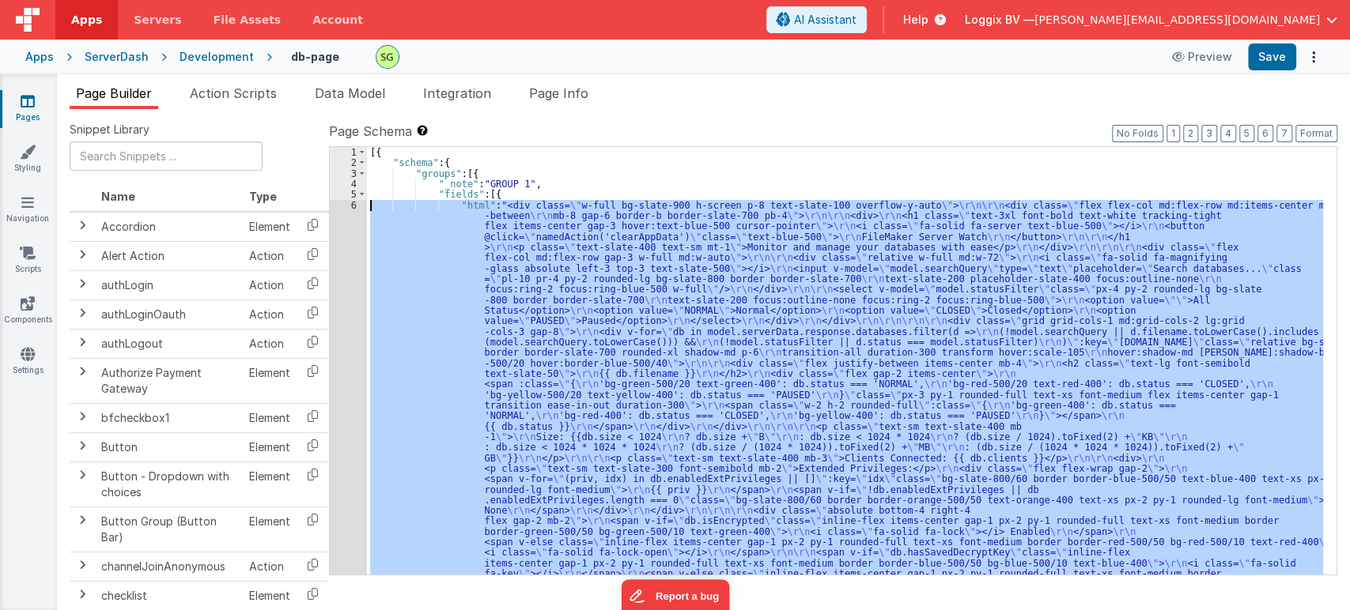
click at [352, 203] on div "6" at bounding box center [348, 400] width 37 height 401
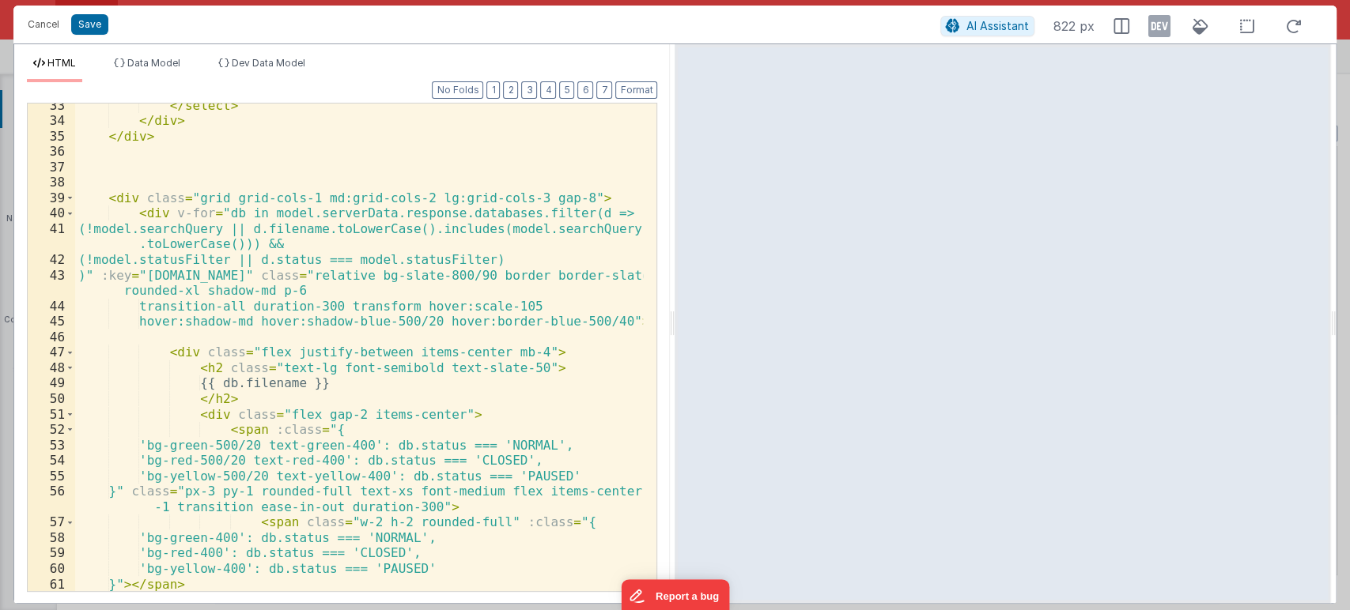
scroll to position [619, 0]
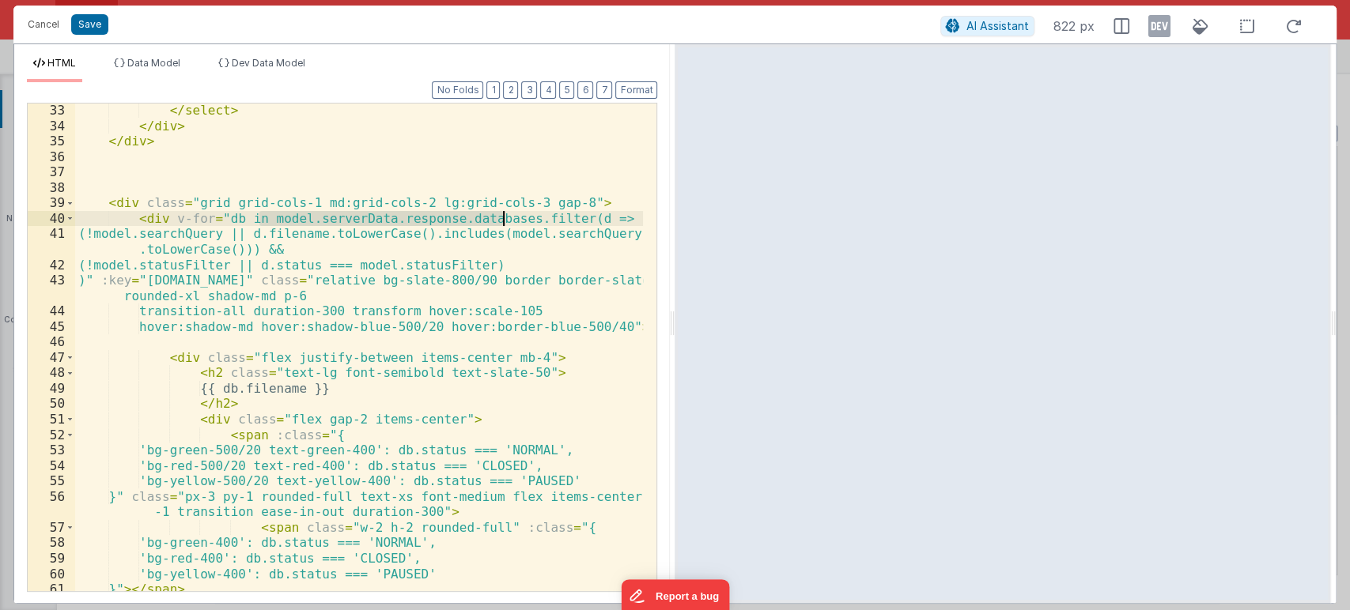
drag, startPoint x: 259, startPoint y: 220, endPoint x: 500, endPoint y: 226, distance: 241.2
click at [500, 226] on div "</ select > </ div > </ div > < div class = "grid grid-cols-1 md:grid-cols-2 lg…" at bounding box center [359, 362] width 568 height 519
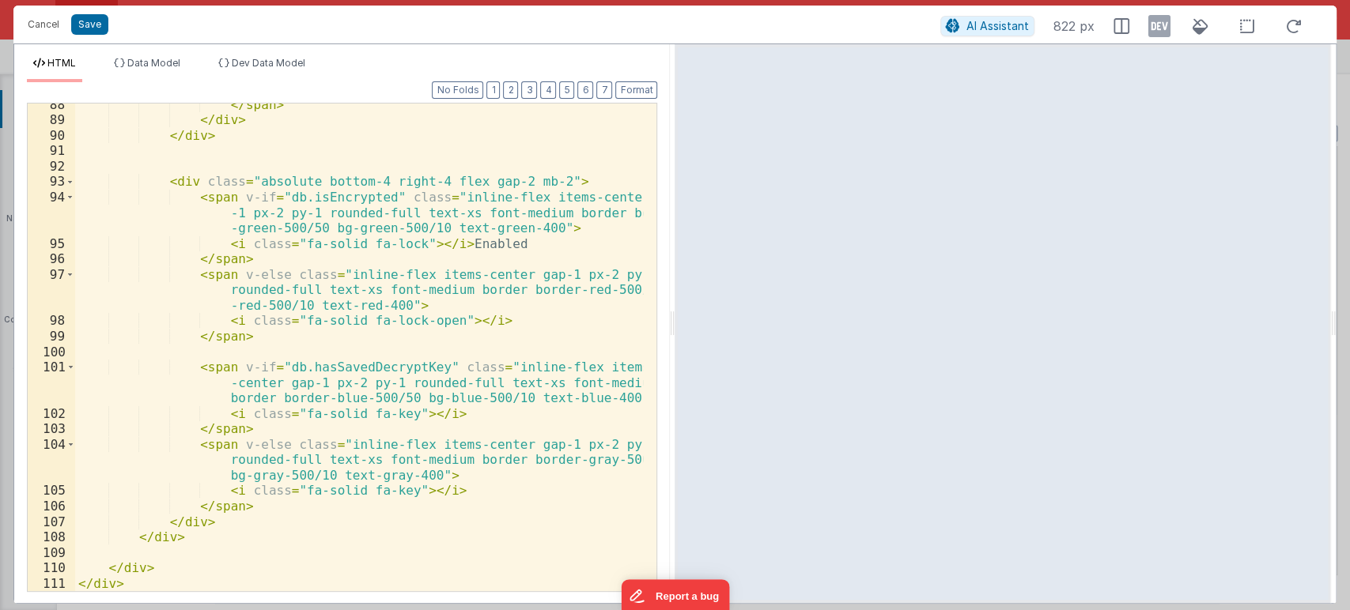
scroll to position [1644, 0]
click at [77, 25] on button "Save" at bounding box center [89, 24] width 37 height 21
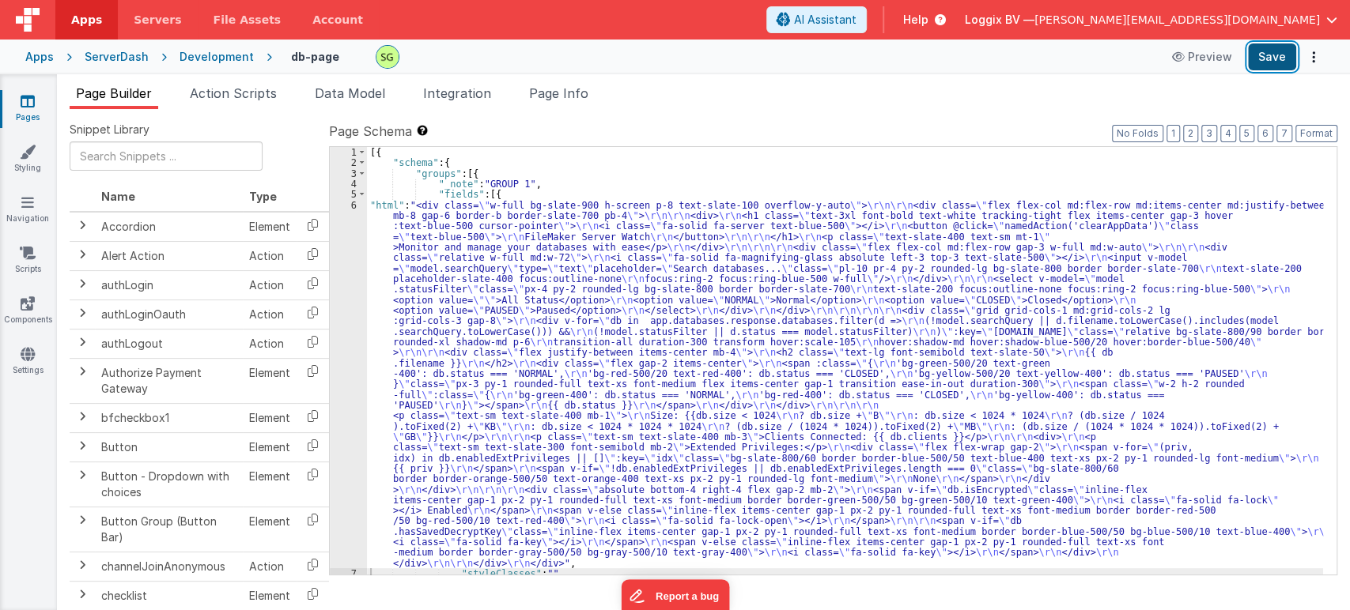
click at [1253, 55] on button "Save" at bounding box center [1272, 56] width 48 height 27
click at [352, 206] on div "6" at bounding box center [348, 384] width 37 height 369
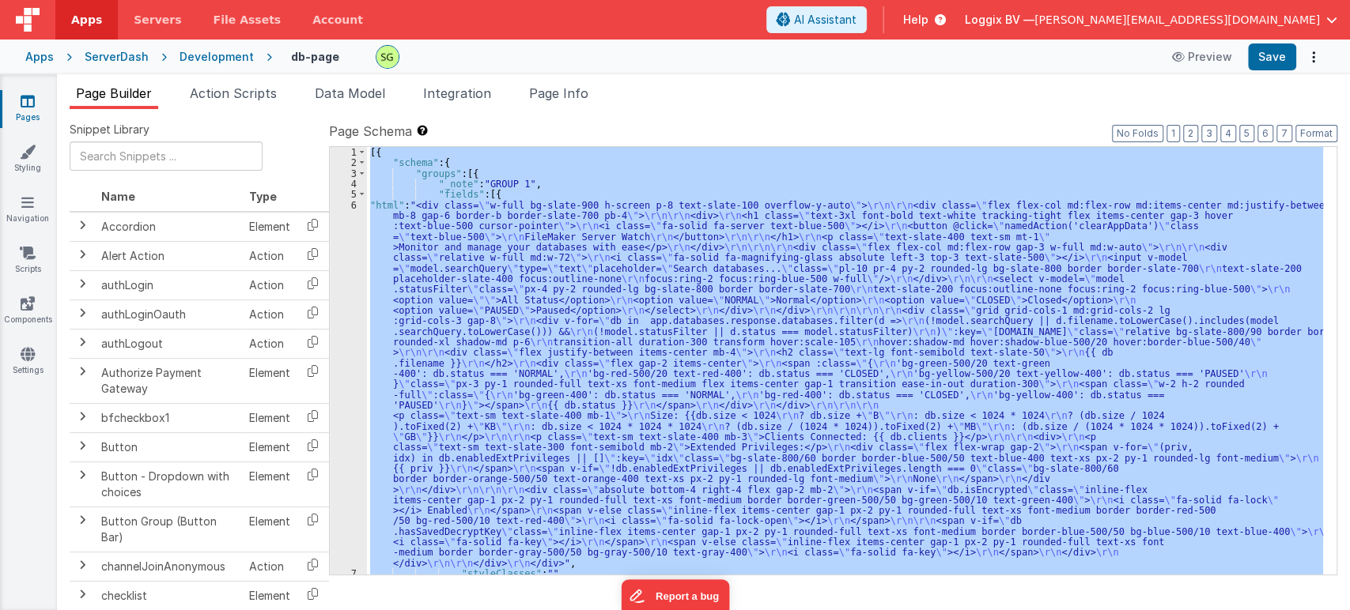
click at [352, 206] on div "6" at bounding box center [348, 384] width 37 height 369
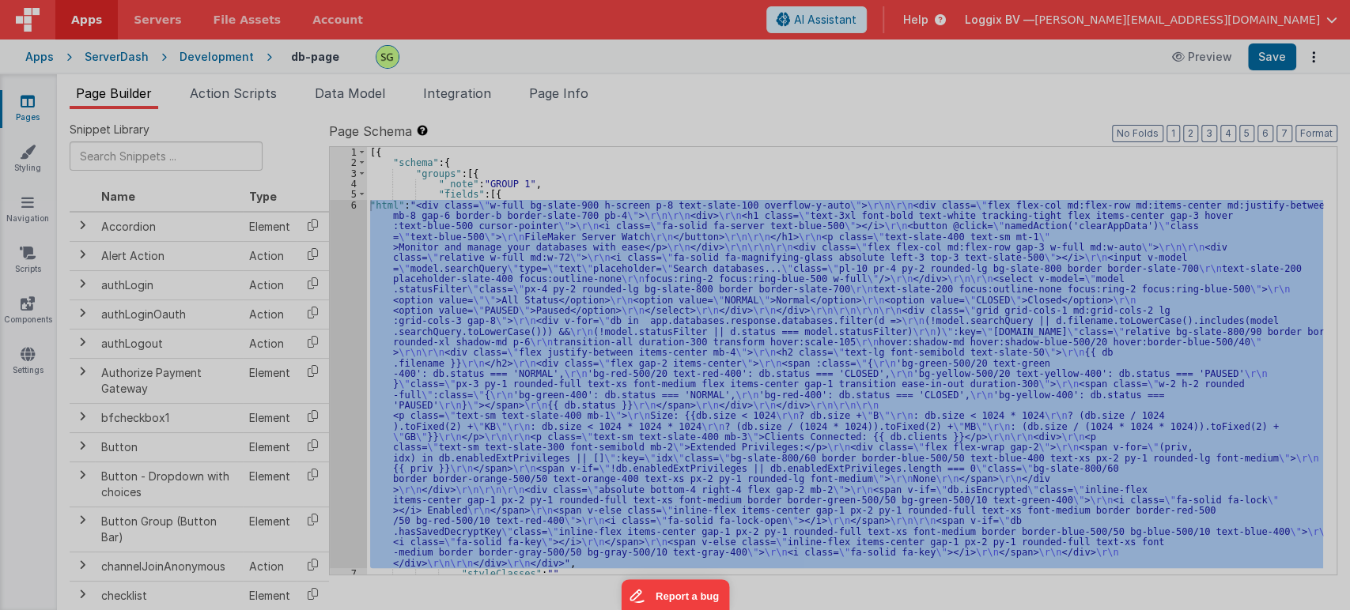
click at [352, 206] on section at bounding box center [674, 142] width 1323 height 305
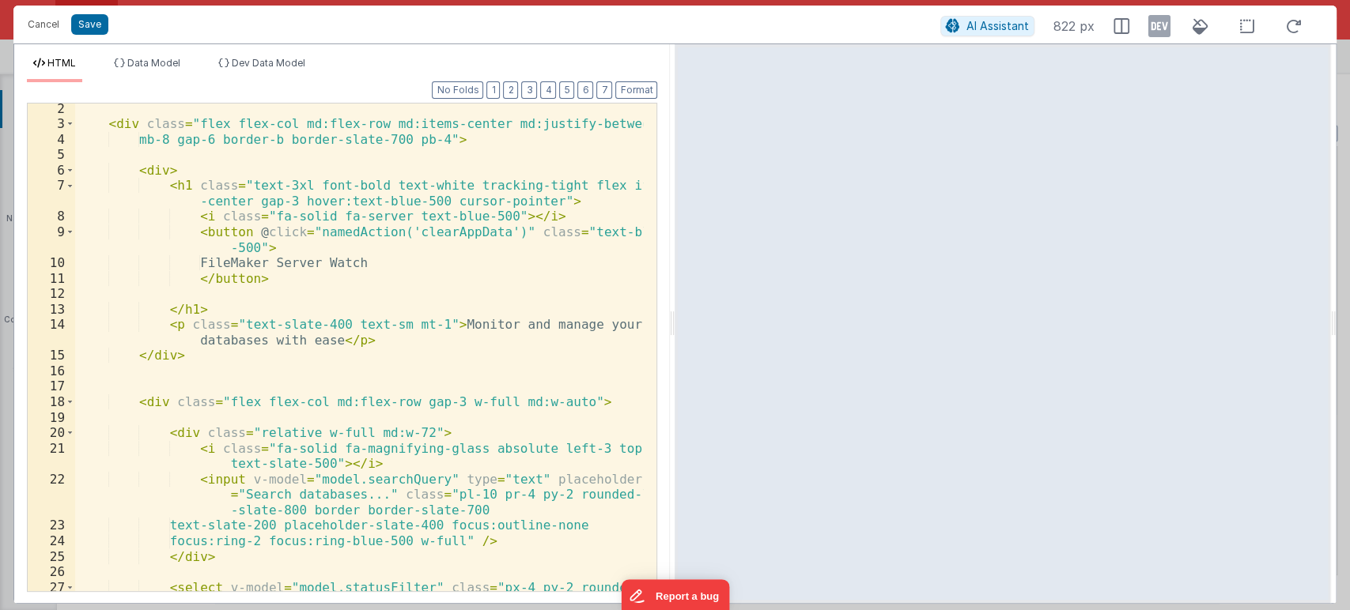
scroll to position [0, 0]
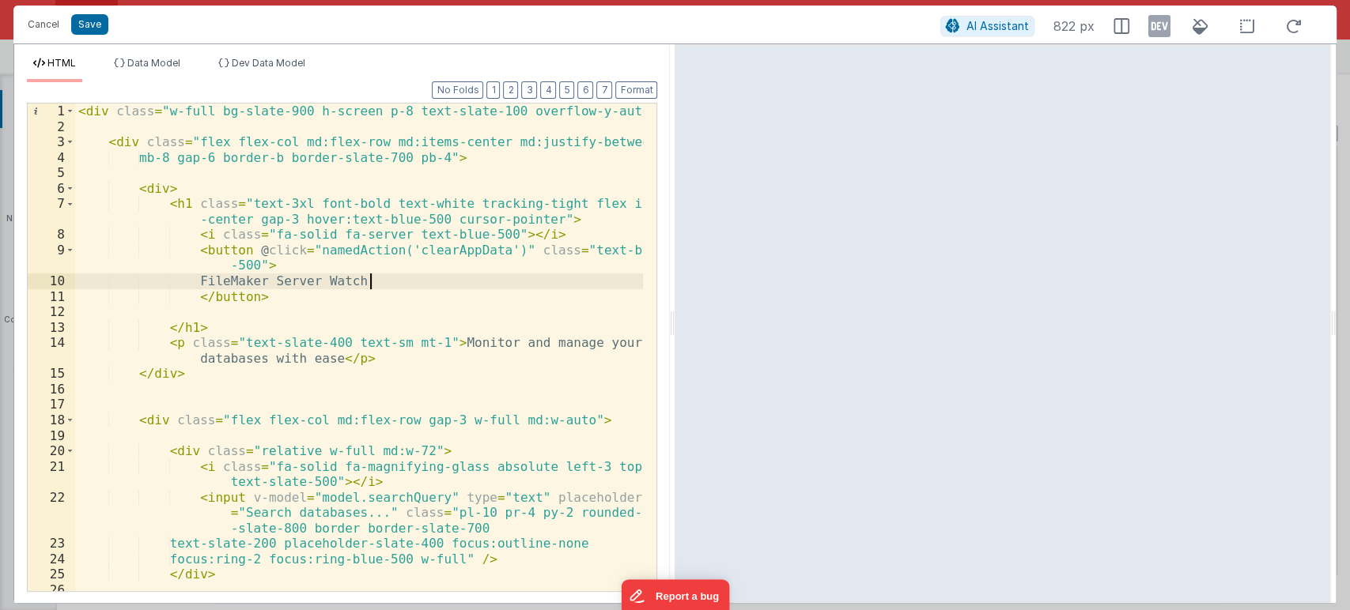
click at [470, 277] on div "< div class = "w-full bg-slate-900 h-screen p-8 text-slate-100 overflow-y-auto"…" at bounding box center [359, 371] width 568 height 534
drag, startPoint x: 499, startPoint y: 253, endPoint x: 244, endPoint y: 264, distance: 254.8
click at [244, 264] on div "< div class = "w-full bg-slate-900 h-screen p-8 text-slate-100 overflow-y-auto"…" at bounding box center [359, 371] width 568 height 534
click at [247, 264] on div "< div class = "w-full bg-slate-900 h-screen p-8 text-slate-100 overflow-y-auto"…" at bounding box center [359, 348] width 568 height 488
drag, startPoint x: 503, startPoint y: 251, endPoint x: 251, endPoint y: 270, distance: 252.9
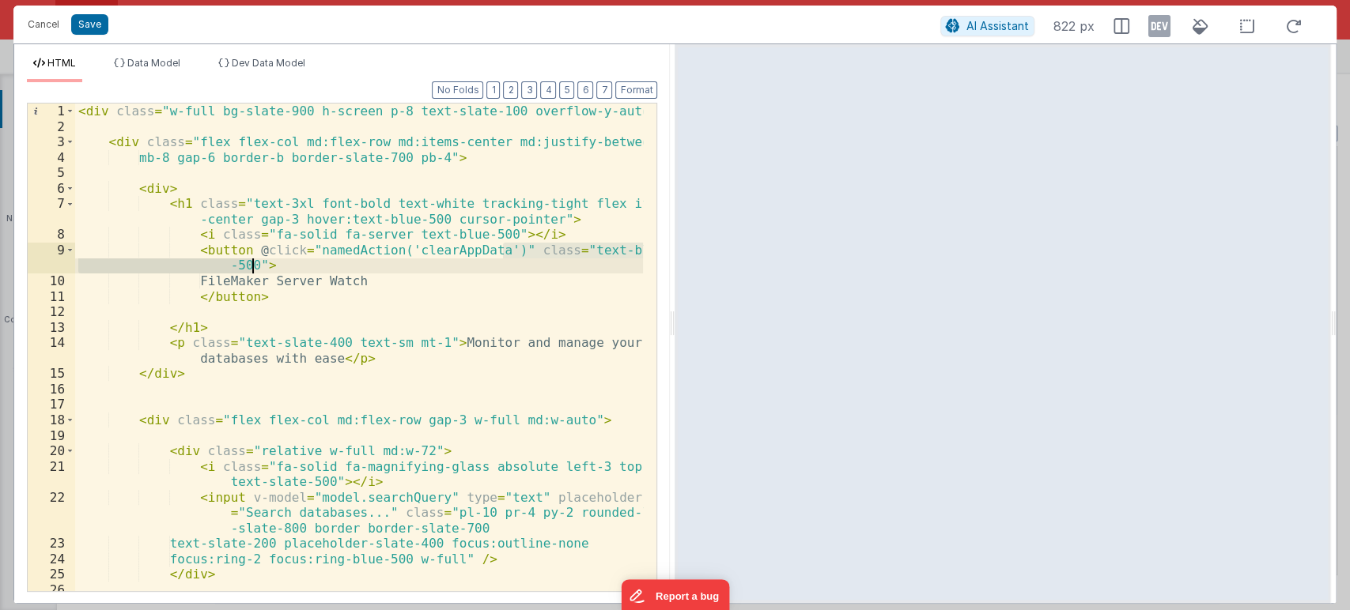
click at [251, 270] on div "< div class = "w-full bg-slate-900 h-screen p-8 text-slate-100 overflow-y-auto"…" at bounding box center [359, 371] width 568 height 534
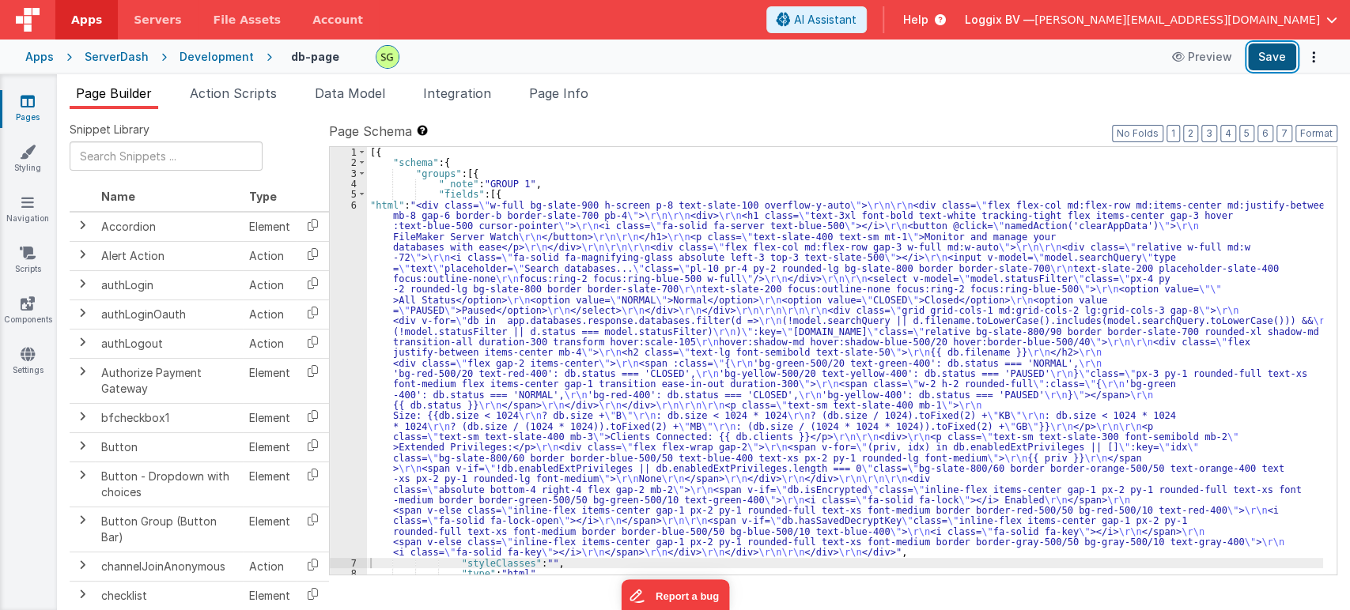
click at [1264, 54] on button "Save" at bounding box center [1272, 56] width 48 height 27
click at [40, 94] on link "Pages" at bounding box center [27, 109] width 57 height 32
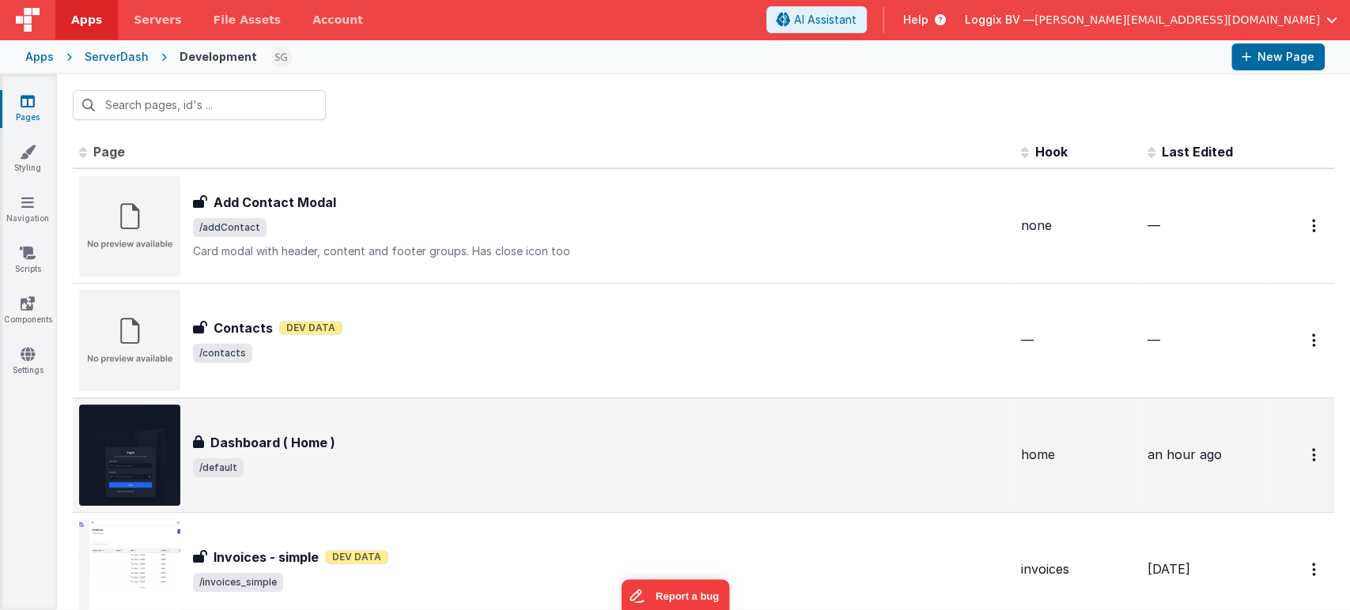
click at [308, 433] on h3 "Dashboard ( Home )" at bounding box center [272, 442] width 125 height 19
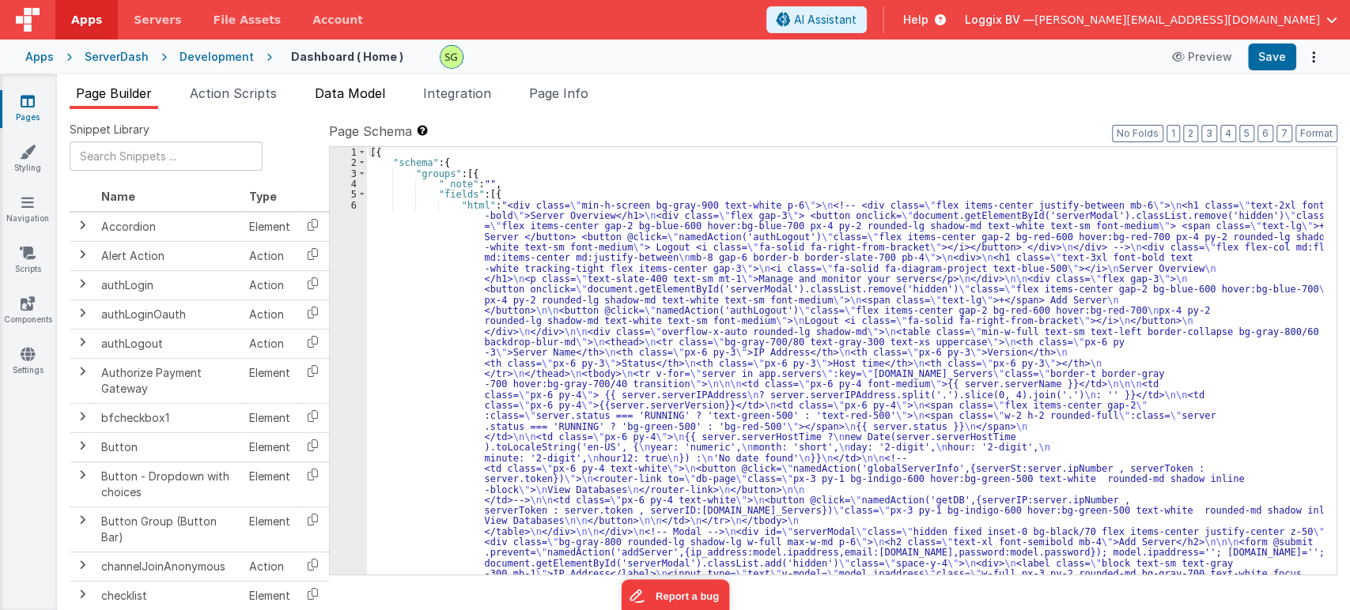
click at [353, 93] on span "Data Model" at bounding box center [350, 93] width 70 height 16
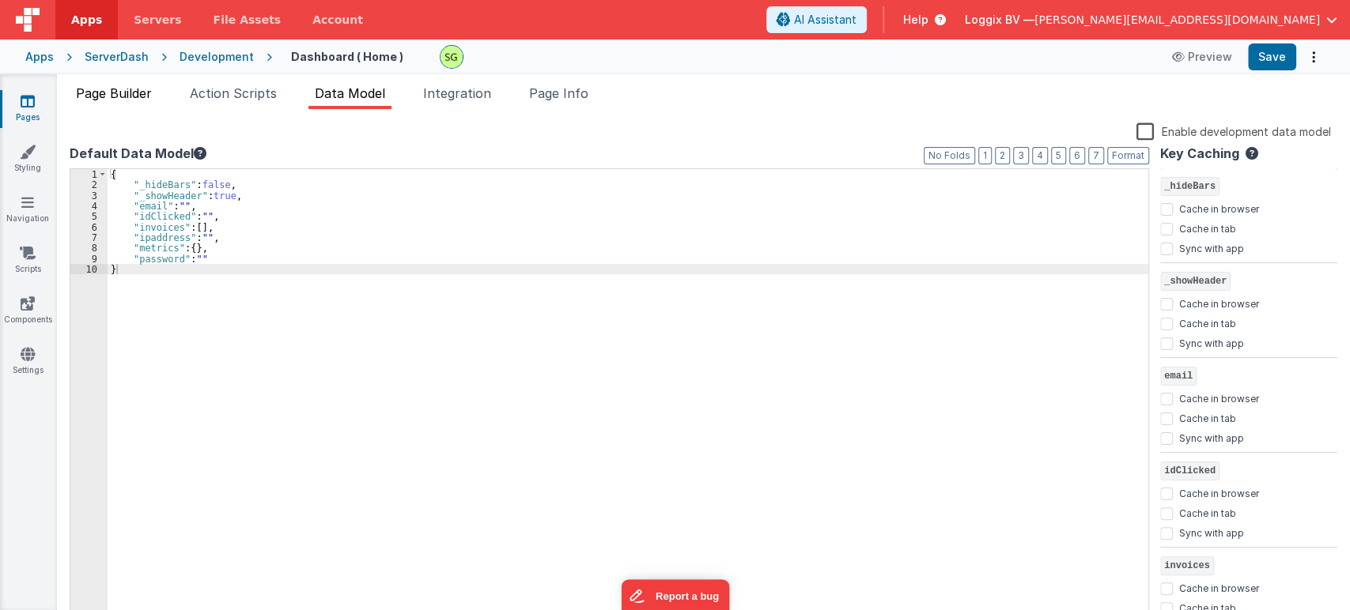
click at [82, 89] on span "Page Builder" at bounding box center [114, 93] width 76 height 16
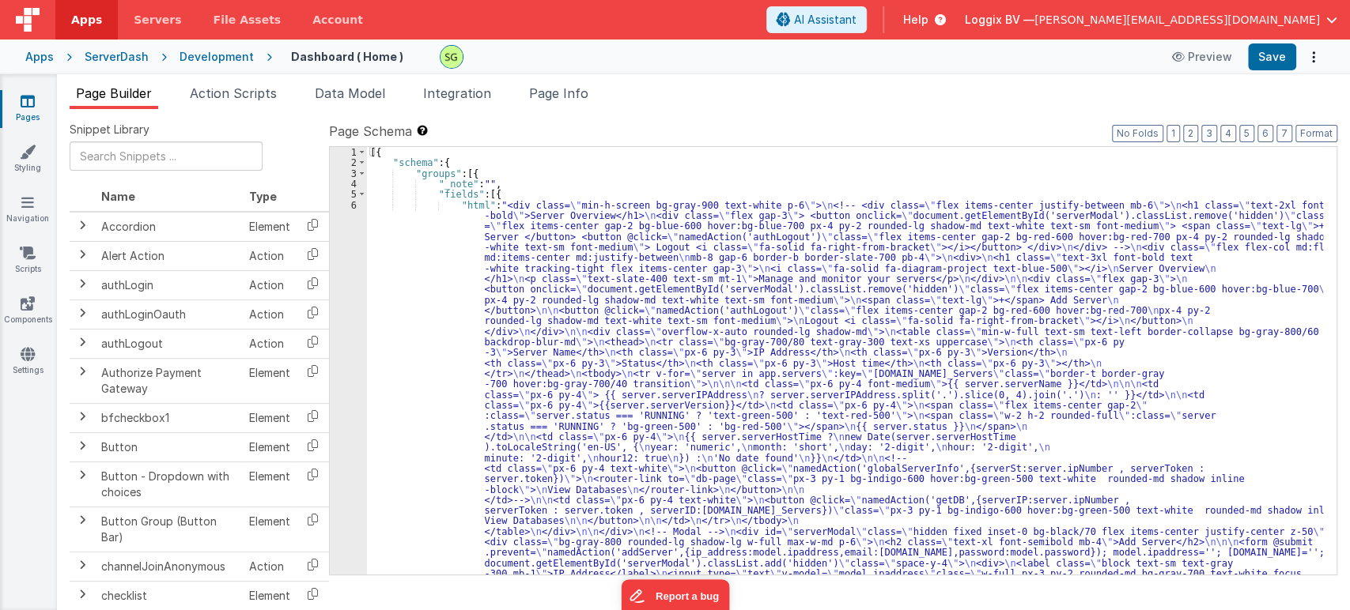
click at [354, 202] on div "6" at bounding box center [348, 432] width 37 height 464
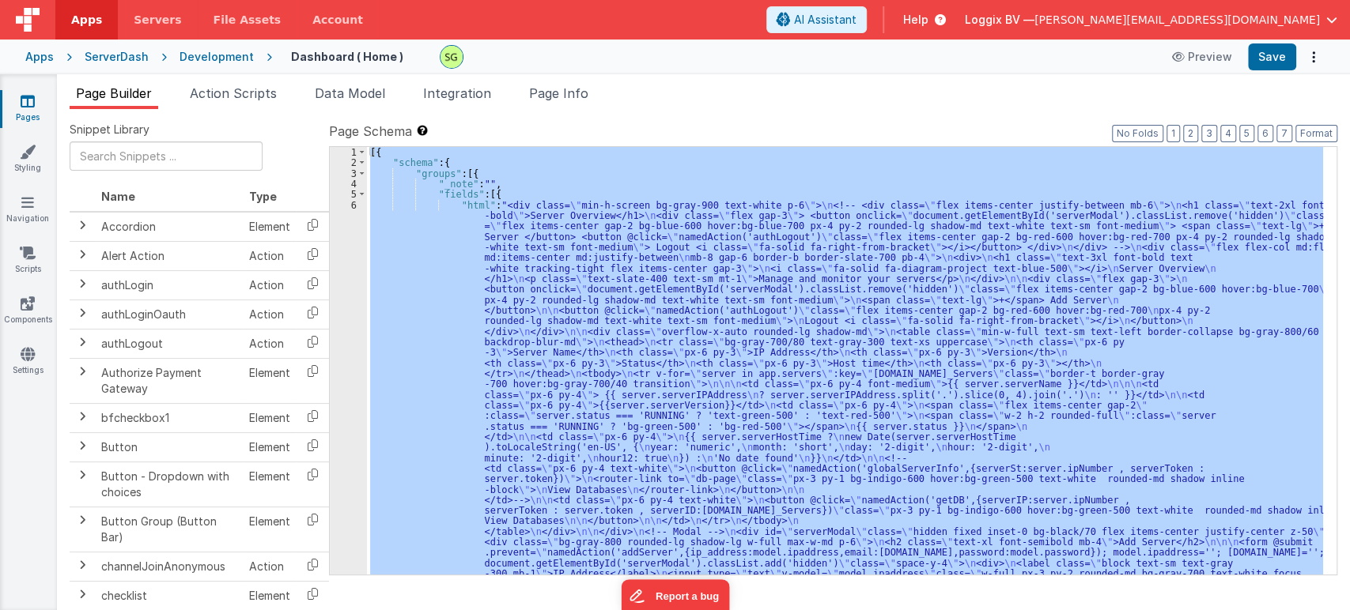
click at [354, 202] on div "6" at bounding box center [348, 432] width 37 height 464
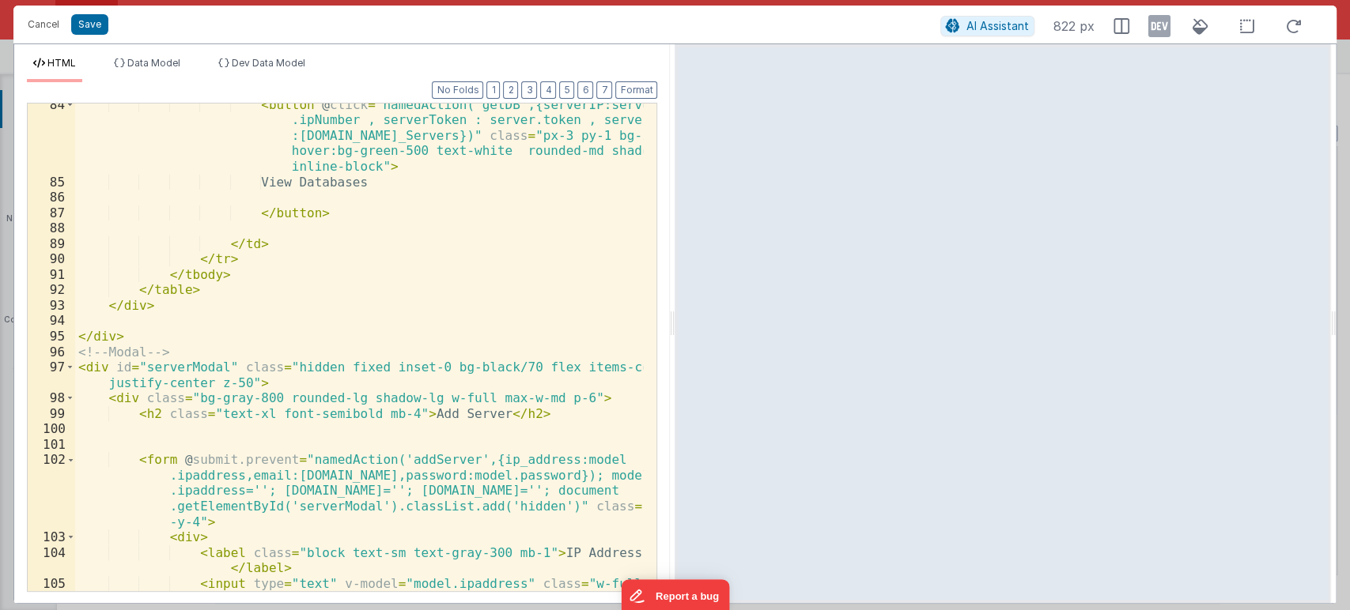
scroll to position [1659, 0]
click at [67, 365] on span at bounding box center [70, 369] width 9 height 16
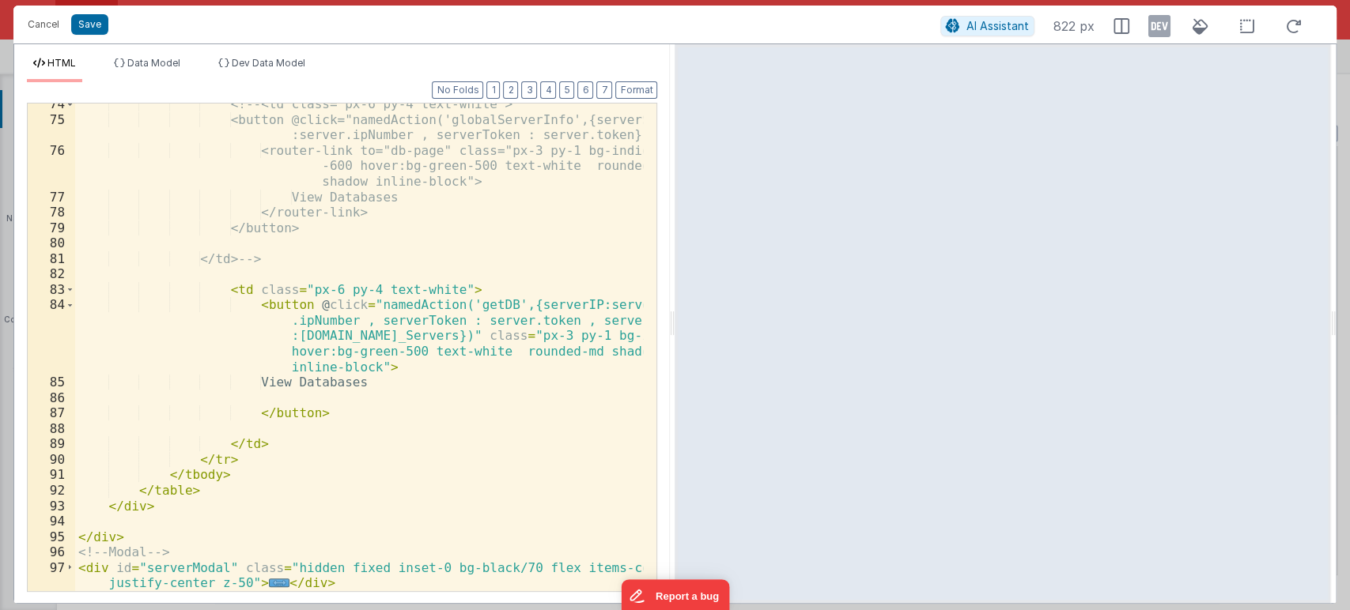
scroll to position [1460, 0]
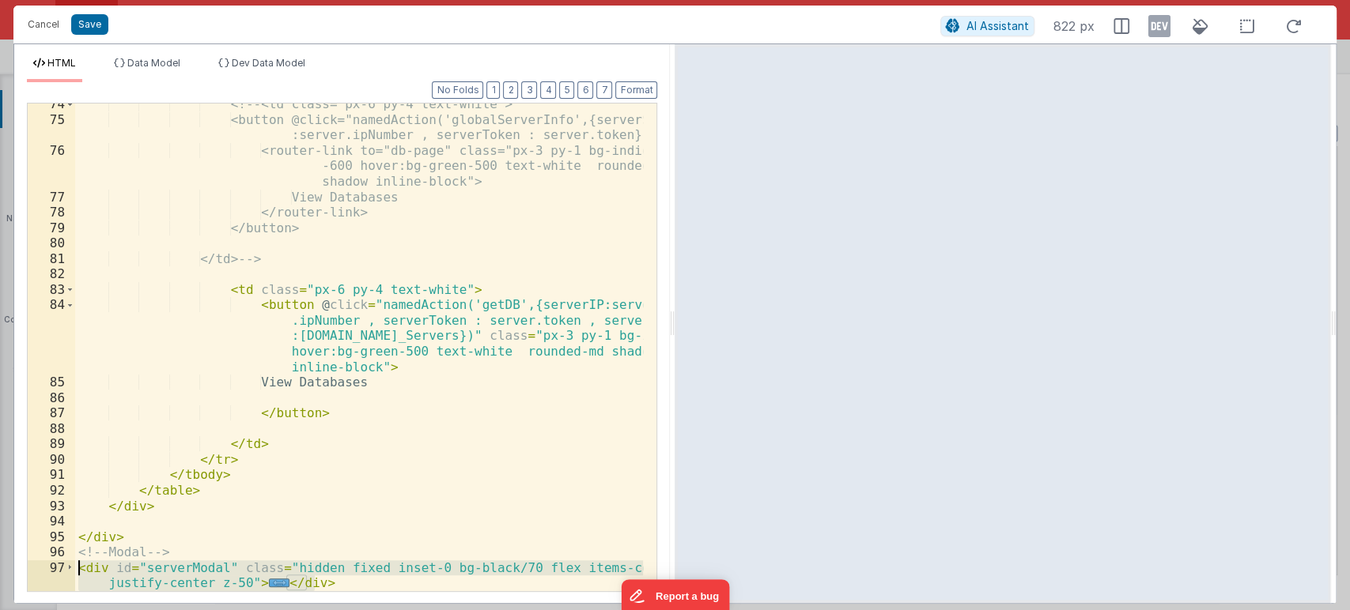
drag, startPoint x: 322, startPoint y: 580, endPoint x: 75, endPoint y: 567, distance: 247.0
click at [75, 567] on div "<!-- <td class="px-6 py-4 text-white"> <button @click="namedAction('globalServe…" at bounding box center [359, 355] width 568 height 519
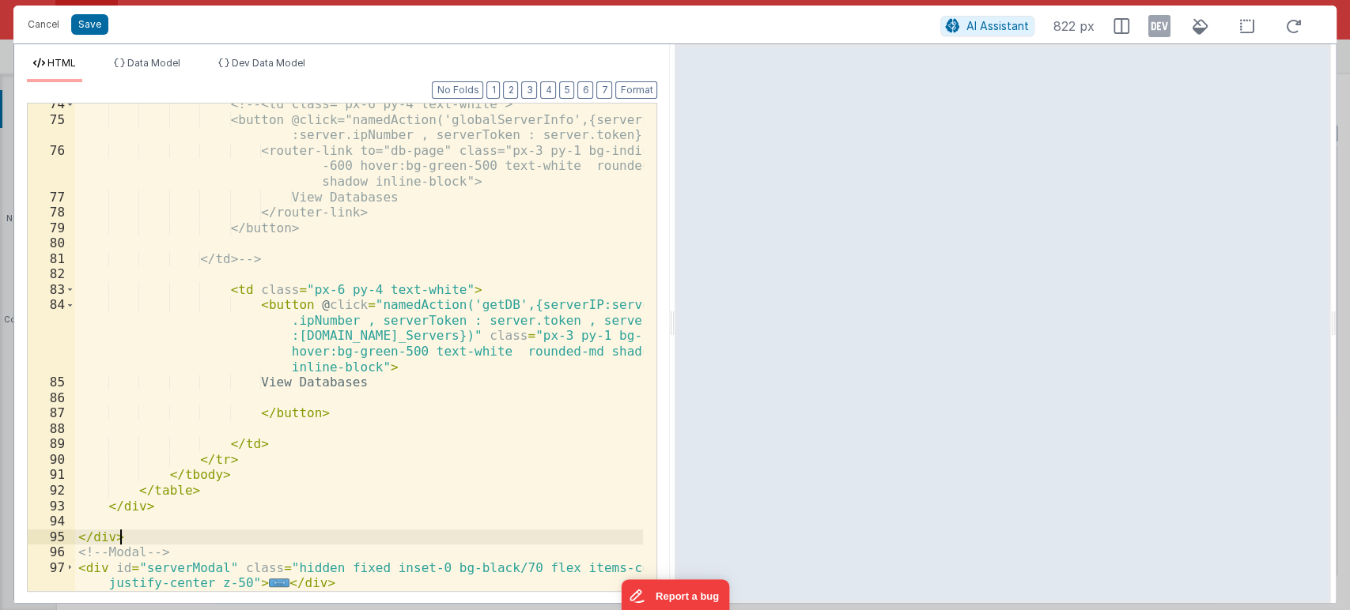
click at [235, 530] on div "<!-- <td class="px-6 py-4 text-white"> <button @click="namedAction('globalServe…" at bounding box center [359, 355] width 568 height 519
click at [39, 28] on button "Cancel" at bounding box center [43, 24] width 47 height 22
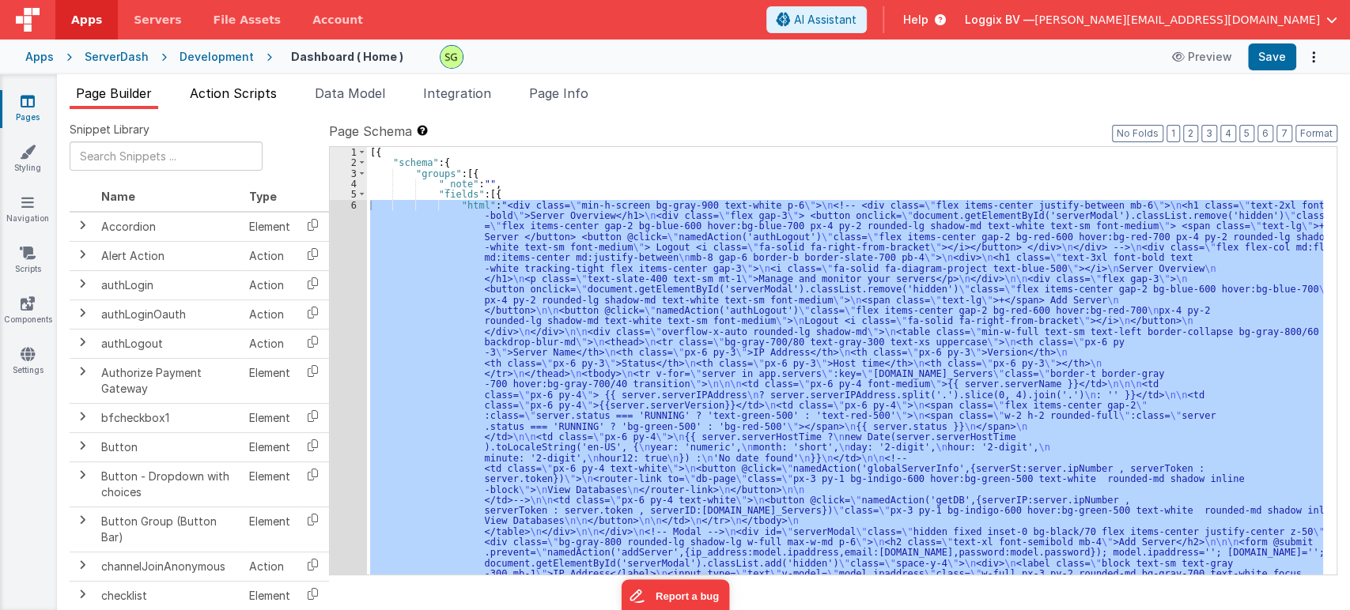
click at [206, 90] on span "Action Scripts" at bounding box center [233, 93] width 87 height 16
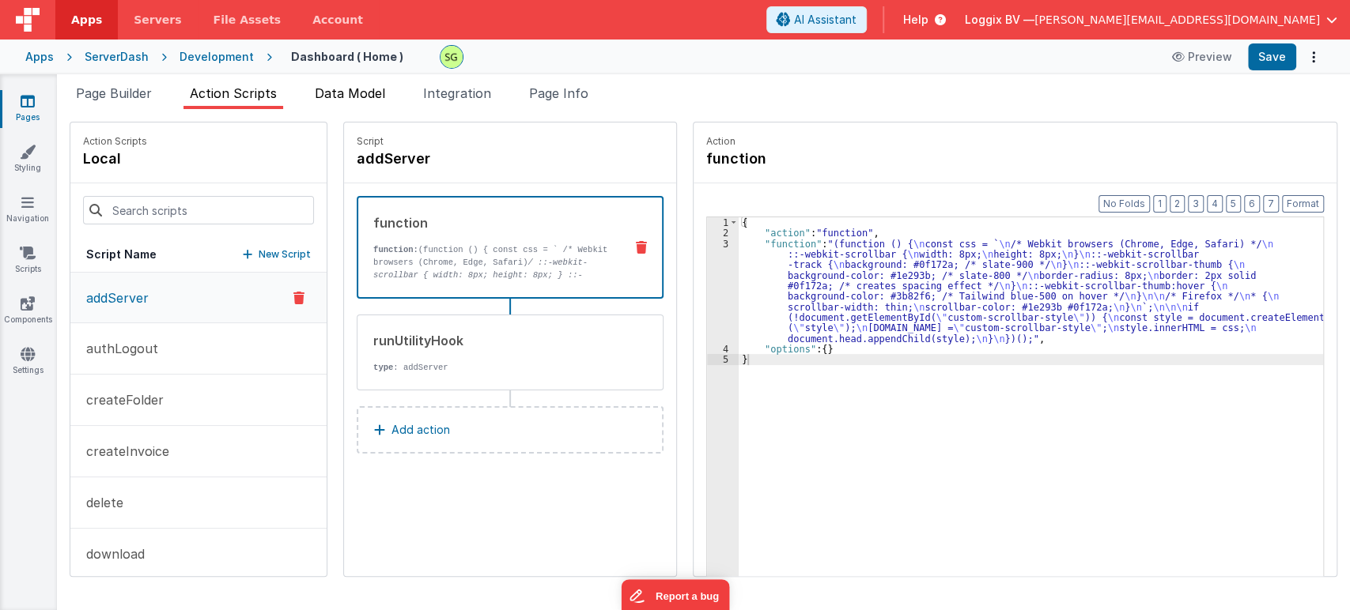
click at [350, 87] on span "Data Model" at bounding box center [350, 93] width 70 height 16
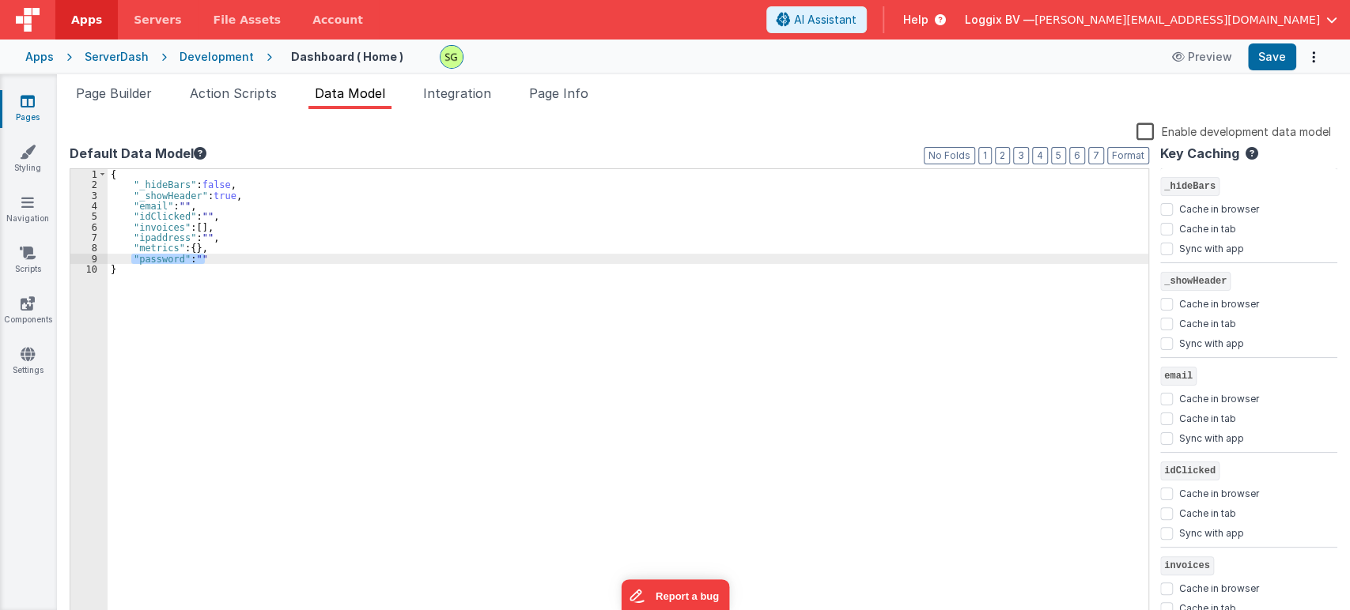
drag, startPoint x: 223, startPoint y: 256, endPoint x: 129, endPoint y: 259, distance: 94.1
click at [129, 259] on div "{ "_hideBars" : false , "_showHeader" : true , "email" : "" , "idClicked" : "" …" at bounding box center [628, 407] width 1040 height 476
click at [107, 82] on div "Page Builder Action Scripts Data Model Integration Page Info Snippet Library Na…" at bounding box center [703, 342] width 1293 height 536
click at [107, 87] on span "Page Builder" at bounding box center [114, 93] width 76 height 16
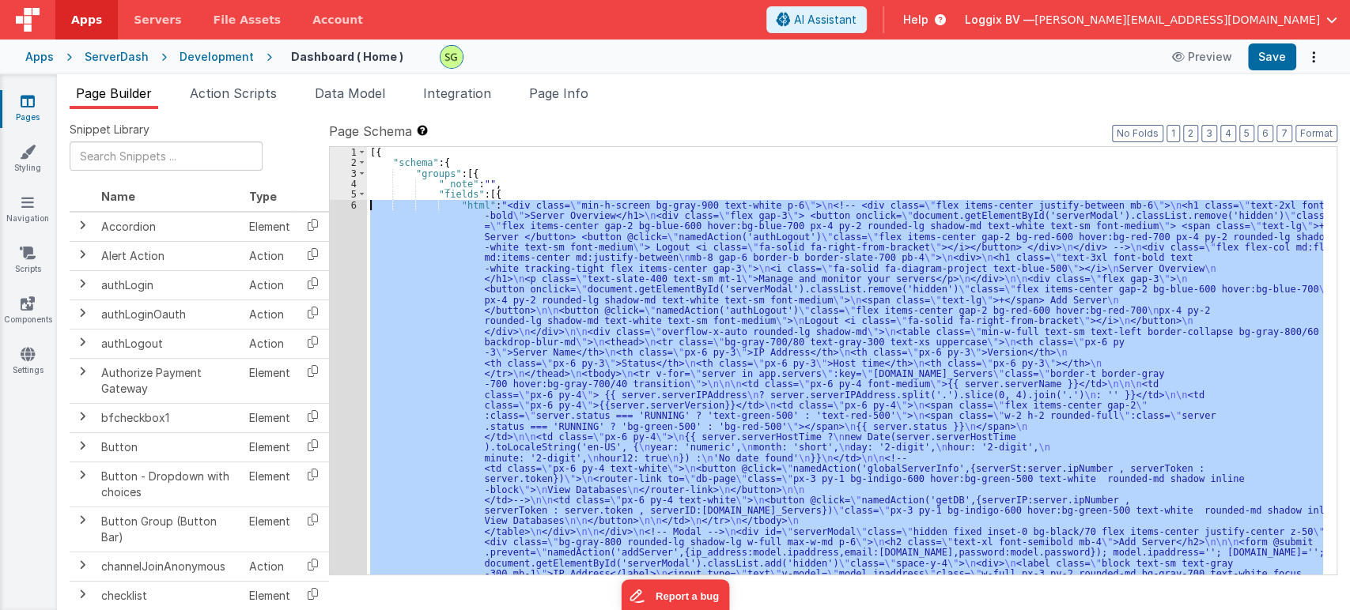
click at [354, 201] on div "6" at bounding box center [348, 432] width 37 height 464
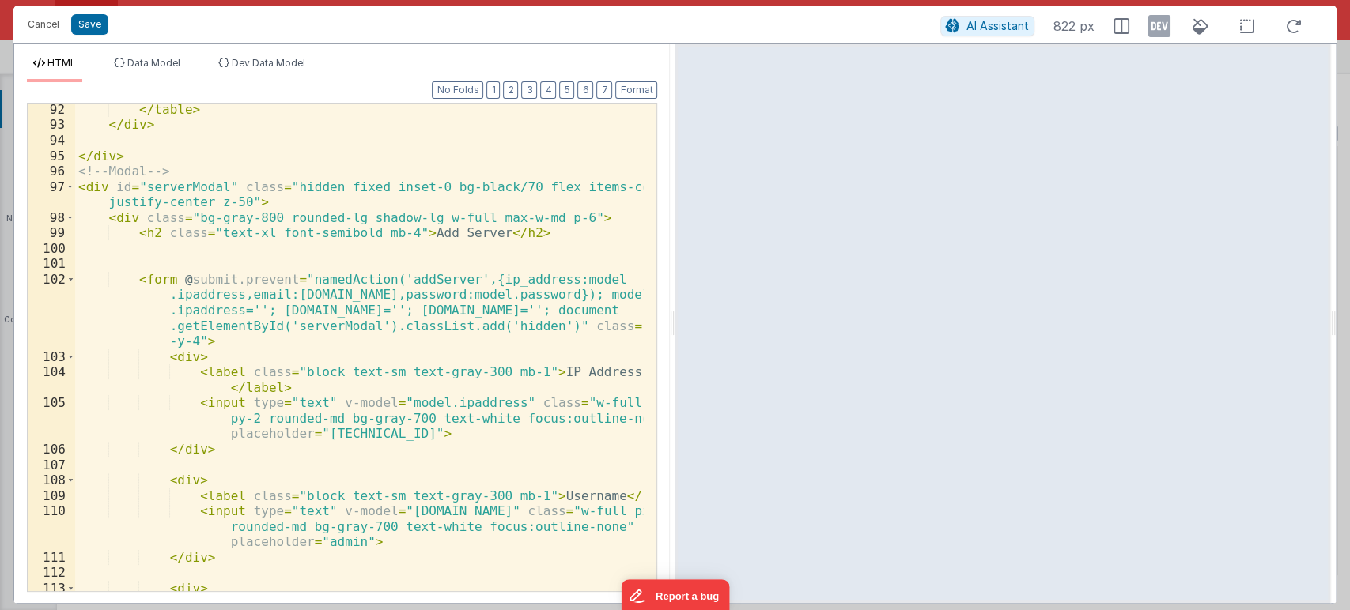
scroll to position [1813, 0]
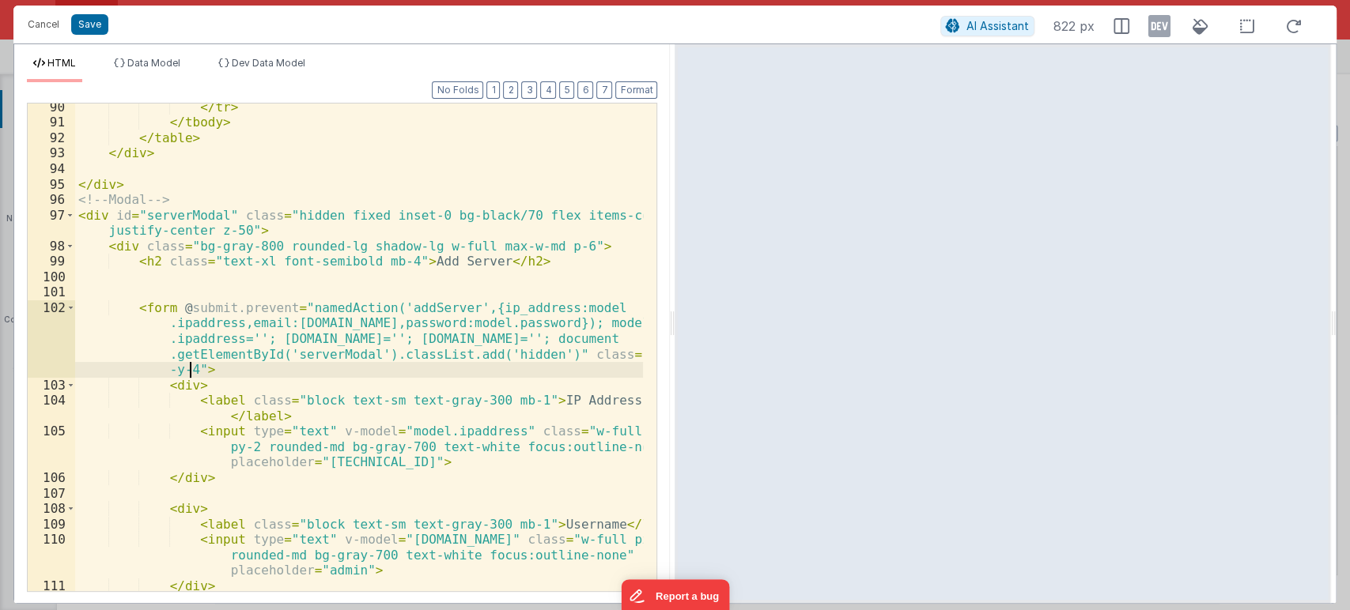
click at [191, 371] on div "</ tr > </ tbody > </ table > </ div > </ div > <!-- Modal --> < div id = "serv…" at bounding box center [359, 359] width 568 height 519
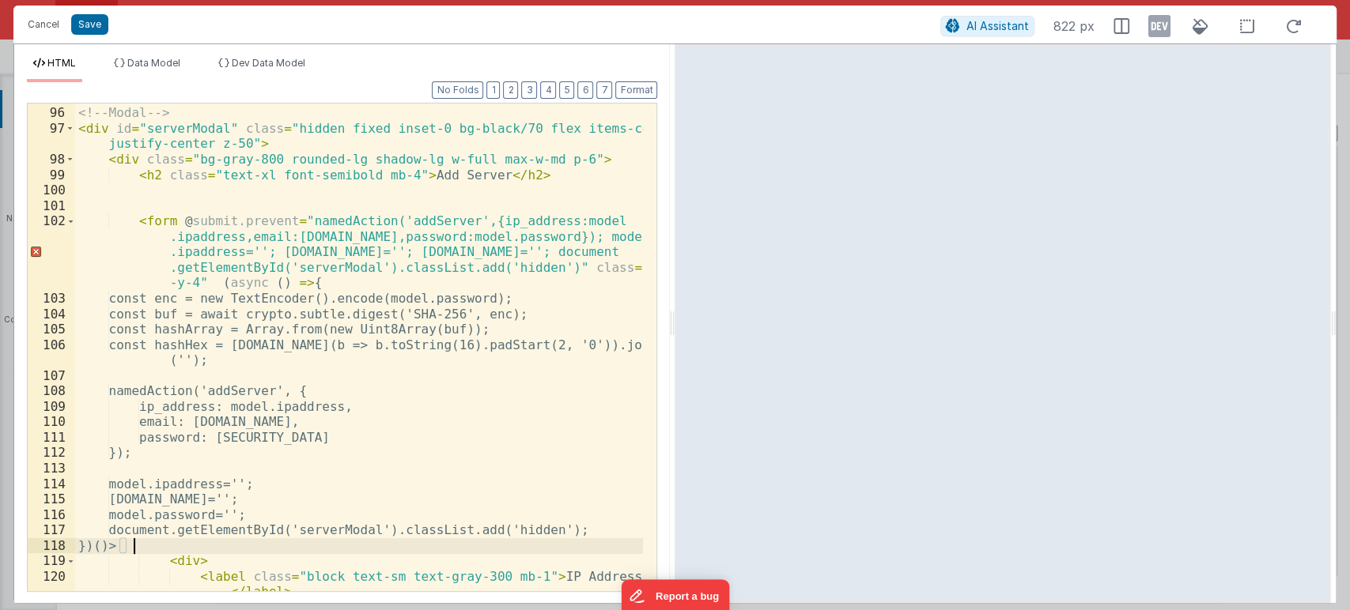
scroll to position [1900, 0]
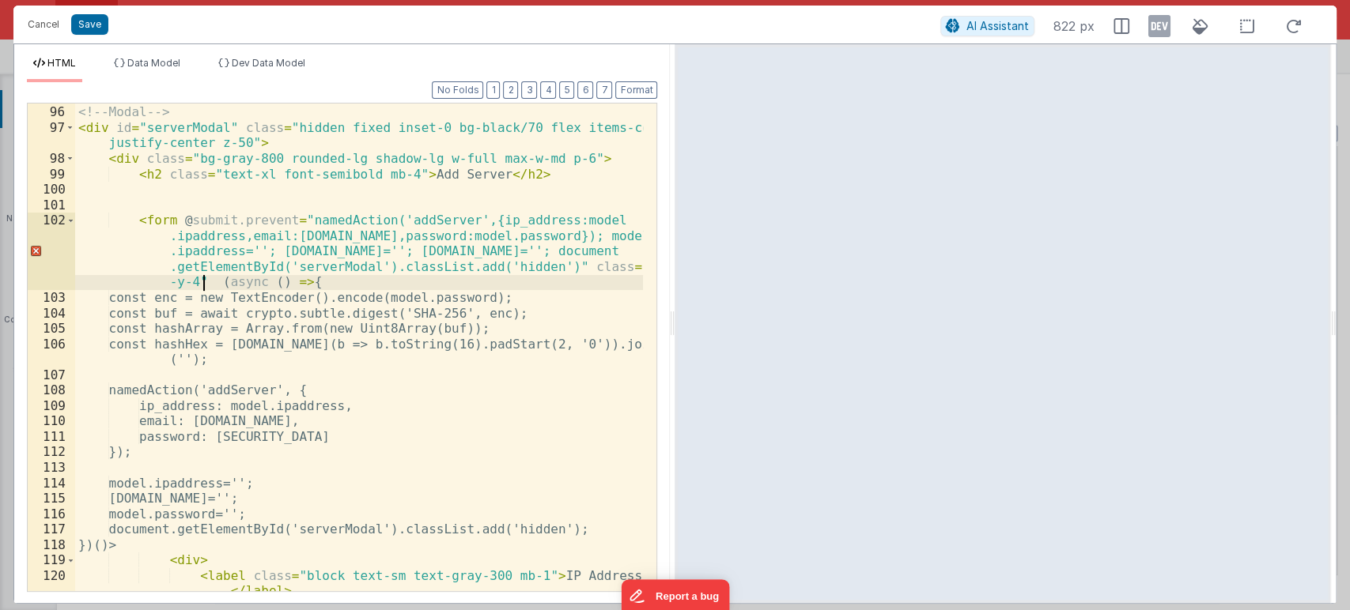
click at [200, 285] on div "</ div > <!-- Modal --> < div id = "serverModal" class = "hidden fixed inset-0 …" at bounding box center [359, 356] width 568 height 534
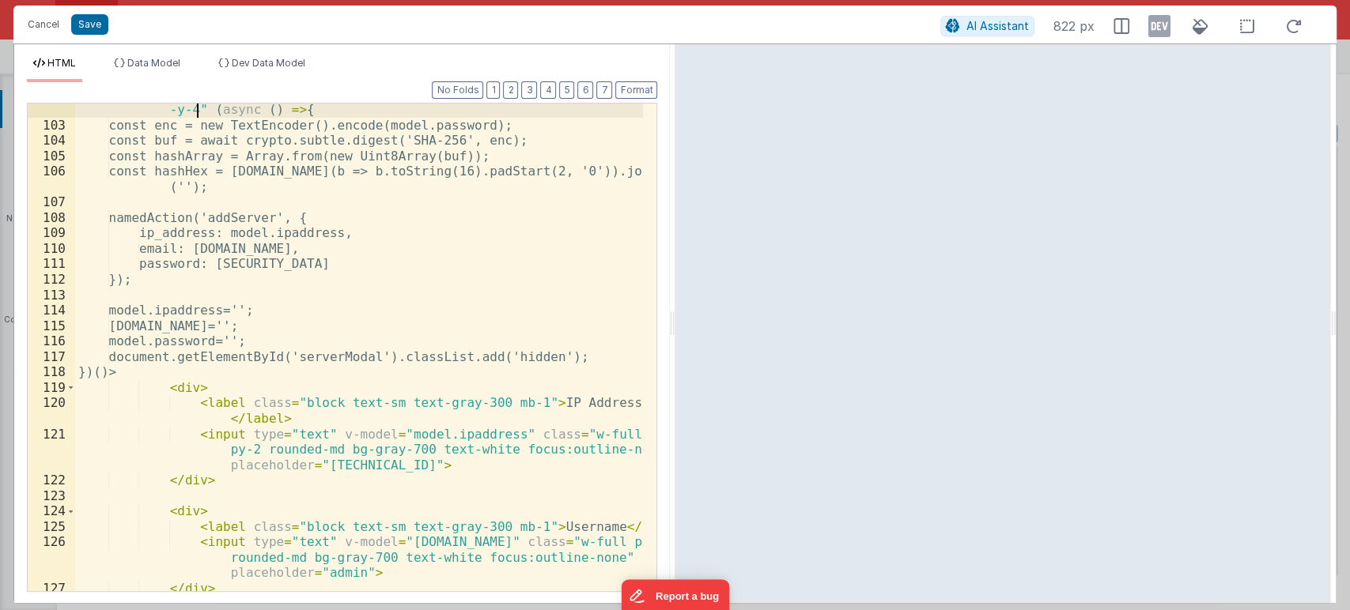
scroll to position [2068, 0]
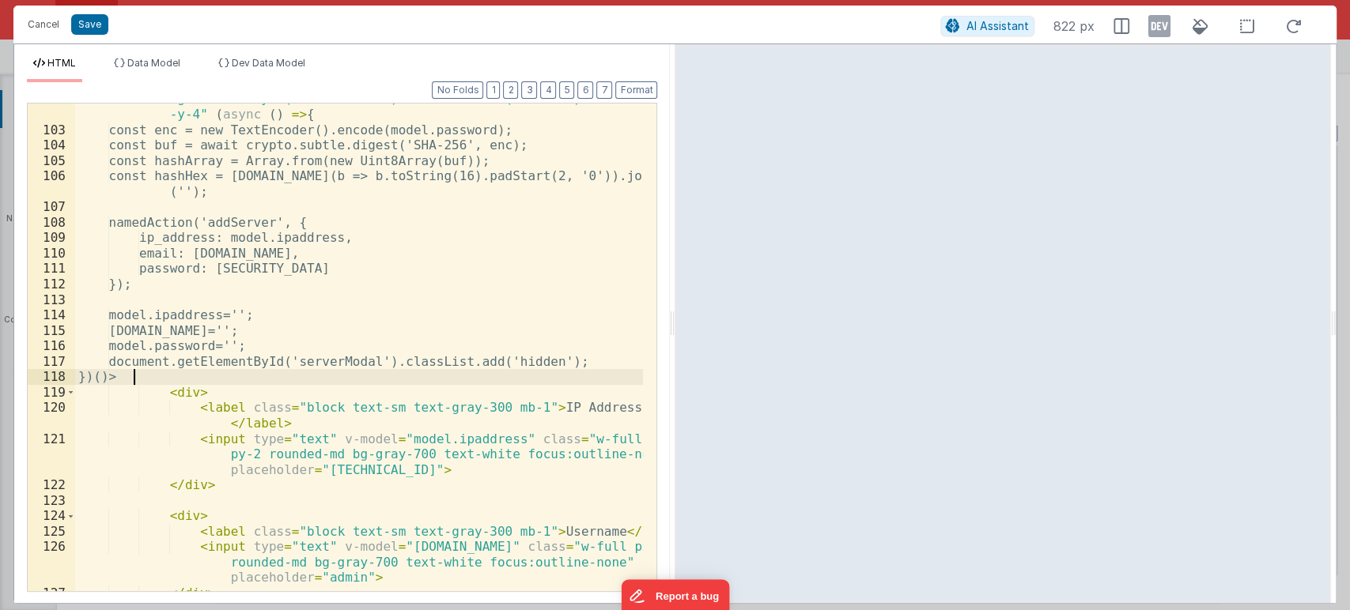
click at [133, 375] on div "< form @ submit.prevent = "namedAction('addServer',{ip_address:model .ipaddress…" at bounding box center [359, 335] width 568 height 580
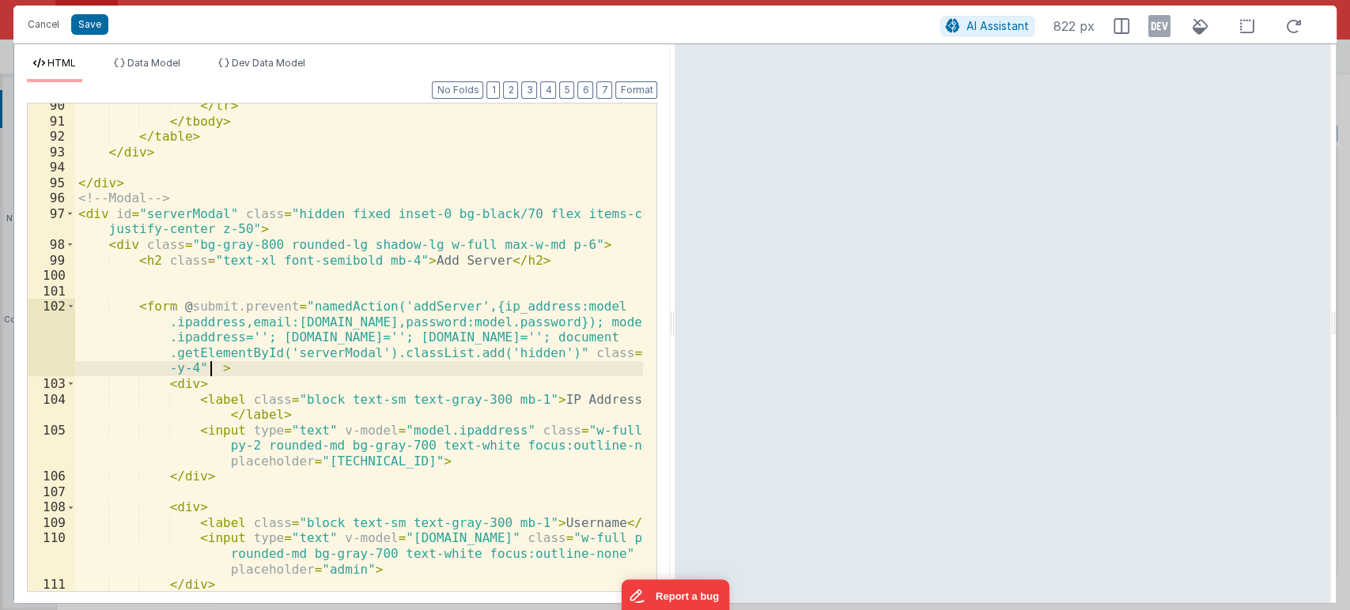
scroll to position [1814, 0]
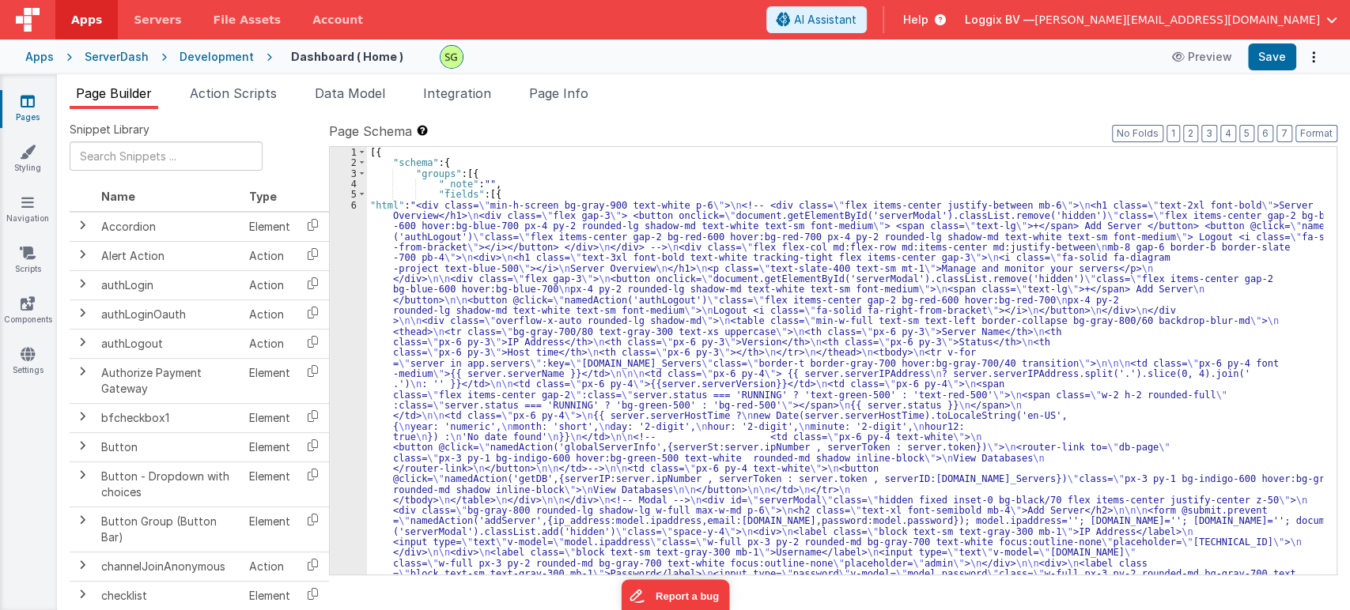
click at [354, 202] on div "6" at bounding box center [348, 410] width 37 height 421
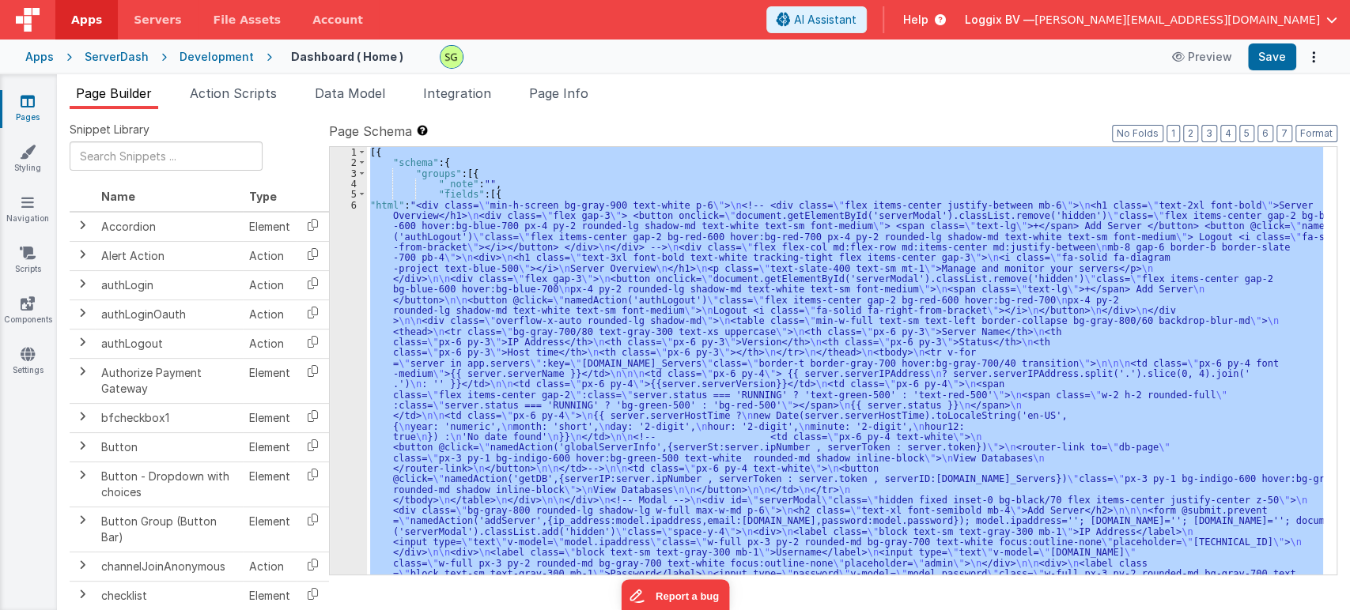
click at [354, 202] on div "6" at bounding box center [348, 410] width 37 height 421
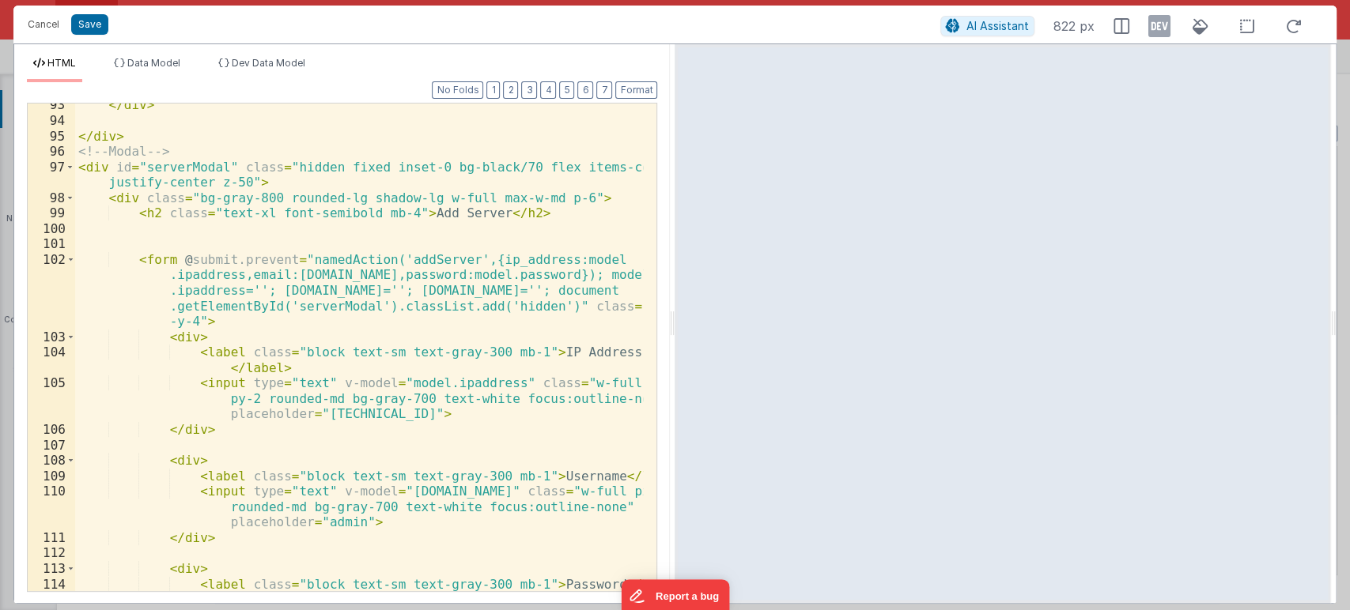
scroll to position [1861, 0]
click at [217, 328] on div "</ div > </ div > <!-- Modal --> < div id = "serverModal" class = "hidden fixed…" at bounding box center [359, 371] width 568 height 549
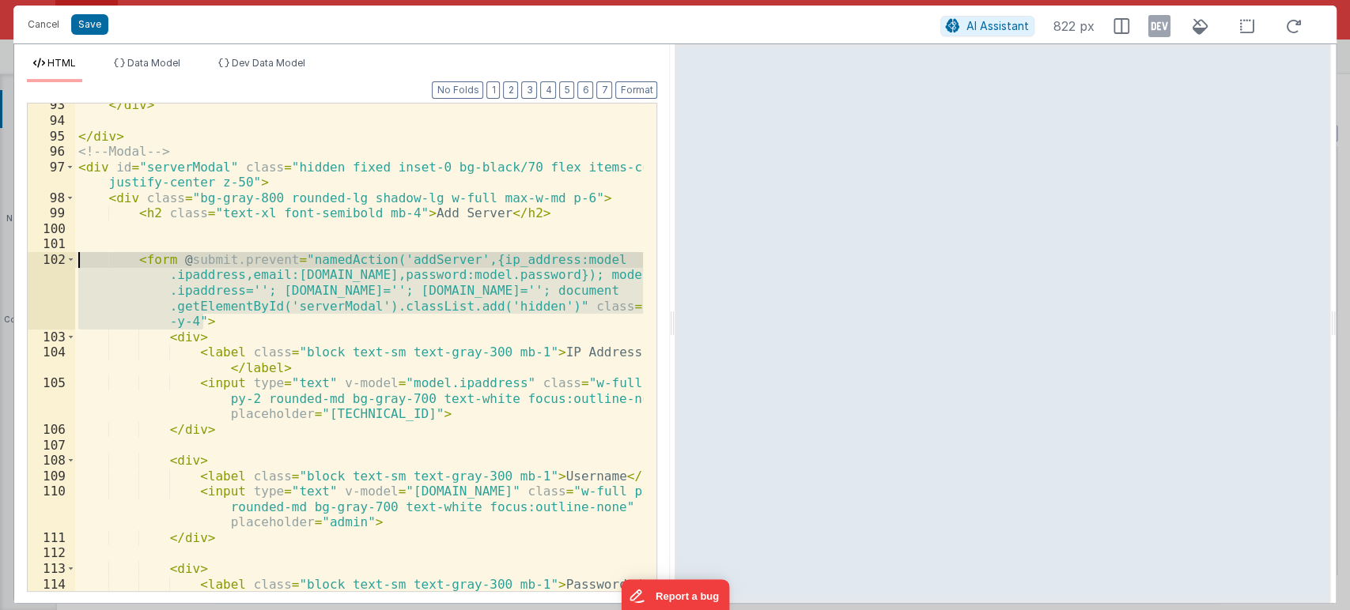
drag, startPoint x: 216, startPoint y: 319, endPoint x: 75, endPoint y: 260, distance: 152.7
click at [75, 260] on div "</ div > </ div > <!-- Modal --> < div id = "serverModal" class = "hidden fixed…" at bounding box center [359, 371] width 568 height 549
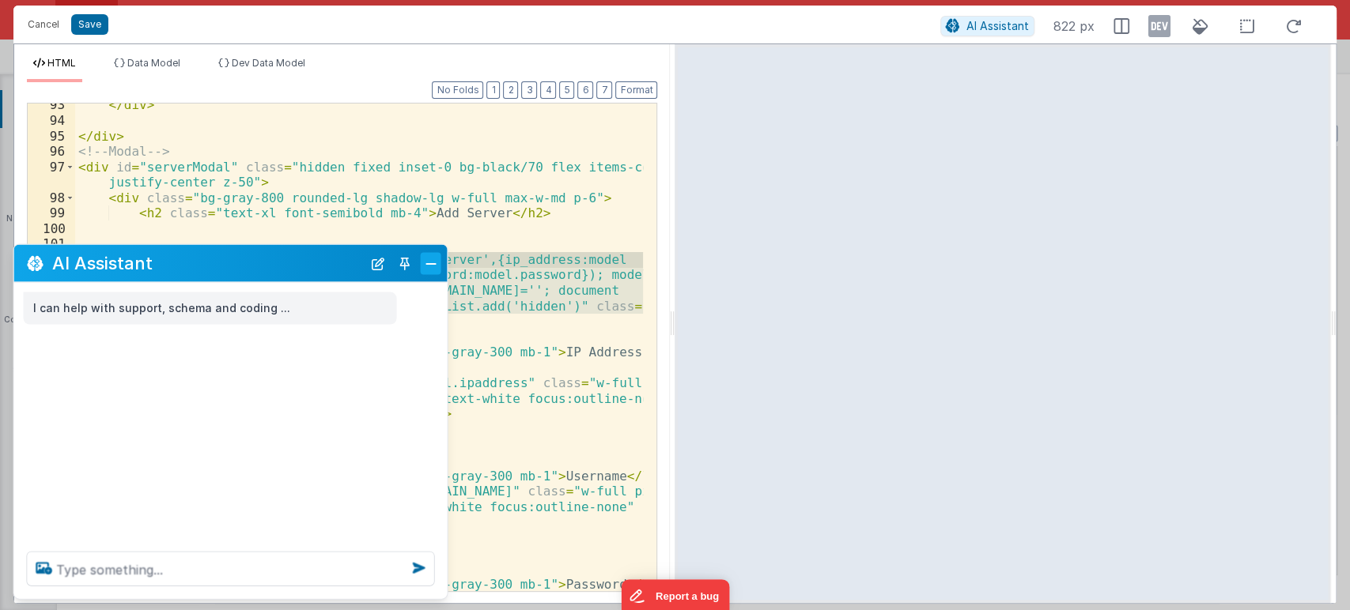
click at [435, 270] on button "Close" at bounding box center [431, 263] width 21 height 22
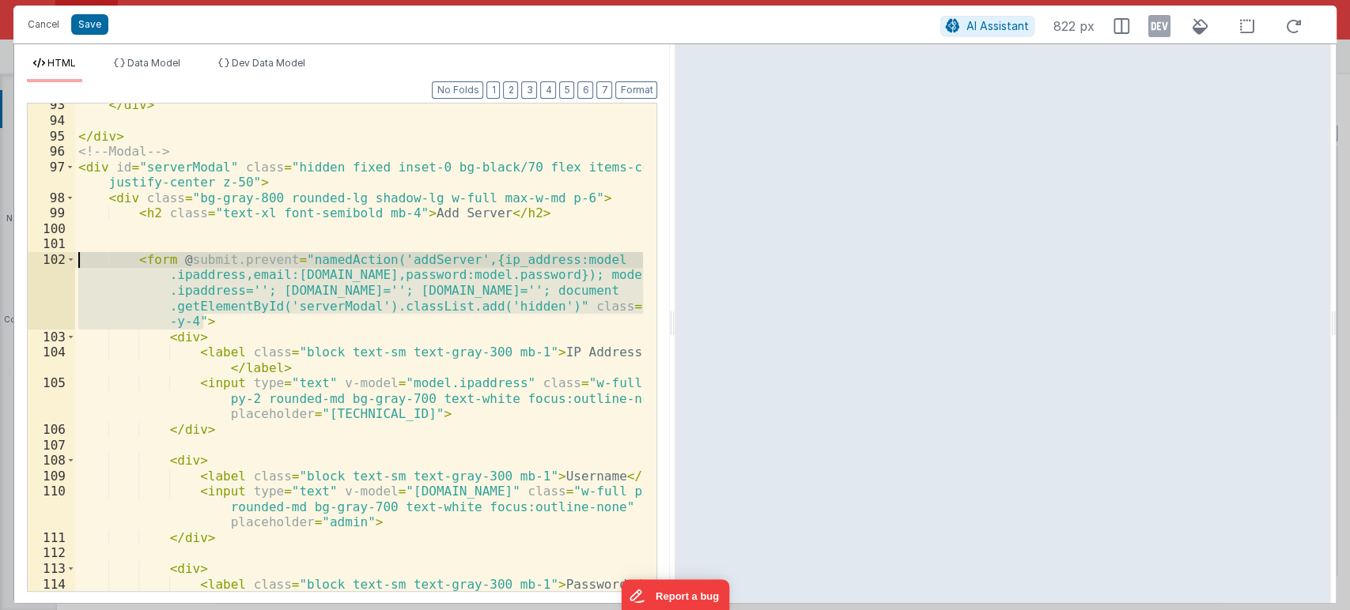
click at [82, 261] on div "</ div > </ div > <!-- Modal --> < div id = "serverModal" class = "hidden fixed…" at bounding box center [359, 348] width 568 height 488
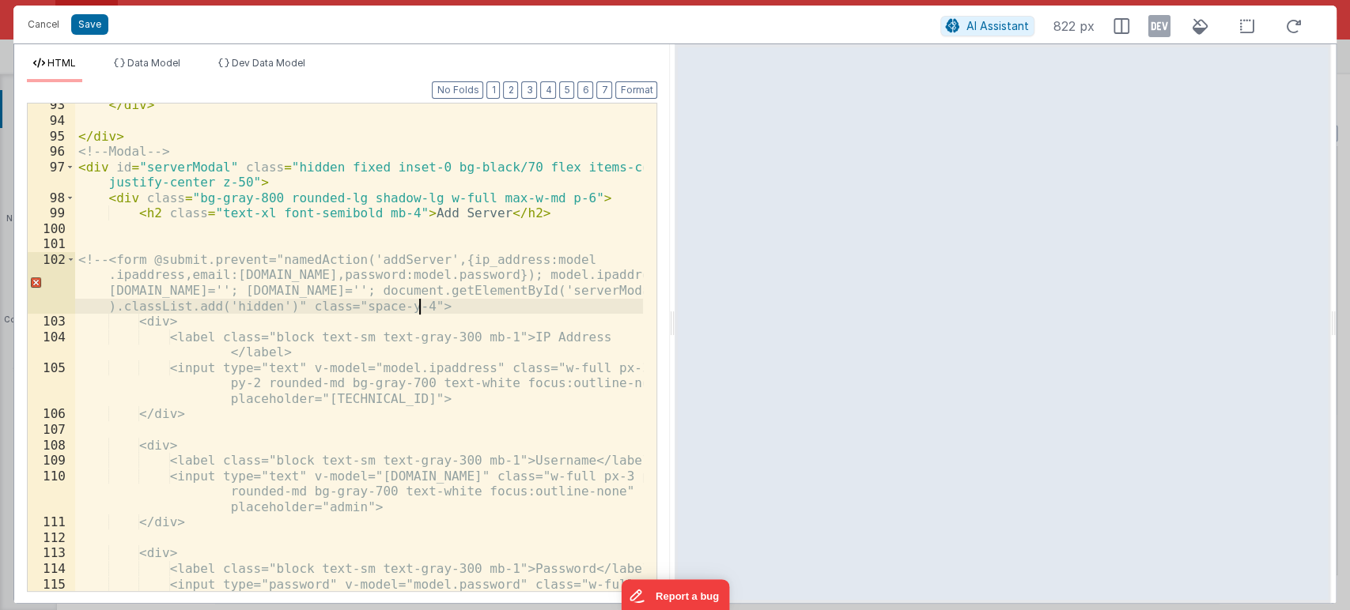
click at [436, 303] on div "</ div > </ div > <!-- Modal --> < div id = "serverModal" class = "hidden fixed…" at bounding box center [359, 371] width 568 height 549
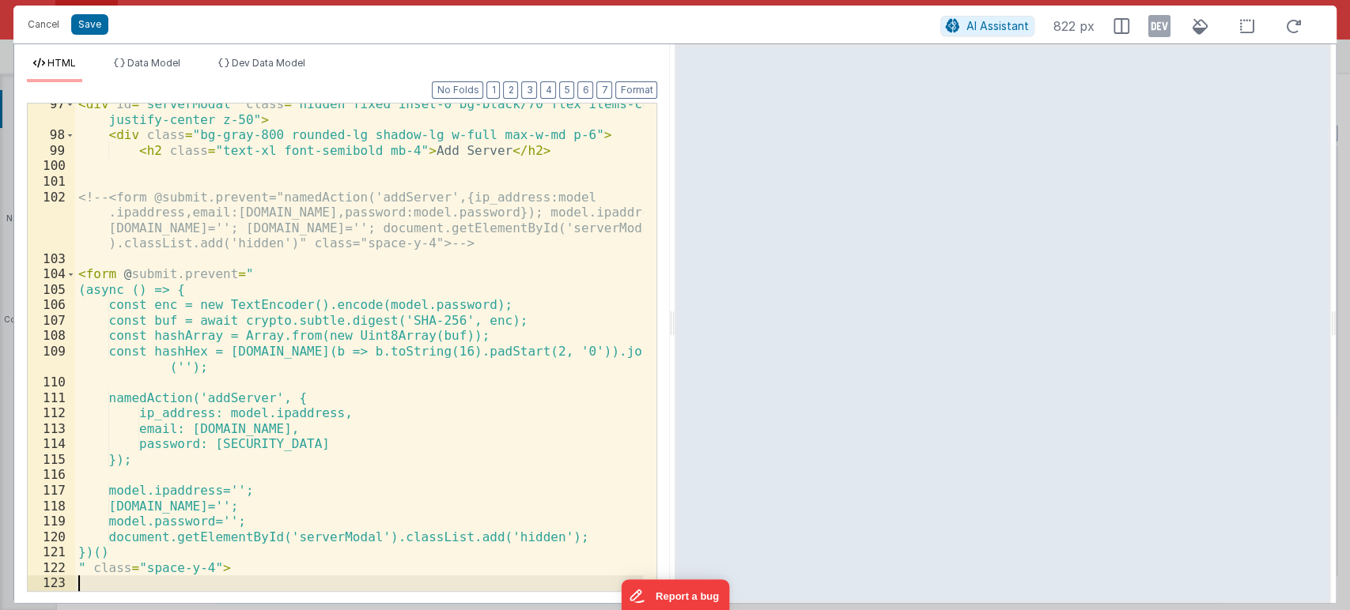
scroll to position [1923, 0]
click at [636, 87] on button "Format" at bounding box center [636, 89] width 42 height 17
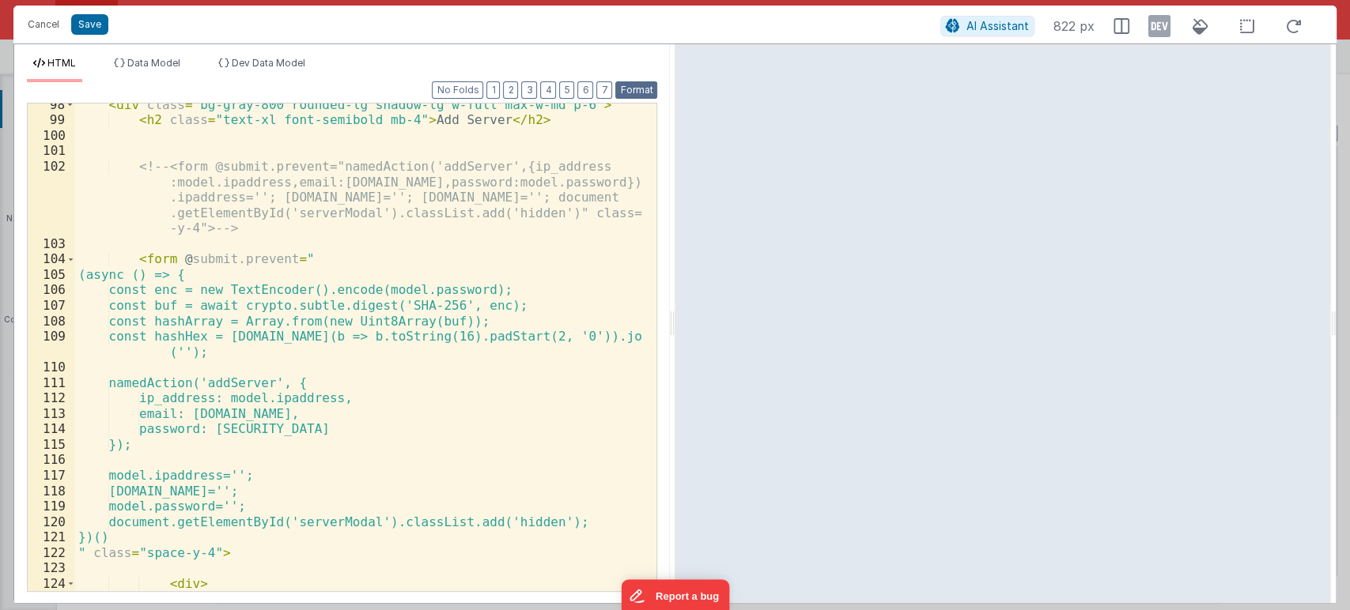
scroll to position [1984, 0]
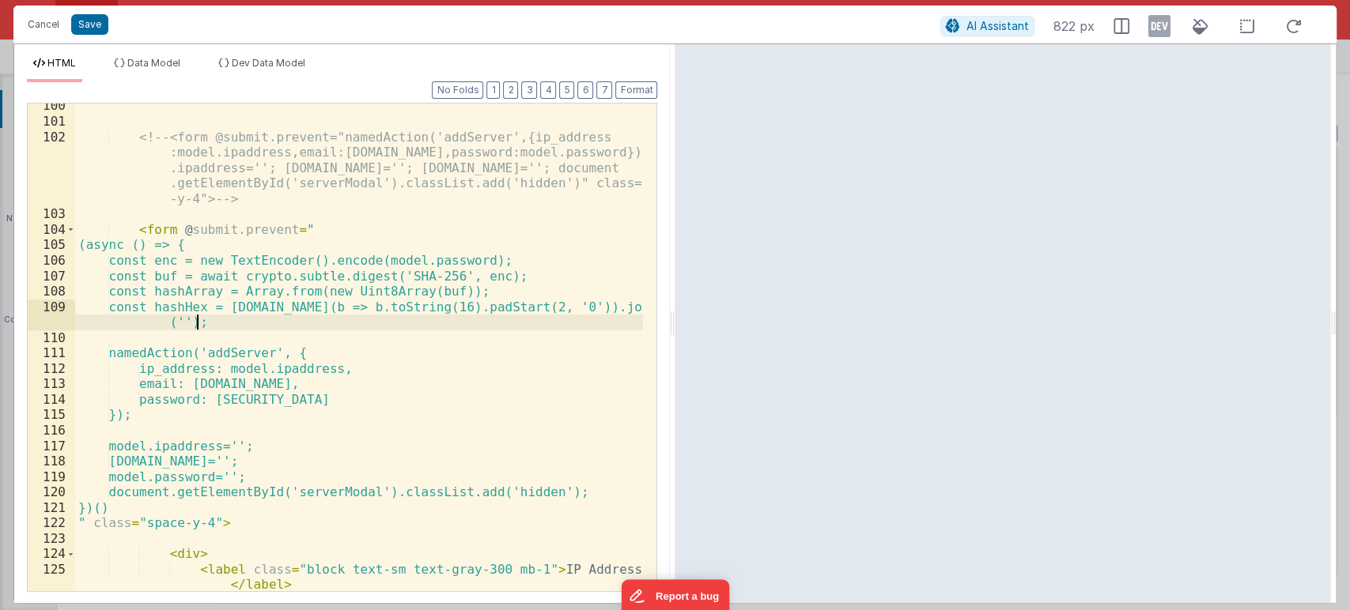
click at [485, 318] on div "<!-- <form @submit.prevent="namedAction('addServer',{ip_address :model.ipaddres…" at bounding box center [359, 372] width 568 height 549
click at [632, 93] on button "Format" at bounding box center [636, 89] width 42 height 17
click at [96, 25] on button "Save" at bounding box center [89, 24] width 37 height 21
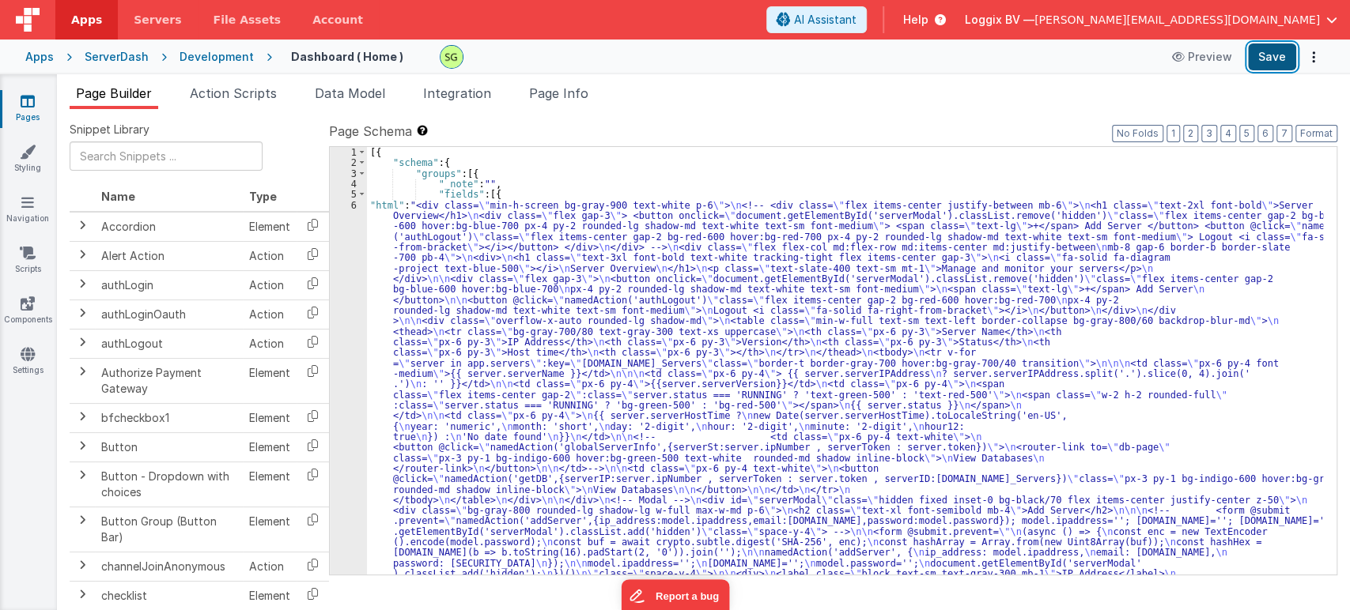
click at [1270, 63] on button "Save" at bounding box center [1272, 56] width 48 height 27
click at [354, 202] on div "6" at bounding box center [348, 432] width 37 height 464
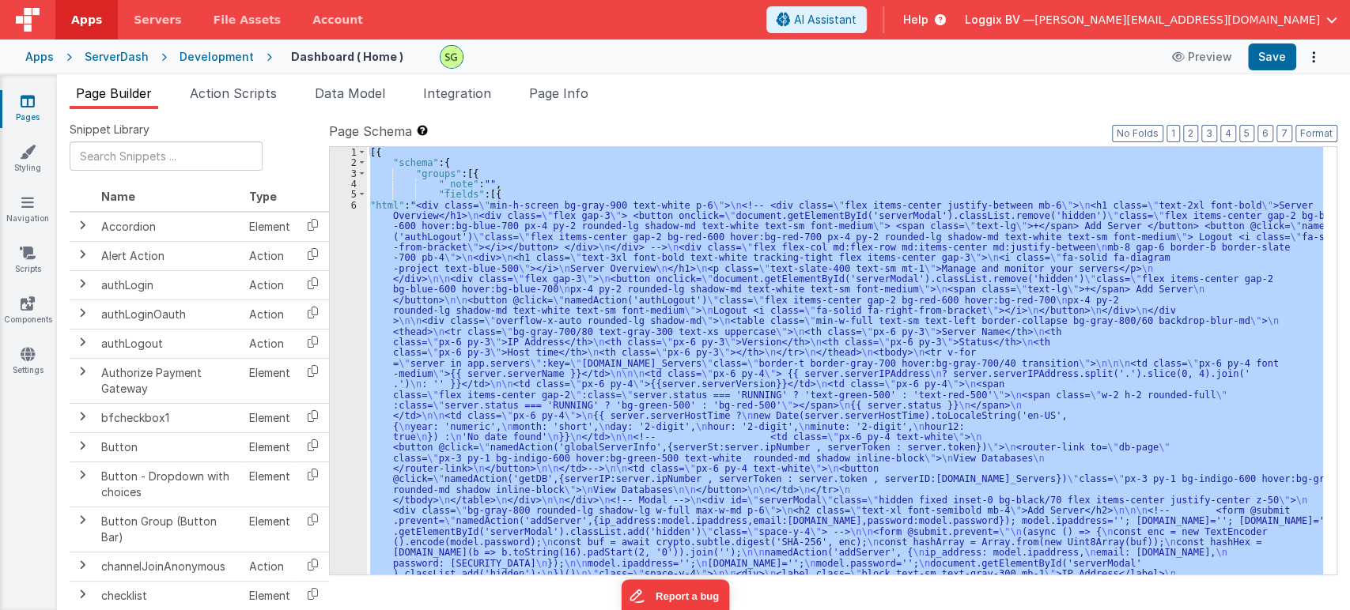
click at [354, 202] on div "6" at bounding box center [348, 432] width 37 height 464
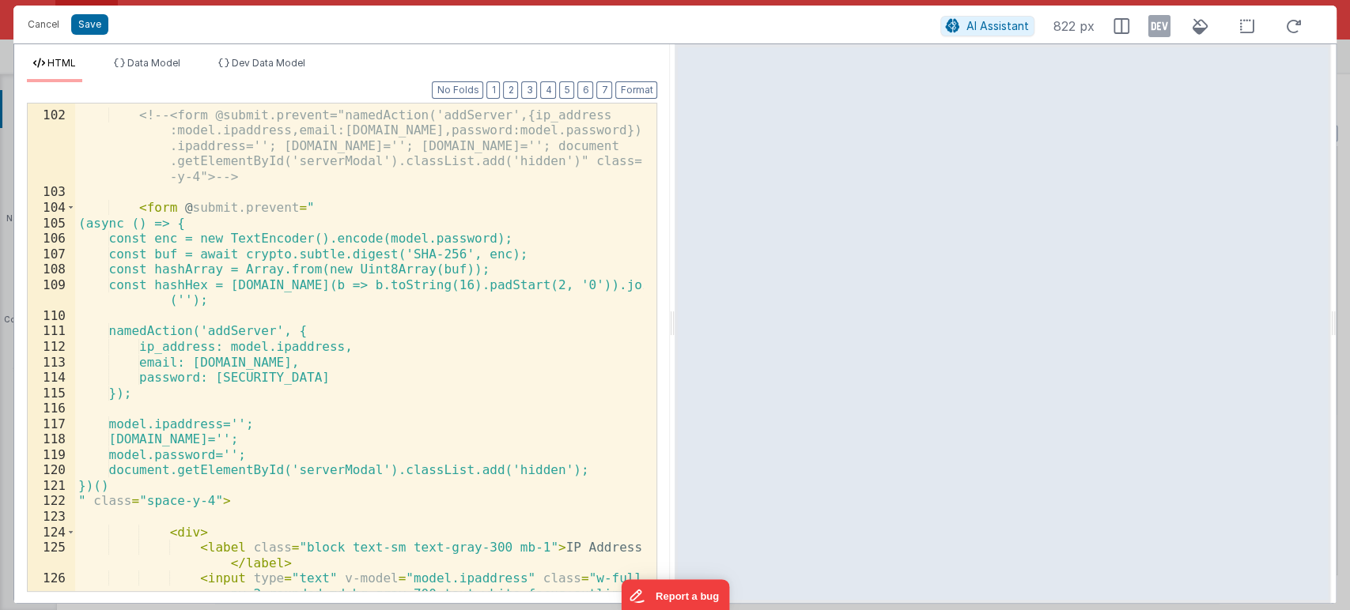
scroll to position [2054, 0]
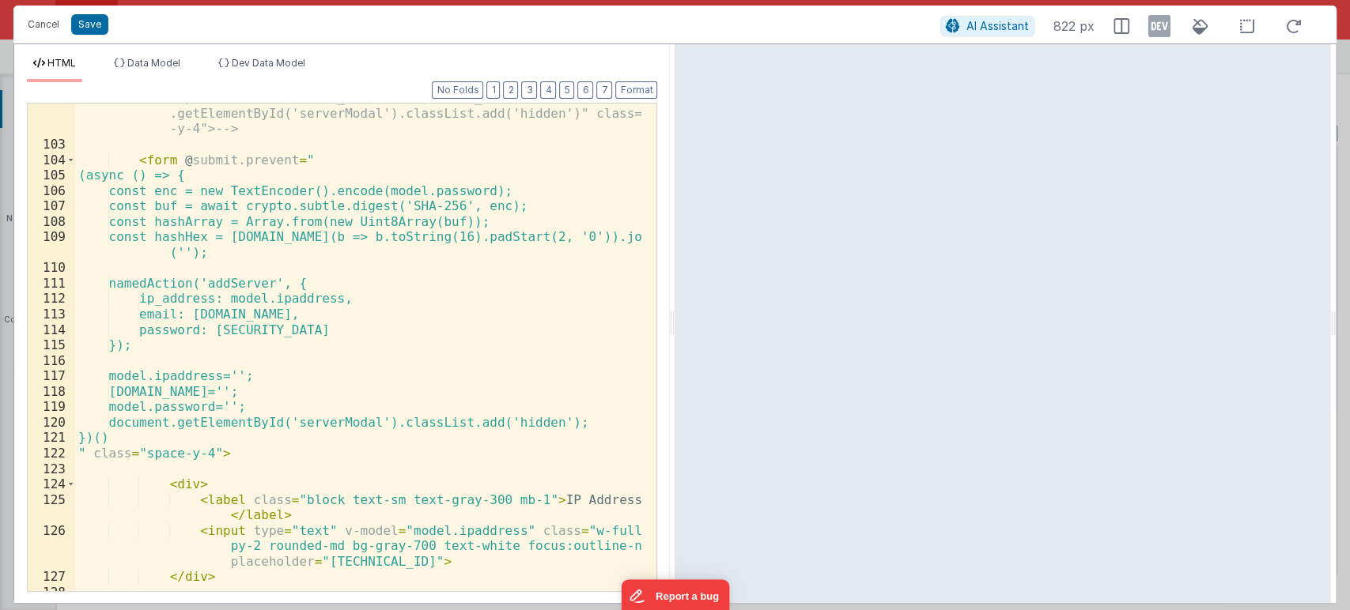
click at [146, 361] on div "<!-- <form @submit.prevent="namedAction('addServer',{ip_address :model.ipaddres…" at bounding box center [359, 349] width 568 height 580
click at [584, 421] on div "<!-- <form @submit.prevent="namedAction('addServer',{ip_address :model.ipaddres…" at bounding box center [359, 349] width 568 height 580
click at [142, 359] on div "<!-- <form @submit.prevent="namedAction('addServer',{ip_address :model.ipaddres…" at bounding box center [359, 349] width 568 height 580
click at [585, 423] on div "<!-- <form @submit.prevent="namedAction('addServer',{ip_address :model.ipaddres…" at bounding box center [359, 349] width 568 height 580
click at [157, 266] on div "<!-- <form @submit.prevent="namedAction('addServer',{ip_address :model.ipaddres…" at bounding box center [359, 349] width 568 height 580
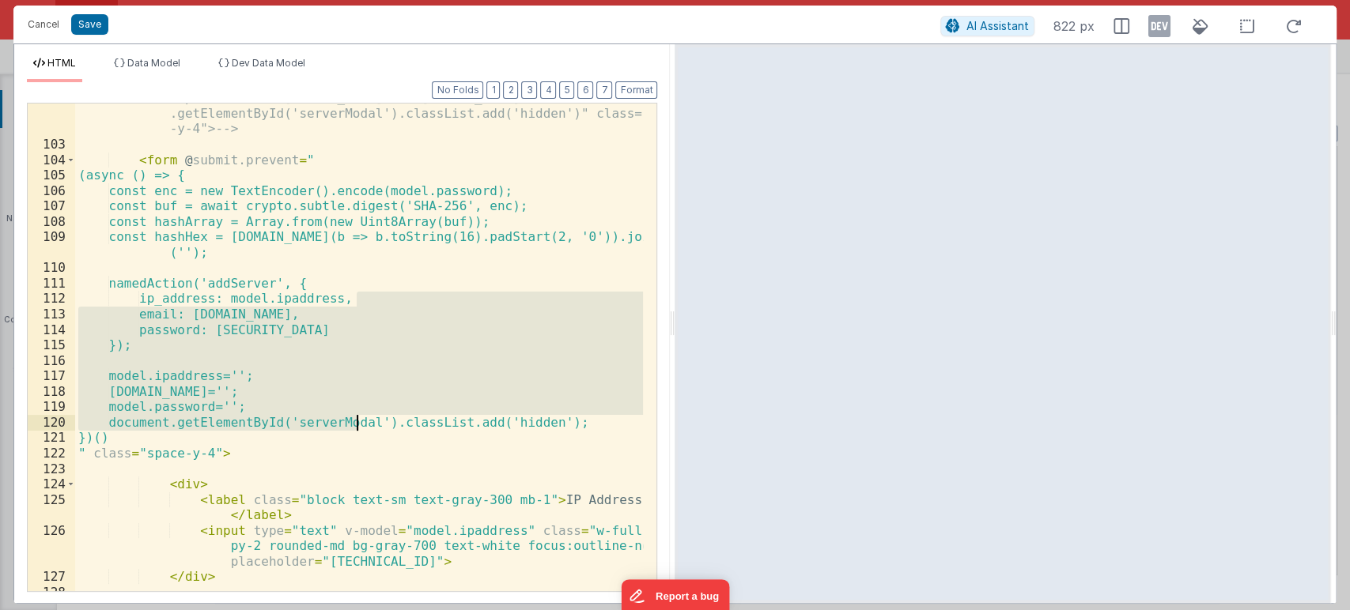
drag, startPoint x: 423, startPoint y: 303, endPoint x: 328, endPoint y: 442, distance: 168.4
click at [328, 442] on div "<!-- <form @submit.prevent="namedAction('addServer',{ip_address :model.ipaddres…" at bounding box center [359, 349] width 568 height 580
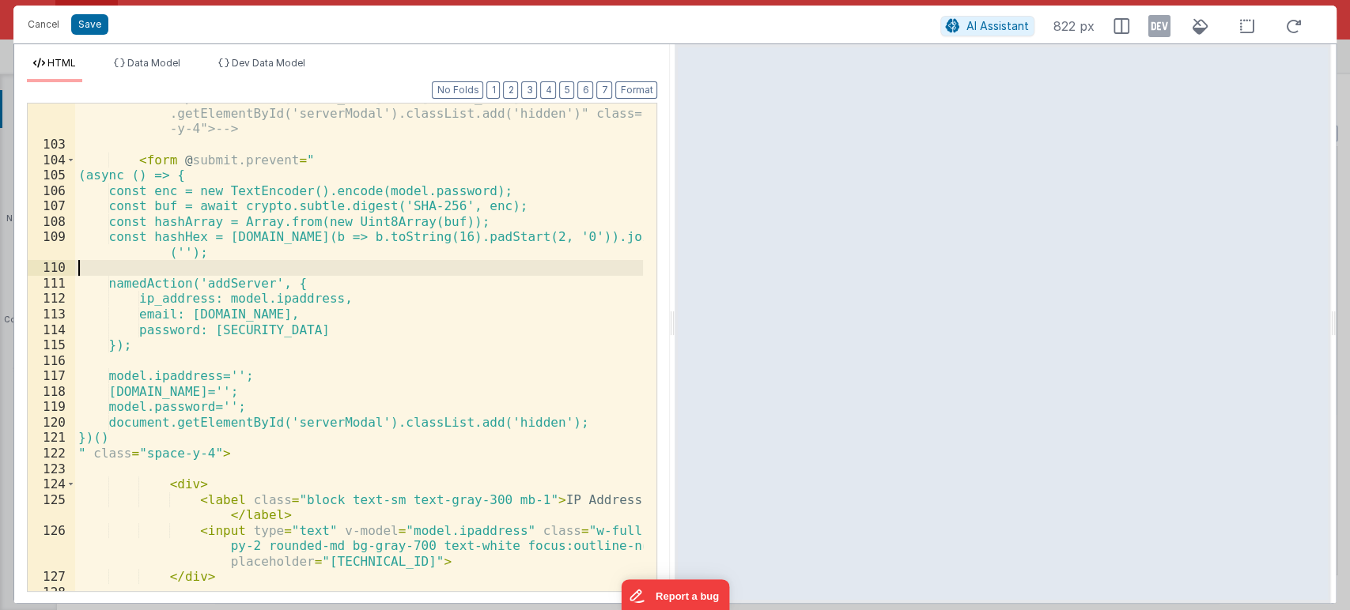
click at [196, 268] on div "<!-- <form @submit.prevent="namedAction('addServer',{ip_address :model.ipaddres…" at bounding box center [359, 349] width 568 height 580
click at [216, 255] on div "<!-- <form @submit.prevent="namedAction('addServer',{ip_address :model.ipaddres…" at bounding box center [359, 349] width 568 height 580
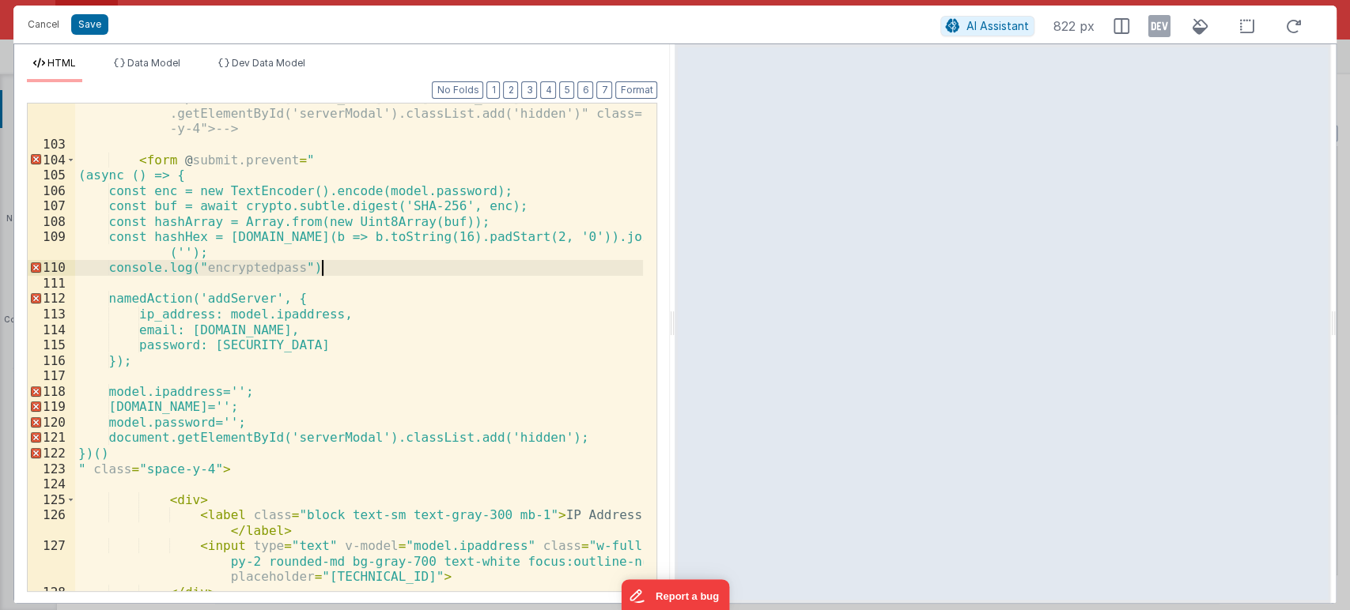
click at [321, 262] on div "<!-- <form @submit.prevent="namedAction('addServer',{ip_address :model.ipaddres…" at bounding box center [359, 349] width 568 height 580
click at [411, 267] on div "<!-- <form @submit.prevent="namedAction('addServer',{ip_address :model.ipaddres…" at bounding box center [359, 349] width 568 height 580
drag, startPoint x: 414, startPoint y: 269, endPoint x: 131, endPoint y: 270, distance: 283.0
click at [131, 270] on div "<!-- <form @submit.prevent="namedAction('addServer',{ip_address :model.ipaddres…" at bounding box center [359, 349] width 568 height 580
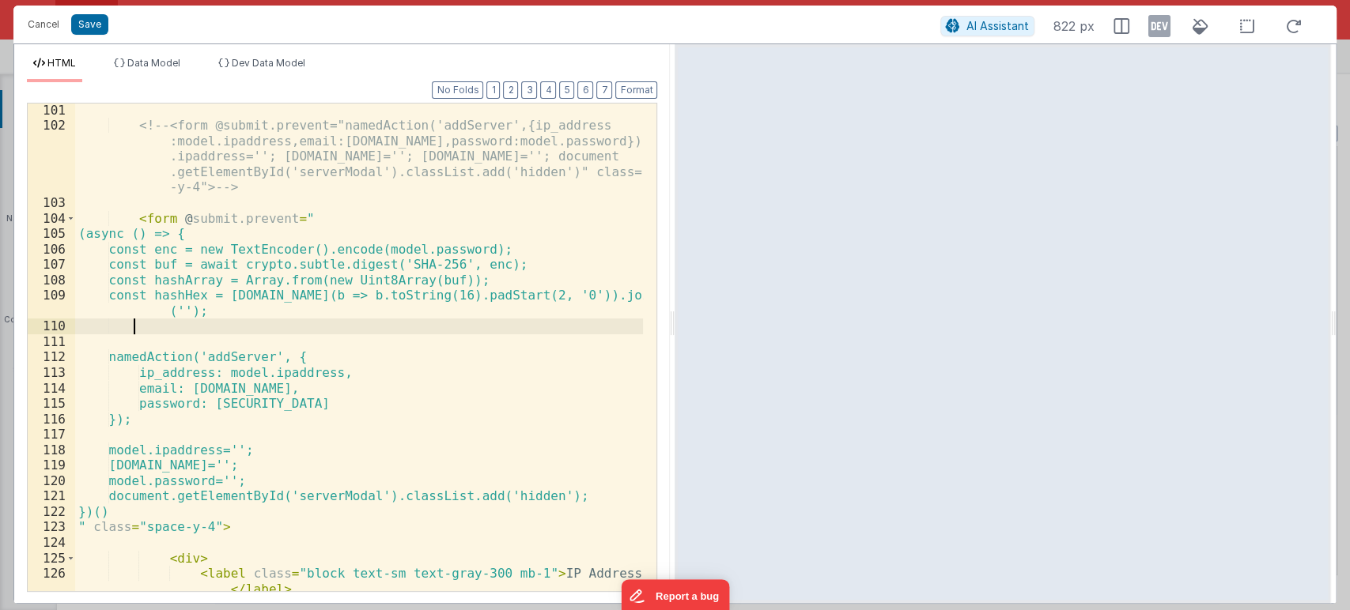
scroll to position [1948, 0]
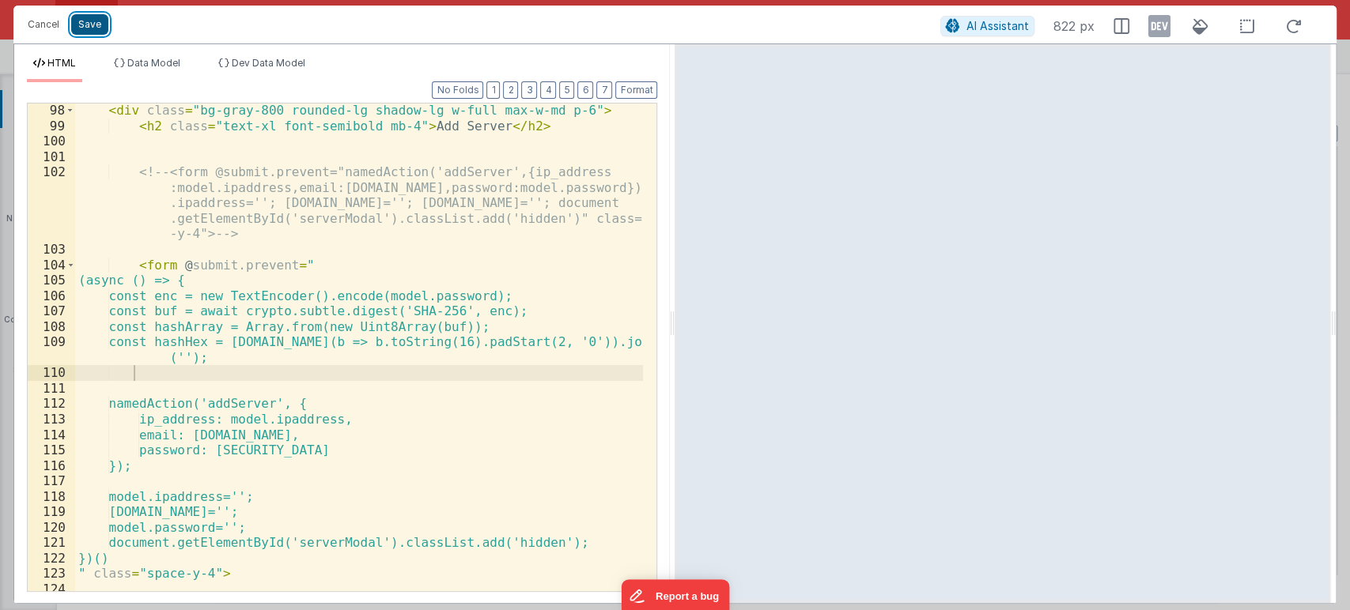
click at [82, 26] on button "Save" at bounding box center [89, 24] width 37 height 21
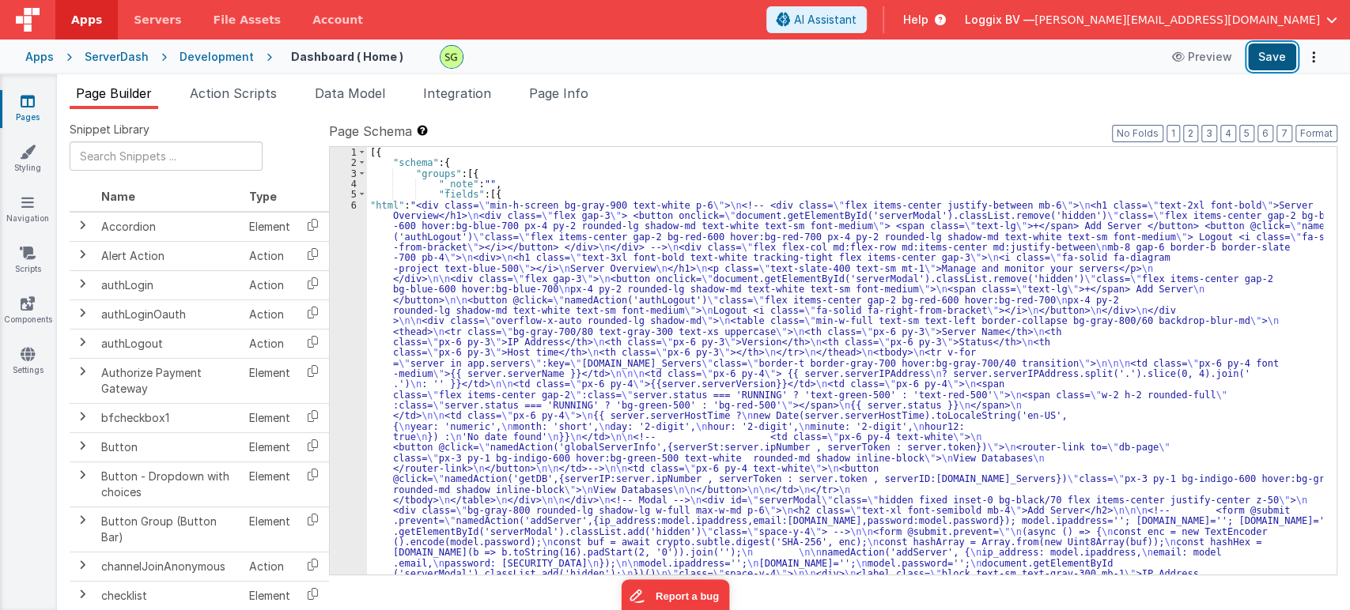
click at [1271, 54] on button "Save" at bounding box center [1272, 56] width 48 height 27
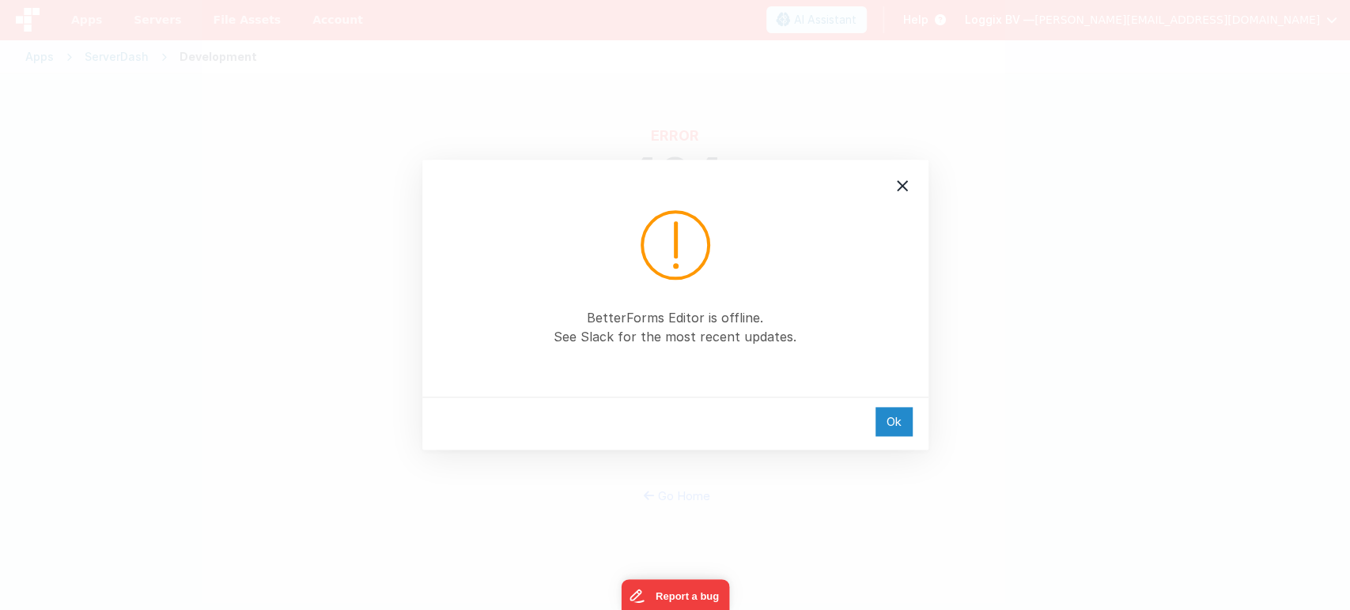
click at [890, 422] on div "Ok" at bounding box center [893, 421] width 37 height 29
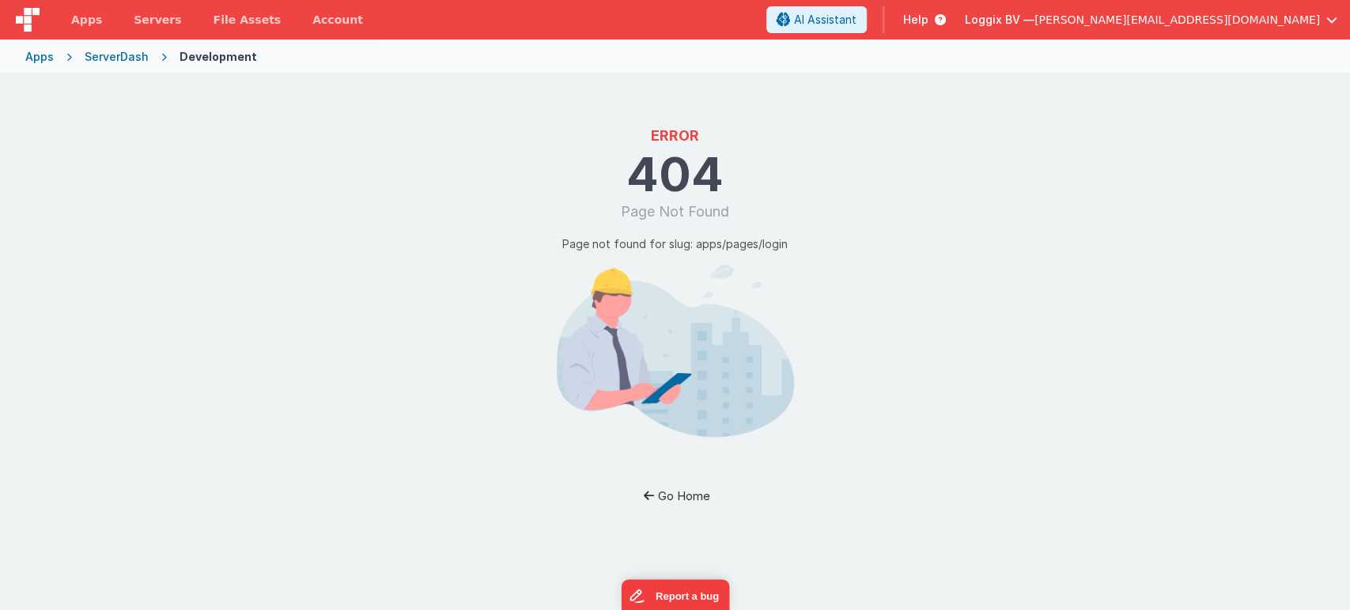
click at [681, 491] on button "Go Home" at bounding box center [675, 495] width 92 height 29
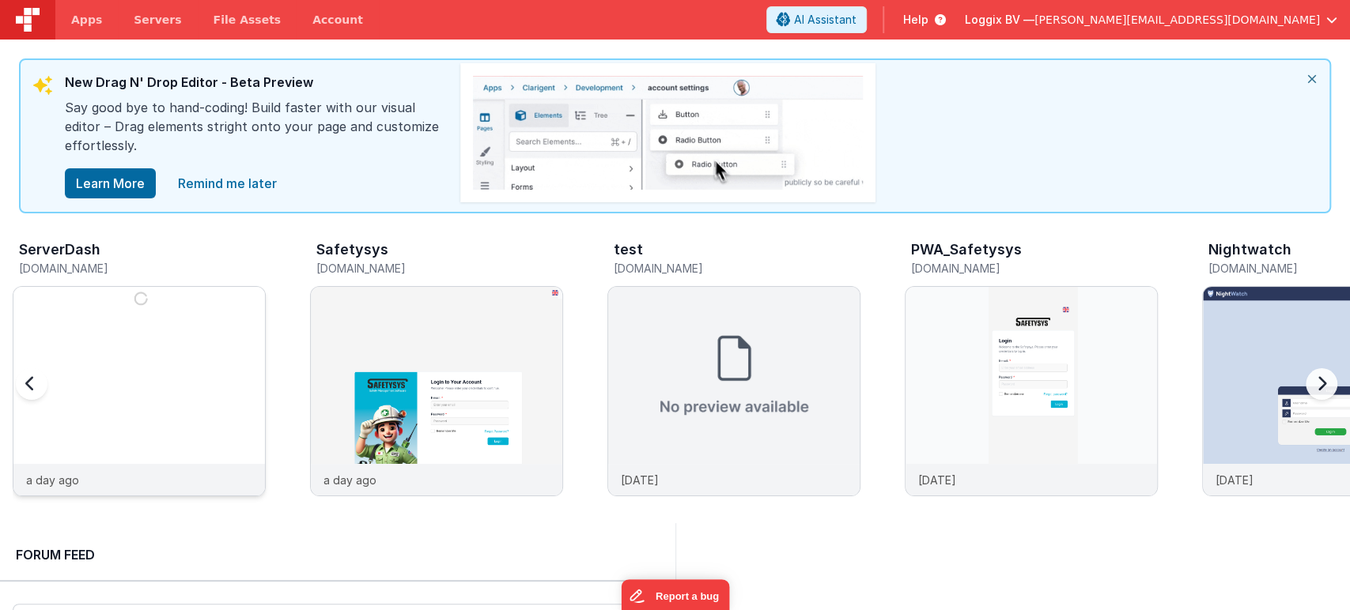
click at [172, 322] on img at bounding box center [138, 412] width 251 height 251
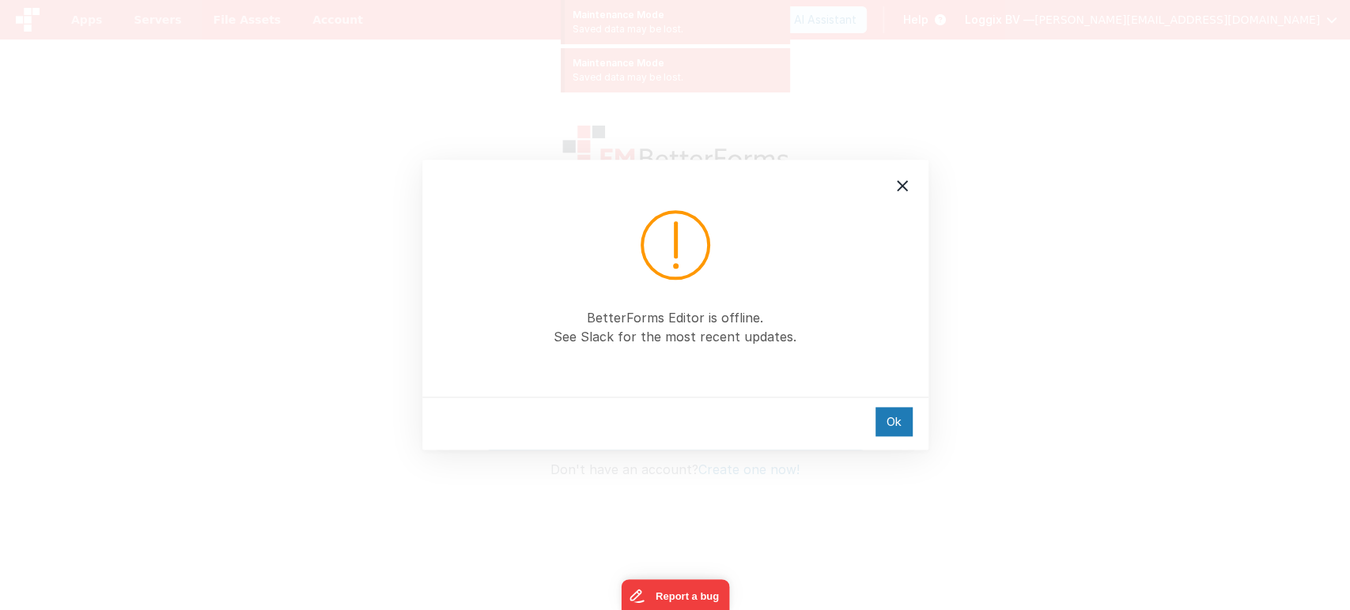
type input "[PERSON_NAME][EMAIL_ADDRESS][DOMAIN_NAME]"
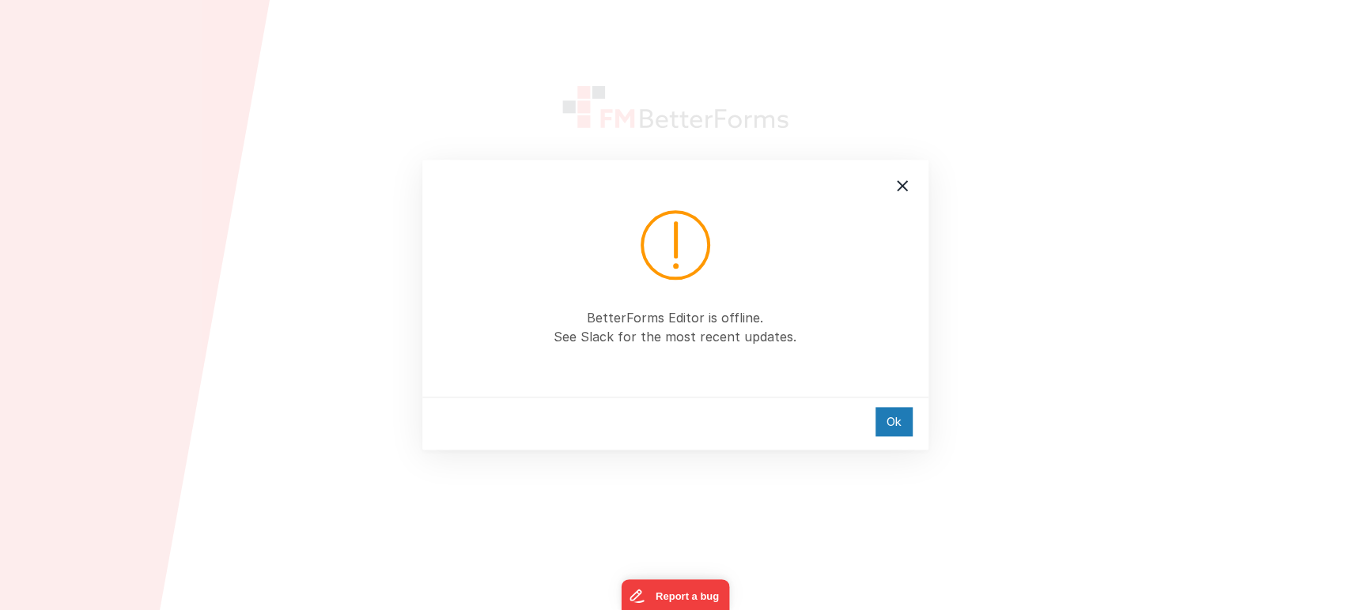
click at [912, 417] on div "Ok" at bounding box center [675, 423] width 506 height 53
click at [893, 424] on div "Ok" at bounding box center [893, 421] width 37 height 29
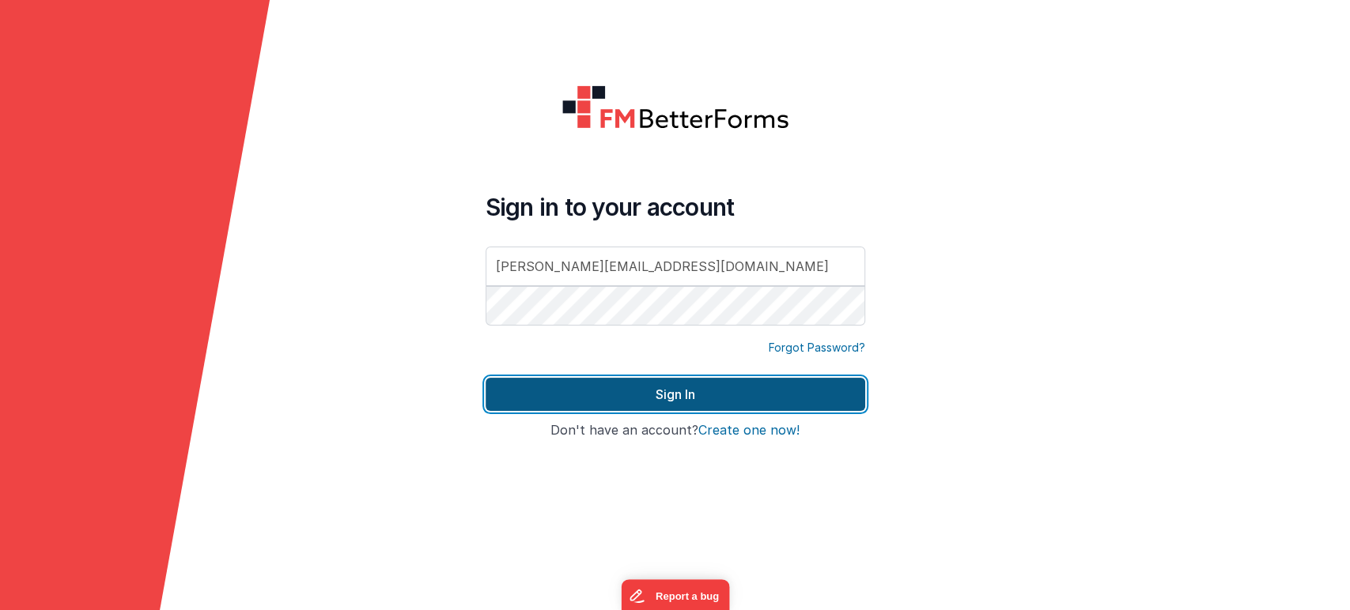
click at [636, 406] on button "Sign In" at bounding box center [674, 394] width 379 height 33
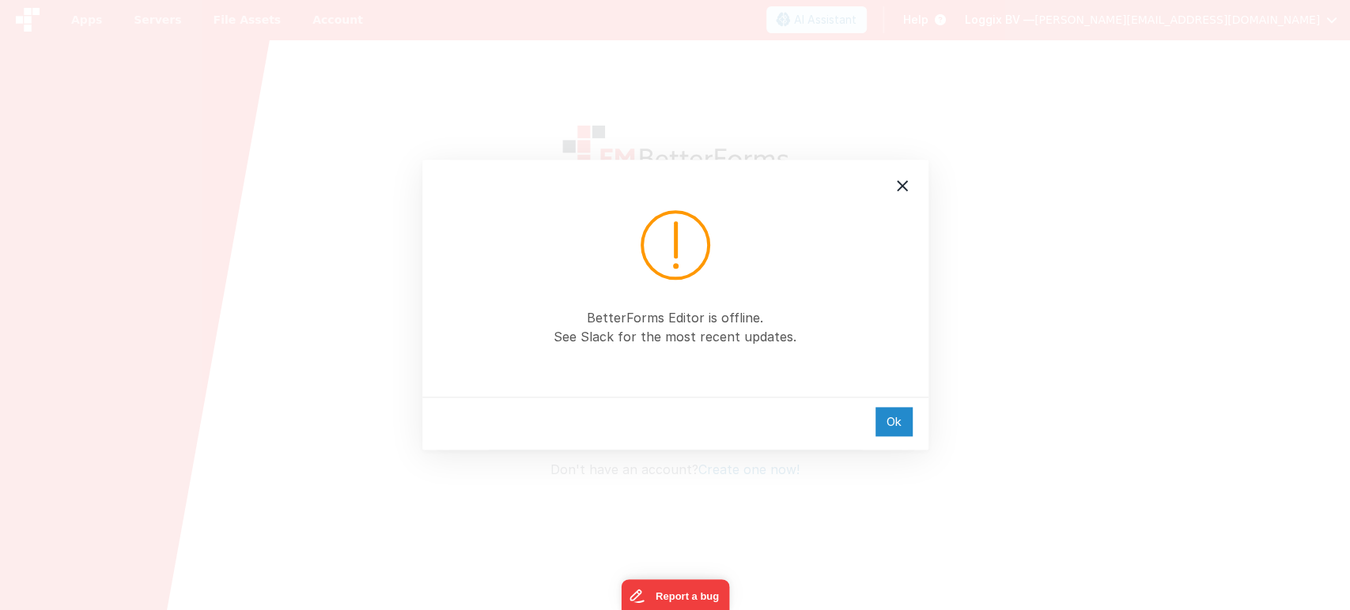
click at [908, 432] on div "Ok" at bounding box center [893, 421] width 37 height 29
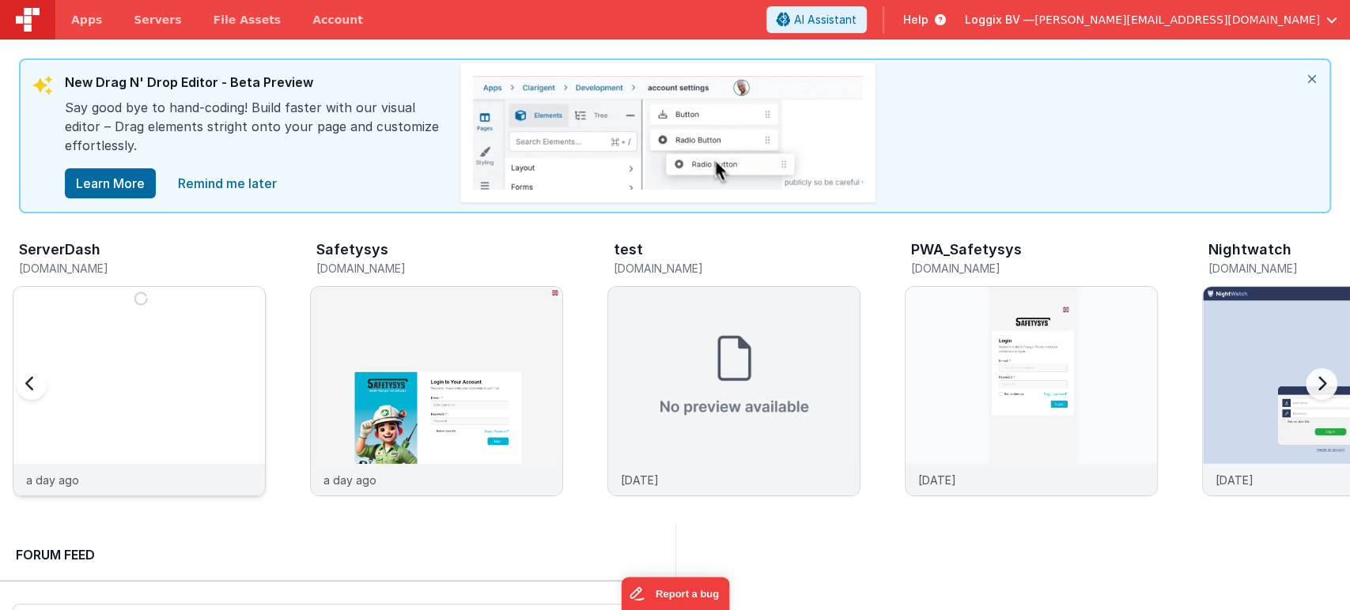
click at [103, 354] on img at bounding box center [138, 412] width 251 height 251
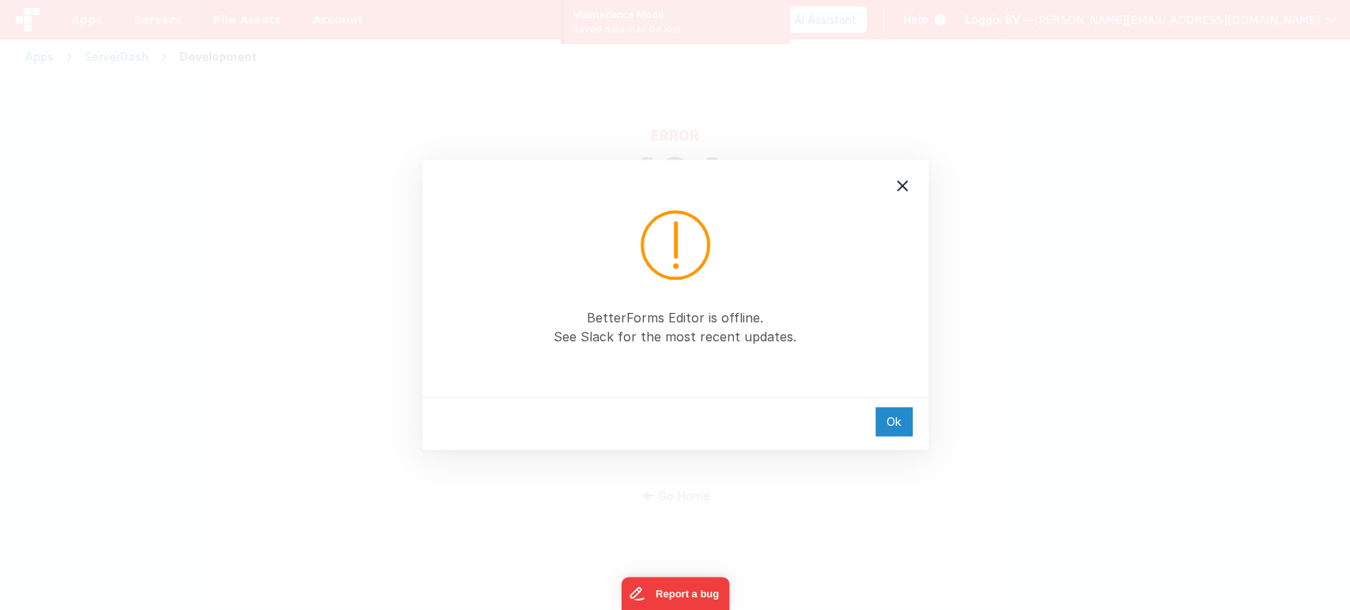
click at [897, 435] on div "Ok" at bounding box center [893, 421] width 37 height 29
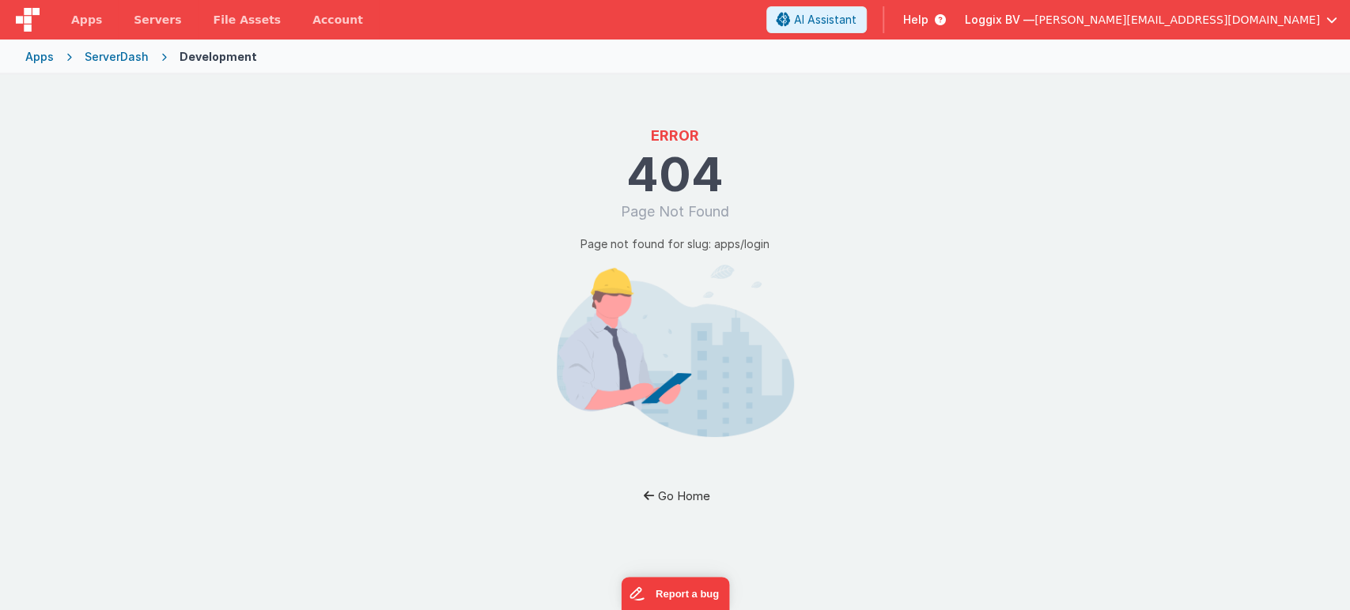
click at [708, 505] on button "Go Home" at bounding box center [675, 495] width 92 height 29
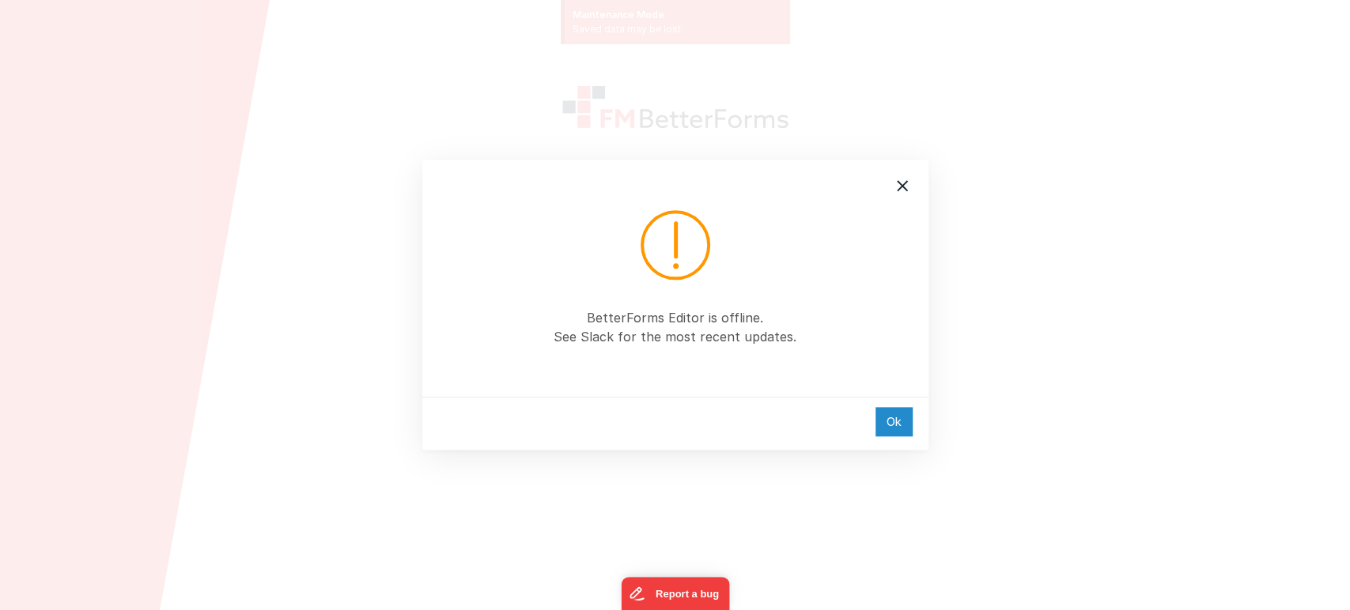
click at [885, 420] on div "Ok" at bounding box center [893, 421] width 37 height 29
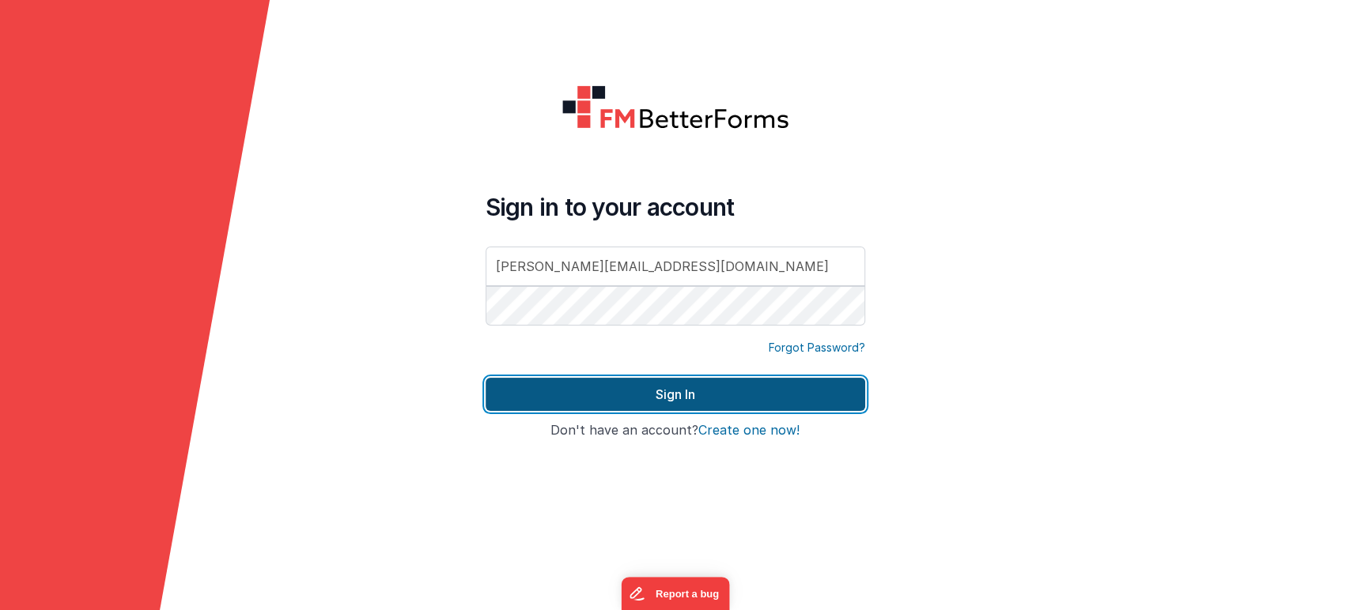
click at [607, 390] on button "Sign In" at bounding box center [674, 394] width 379 height 33
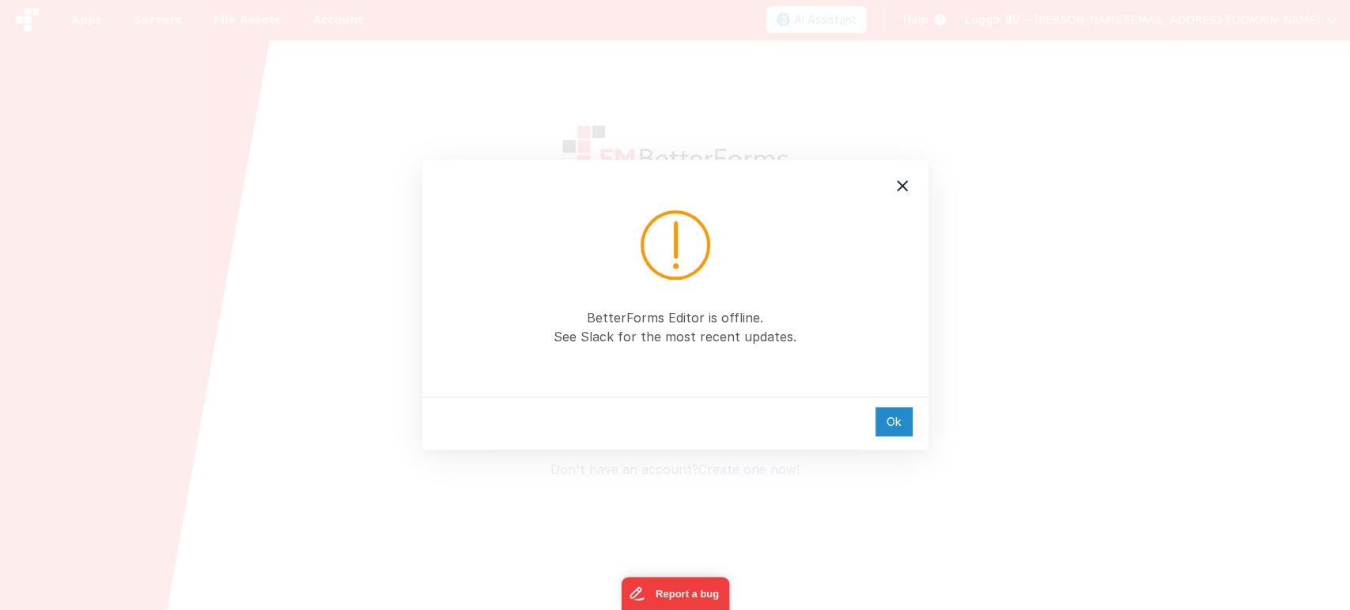
click at [900, 410] on div "Ok" at bounding box center [893, 421] width 37 height 29
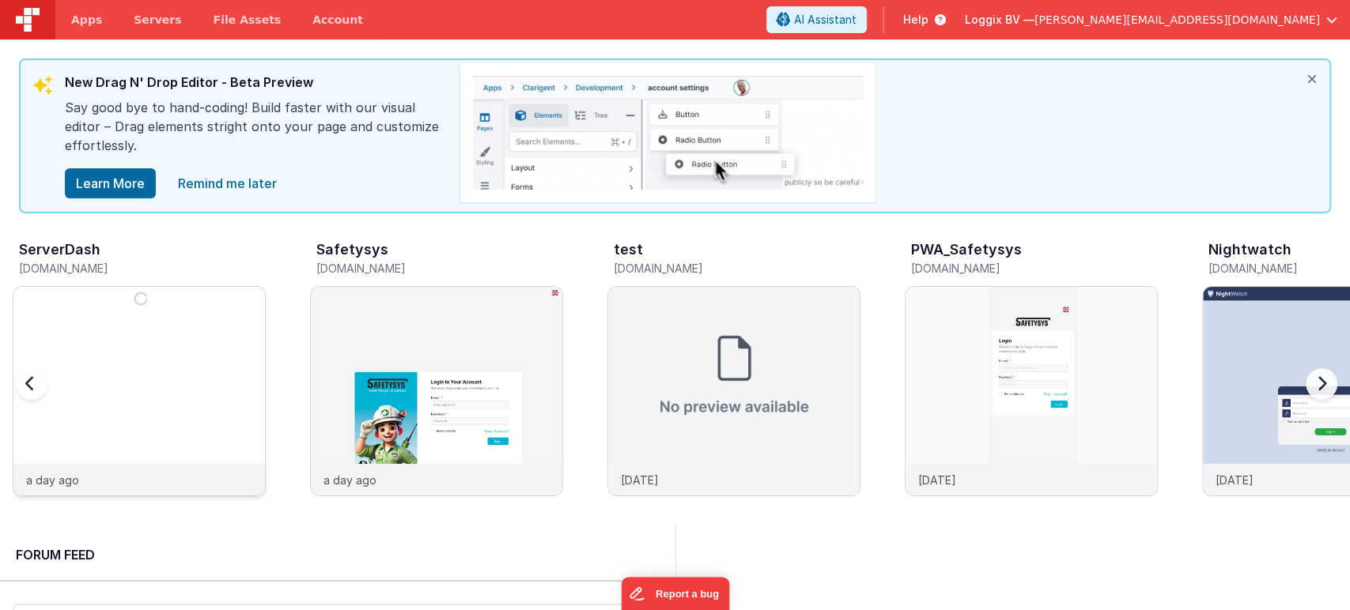
click at [159, 419] on img at bounding box center [138, 412] width 251 height 251
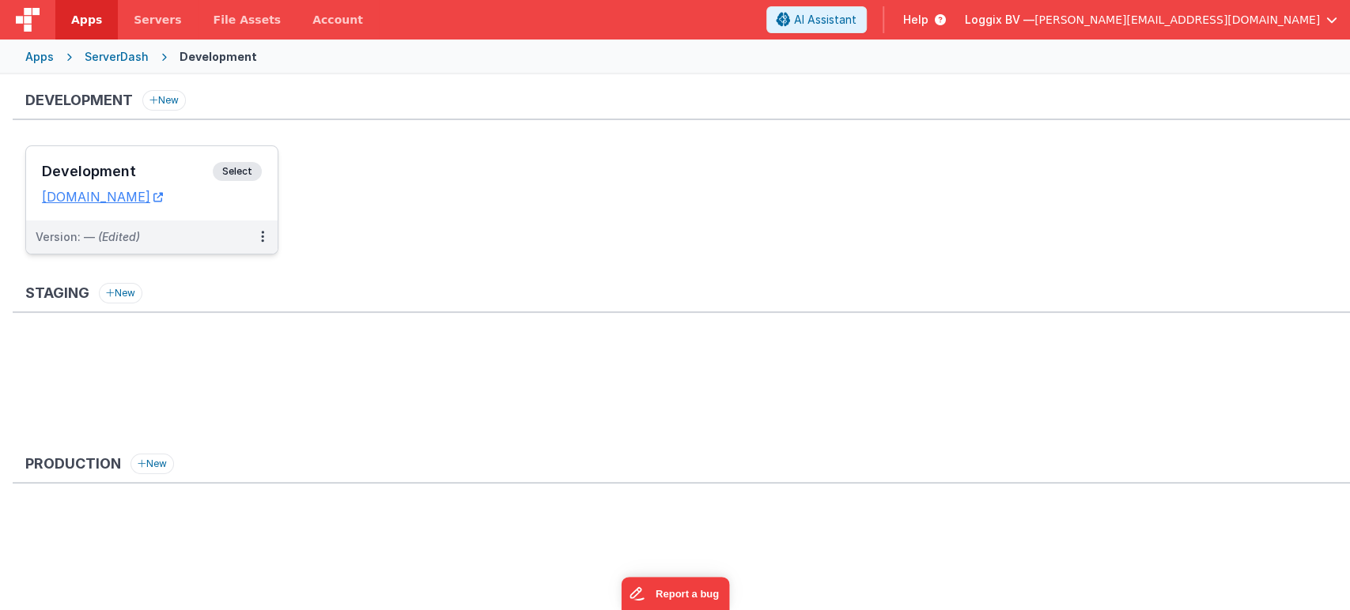
click at [247, 162] on span "Select" at bounding box center [237, 171] width 49 height 19
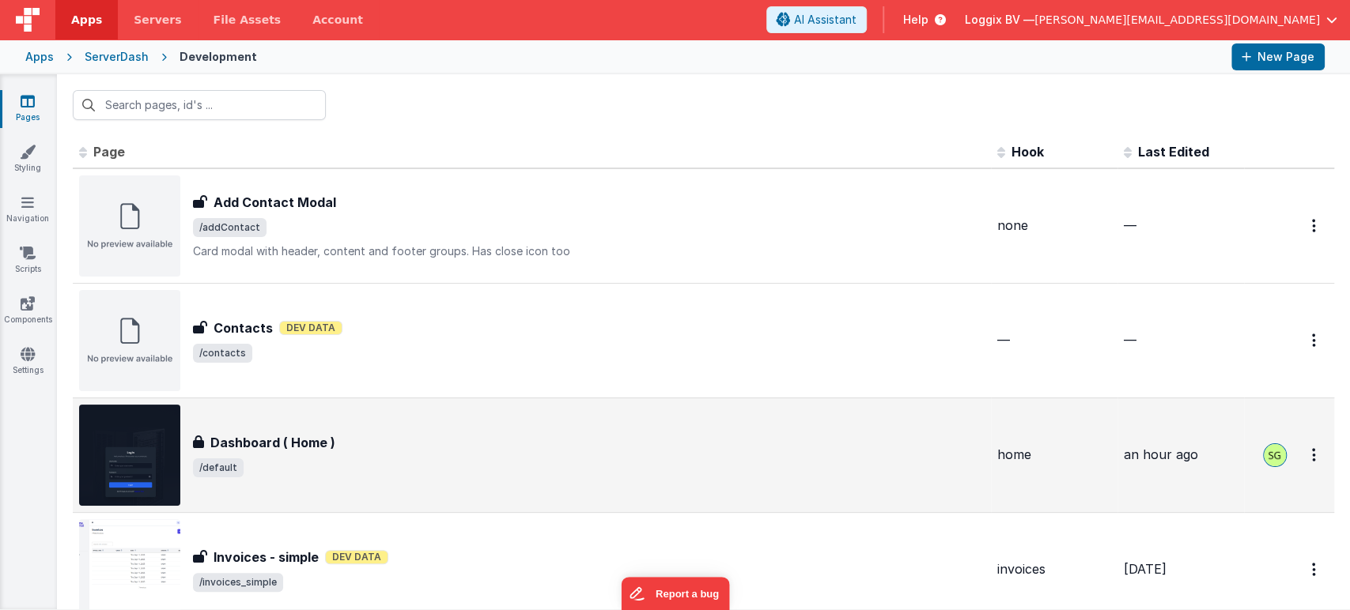
click at [394, 441] on div "Dashboard ( Home )" at bounding box center [588, 442] width 791 height 19
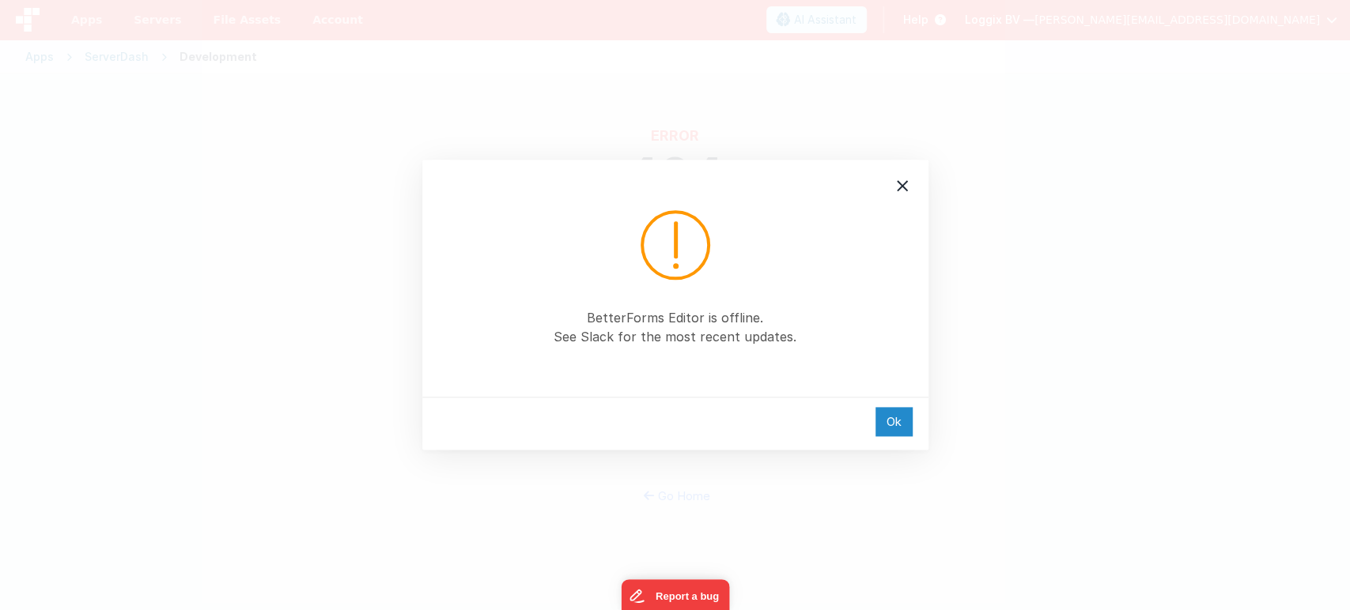
click at [881, 422] on div "Ok" at bounding box center [893, 421] width 37 height 29
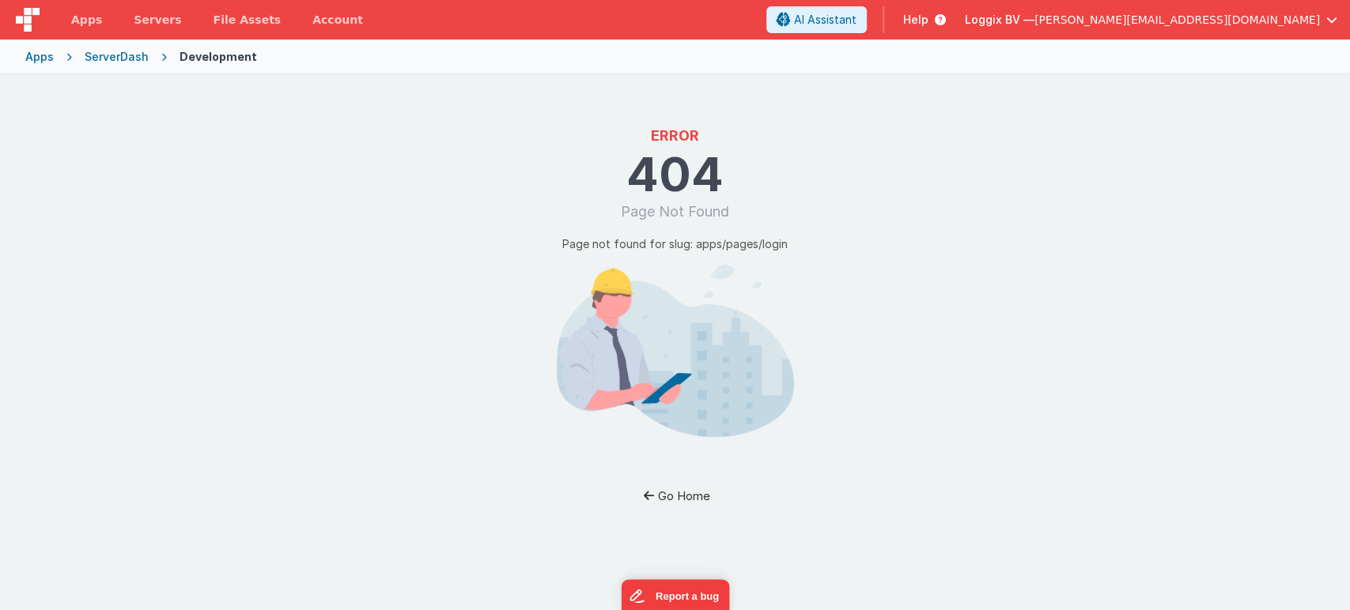
click at [685, 498] on button "Go Home" at bounding box center [675, 495] width 92 height 29
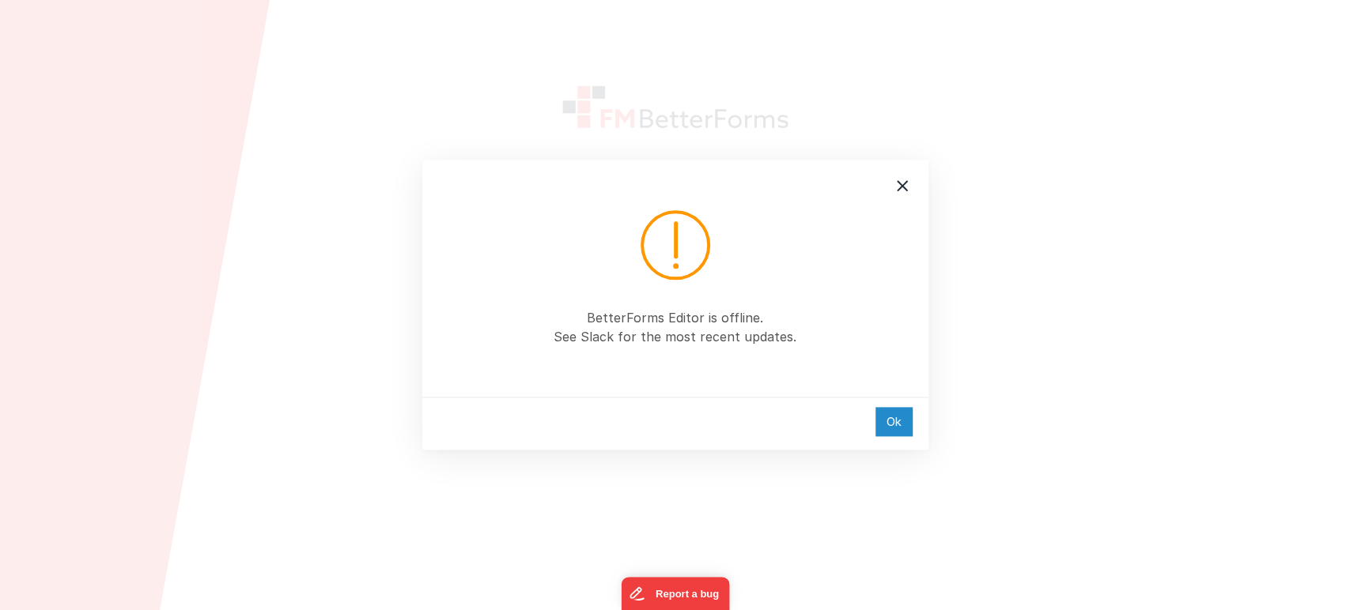
type input "[PERSON_NAME][EMAIL_ADDRESS][DOMAIN_NAME]"
click at [876, 421] on div "Ok" at bounding box center [893, 421] width 37 height 29
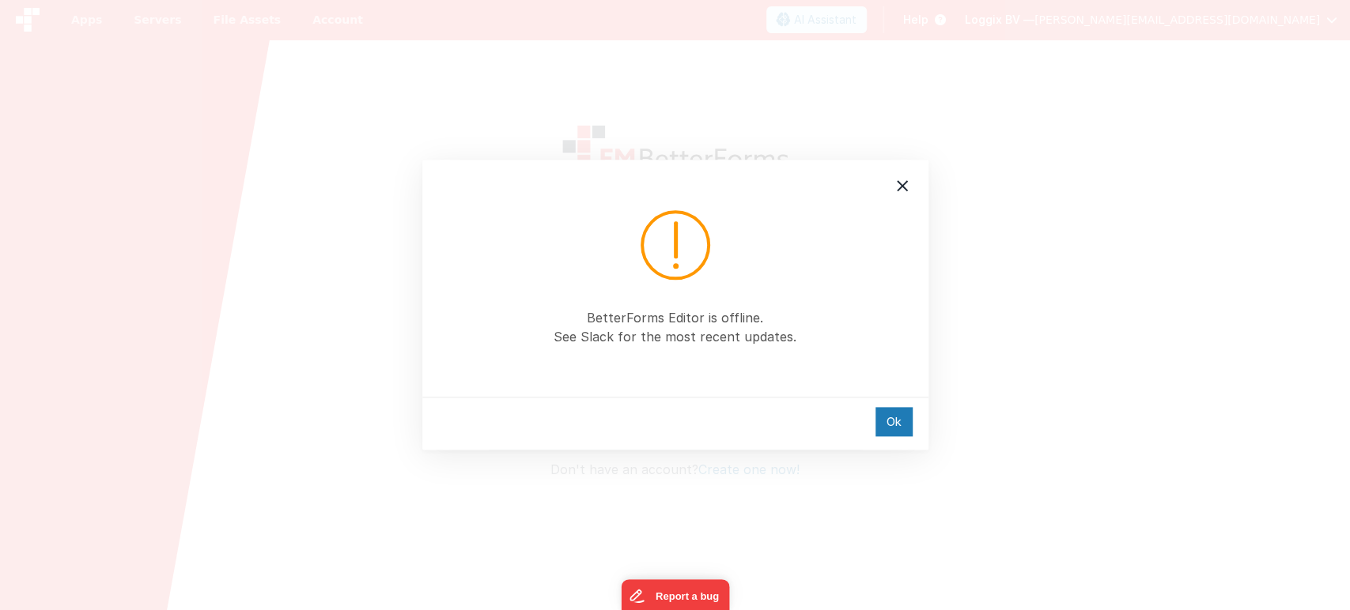
click at [892, 406] on div "Ok" at bounding box center [675, 423] width 506 height 53
click at [892, 414] on div "Ok" at bounding box center [893, 421] width 37 height 29
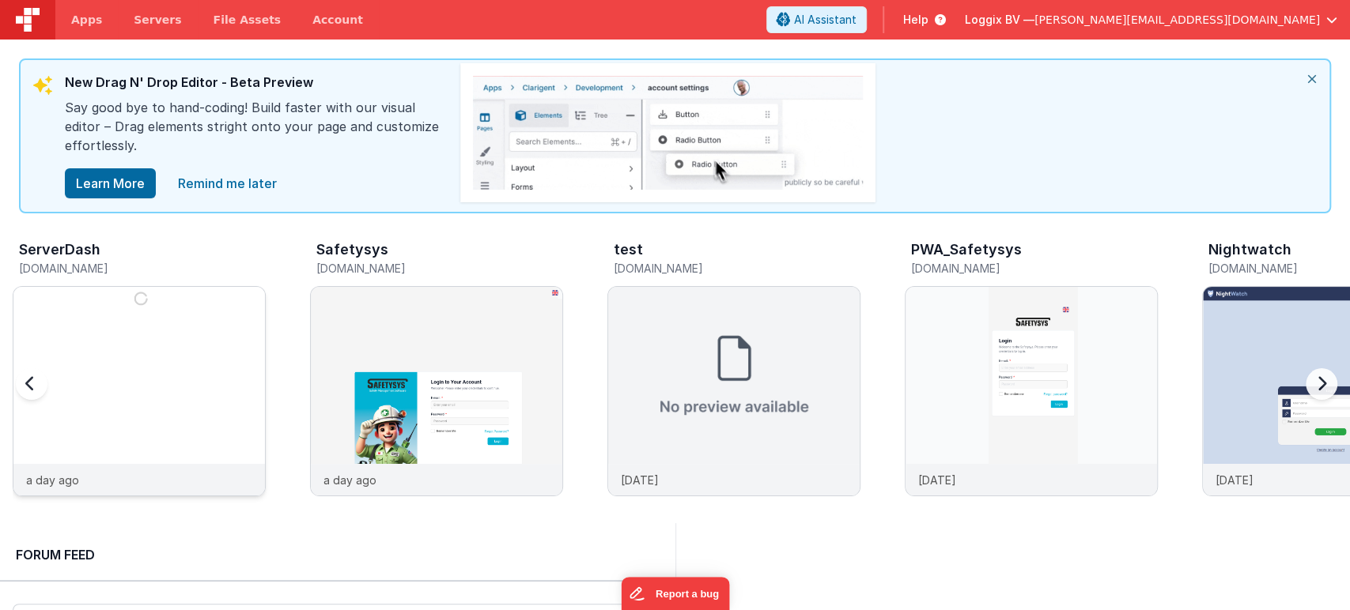
click at [136, 454] on img at bounding box center [138, 412] width 251 height 251
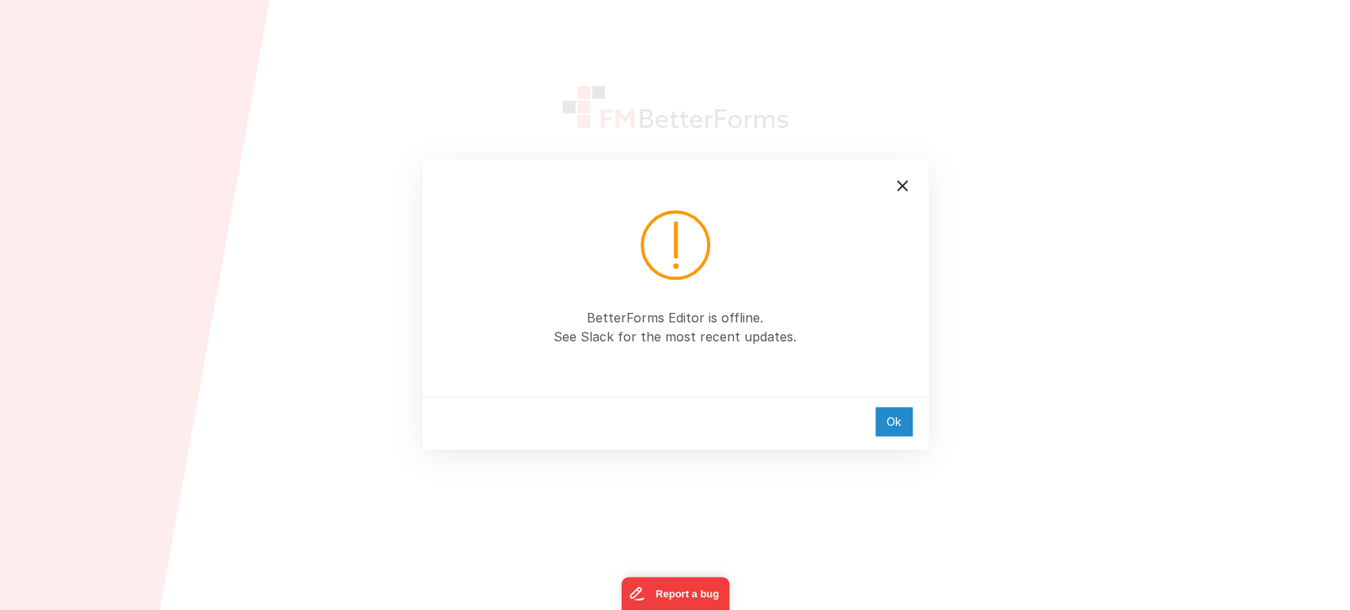
type input "[PERSON_NAME][EMAIL_ADDRESS][DOMAIN_NAME]"
click at [888, 419] on div "Ok" at bounding box center [893, 421] width 37 height 29
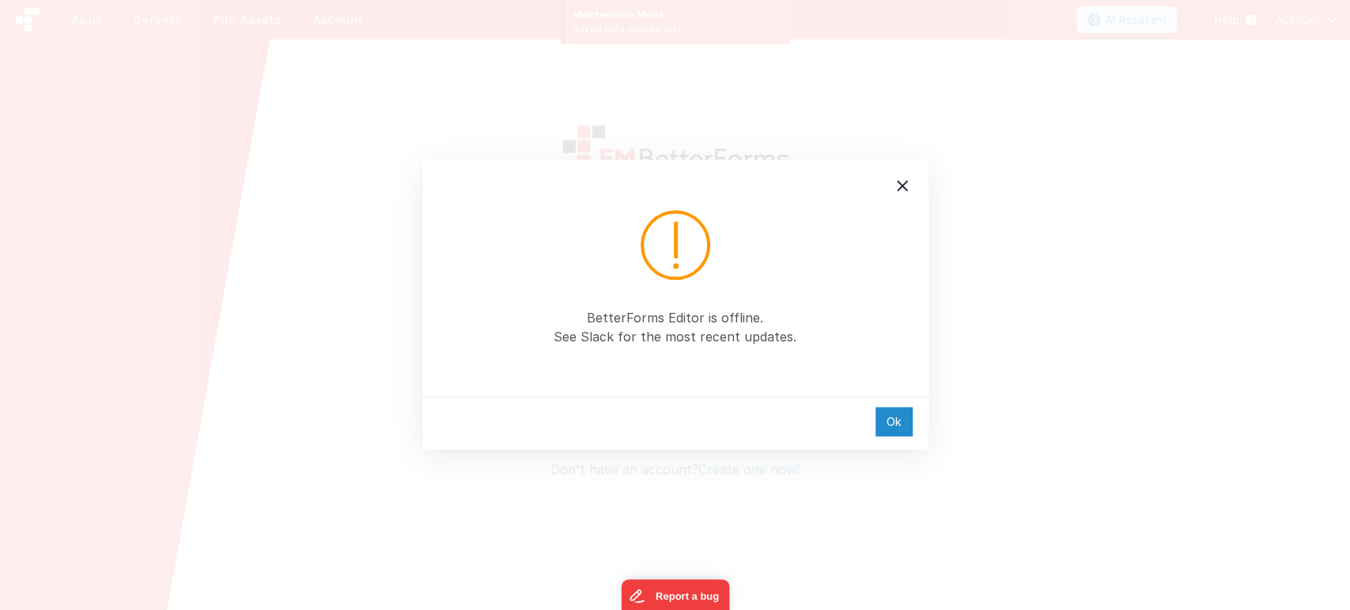
click at [882, 413] on div "Ok" at bounding box center [893, 421] width 37 height 29
click at [887, 434] on div "Ok" at bounding box center [893, 421] width 37 height 29
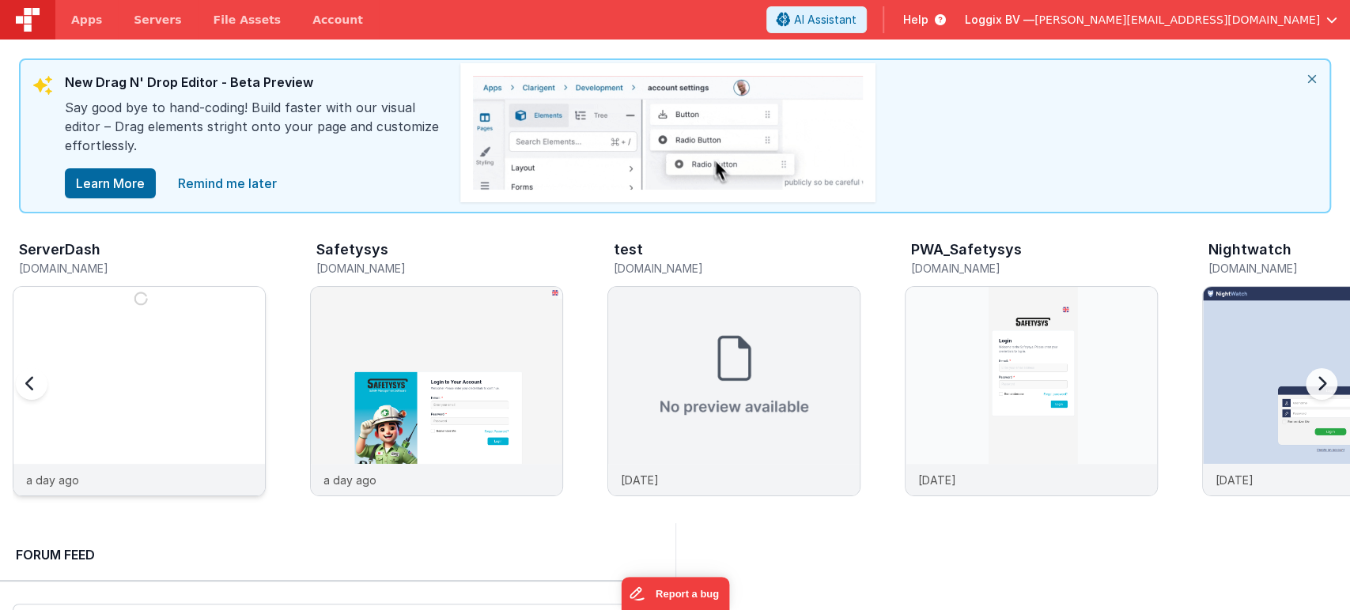
click at [173, 412] on img at bounding box center [138, 412] width 251 height 251
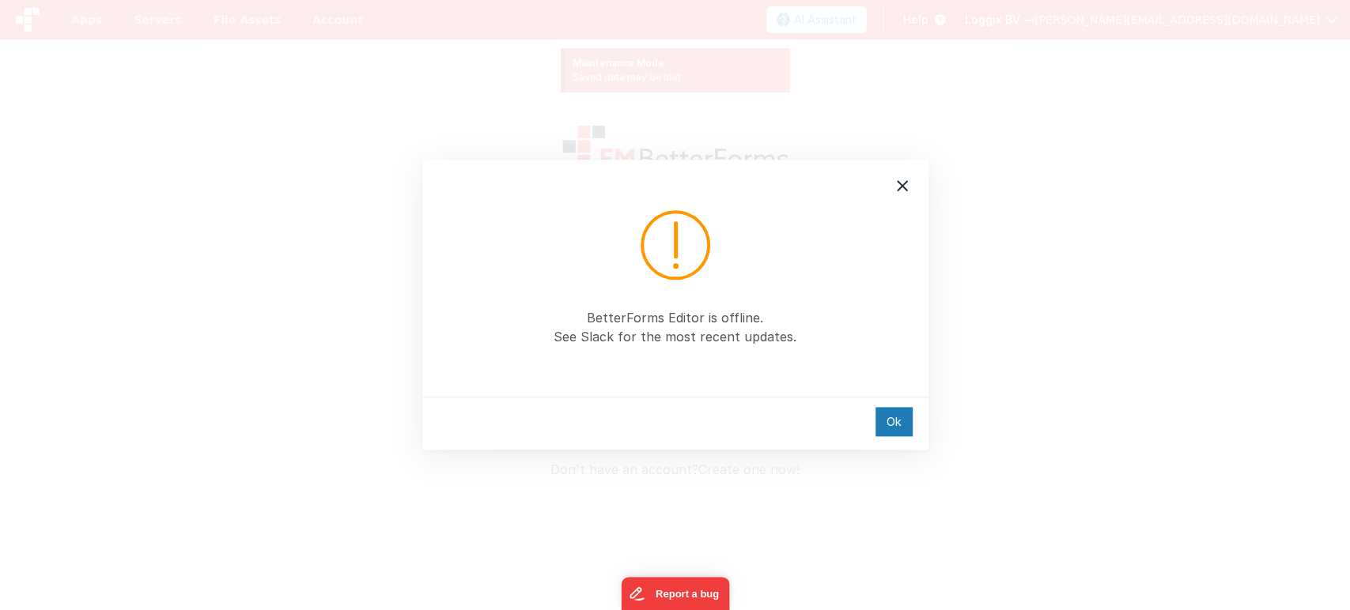
type input "[PERSON_NAME][EMAIL_ADDRESS][DOMAIN_NAME]"
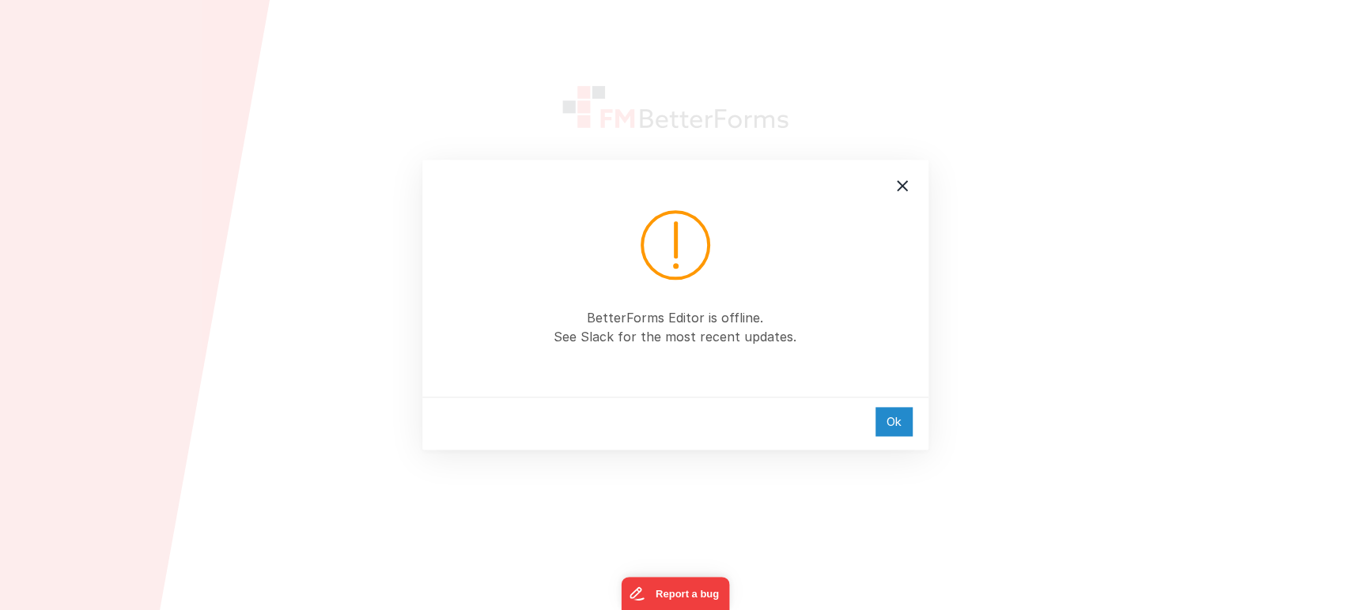
click at [880, 416] on div "Ok" at bounding box center [893, 421] width 37 height 29
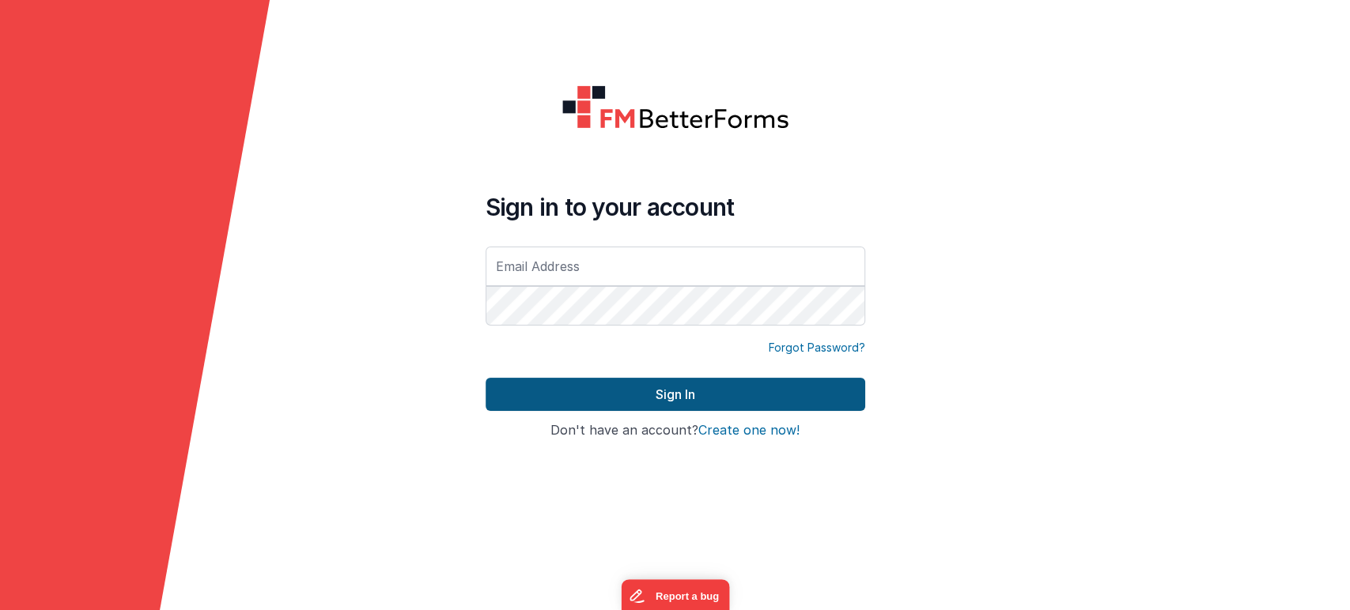
type input "[PERSON_NAME][EMAIL_ADDRESS][DOMAIN_NAME]"
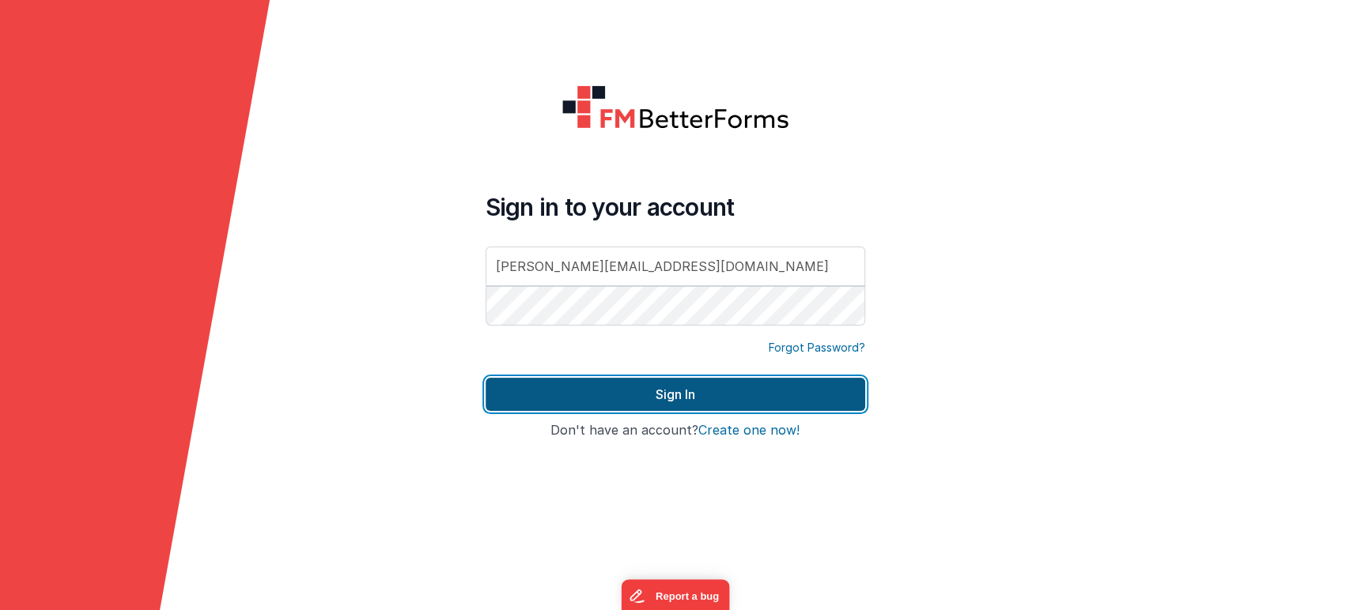
click at [718, 384] on button "Sign In" at bounding box center [674, 394] width 379 height 33
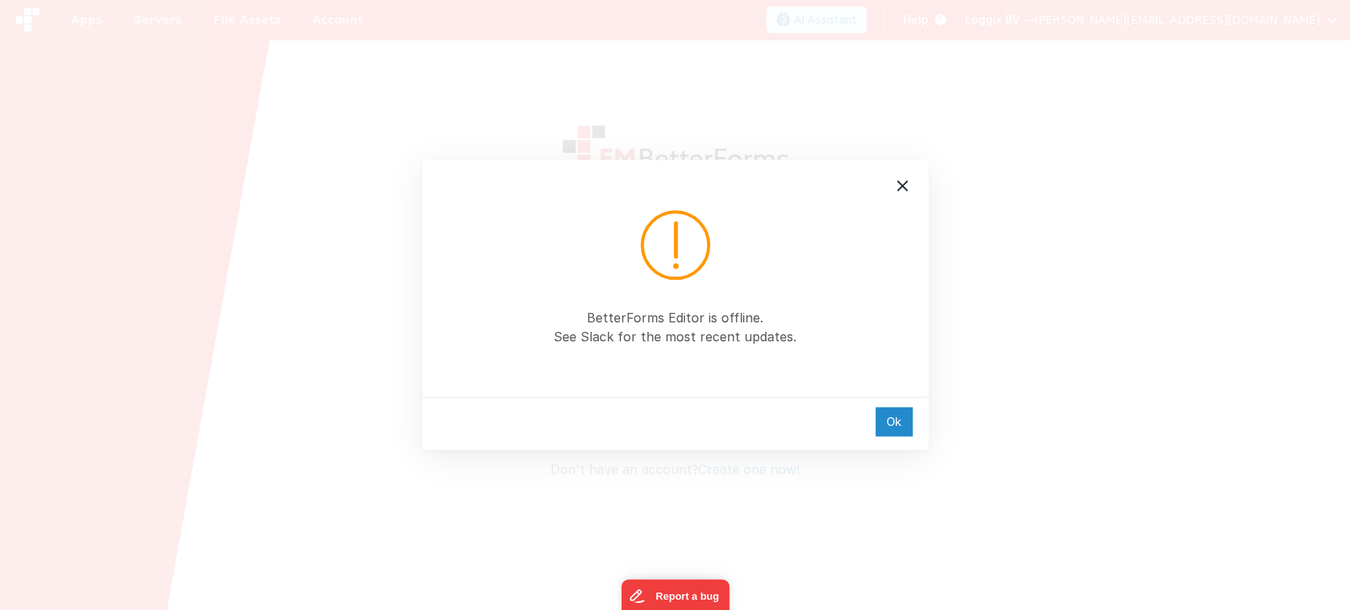
click at [887, 413] on div "Ok" at bounding box center [893, 421] width 37 height 29
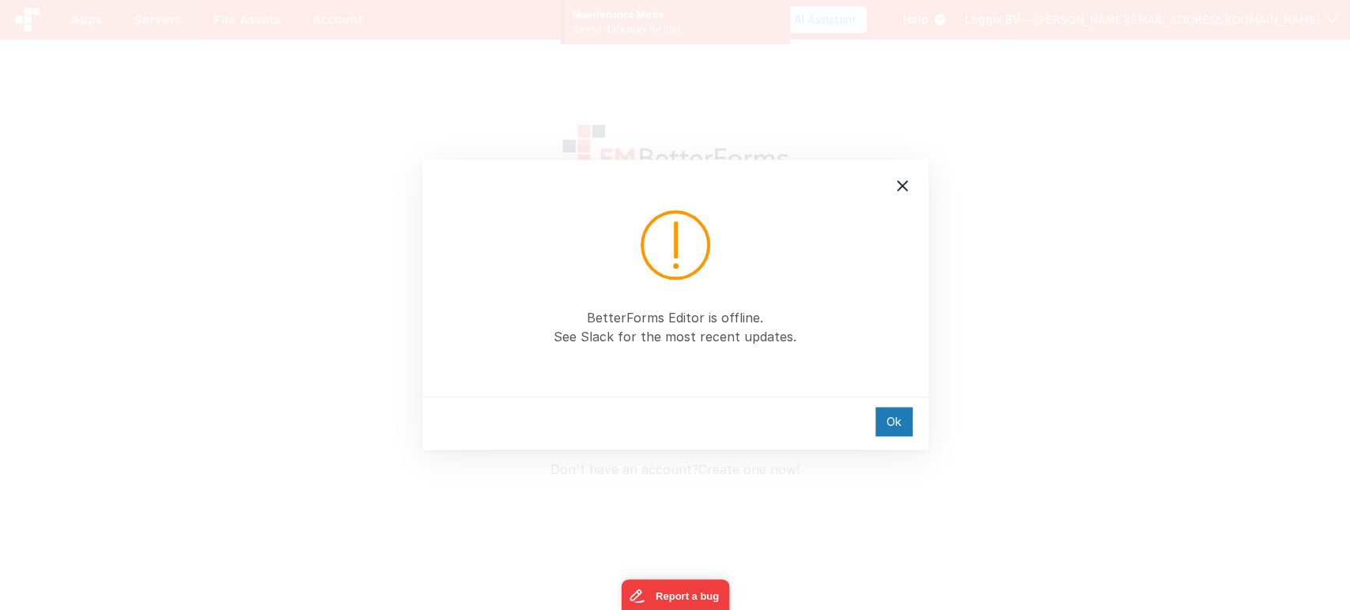
type input "[PERSON_NAME][EMAIL_ADDRESS][DOMAIN_NAME]"
click at [164, 378] on div "BetterForms Editor is offline. See Slack for the most recent updates. Ok" at bounding box center [675, 305] width 1350 height 610
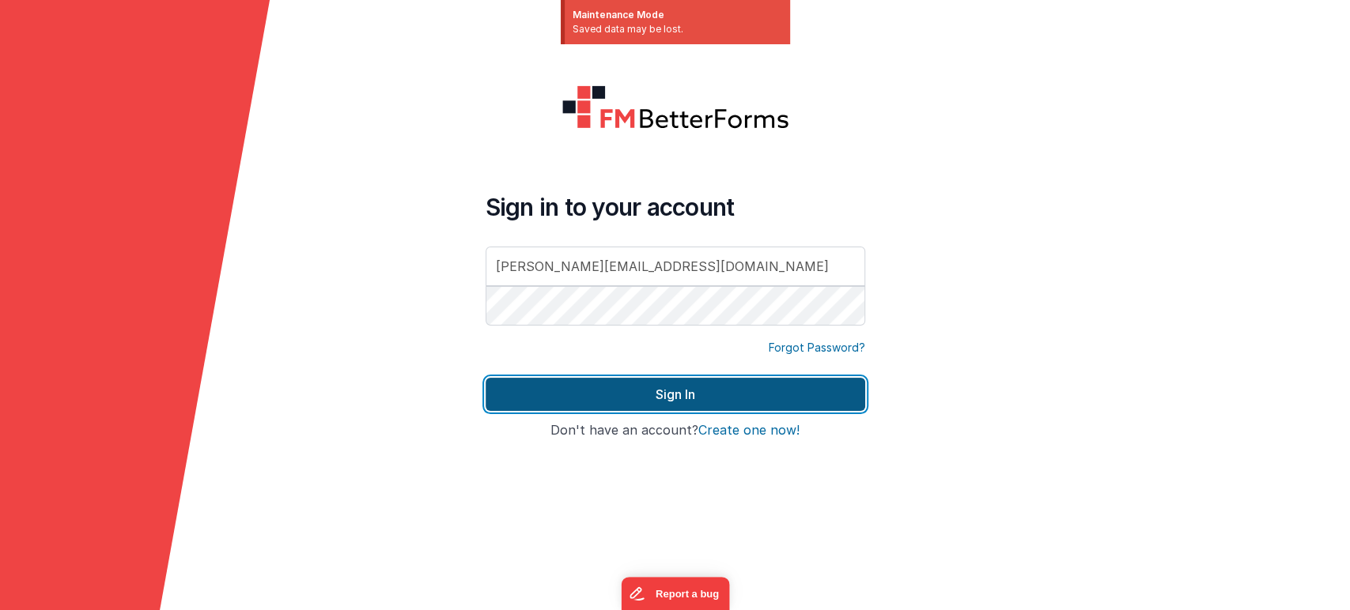
click at [534, 385] on button "Sign In" at bounding box center [674, 394] width 379 height 33
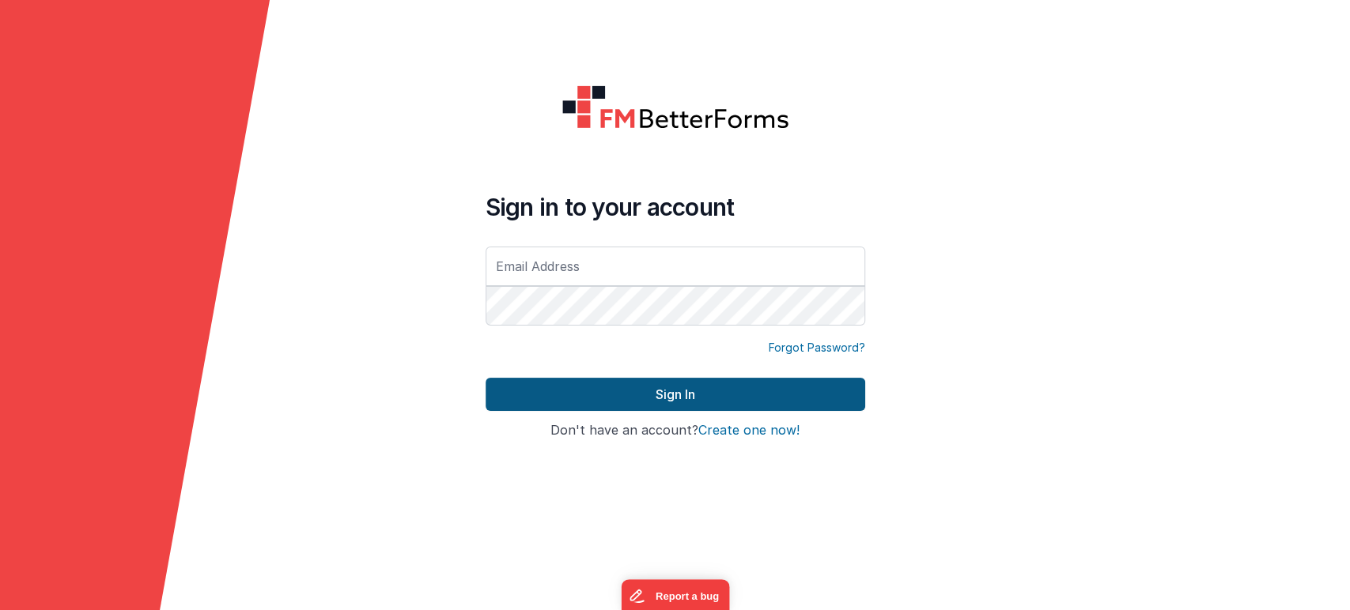
type input "[PERSON_NAME][EMAIL_ADDRESS][DOMAIN_NAME]"
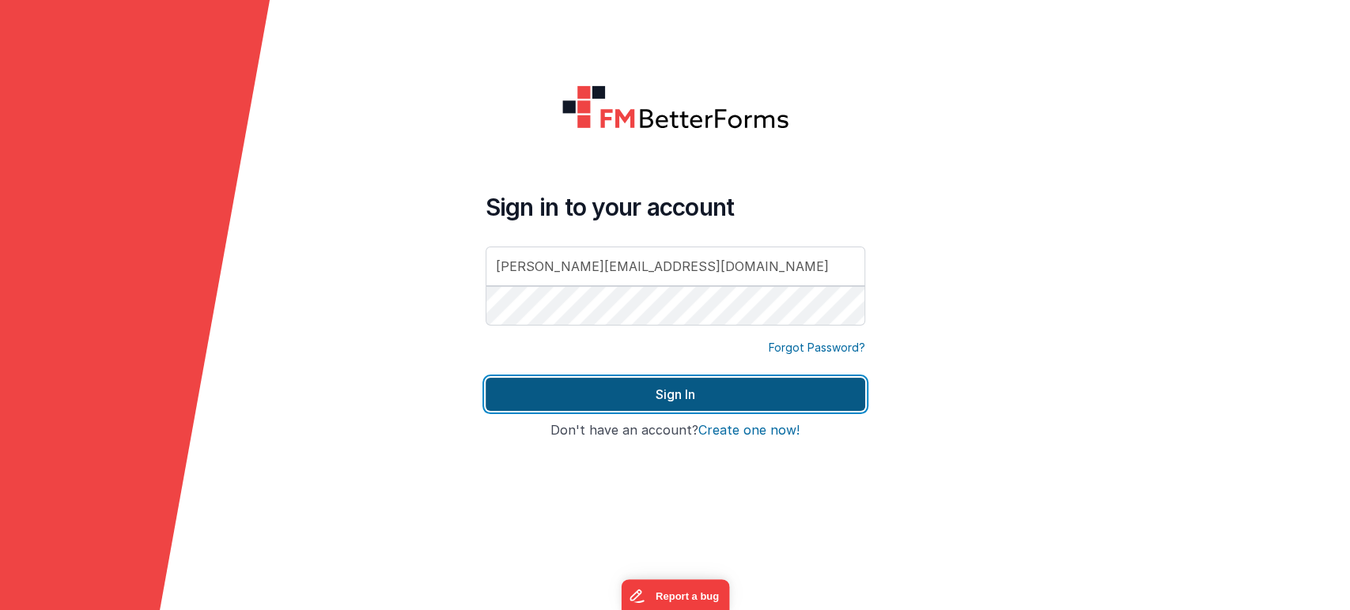
click at [593, 399] on button "Sign In" at bounding box center [674, 394] width 379 height 33
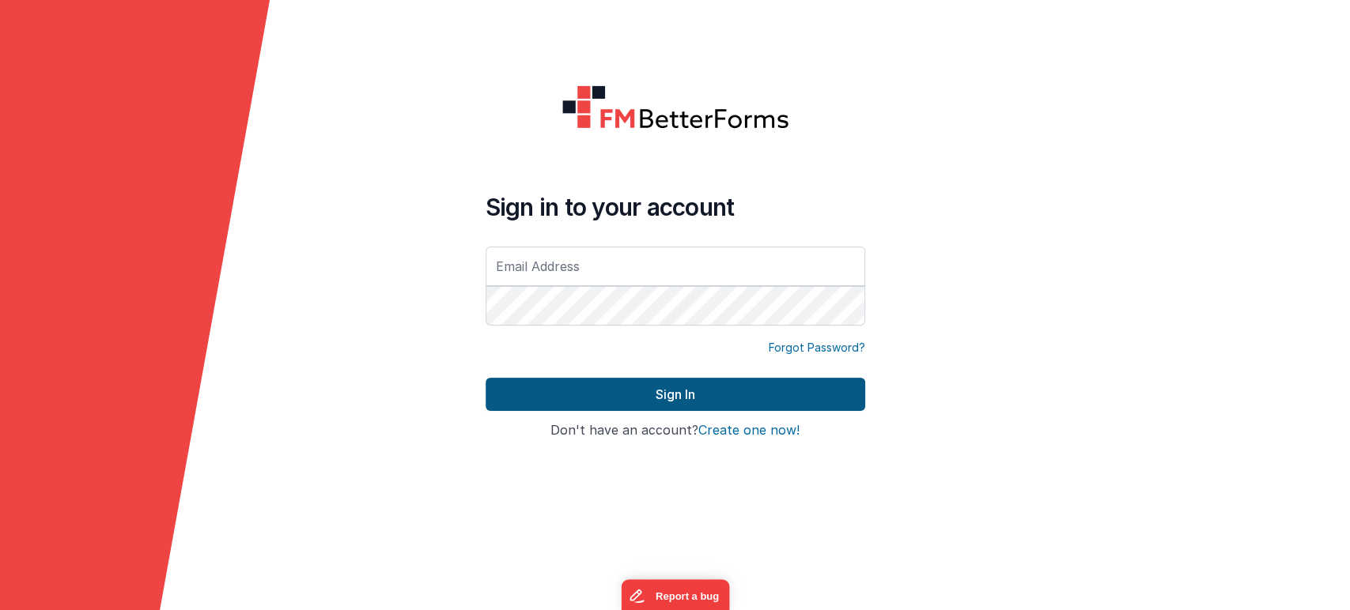
type input "[PERSON_NAME][EMAIL_ADDRESS][DOMAIN_NAME]"
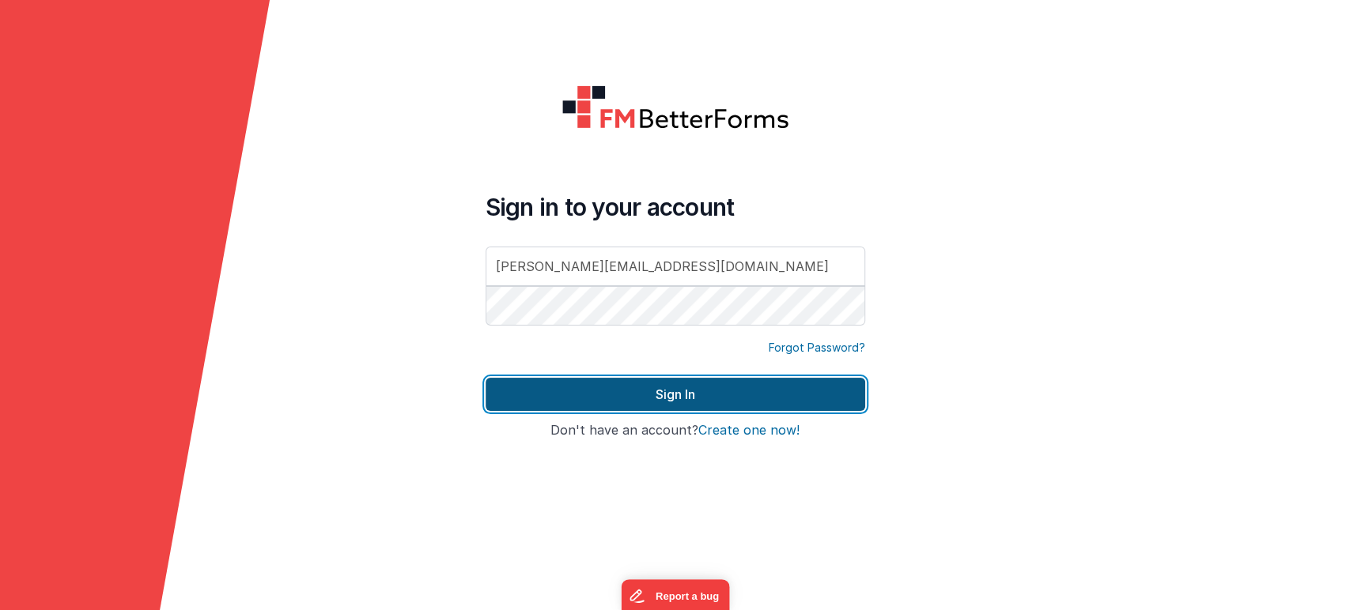
click at [694, 391] on button "Sign In" at bounding box center [674, 394] width 379 height 33
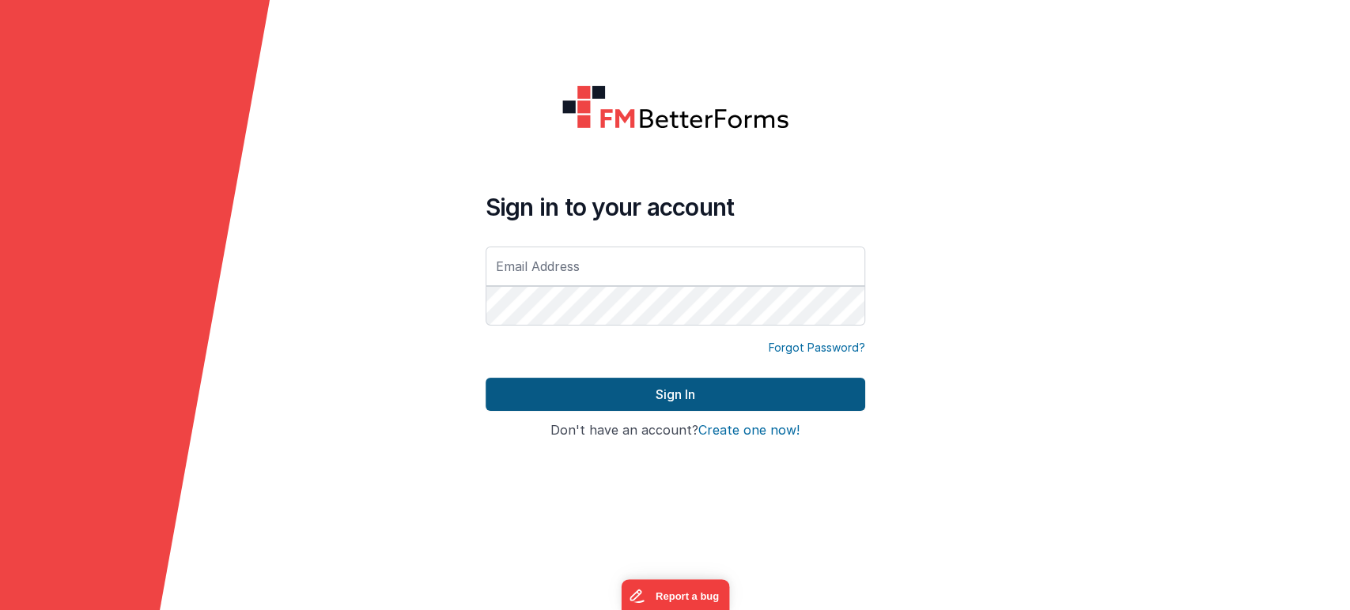
type input "[PERSON_NAME][EMAIL_ADDRESS][DOMAIN_NAME]"
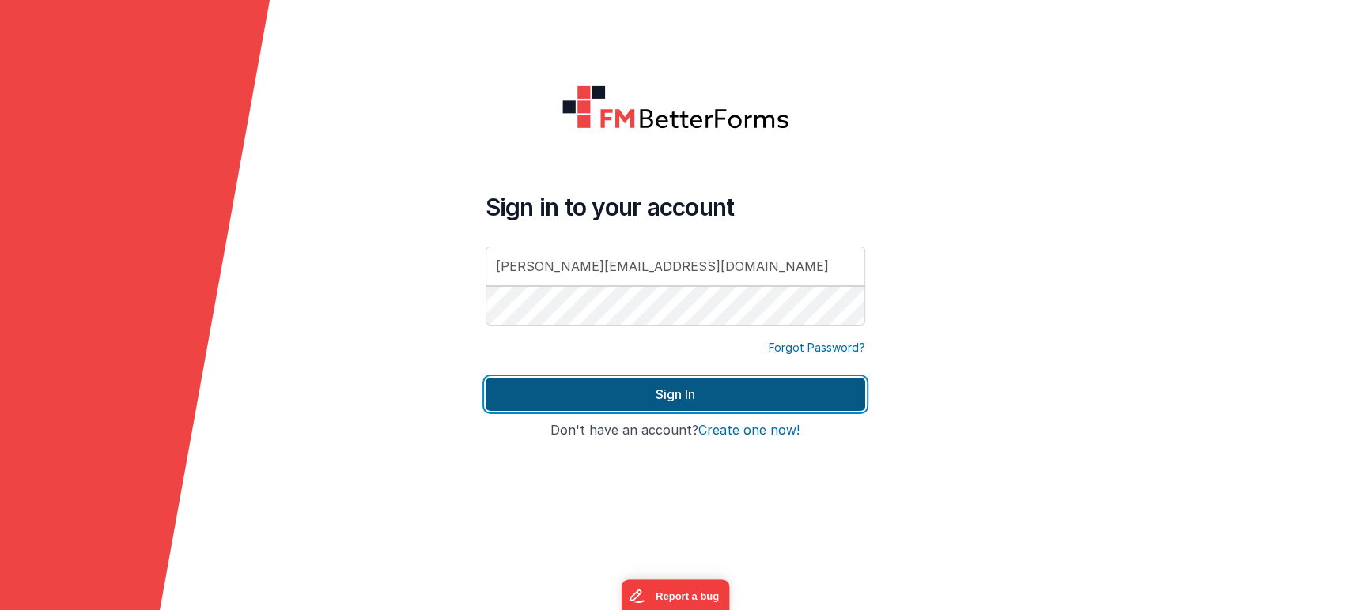
click at [548, 386] on button "Sign In" at bounding box center [674, 394] width 379 height 33
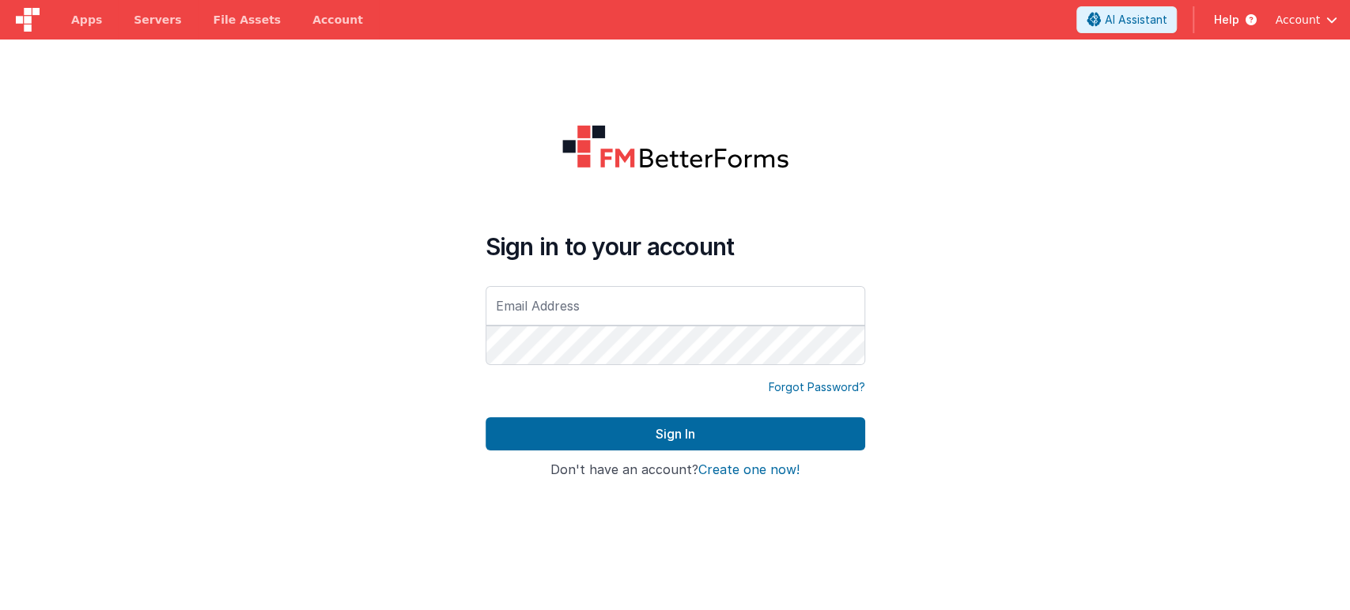
type input "[PERSON_NAME][EMAIL_ADDRESS][DOMAIN_NAME]"
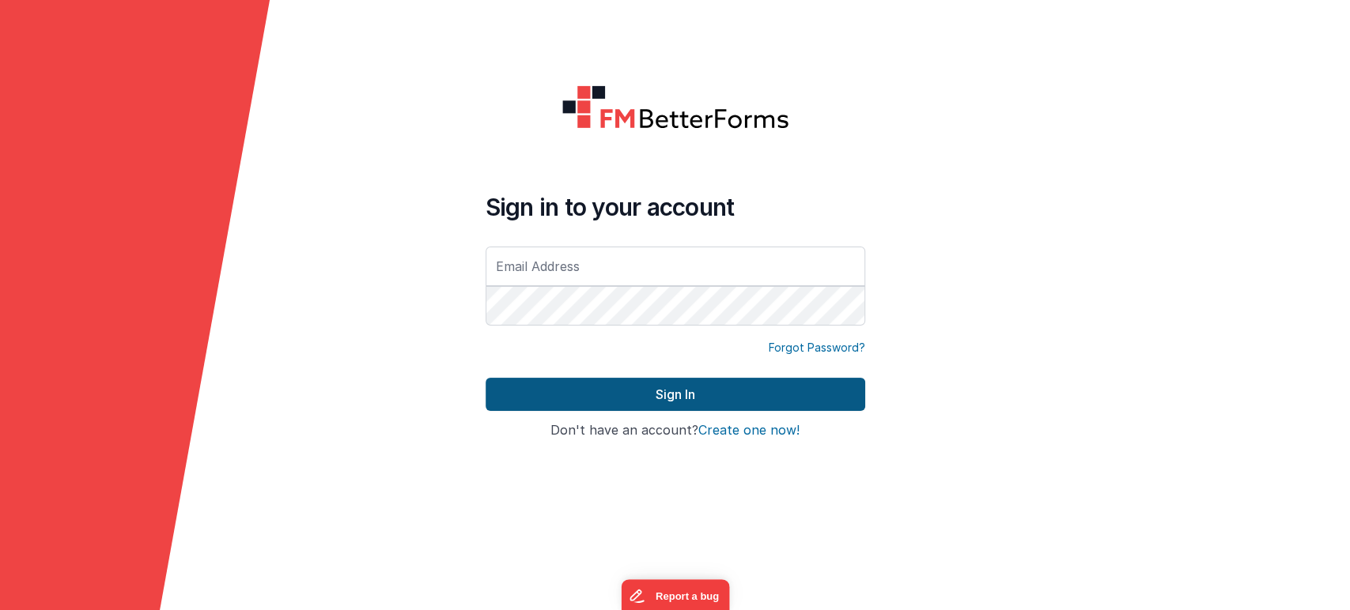
type input "[PERSON_NAME][EMAIL_ADDRESS][DOMAIN_NAME]"
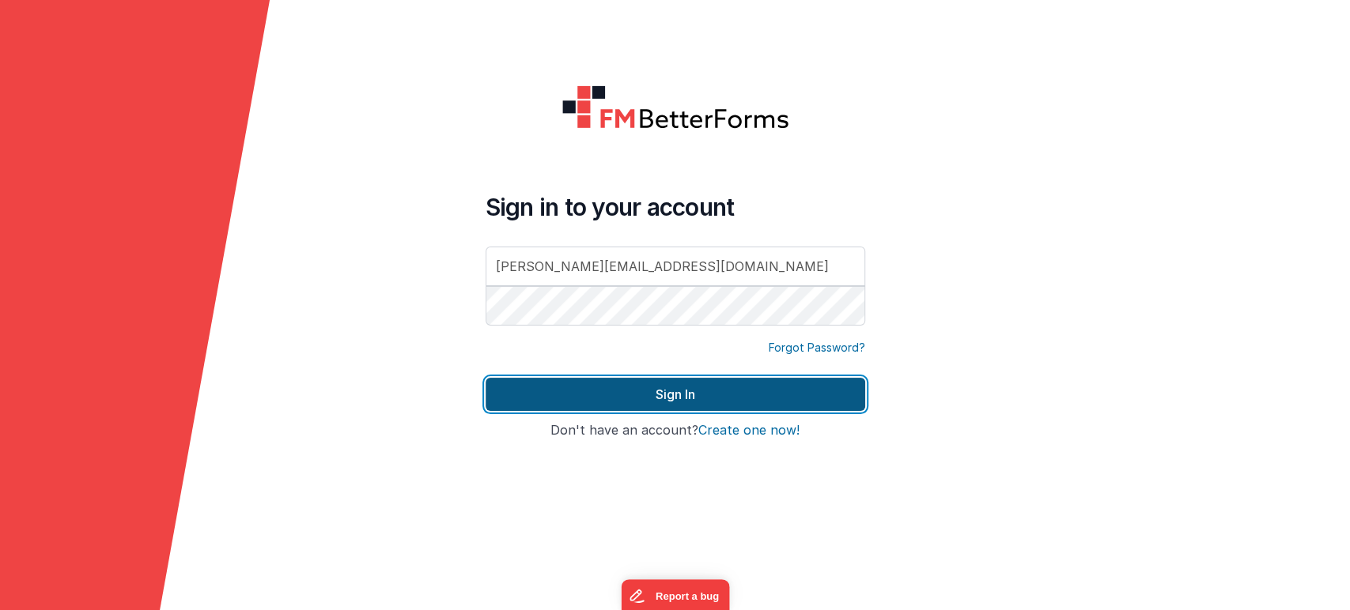
click at [648, 381] on button "Sign In" at bounding box center [674, 394] width 379 height 33
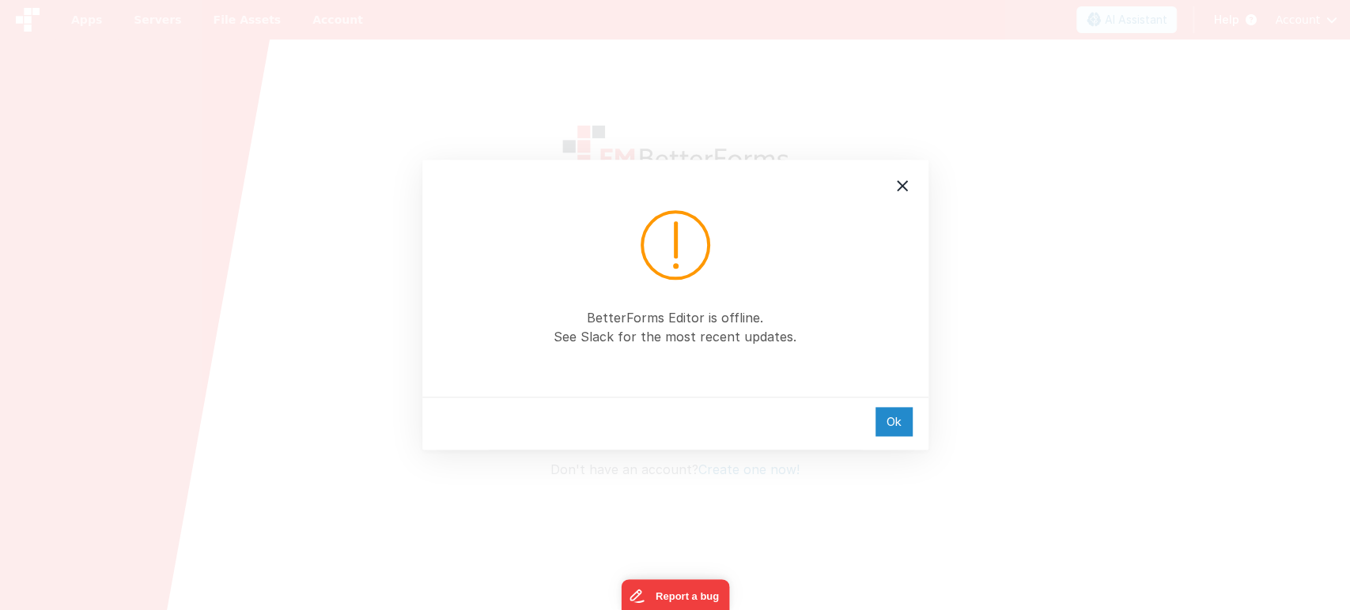
click at [893, 418] on div "Ok" at bounding box center [893, 421] width 37 height 29
click at [881, 414] on div "Ok" at bounding box center [893, 421] width 37 height 29
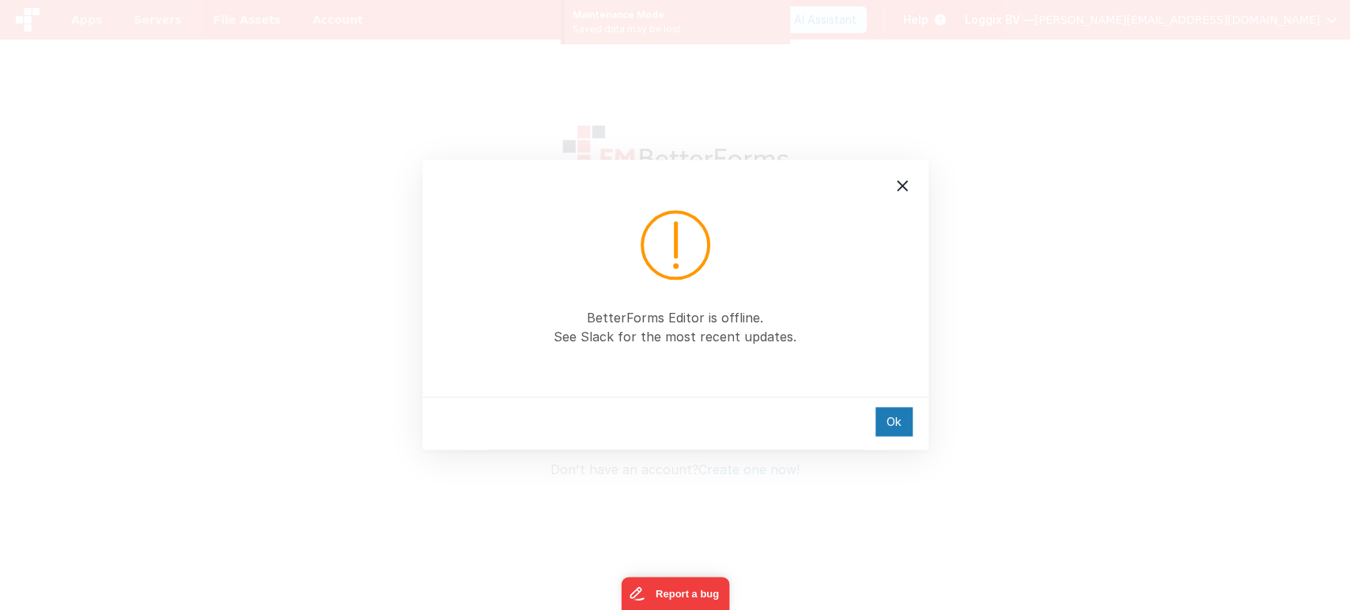
type input "[PERSON_NAME][EMAIL_ADDRESS][DOMAIN_NAME]"
click at [175, 330] on div "BetterForms Editor is offline. See Slack for the most recent updates. Ok" at bounding box center [675, 305] width 1350 height 610
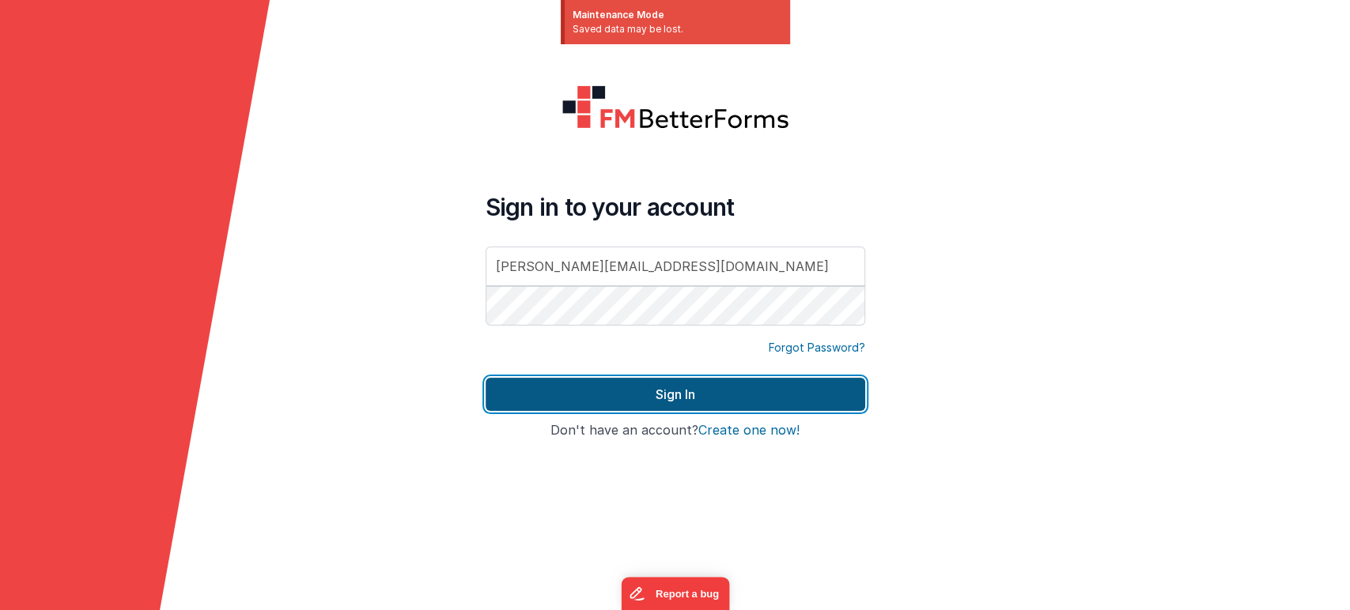
click at [651, 403] on button "Sign In" at bounding box center [674, 394] width 379 height 33
